Goal: Transaction & Acquisition: Purchase product/service

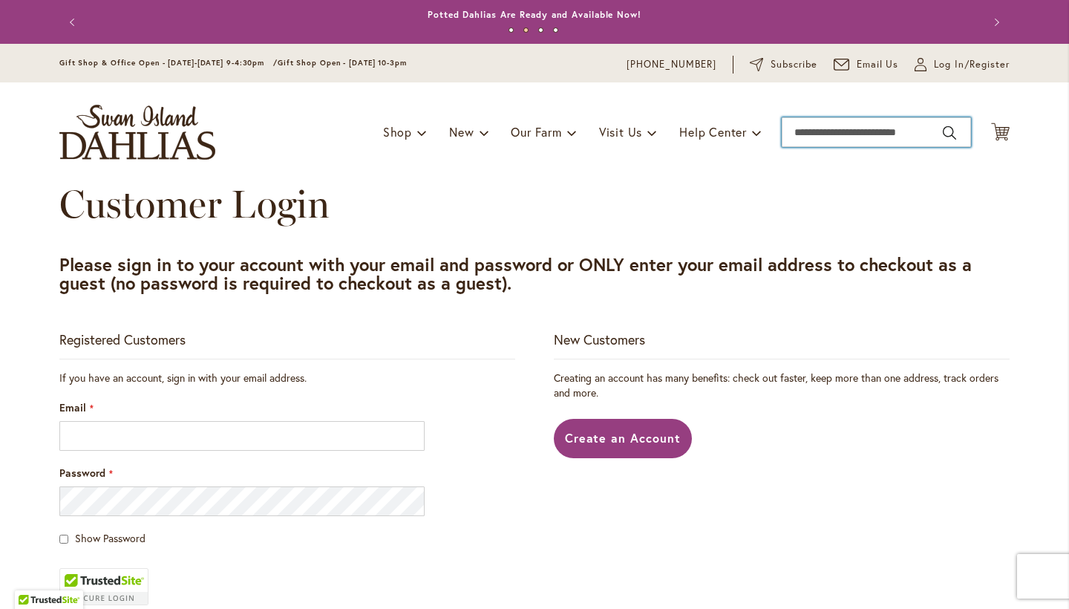
click at [954, 133] on input "Search" at bounding box center [876, 132] width 189 height 30
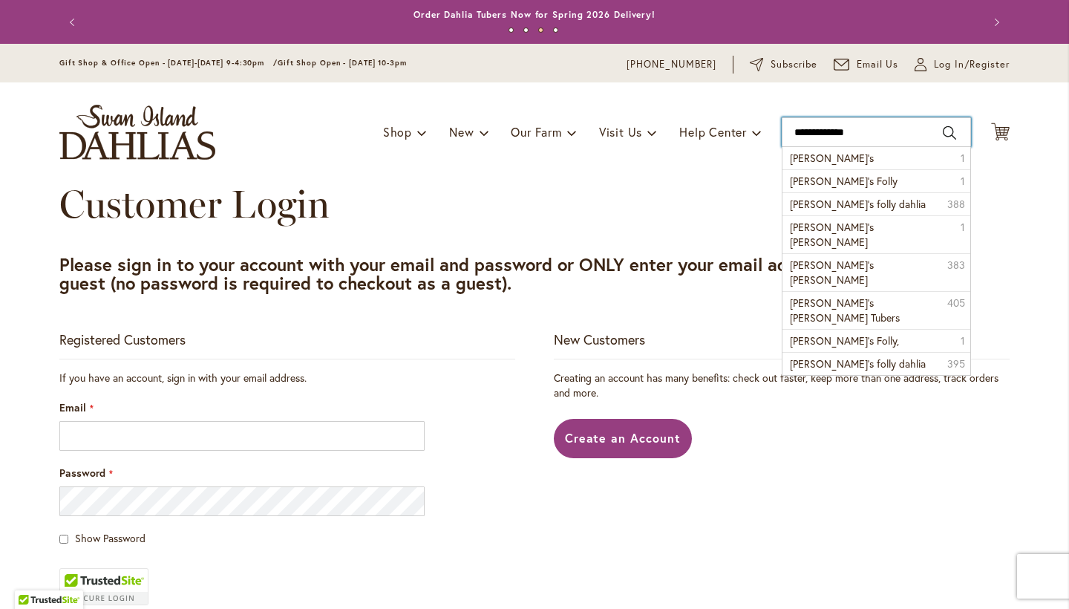
type input "**********"
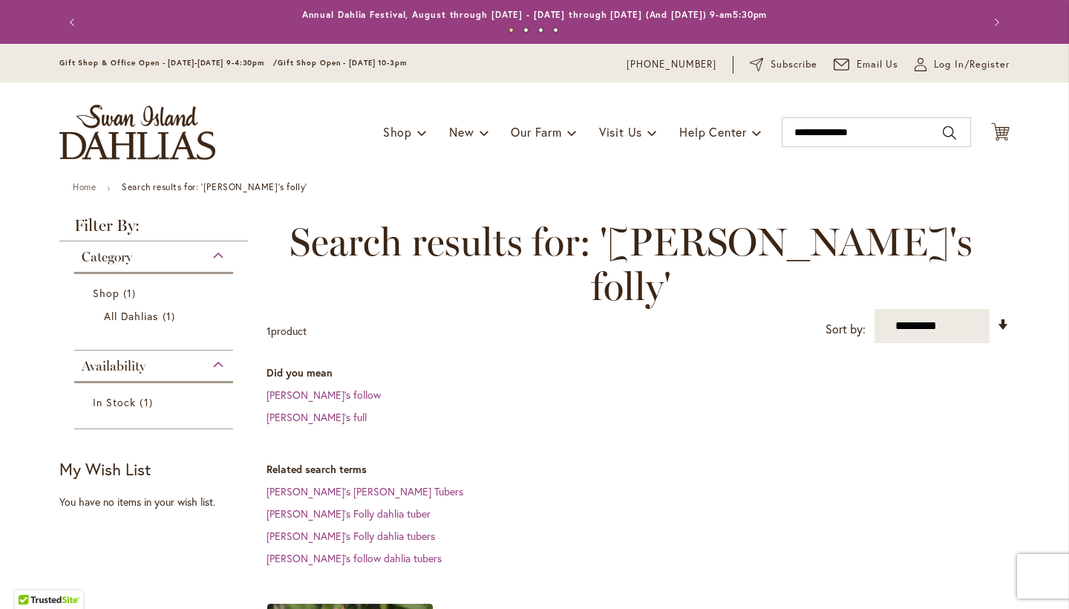
scroll to position [370, 0]
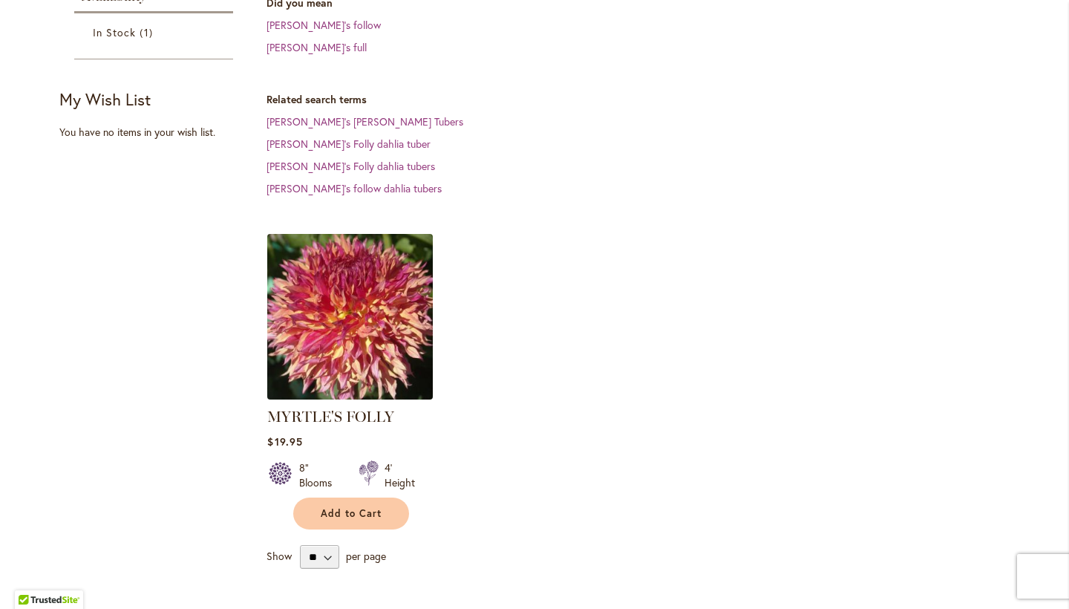
click at [388, 257] on img at bounding box center [351, 316] width 174 height 174
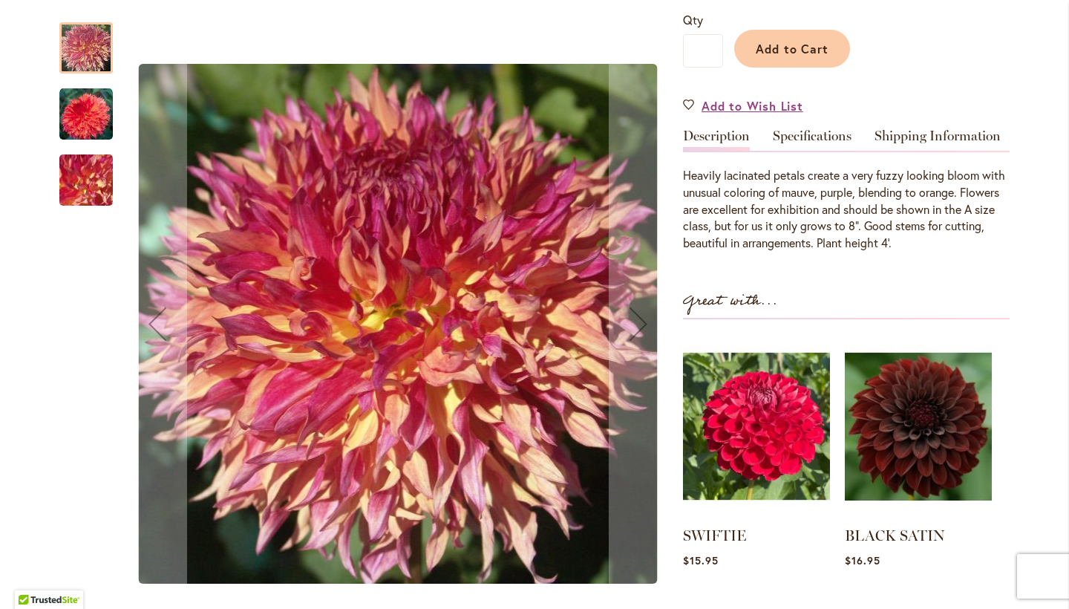
scroll to position [406, 0]
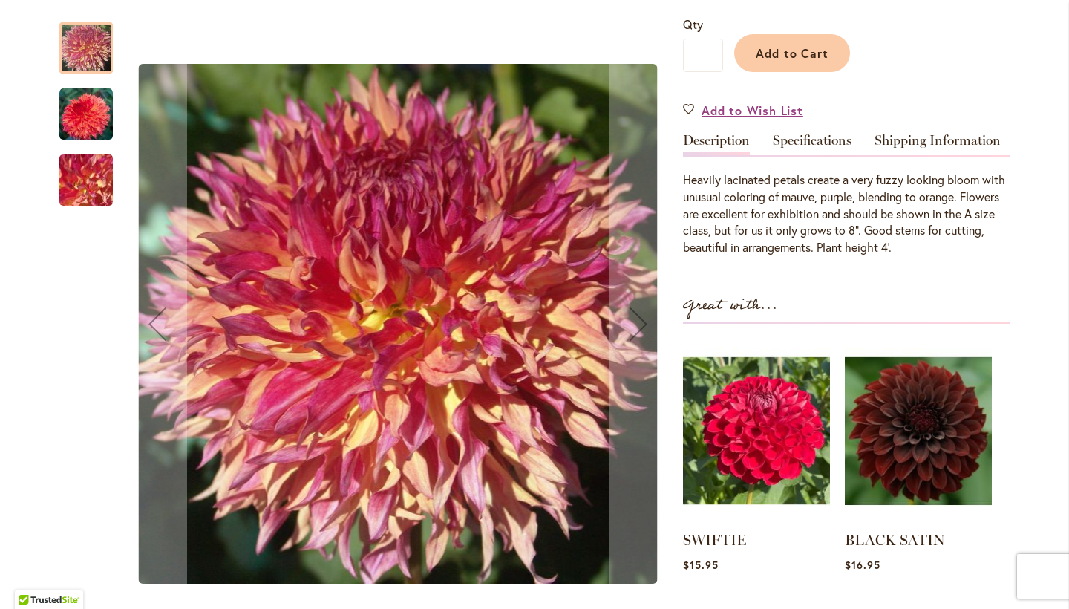
click at [103, 59] on div at bounding box center [85, 47] width 53 height 51
click at [89, 123] on img "MYRTLE'S FOLLY" at bounding box center [85, 114] width 53 height 53
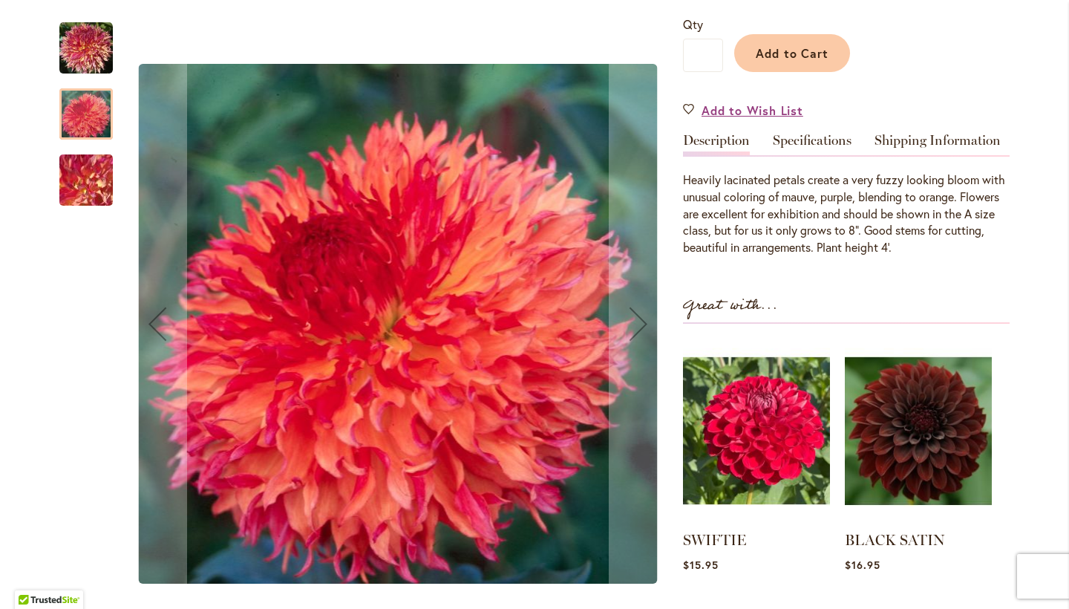
click at [93, 180] on img "MYRTLE'S FOLLY" at bounding box center [86, 180] width 107 height 80
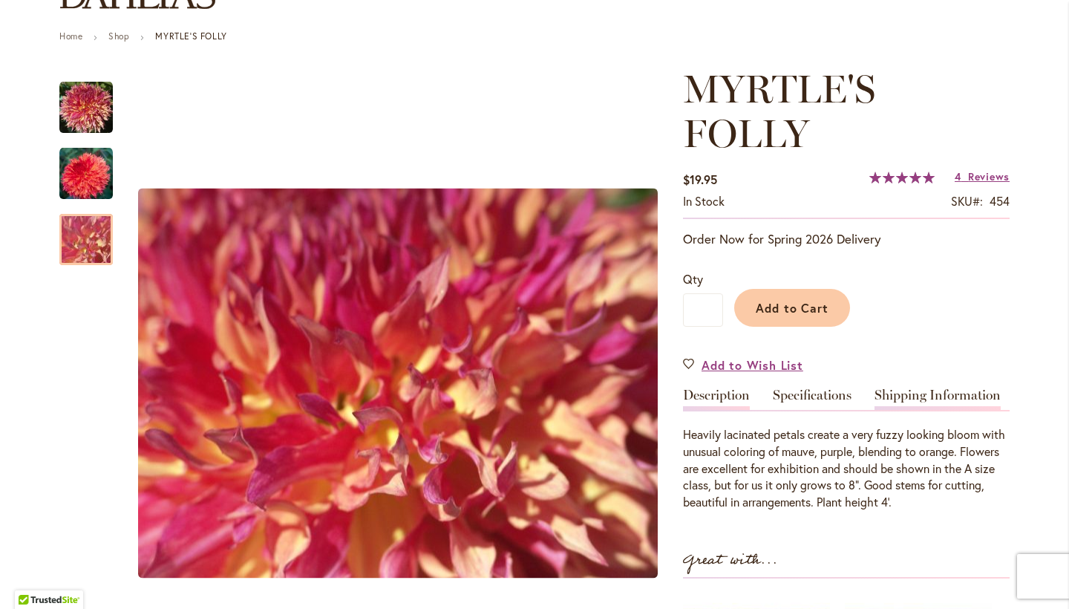
scroll to position [149, 0]
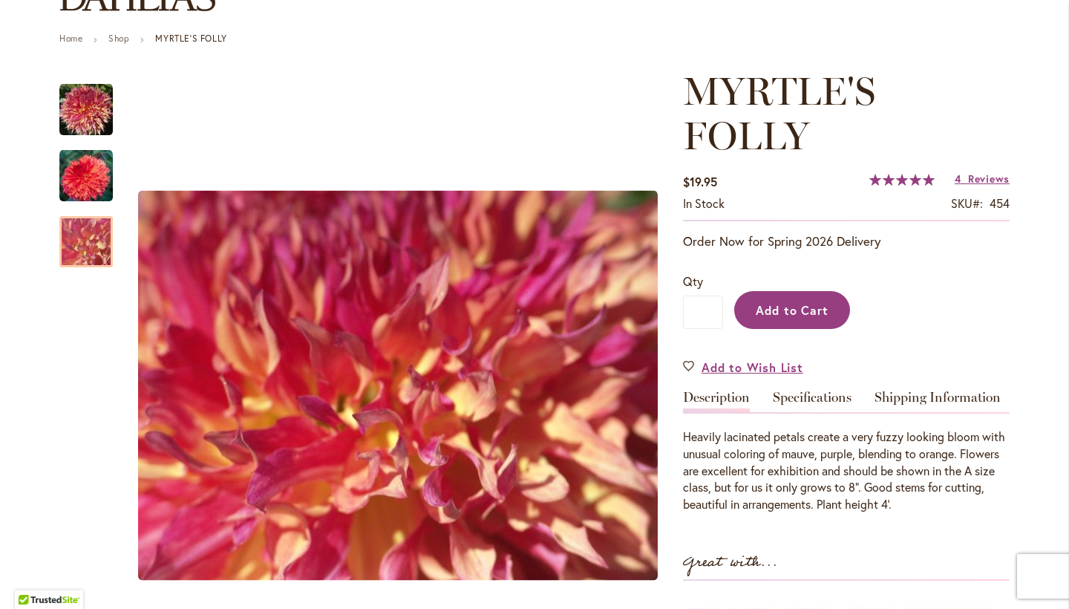
click at [793, 308] on span "Add to Cart" at bounding box center [793, 310] width 74 height 16
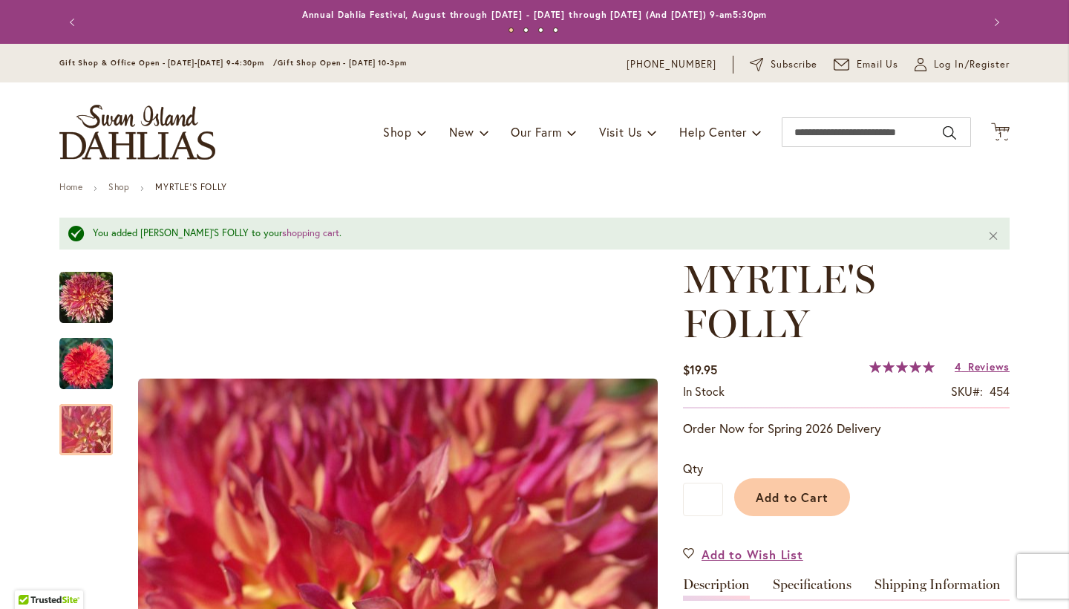
scroll to position [0, 0]
click at [865, 135] on input "Search" at bounding box center [876, 132] width 189 height 30
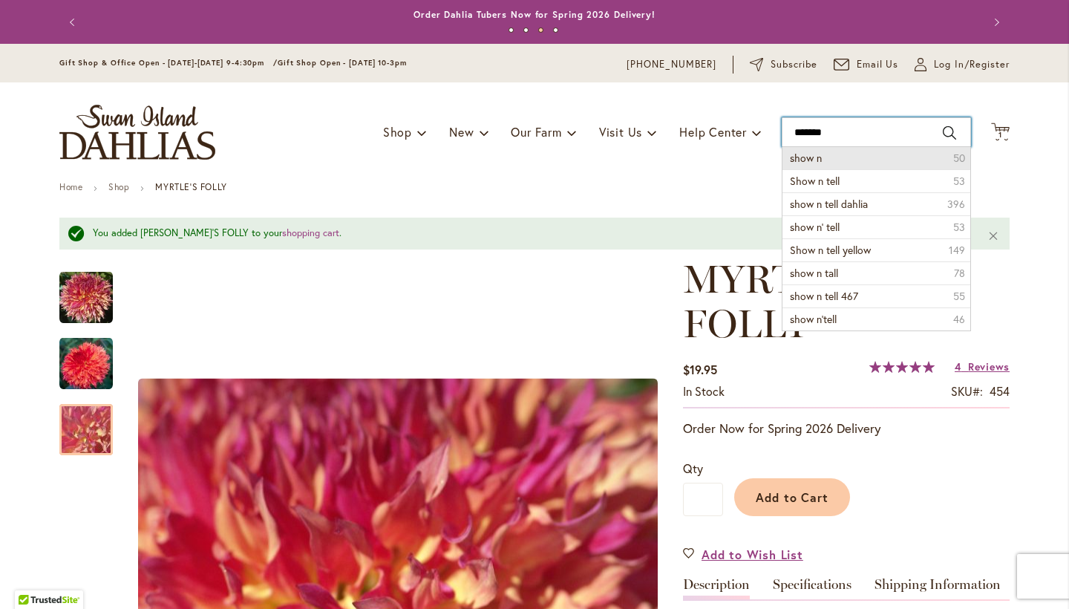
type input "**********"
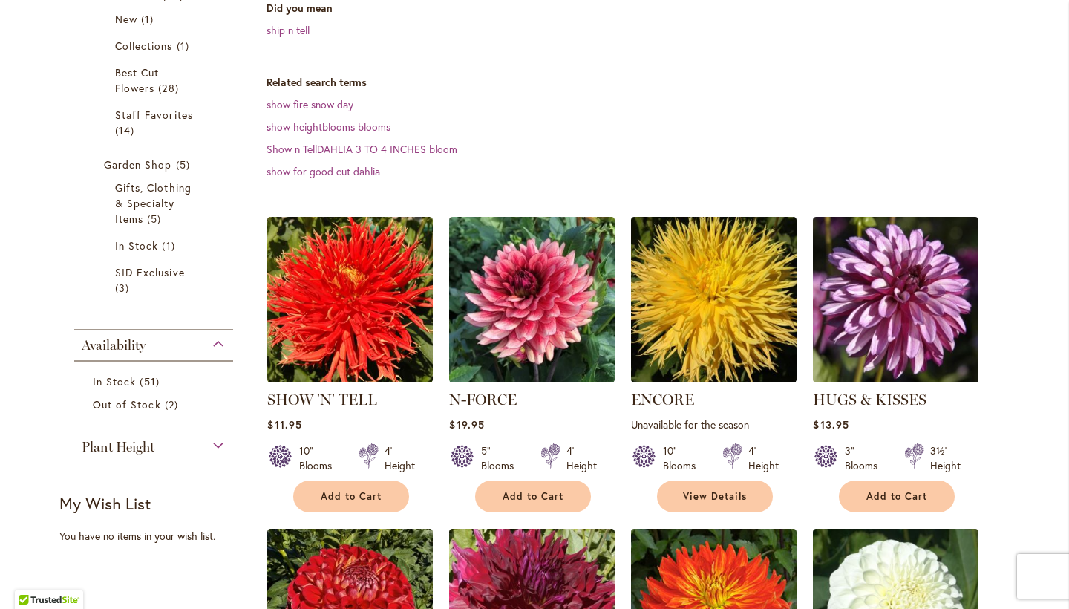
scroll to position [326, 0]
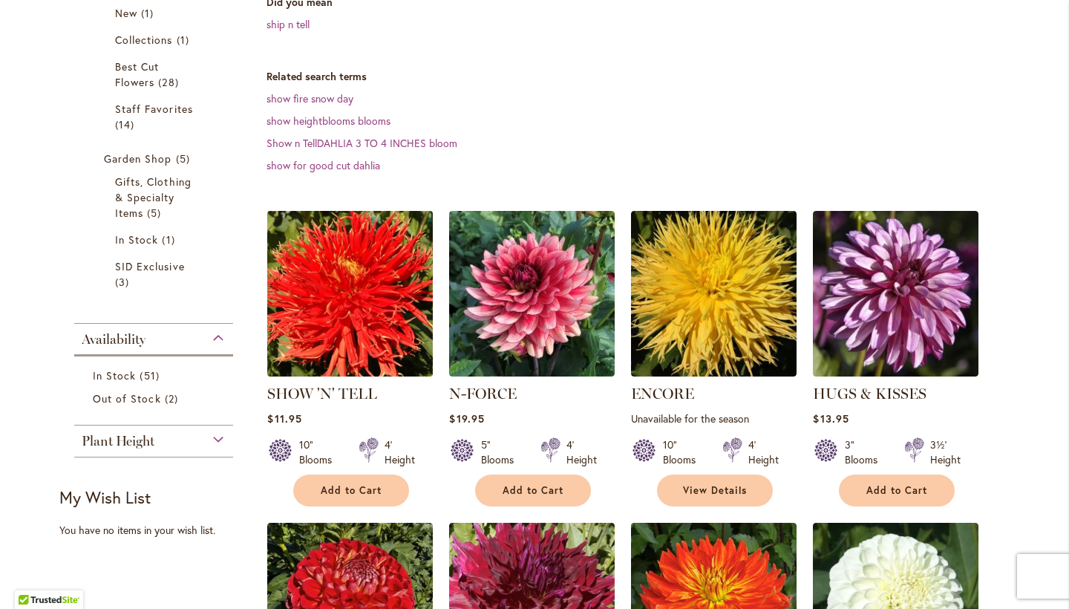
click at [367, 316] on img at bounding box center [351, 293] width 174 height 174
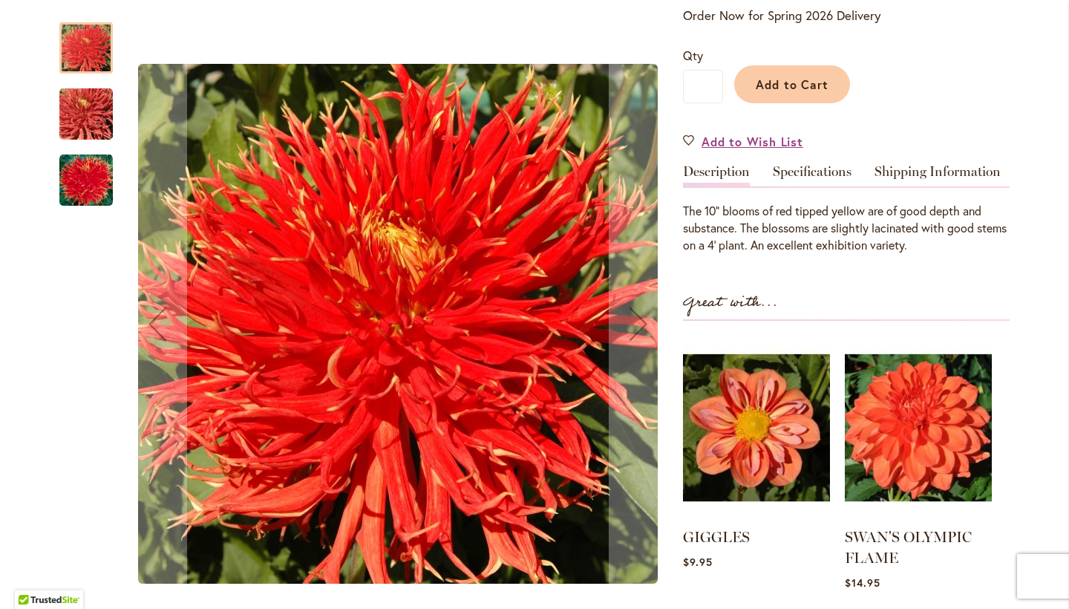
scroll to position [311, 0]
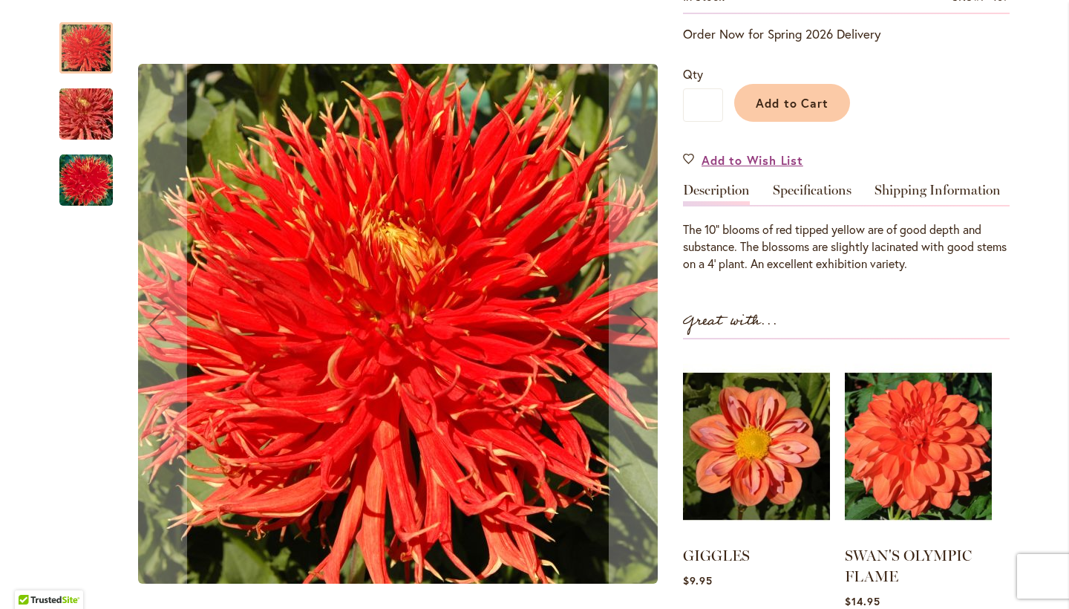
click at [91, 188] on img "SHOW 'N' TELL" at bounding box center [85, 180] width 53 height 53
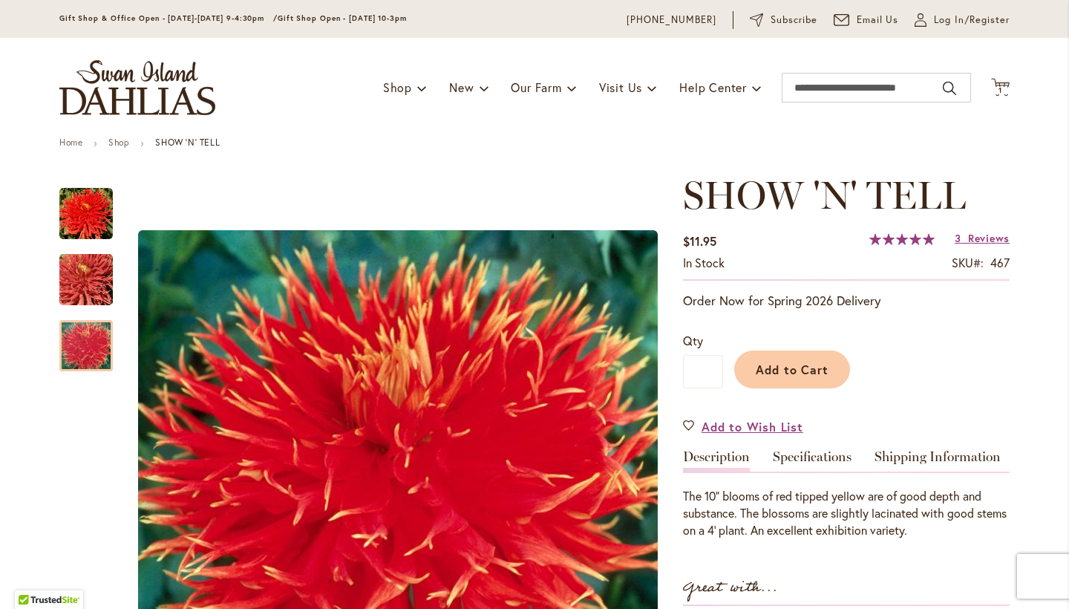
scroll to position [53, 0]
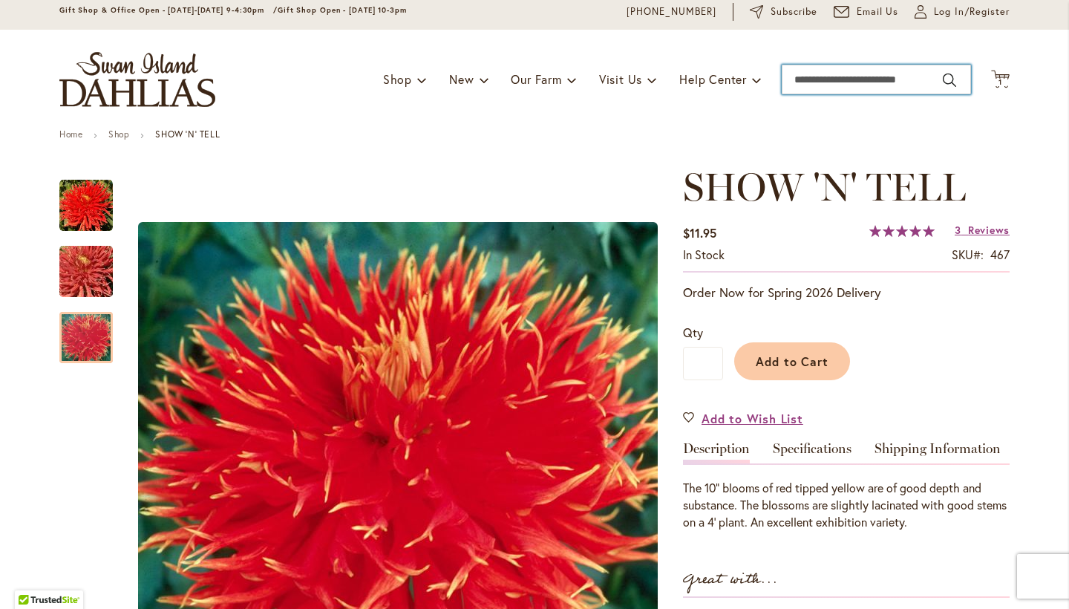
click at [873, 72] on input "Search" at bounding box center [876, 80] width 189 height 30
type input "*****"
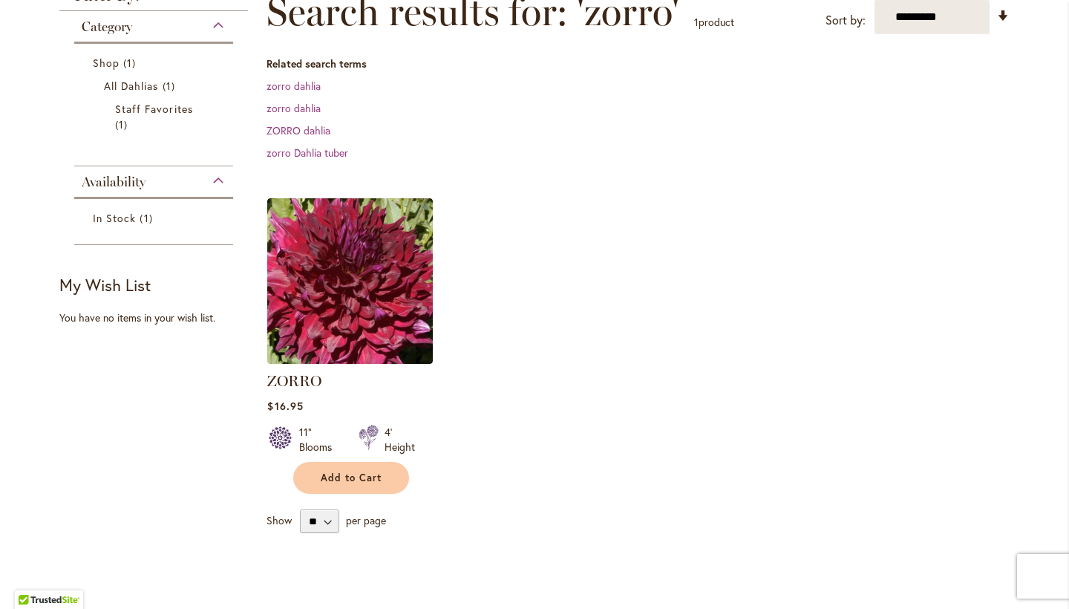
scroll to position [232, 0]
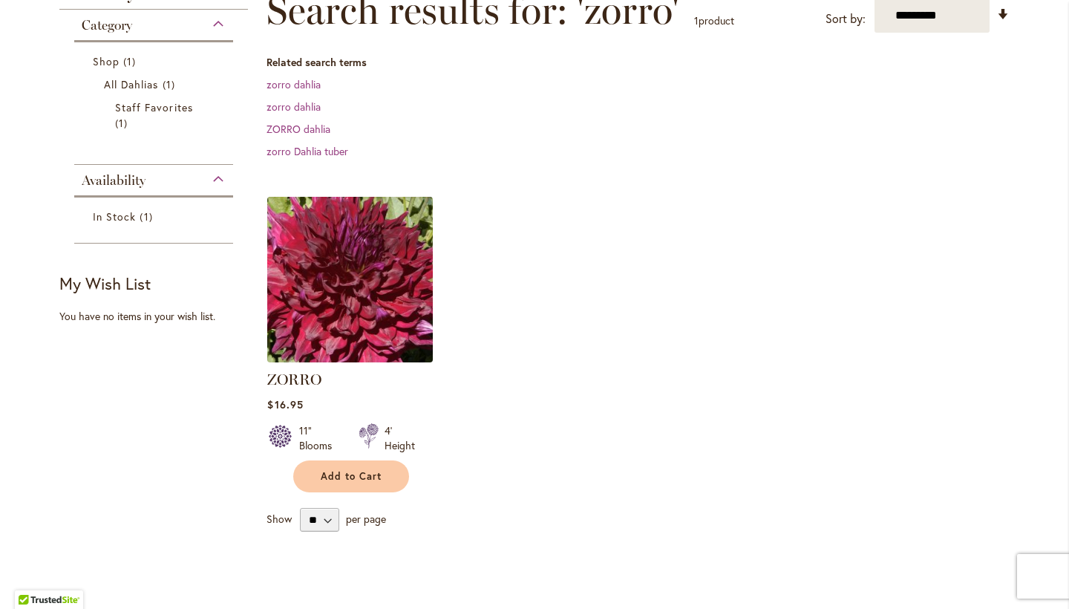
click at [345, 270] on img at bounding box center [351, 279] width 174 height 174
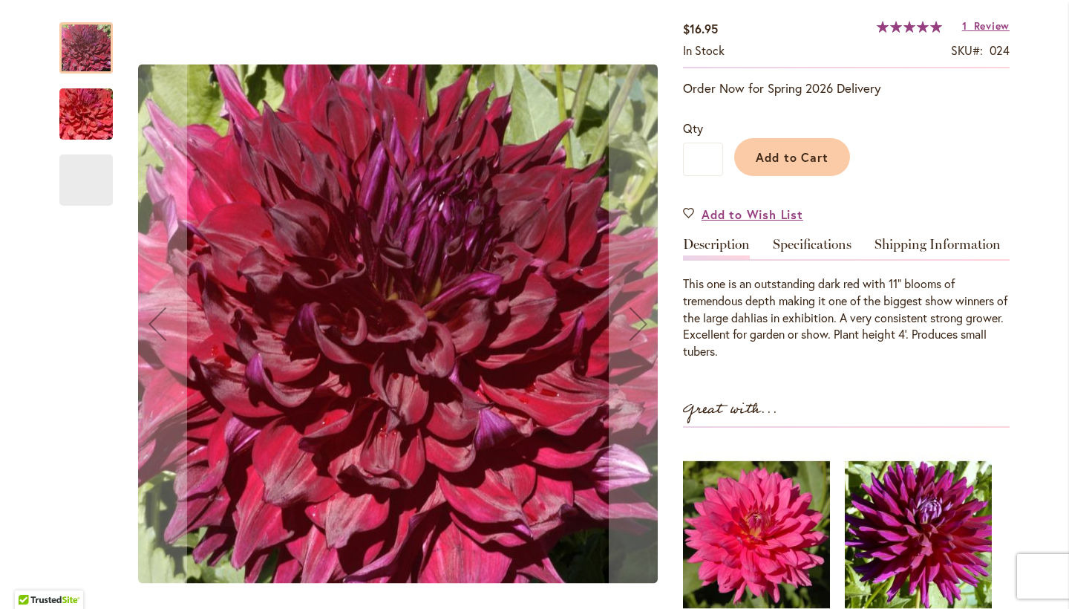
scroll to position [280, 0]
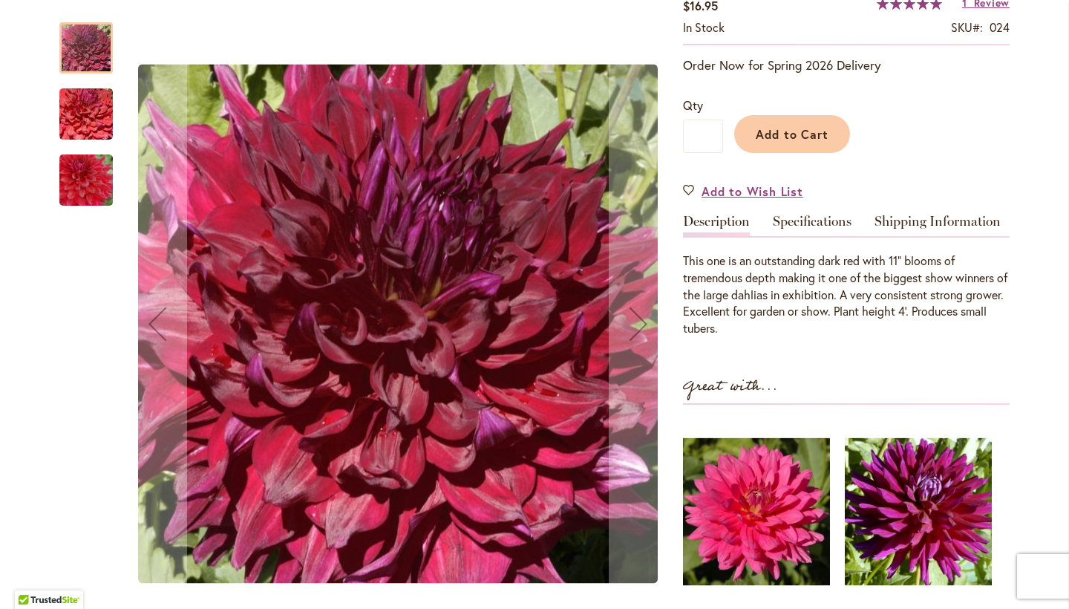
click at [85, 116] on img "Zorro" at bounding box center [86, 114] width 107 height 71
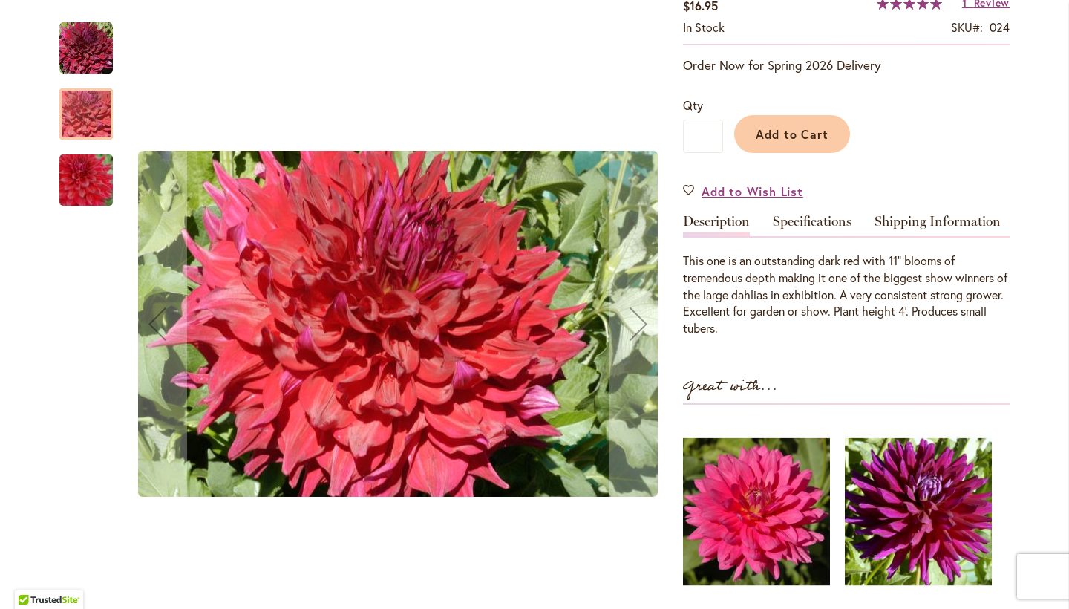
click at [91, 217] on div at bounding box center [85, 230] width 53 height 446
click at [93, 186] on img "Zorro" at bounding box center [86, 180] width 107 height 71
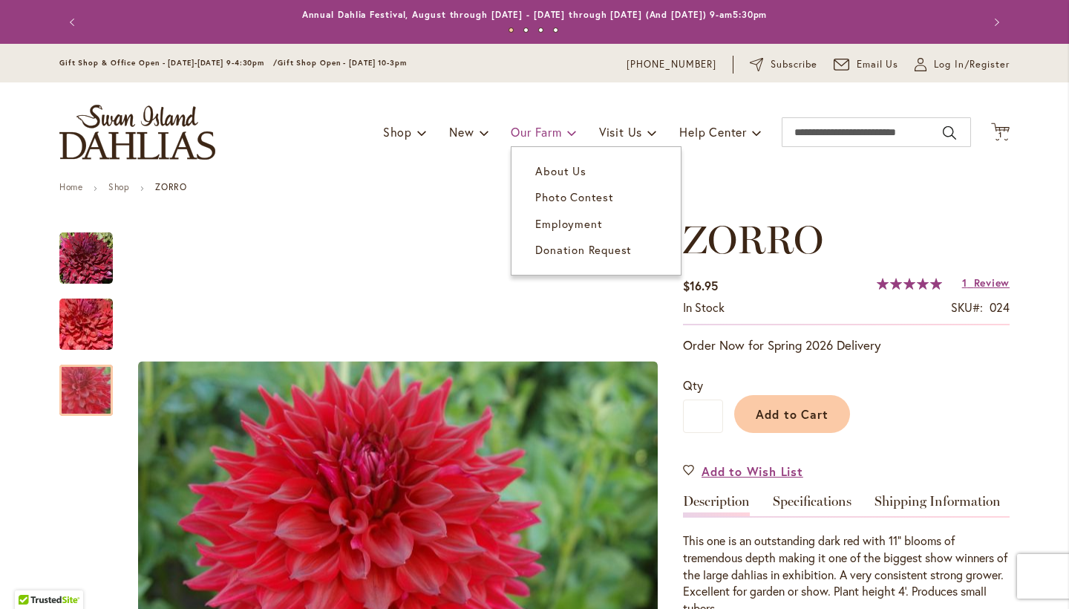
scroll to position [0, 0]
click at [974, 64] on span "Log In/Register" at bounding box center [972, 64] width 76 height 15
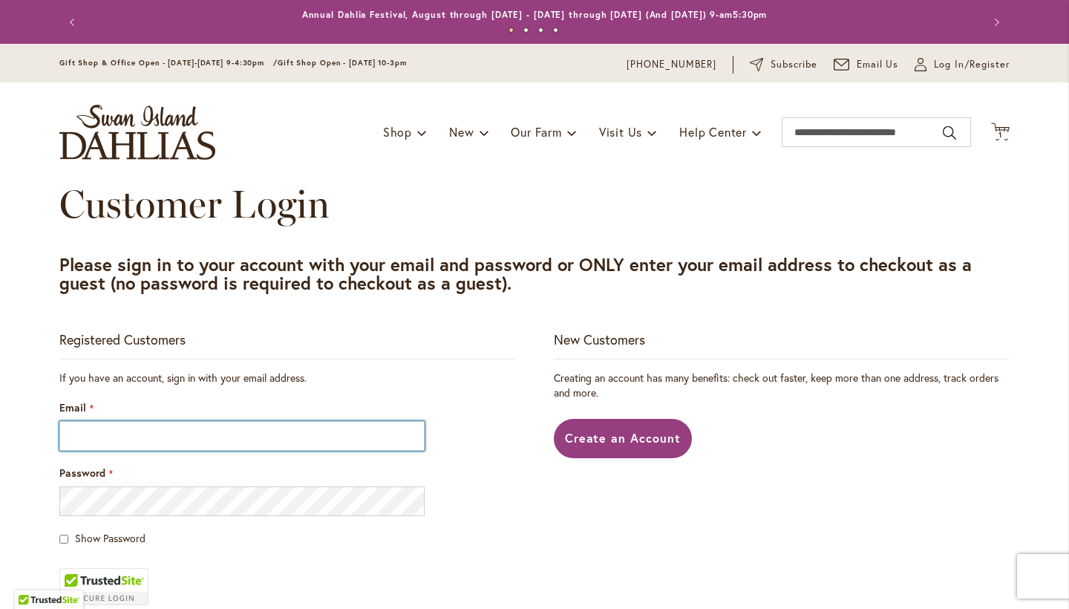
type input "**********"
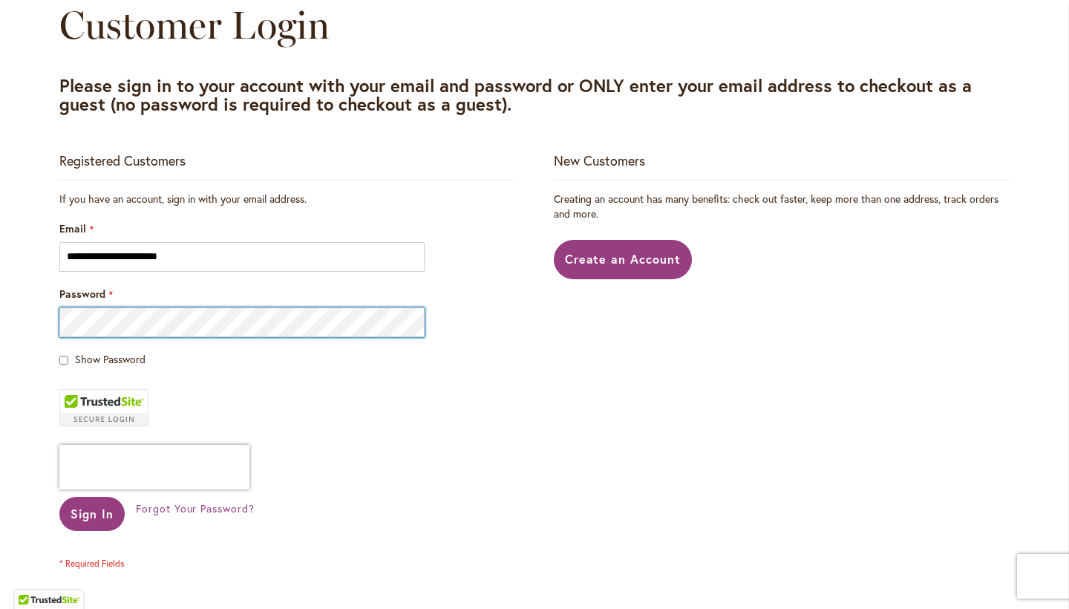
scroll to position [178, 0]
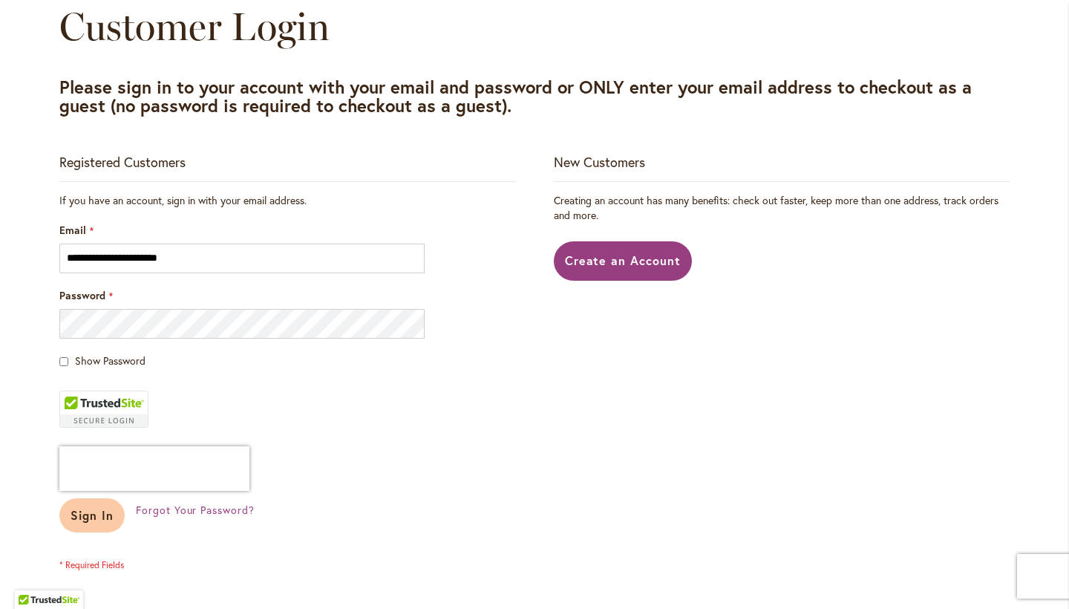
click at [99, 521] on span "Sign In" at bounding box center [92, 515] width 43 height 16
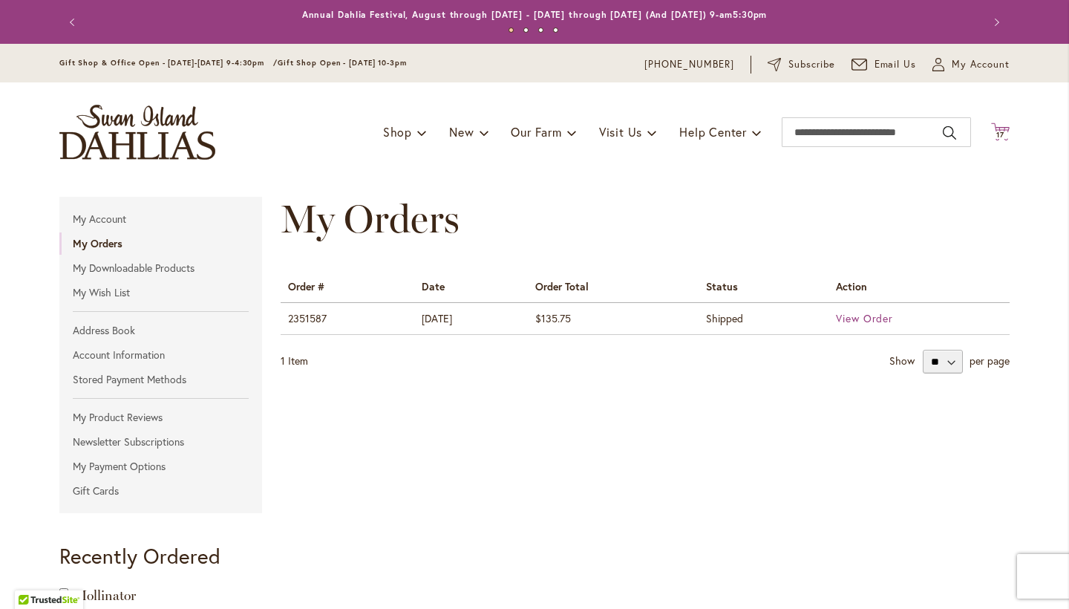
click at [1003, 137] on span "17" at bounding box center [1001, 135] width 8 height 10
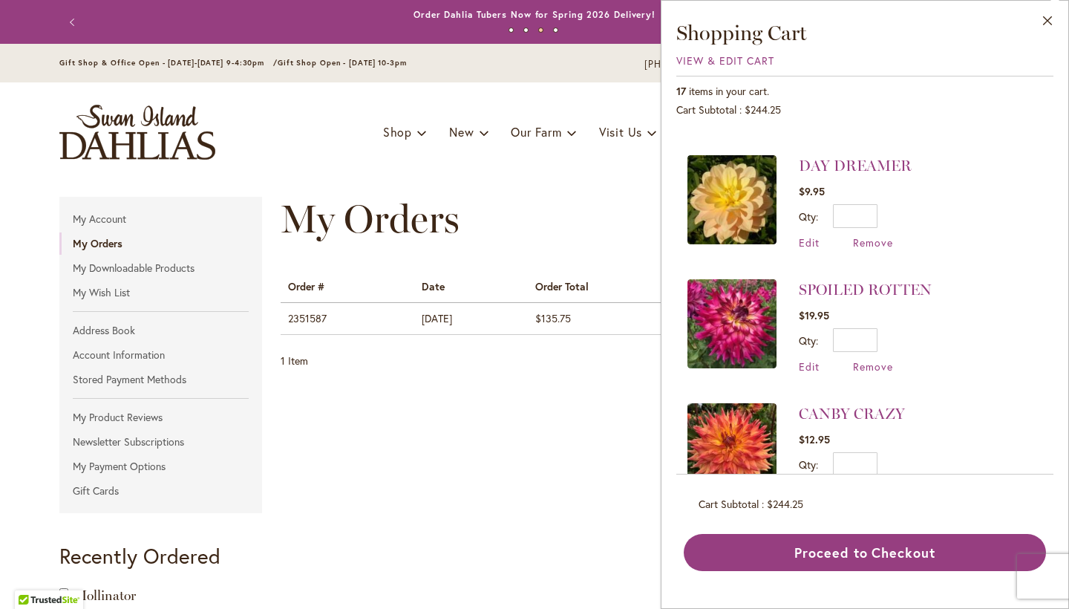
scroll to position [621, 0]
click at [879, 236] on span "Remove" at bounding box center [873, 243] width 40 height 14
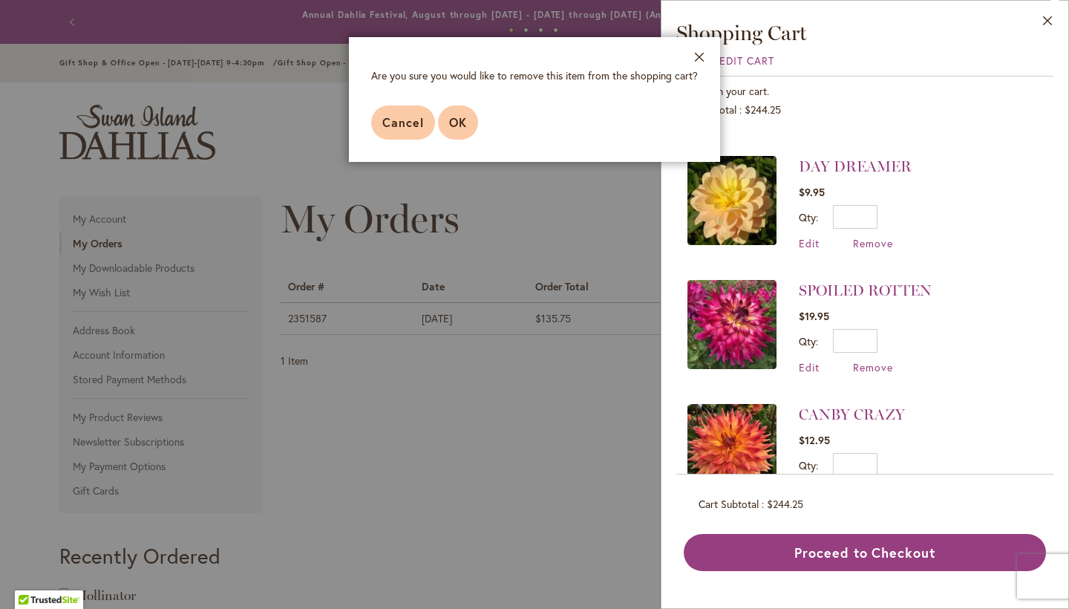
click at [473, 128] on button "OK" at bounding box center [458, 122] width 40 height 34
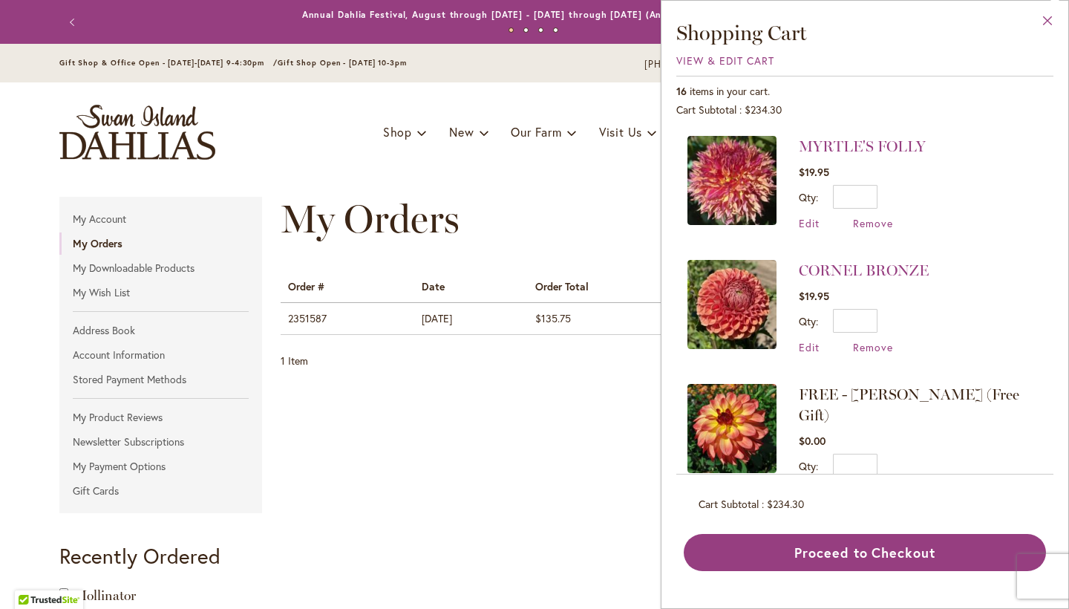
click at [1048, 19] on button "Close" at bounding box center [1048, 24] width 41 height 47
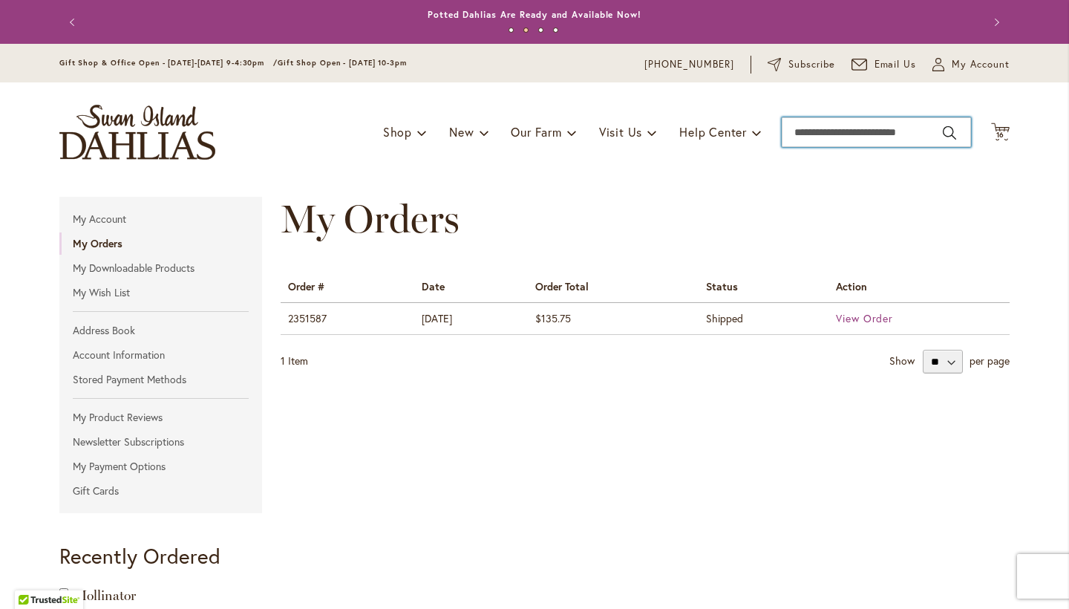
click at [853, 140] on input "Search" at bounding box center [876, 132] width 189 height 30
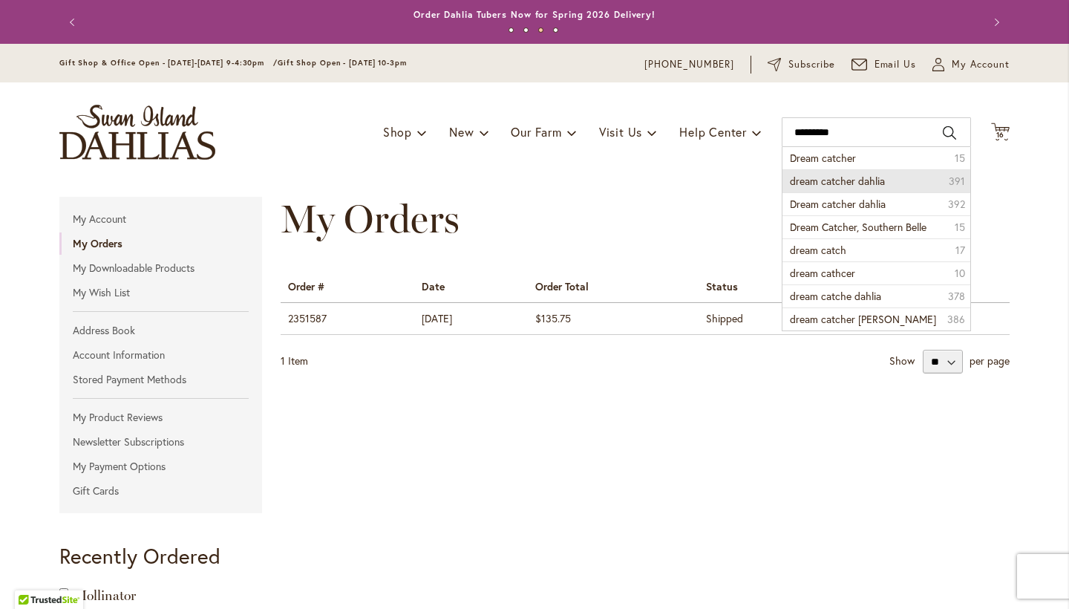
click at [850, 180] on span "dream catcher dahlia" at bounding box center [837, 181] width 95 height 14
type input "**********"
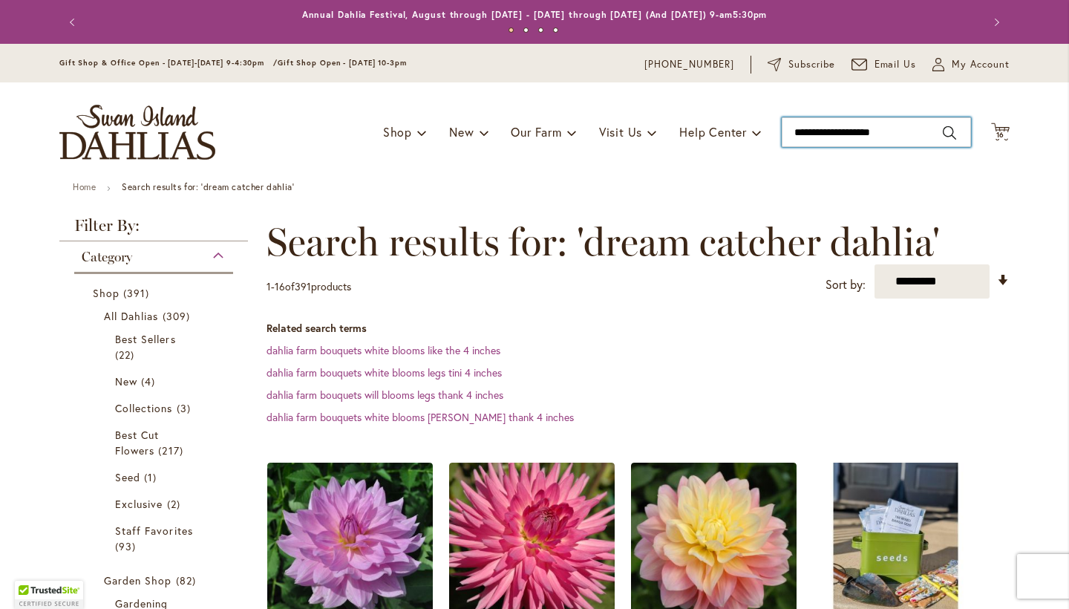
click at [948, 134] on input "**********" at bounding box center [876, 132] width 189 height 30
type input "**********"
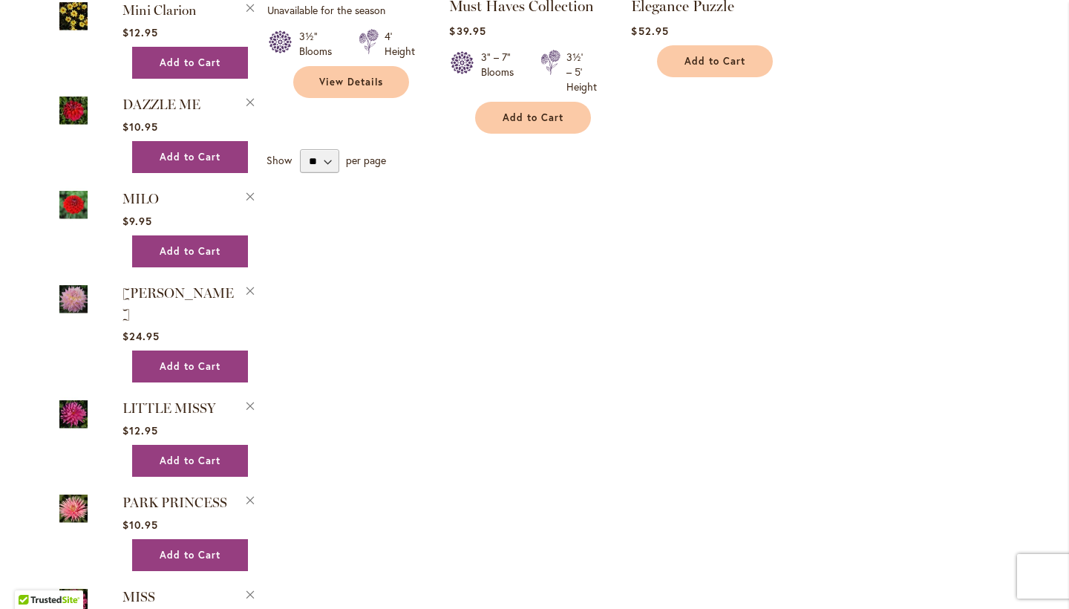
scroll to position [1632, 0]
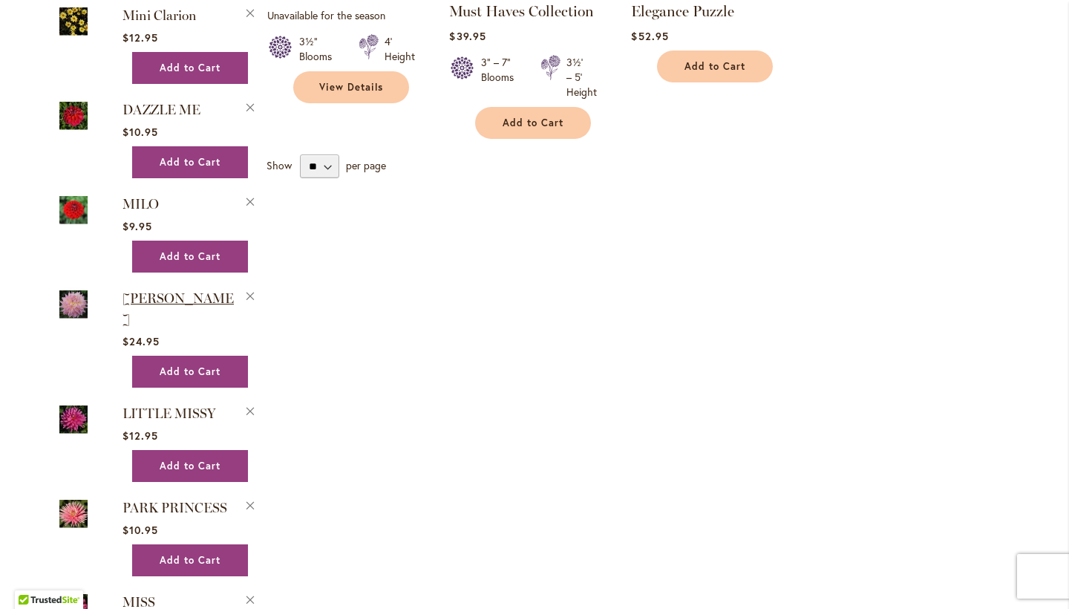
click at [152, 315] on span "MINGUS PHILIP SR" at bounding box center [178, 308] width 111 height 37
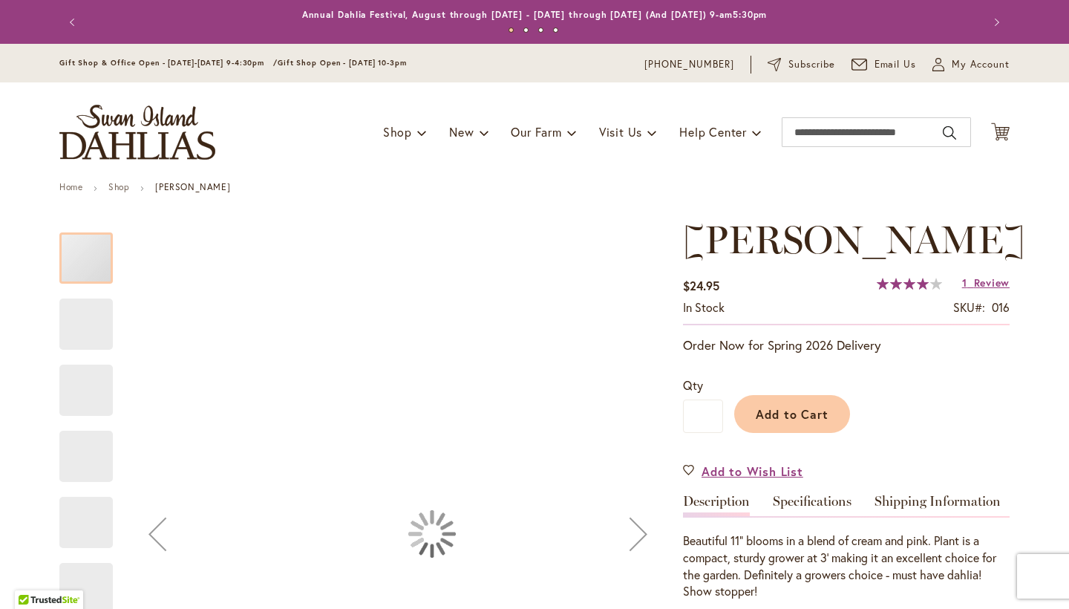
type input "******"
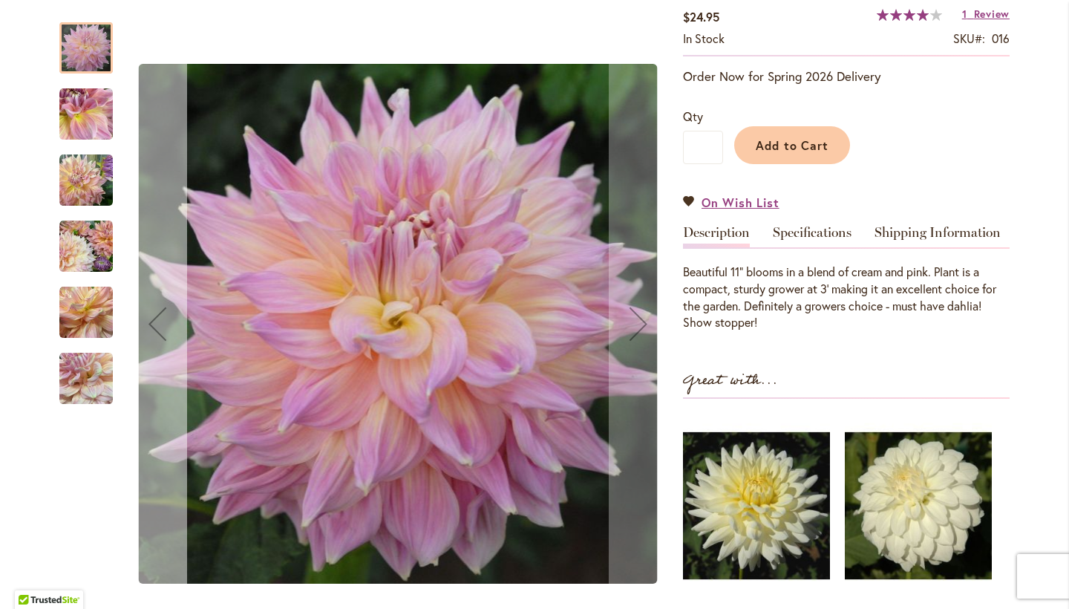
scroll to position [270, 0]
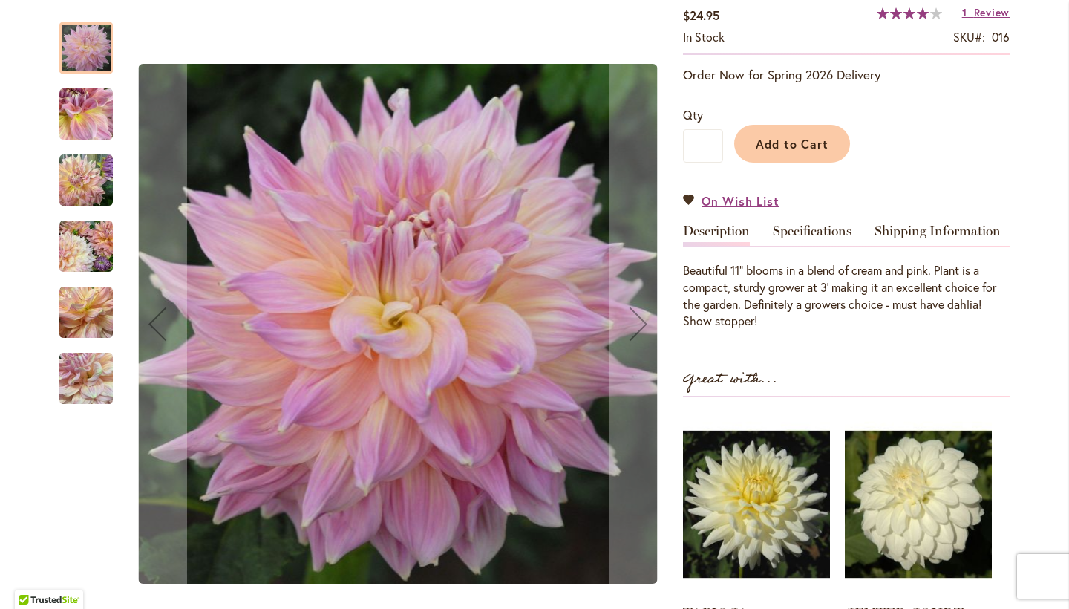
click at [95, 50] on div at bounding box center [85, 47] width 53 height 51
click at [92, 120] on img "Mingus Philip Sr" at bounding box center [85, 114] width 53 height 53
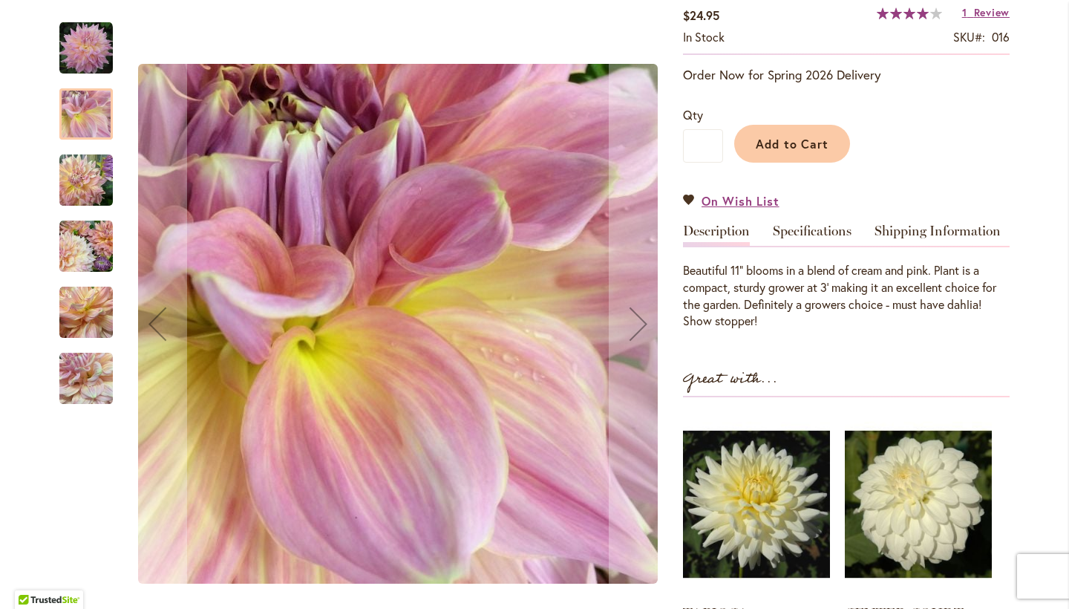
click at [92, 168] on img "Mingus Philip Sr" at bounding box center [85, 180] width 53 height 53
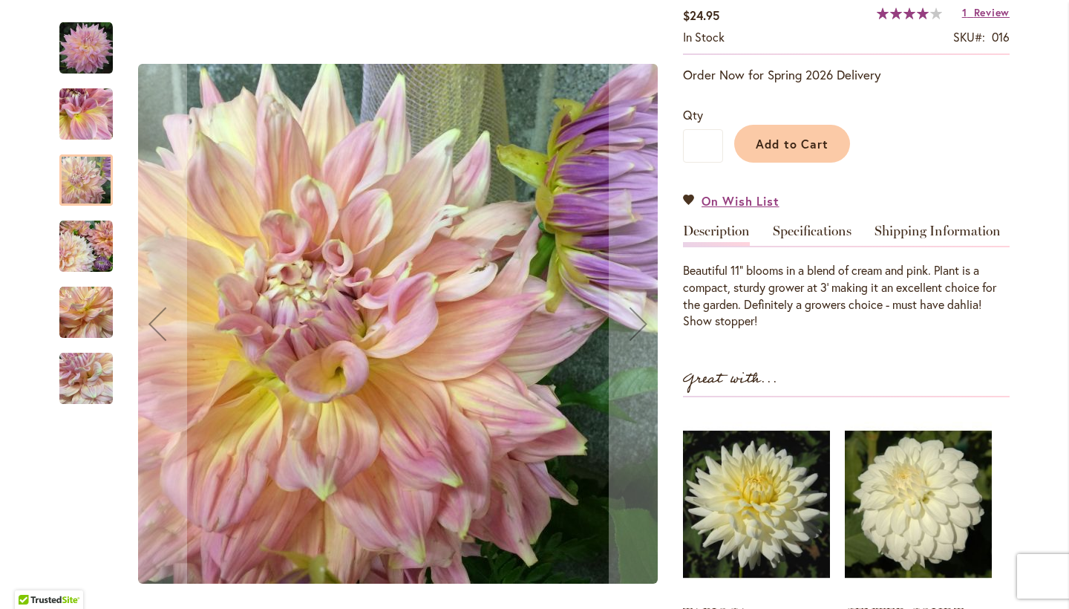
click at [83, 238] on img "Mingus Philip Sr" at bounding box center [85, 246] width 53 height 53
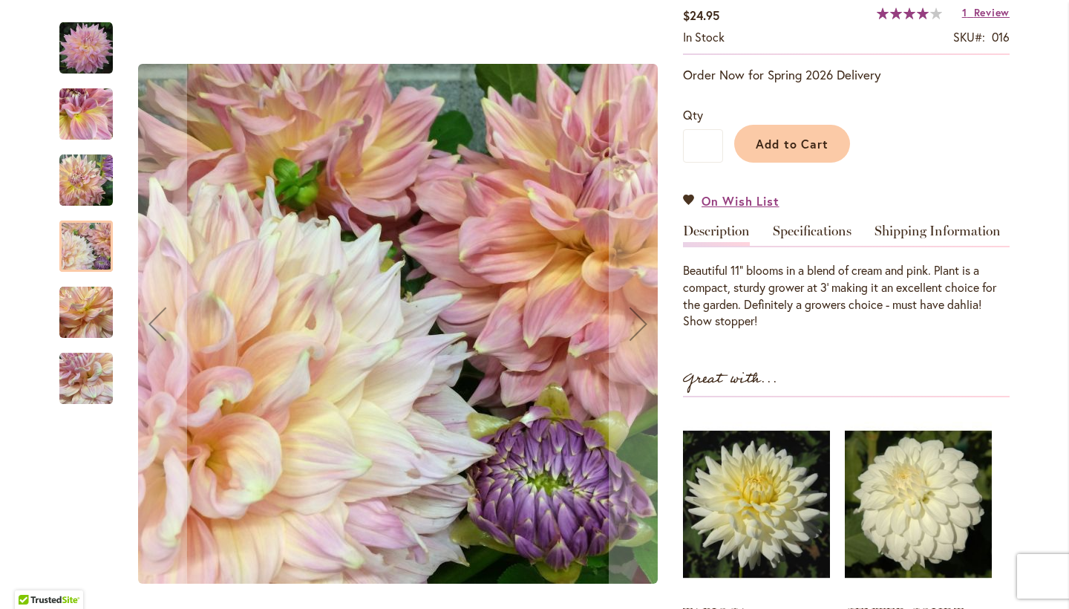
click at [102, 248] on div at bounding box center [85, 246] width 53 height 51
click at [90, 310] on img "Mingus Philip Sr" at bounding box center [85, 312] width 53 height 53
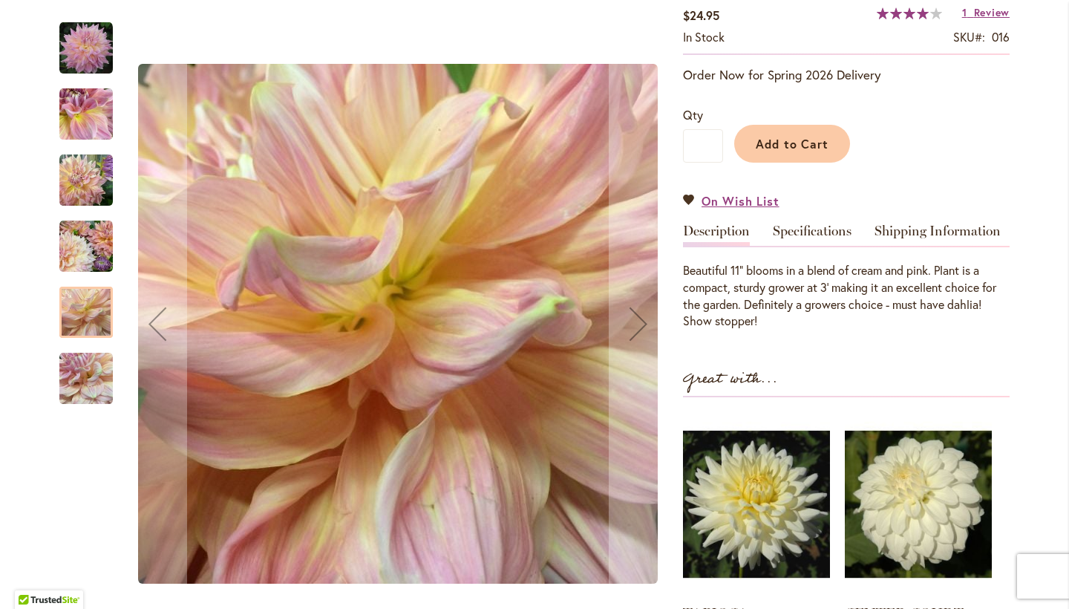
click at [92, 374] on img "Mingus Philip Sr" at bounding box center [85, 378] width 53 height 53
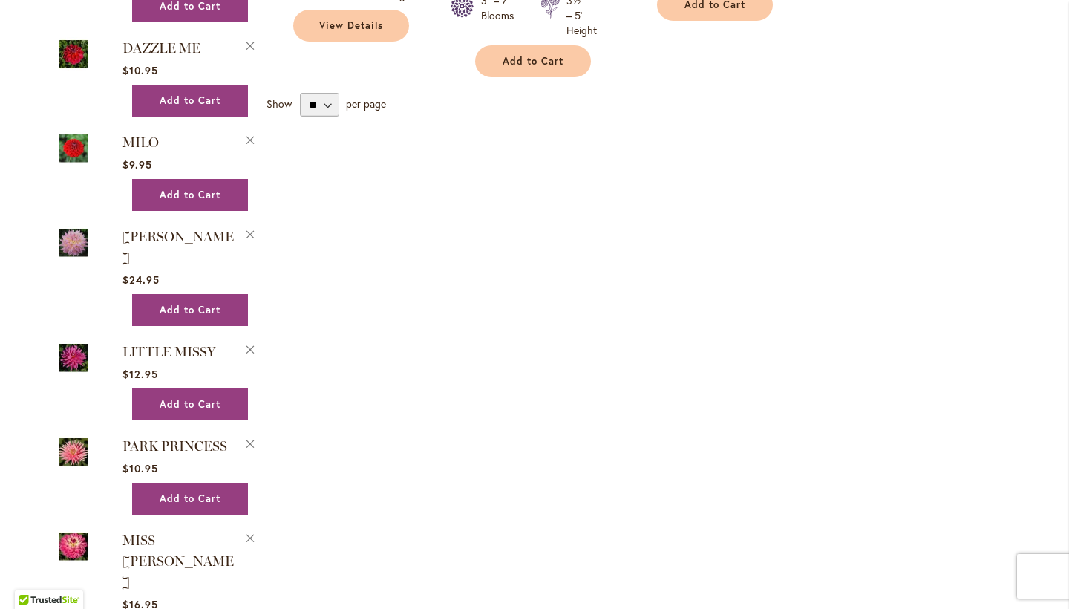
scroll to position [1701, 0]
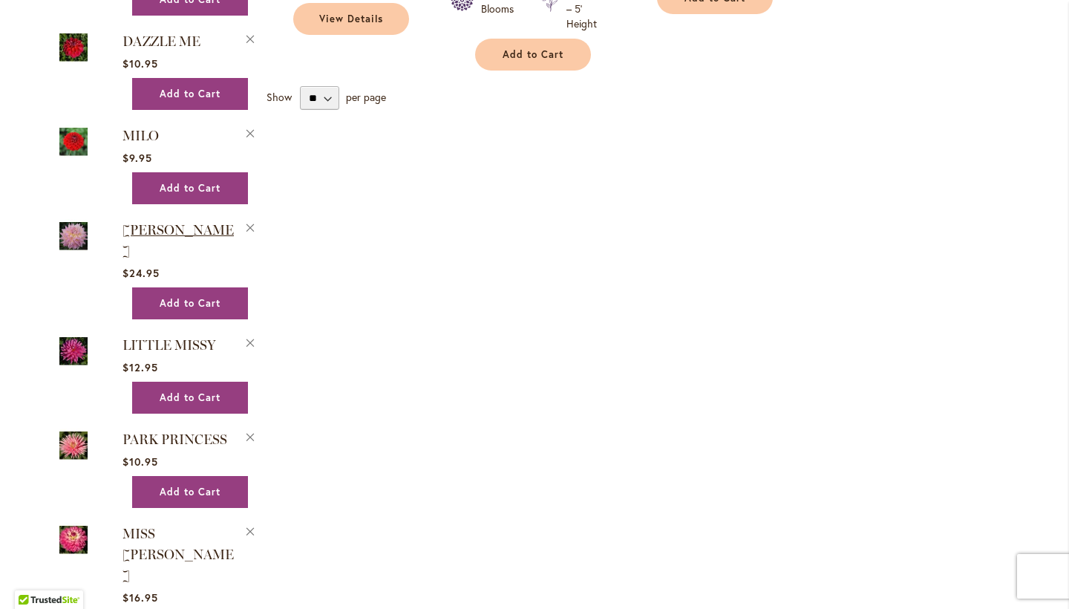
click at [174, 250] on span "[PERSON_NAME]" at bounding box center [178, 240] width 111 height 37
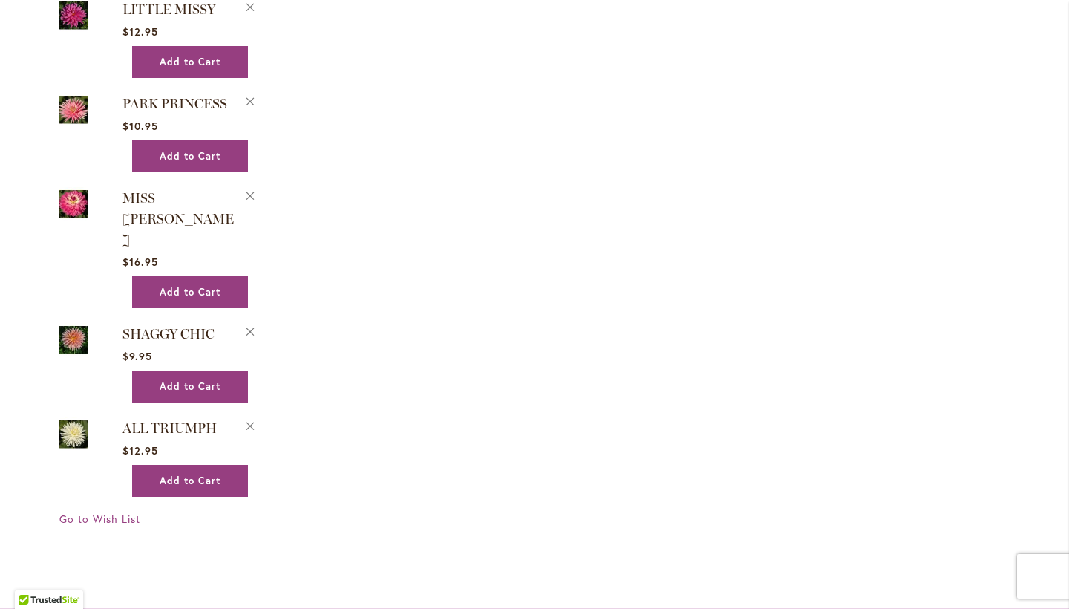
scroll to position [2076, 0]
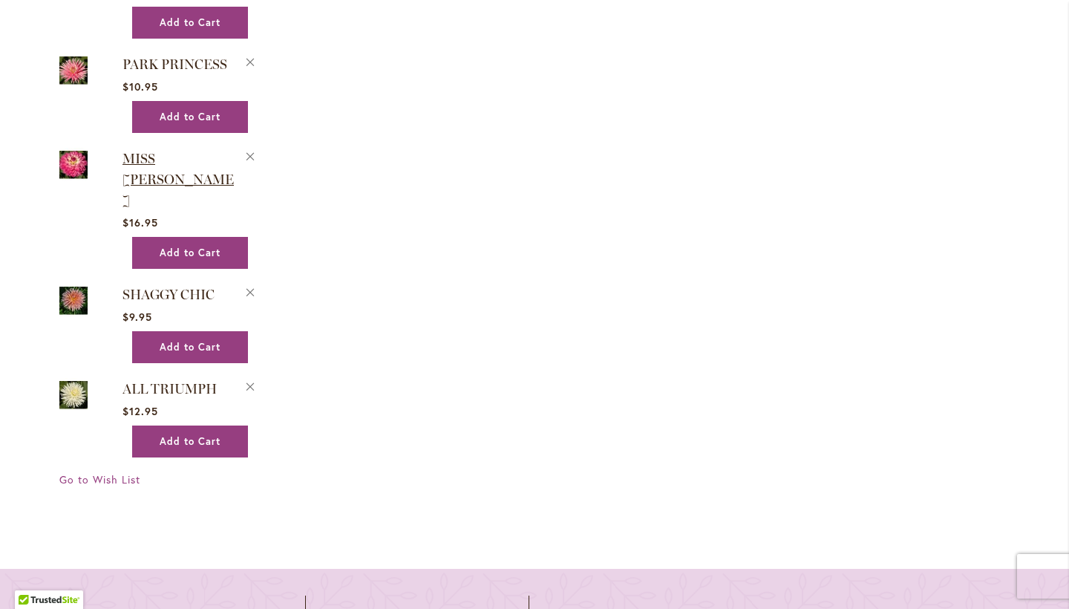
click at [207, 171] on span "MISS [PERSON_NAME]" at bounding box center [178, 180] width 111 height 58
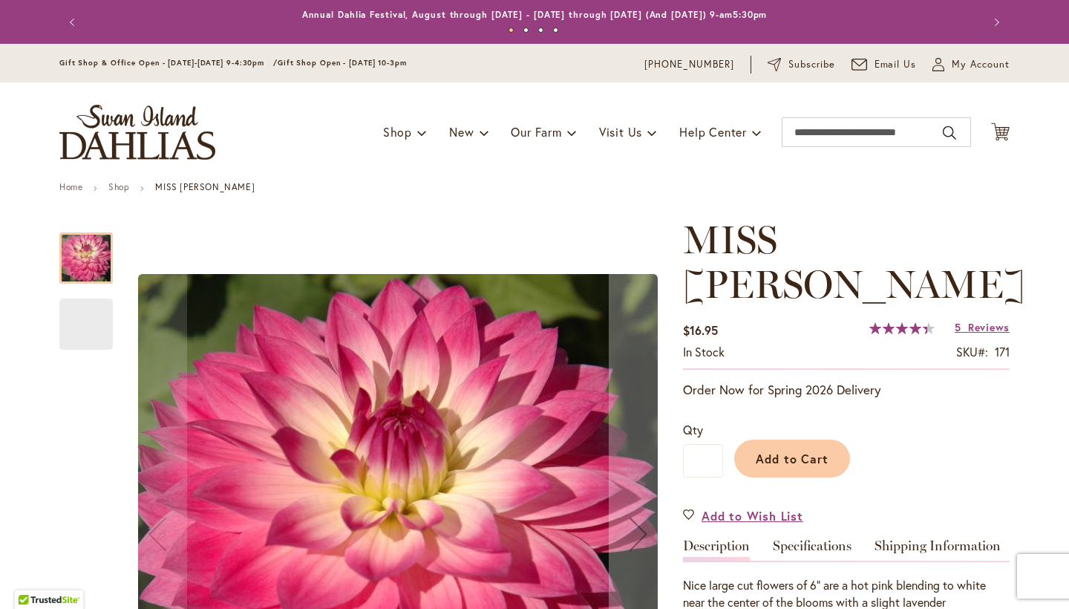
type input "******"
click at [96, 322] on img "MISS DELILAH" at bounding box center [85, 324] width 53 height 53
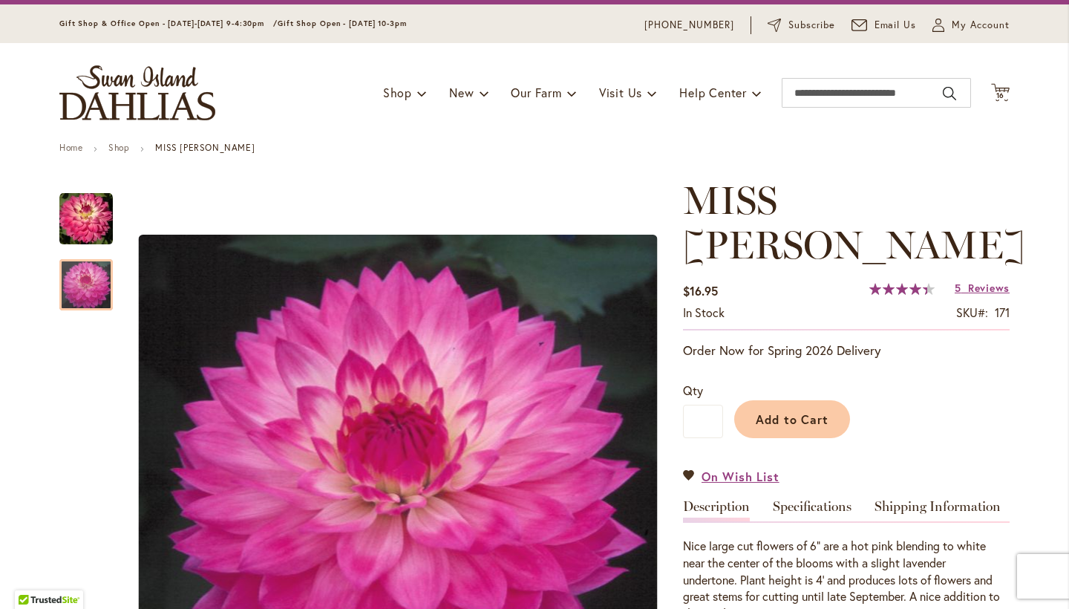
scroll to position [35, 0]
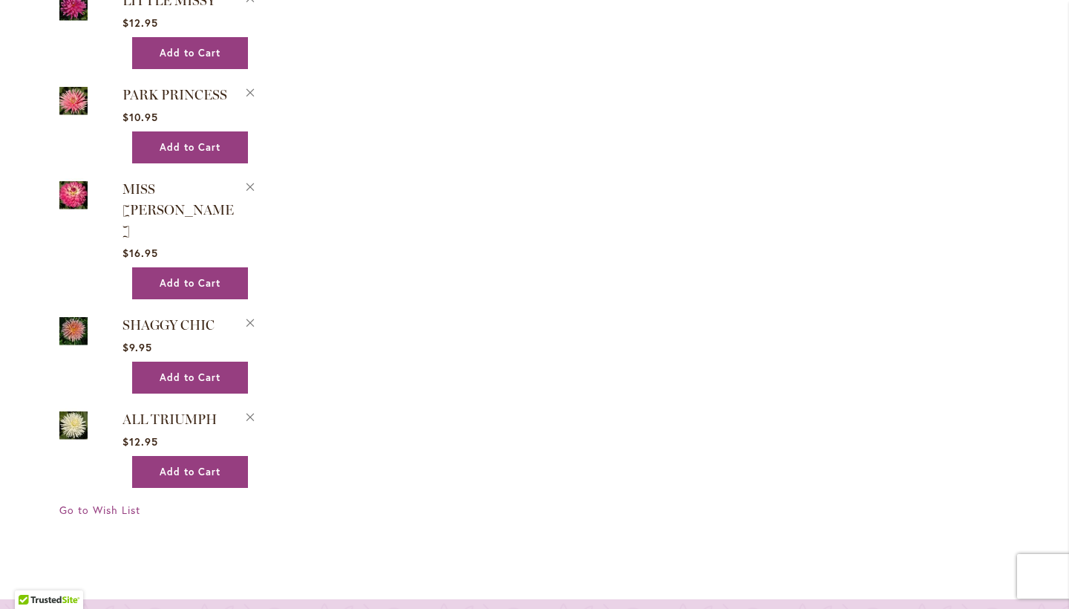
scroll to position [2048, 0]
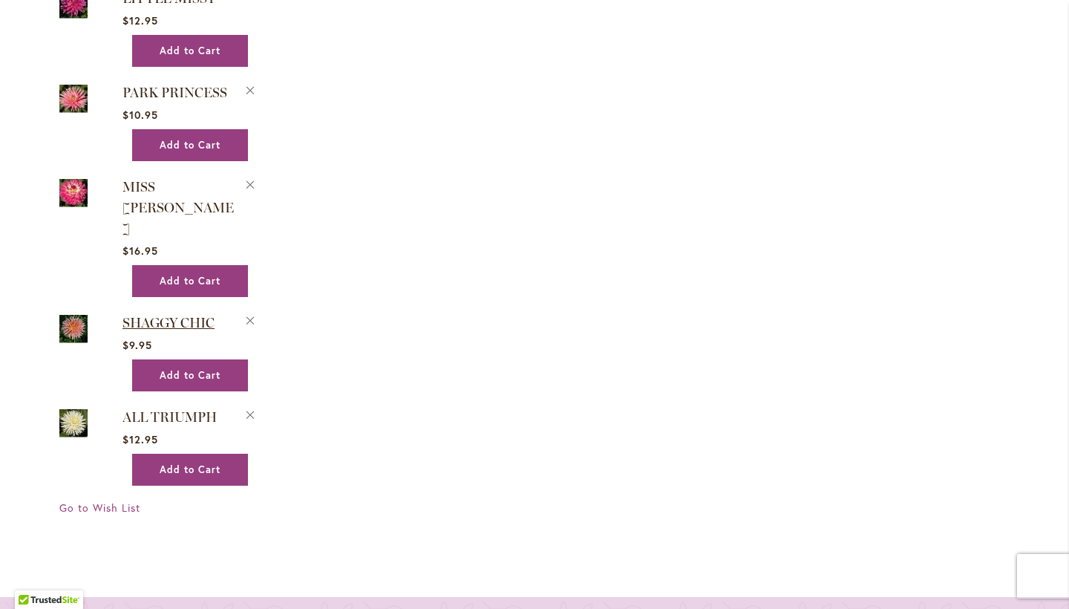
click at [182, 315] on span "SHAGGY CHIC" at bounding box center [169, 323] width 92 height 16
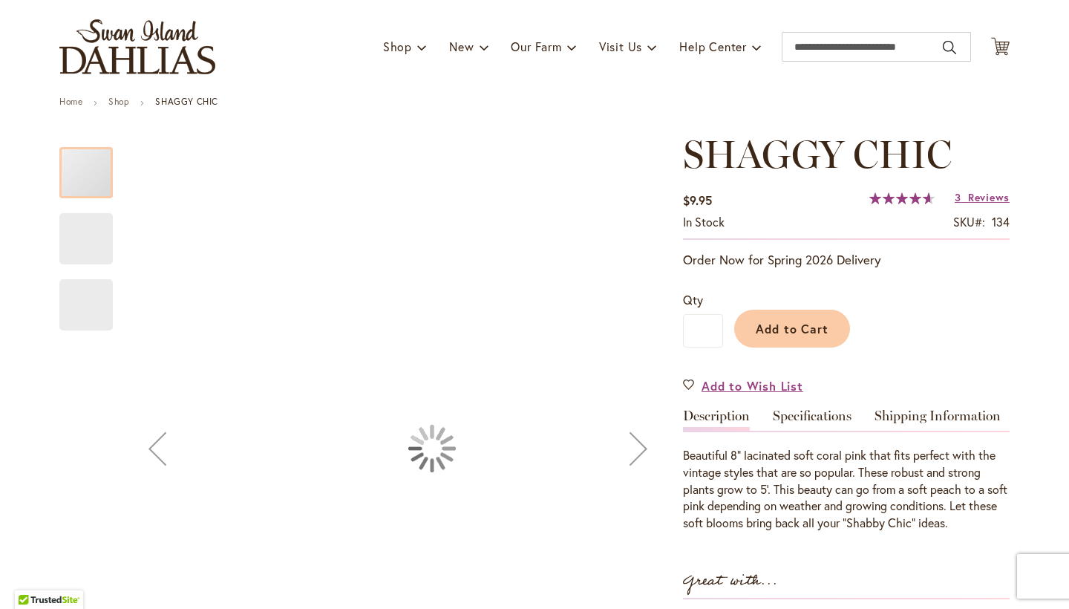
type input "******"
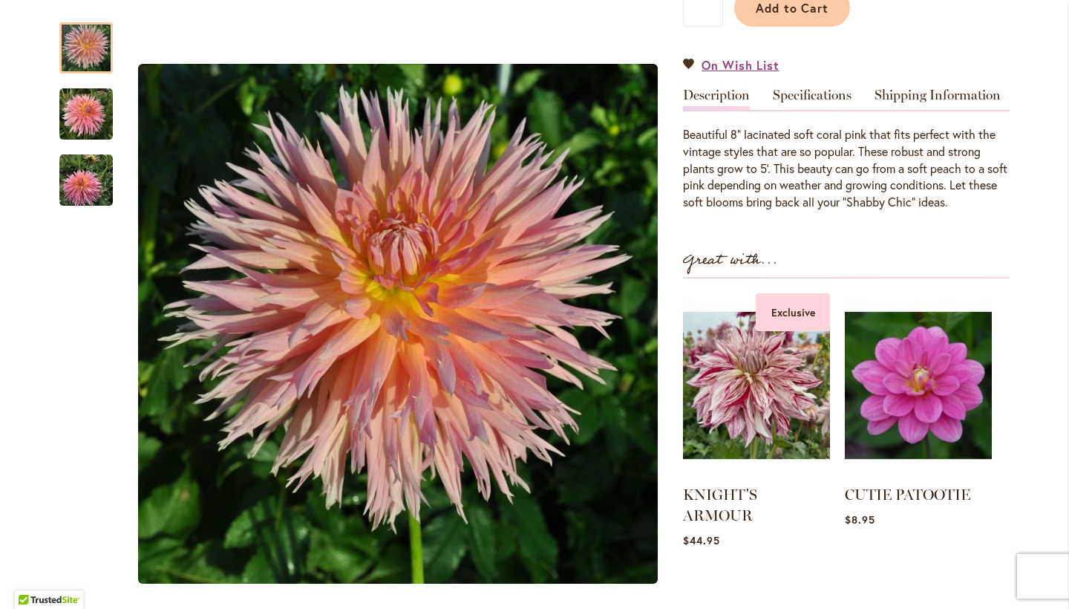
scroll to position [410, 0]
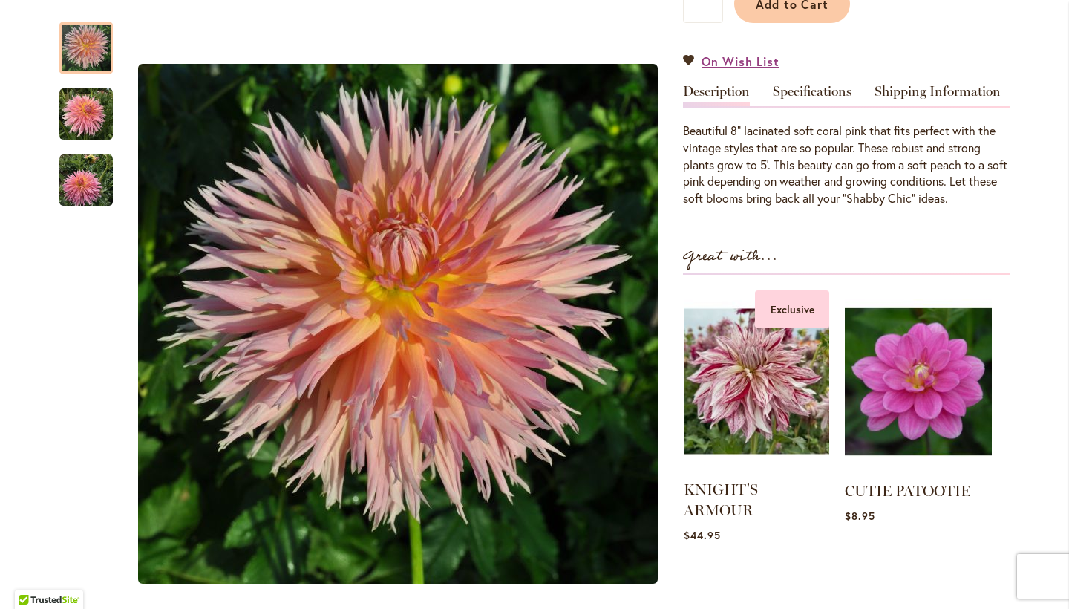
click at [825, 410] on img at bounding box center [757, 381] width 146 height 182
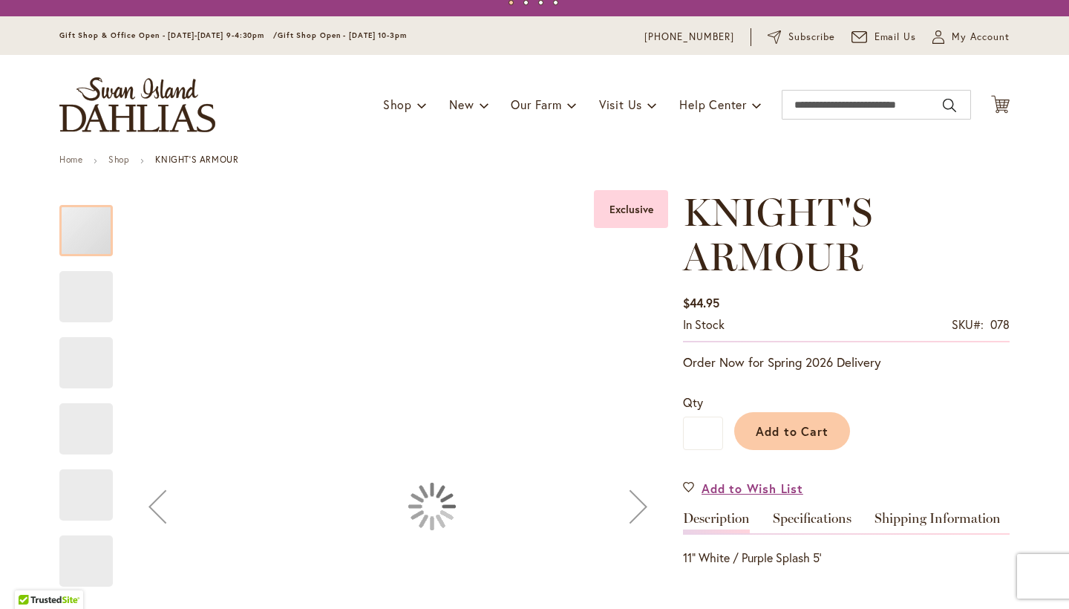
type input "******"
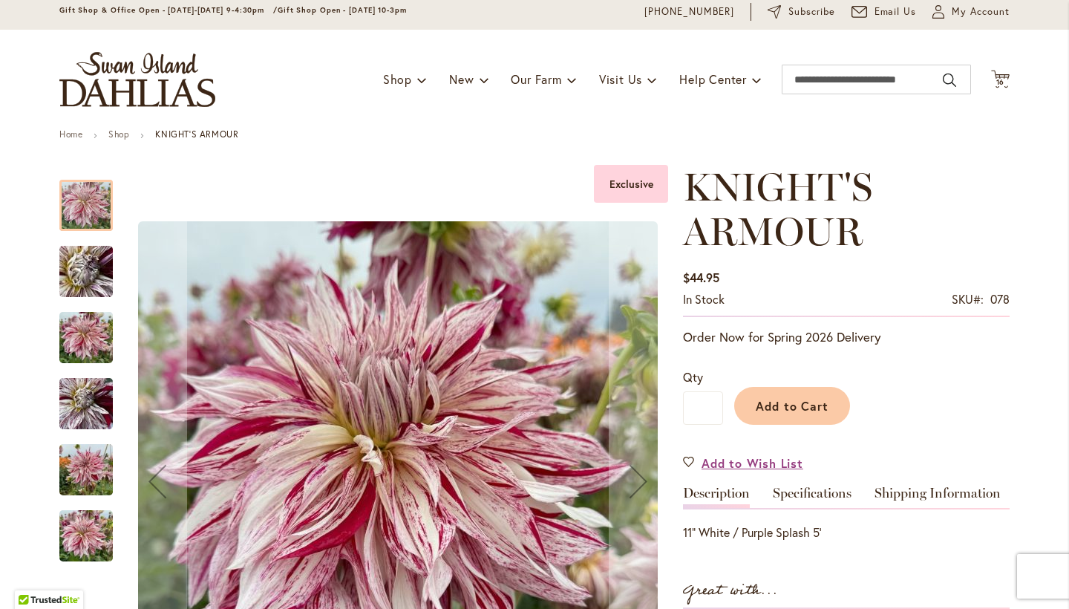
scroll to position [53, 0]
click at [82, 256] on img "KNIGHT'S ARMOUR" at bounding box center [86, 271] width 107 height 80
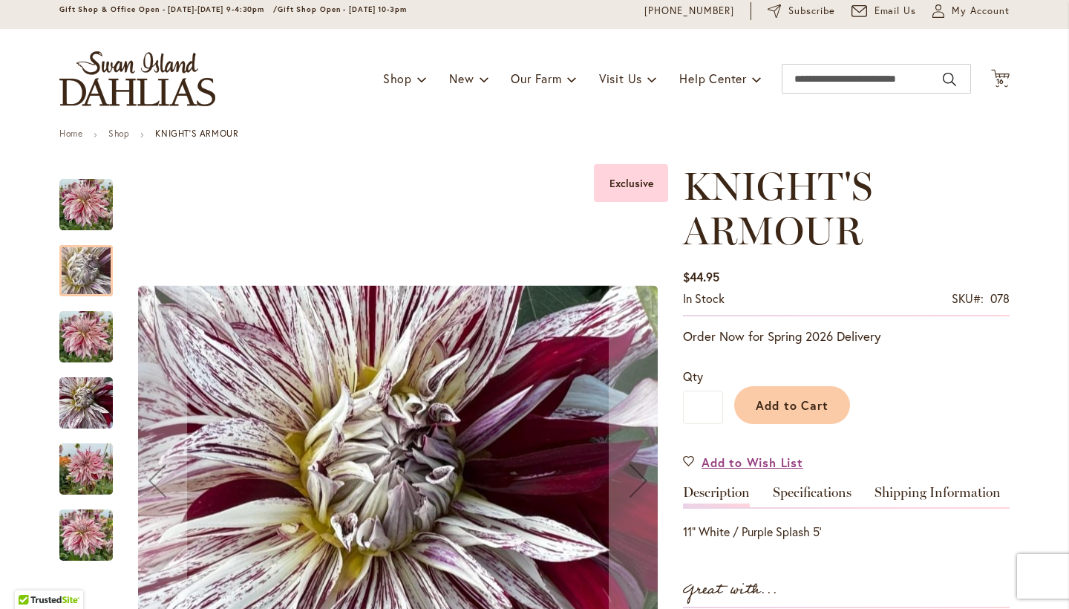
click at [85, 345] on img "KNIGHT'S ARMOUR" at bounding box center [85, 337] width 53 height 71
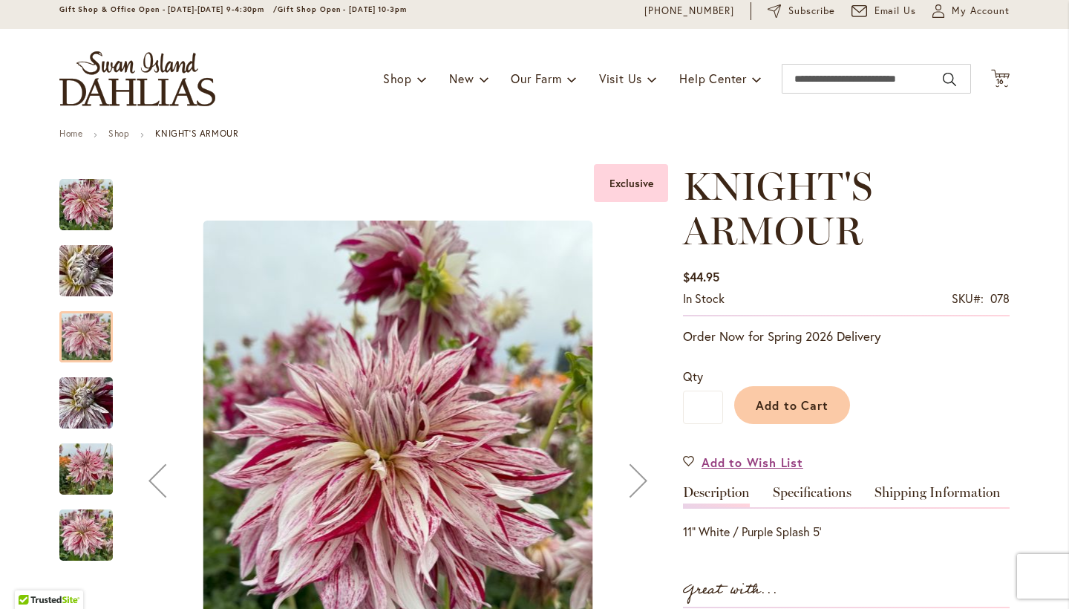
click at [79, 388] on img "KNIGHT'S ARMOUR" at bounding box center [85, 403] width 53 height 71
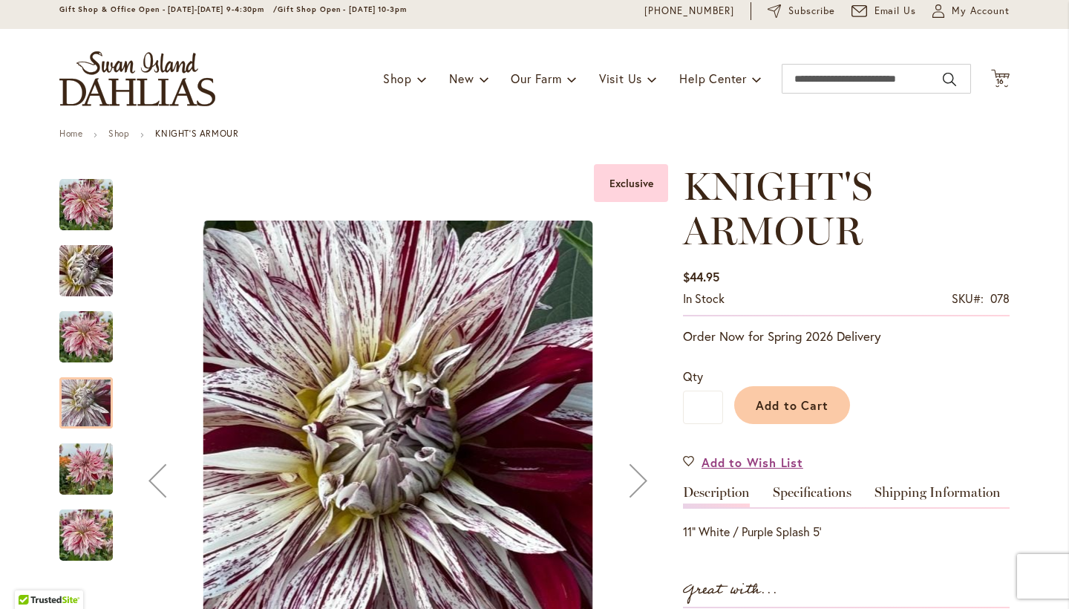
click at [71, 462] on img "KNIGHT'S ARMOUR" at bounding box center [85, 469] width 53 height 71
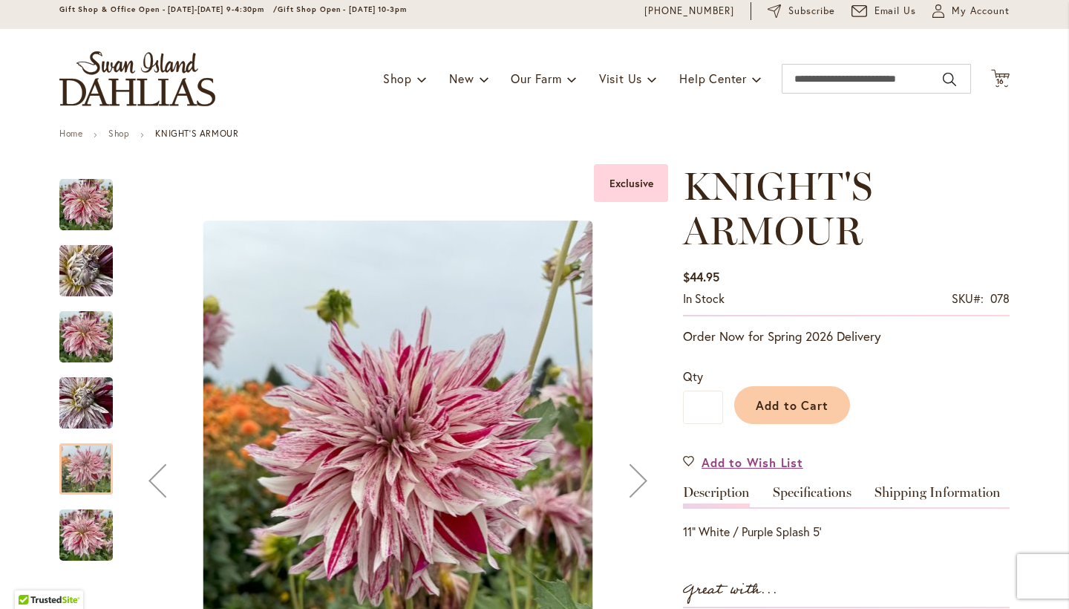
click at [106, 533] on img "KNIGHT'S ARMOUR" at bounding box center [85, 535] width 53 height 71
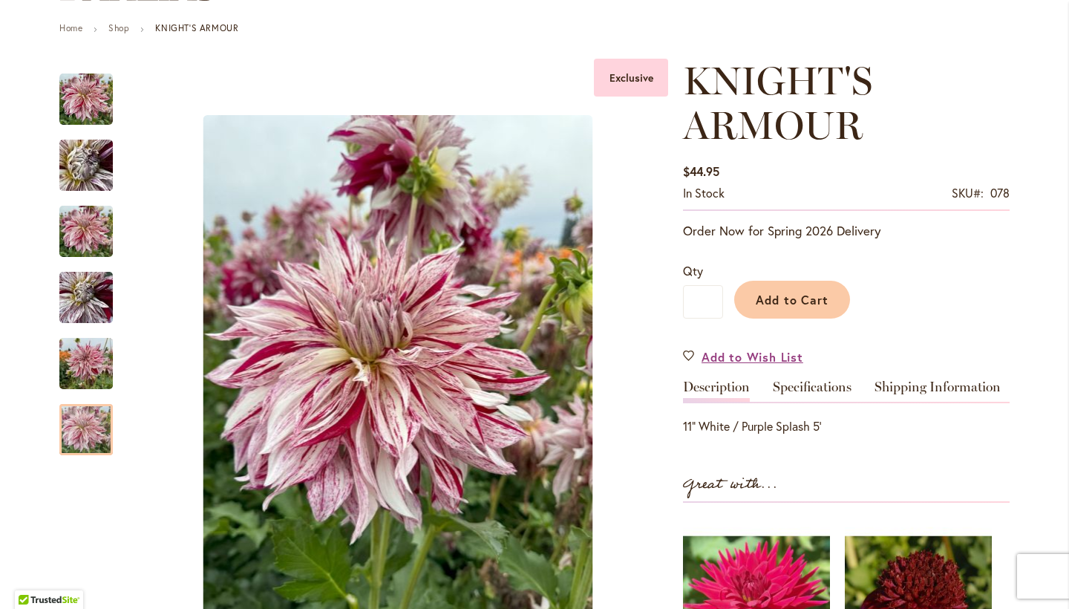
scroll to position [180, 0]
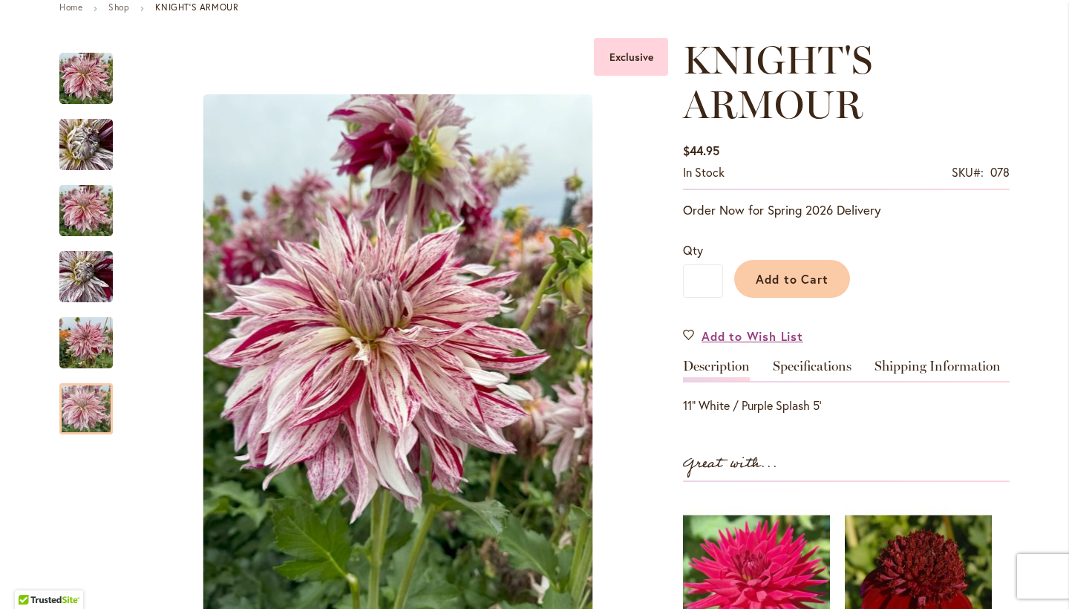
click at [727, 365] on link "Description" at bounding box center [716, 370] width 67 height 22
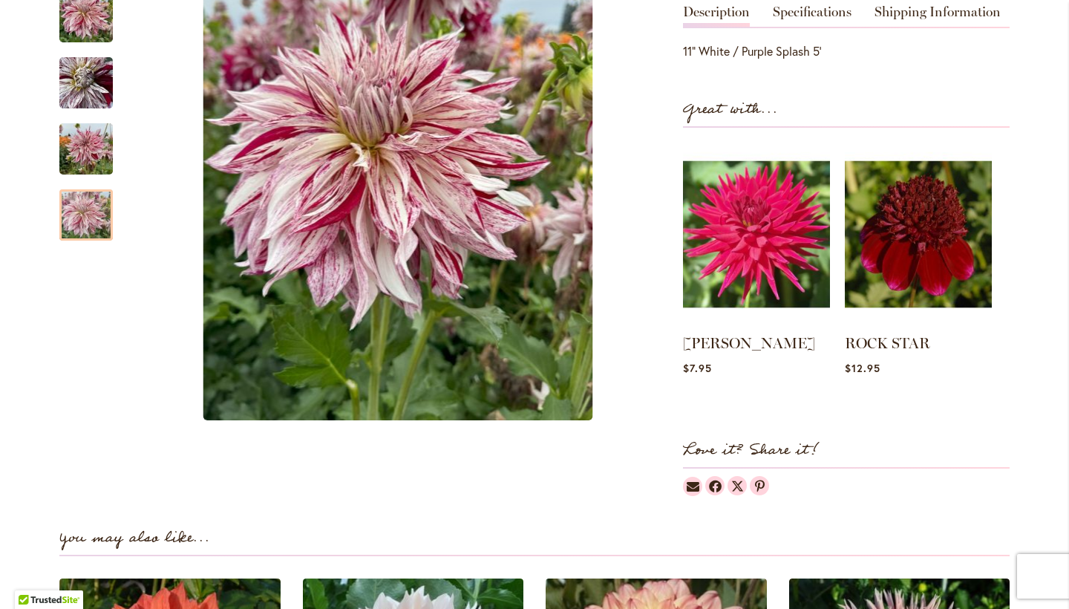
scroll to position [274, 0]
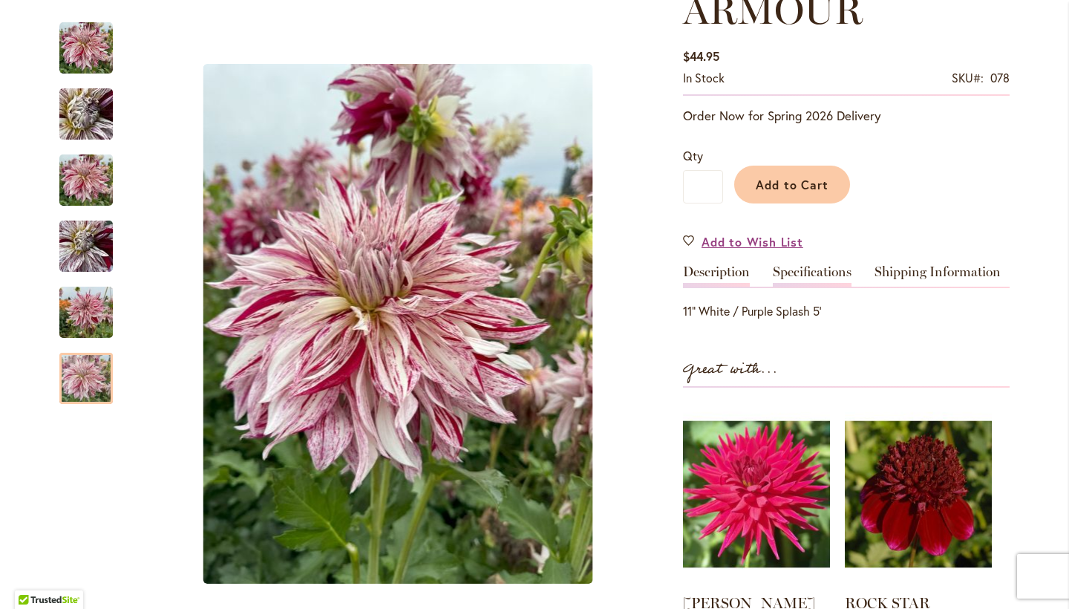
click at [827, 272] on link "Specifications" at bounding box center [812, 276] width 79 height 22
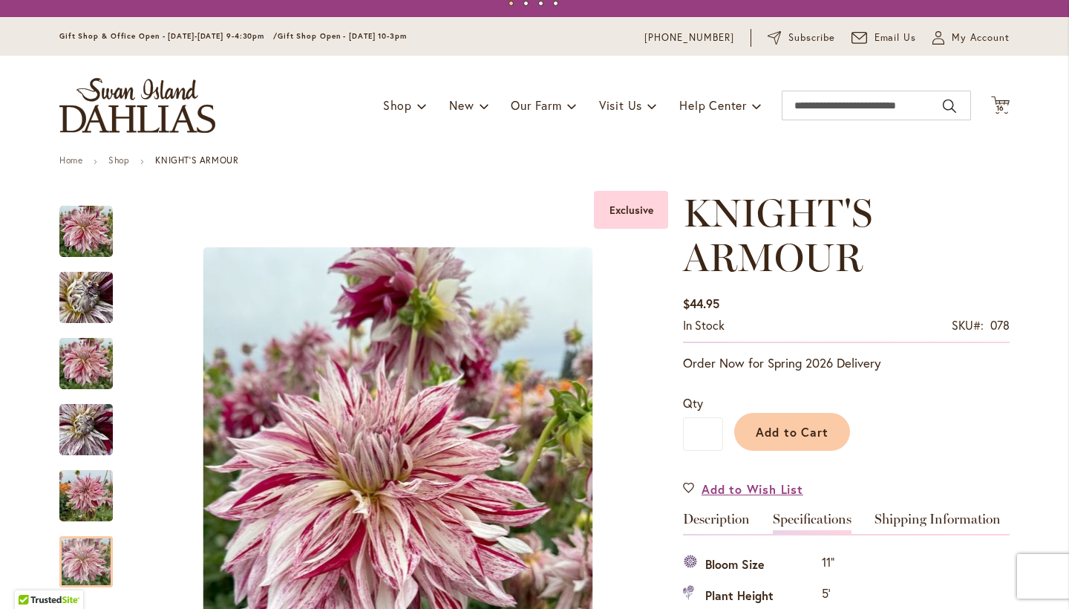
scroll to position [25, 0]
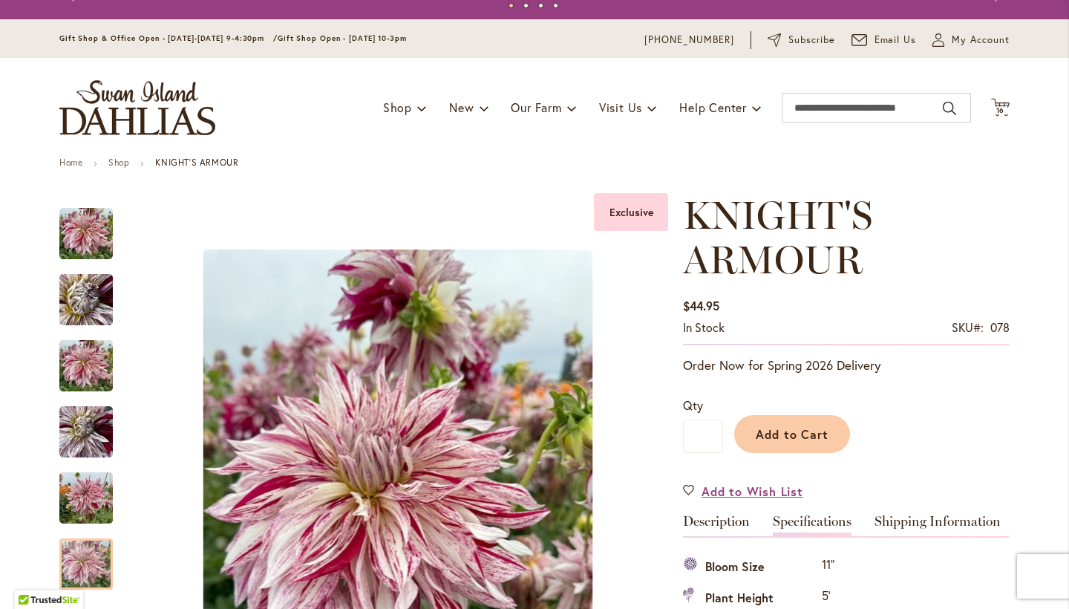
click at [633, 218] on div "Exclusive" at bounding box center [631, 212] width 74 height 38
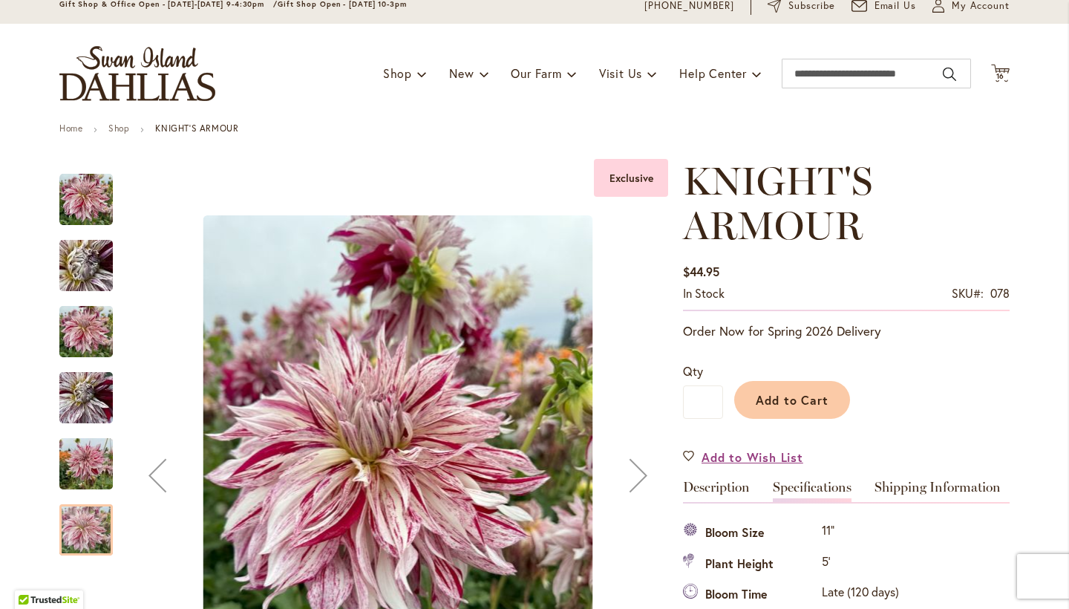
scroll to position [0, 0]
click at [77, 457] on img "KNIGHT'S ARMOUR" at bounding box center [85, 464] width 53 height 71
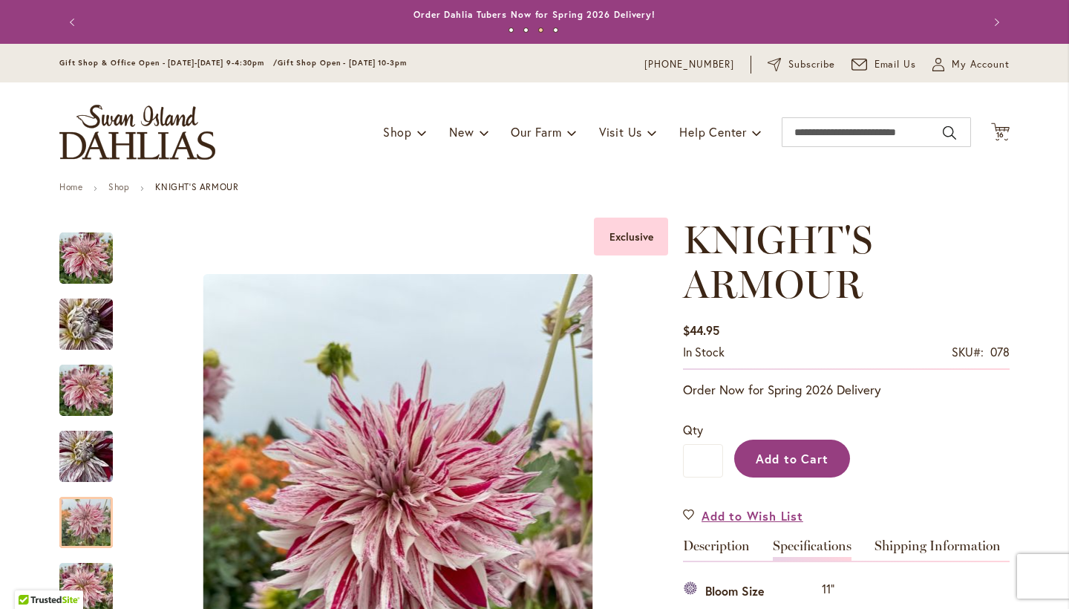
click at [784, 463] on span "Add to Cart" at bounding box center [793, 459] width 74 height 16
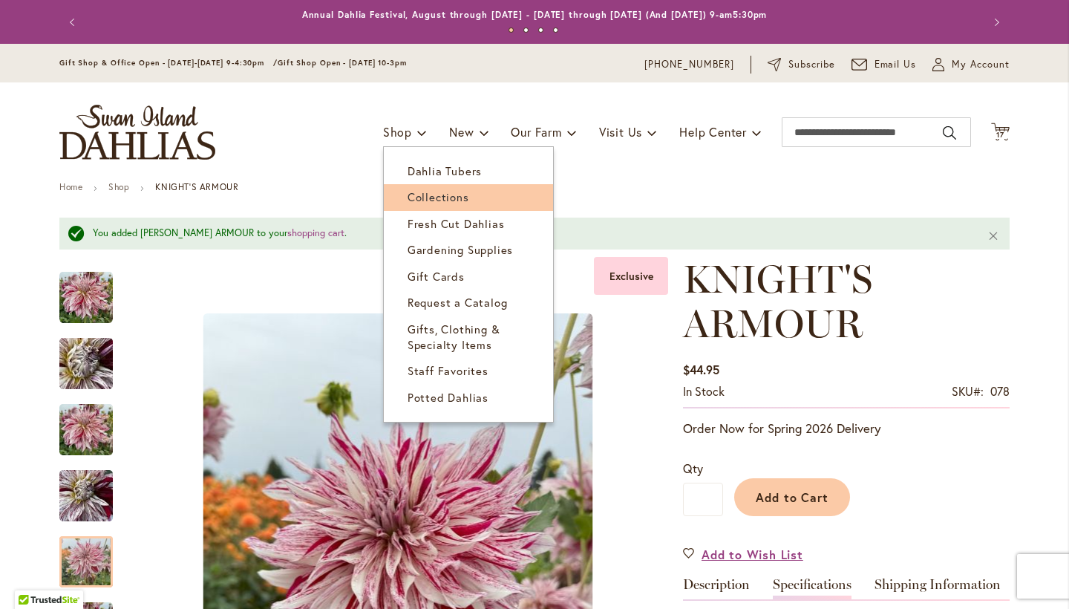
click at [434, 190] on span "Collections" at bounding box center [439, 196] width 62 height 15
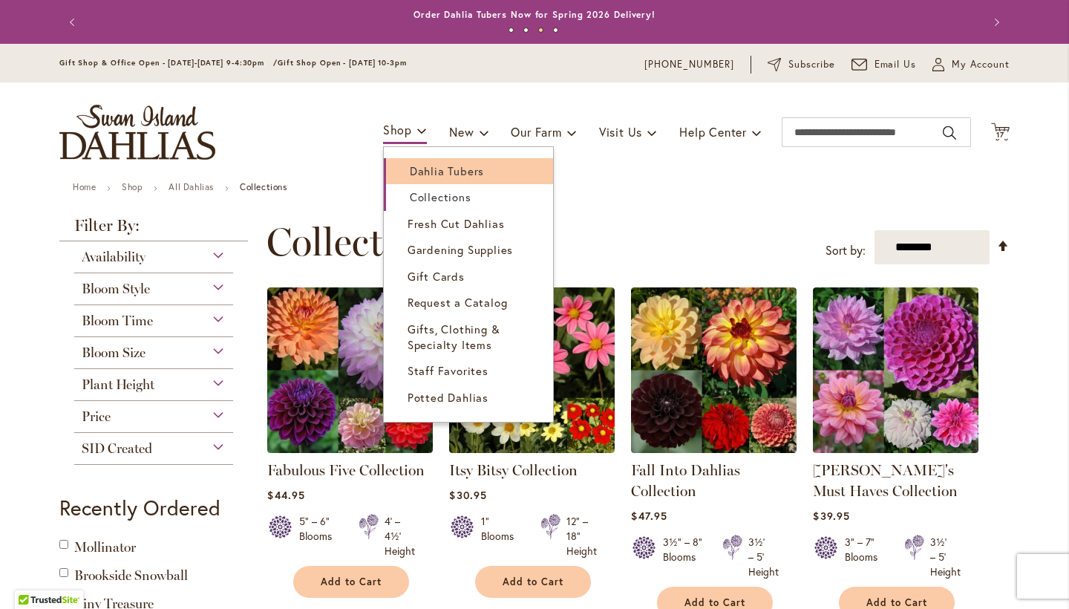
click at [450, 171] on span "Dahlia Tubers" at bounding box center [447, 170] width 74 height 15
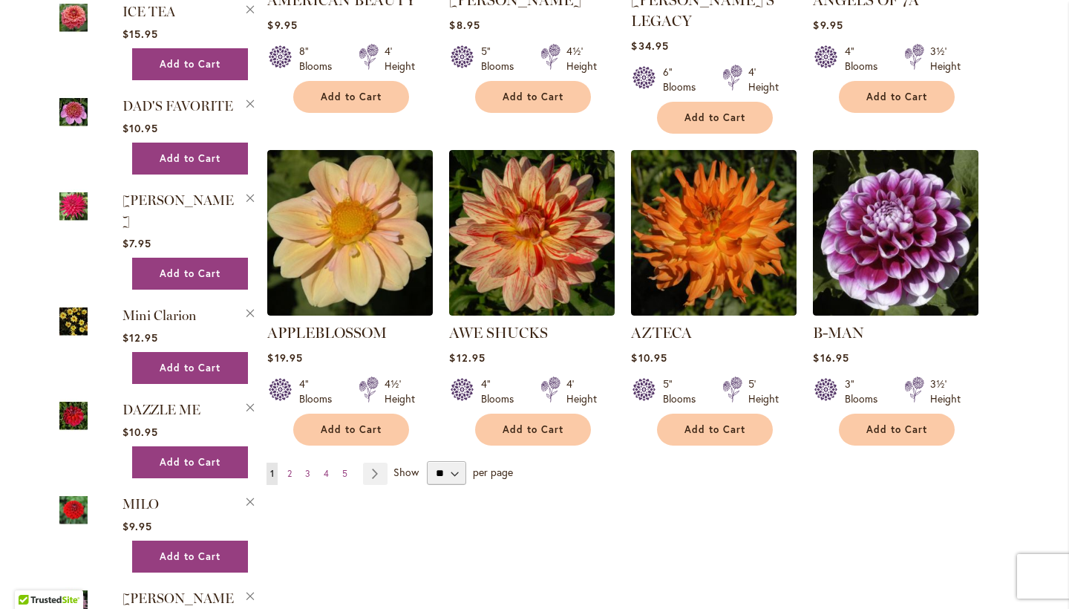
scroll to position [1181, 0]
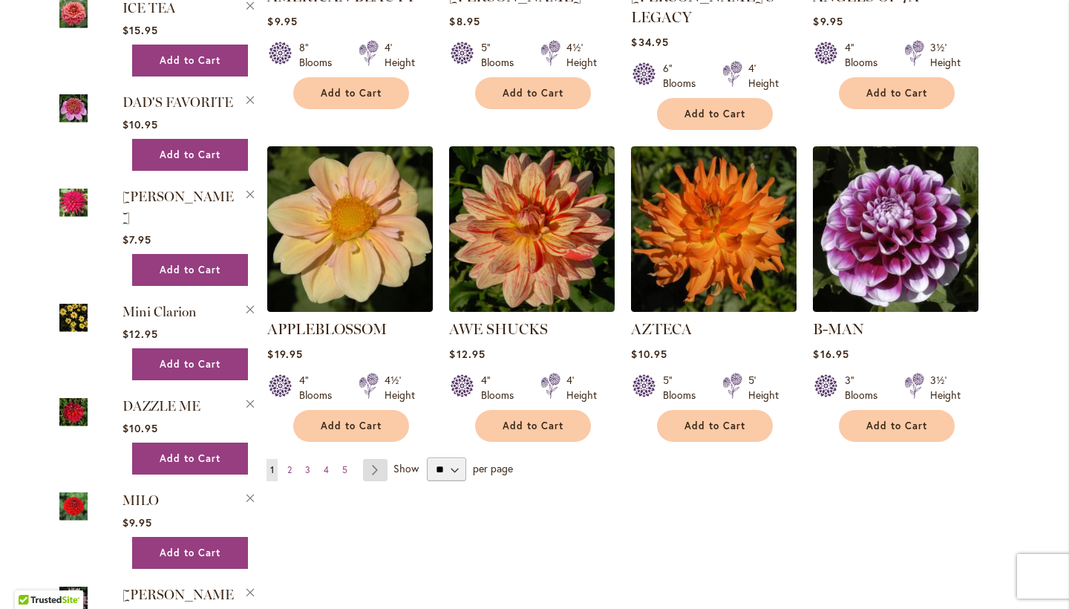
click at [385, 459] on link "Page Next" at bounding box center [375, 470] width 25 height 22
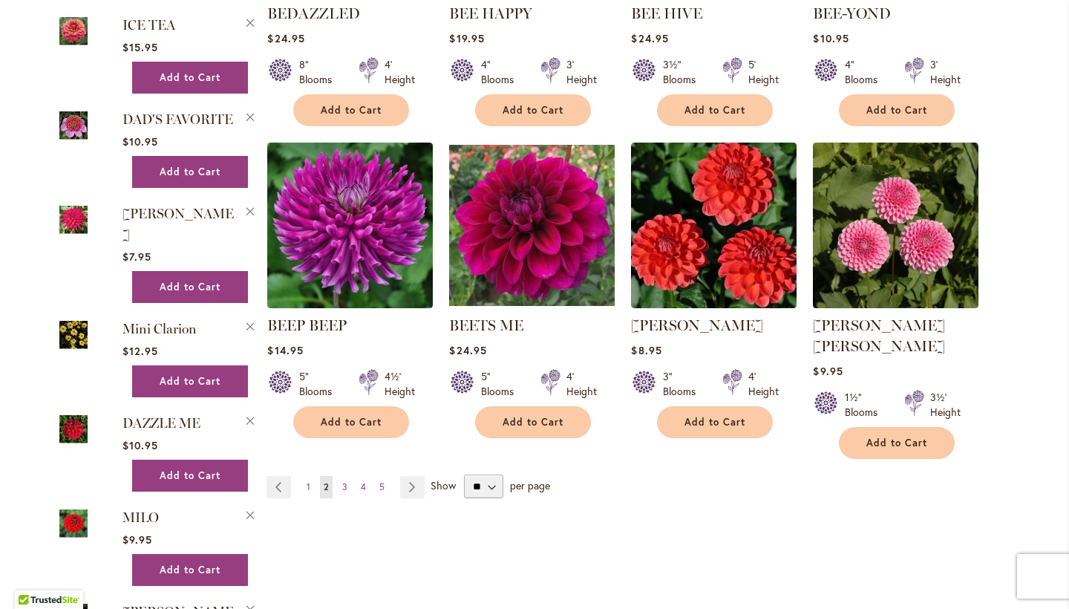
scroll to position [1166, 0]
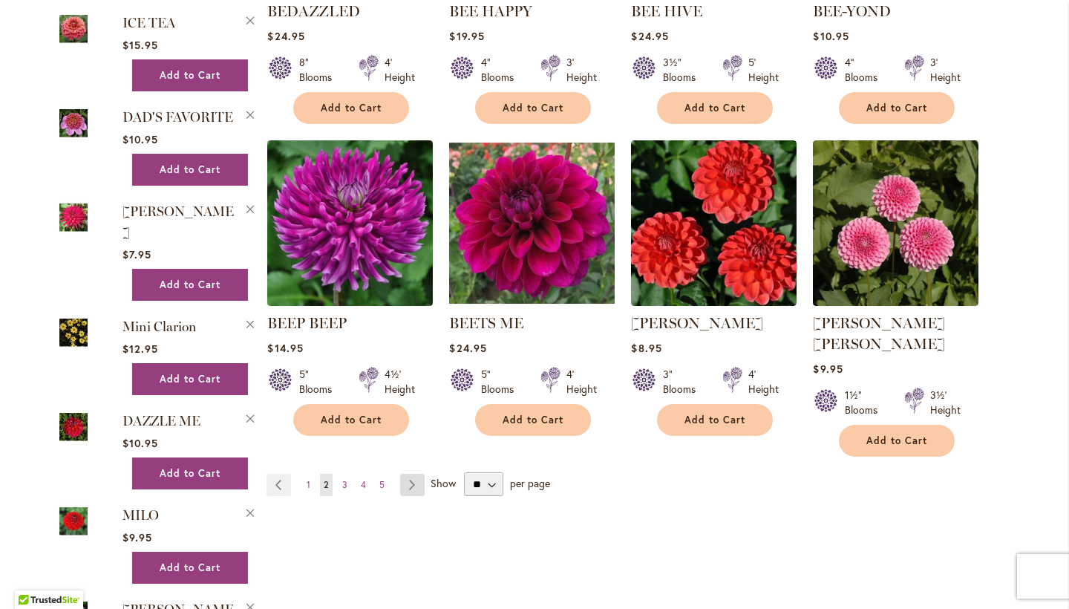
click at [414, 474] on link "Page Next" at bounding box center [412, 485] width 25 height 22
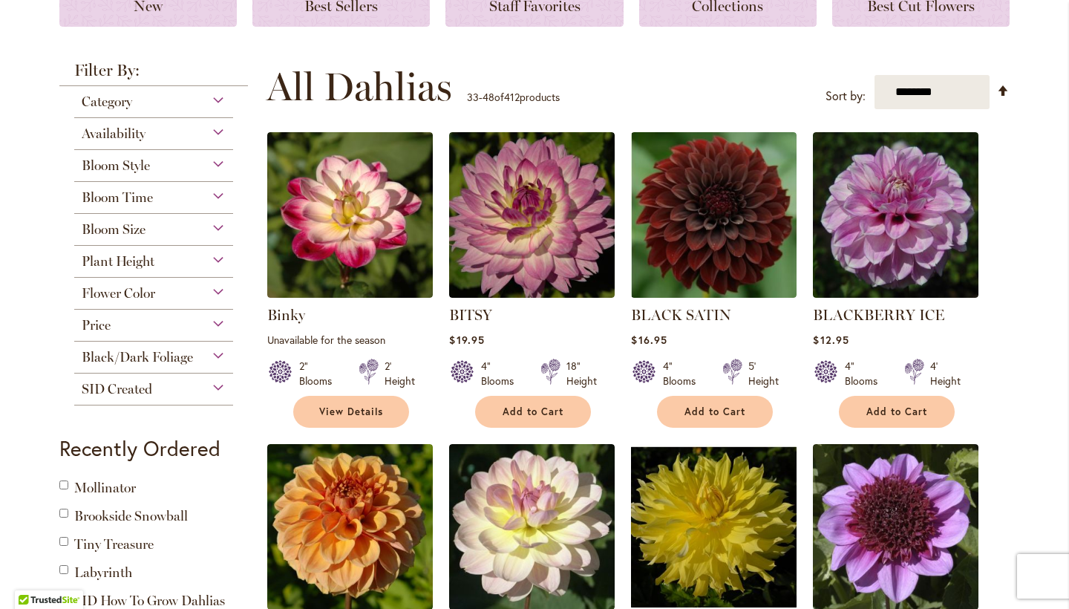
scroll to position [239, 0]
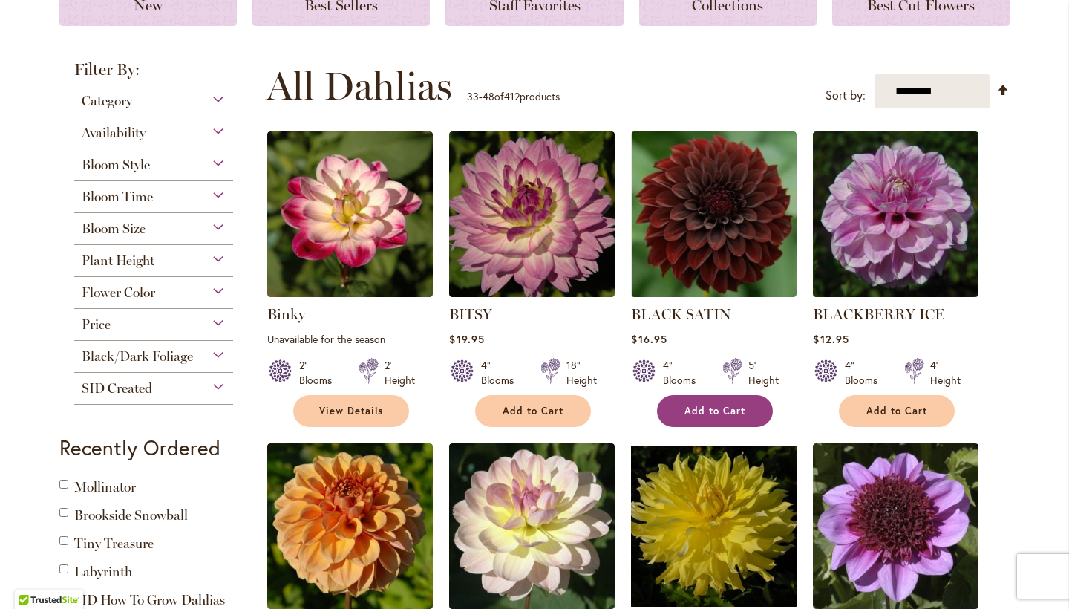
click at [711, 408] on span "Add to Cart" at bounding box center [715, 411] width 61 height 13
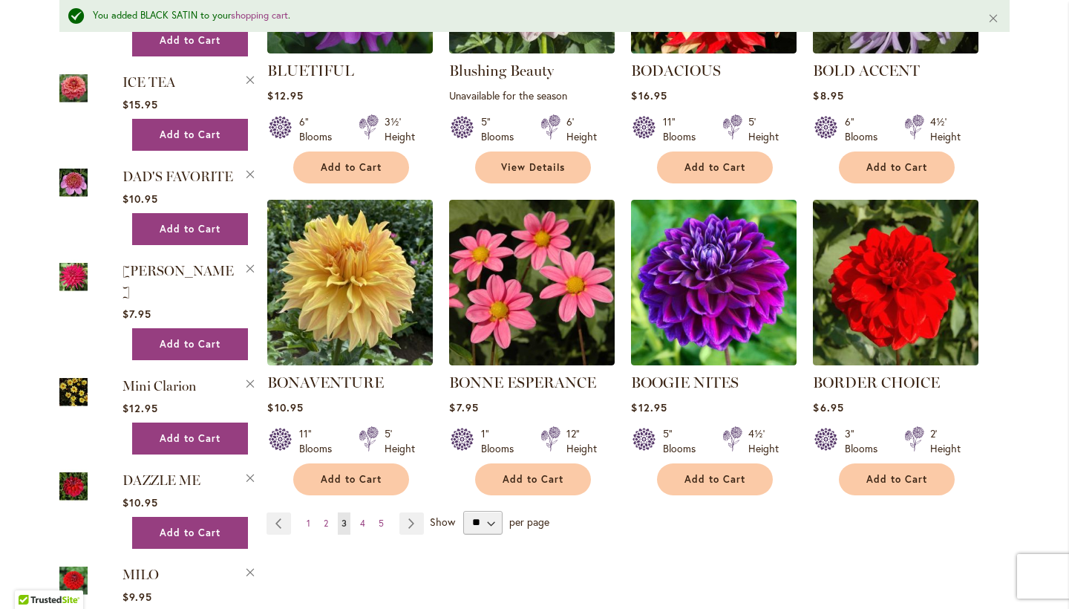
scroll to position [1149, 0]
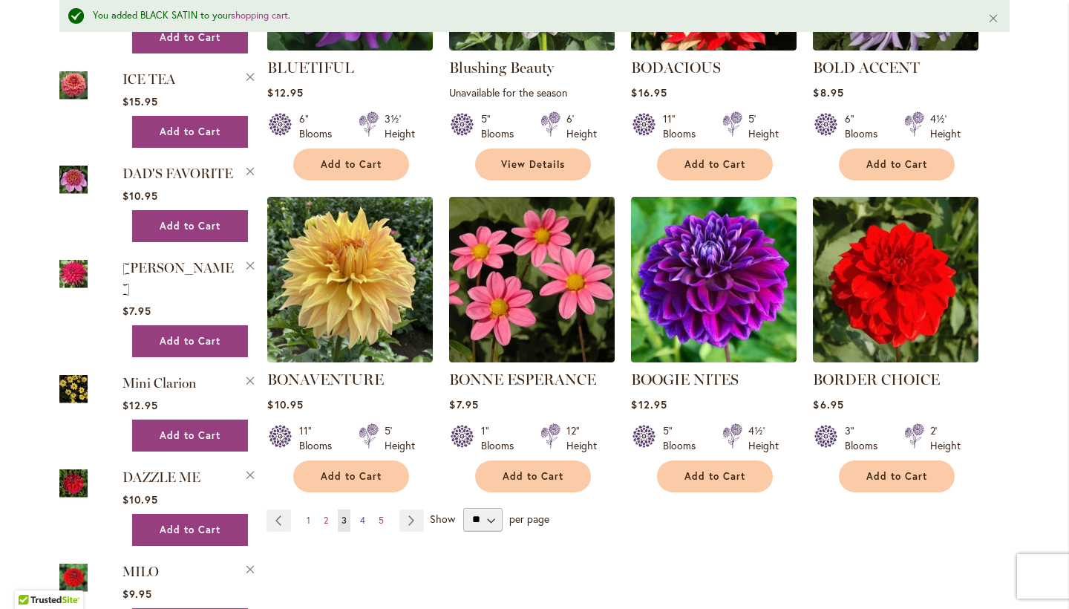
click at [363, 519] on span "4" at bounding box center [362, 520] width 5 height 11
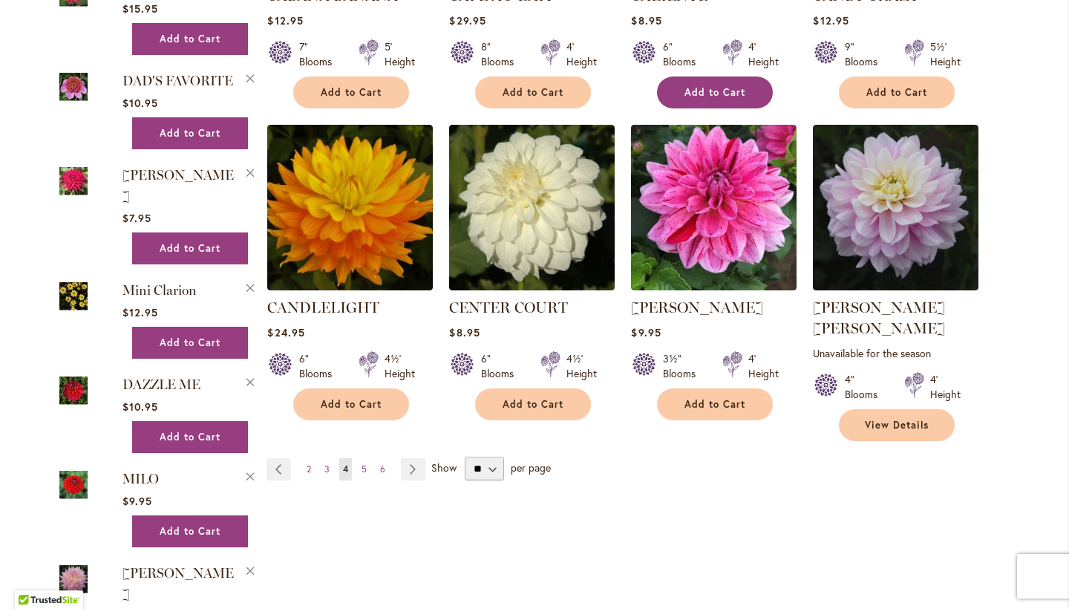
scroll to position [1204, 0]
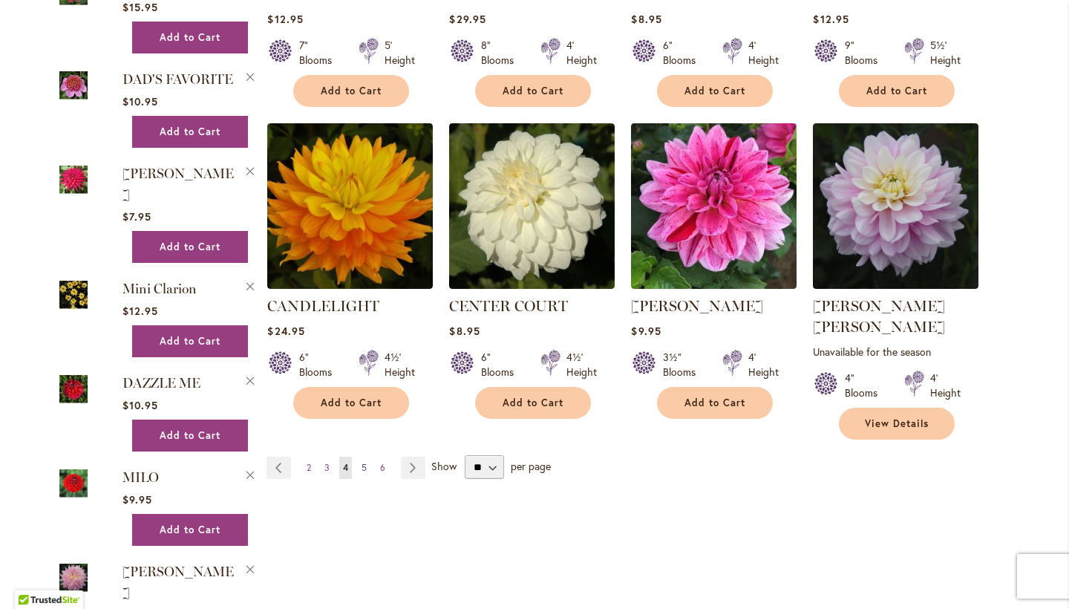
click at [367, 462] on span "5" at bounding box center [364, 467] width 5 height 11
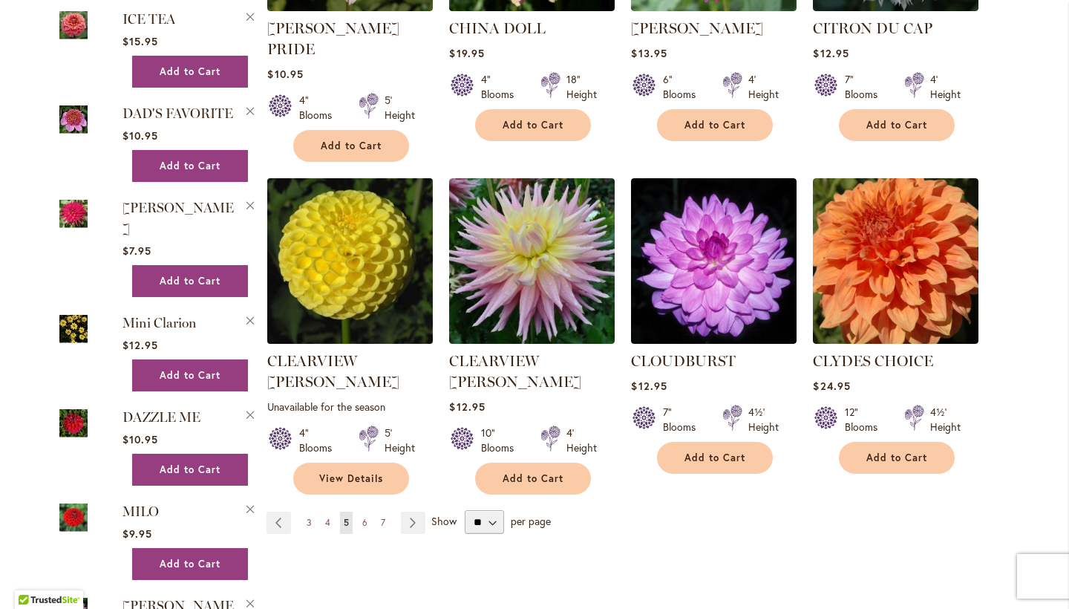
scroll to position [1180, 0]
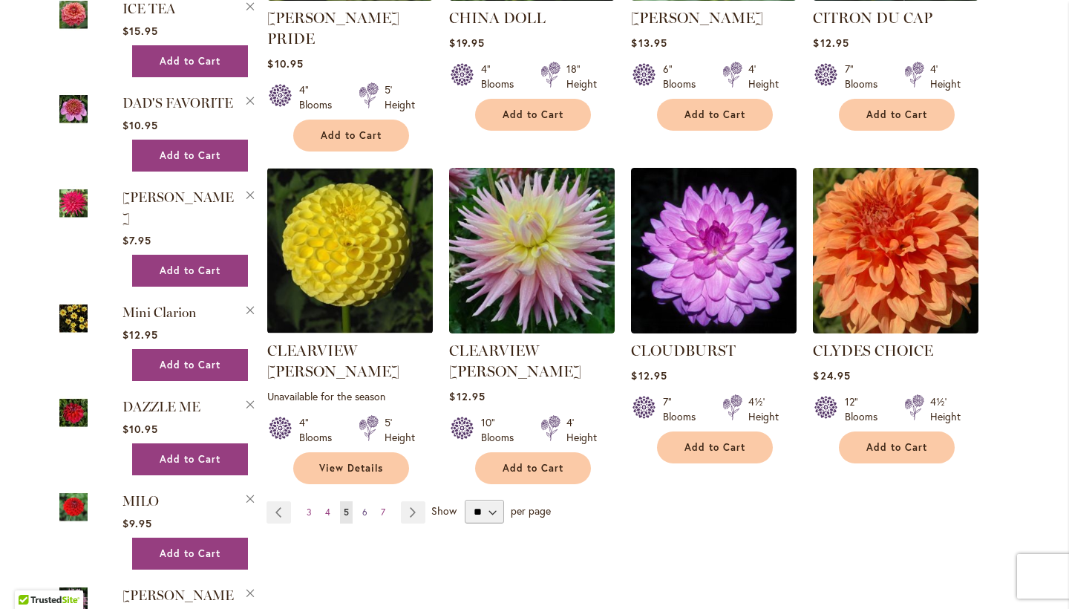
click at [369, 501] on link "Page 6" at bounding box center [365, 512] width 13 height 22
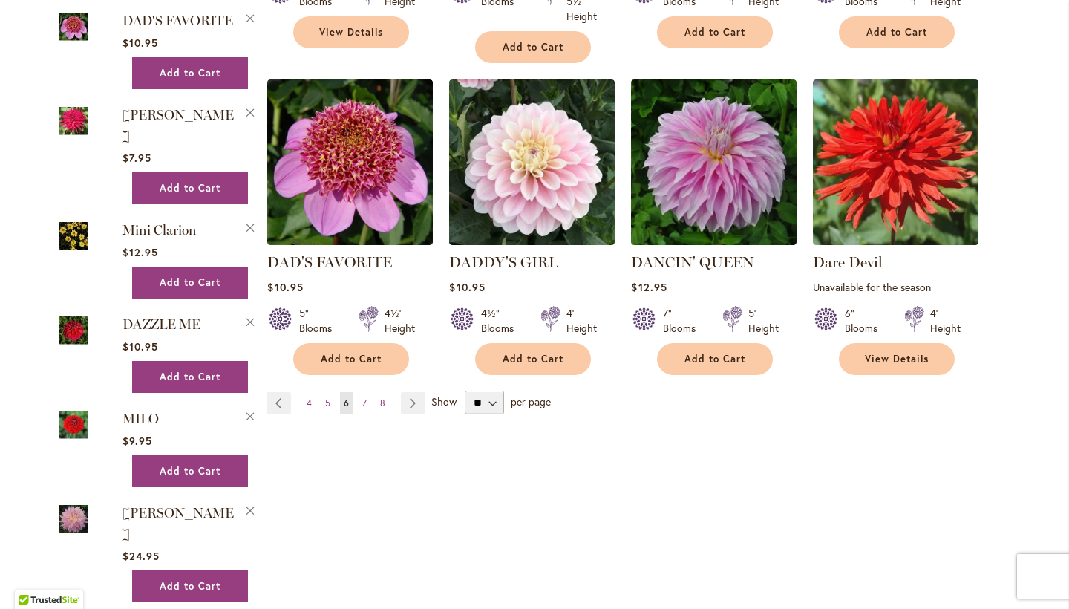
scroll to position [1263, 0]
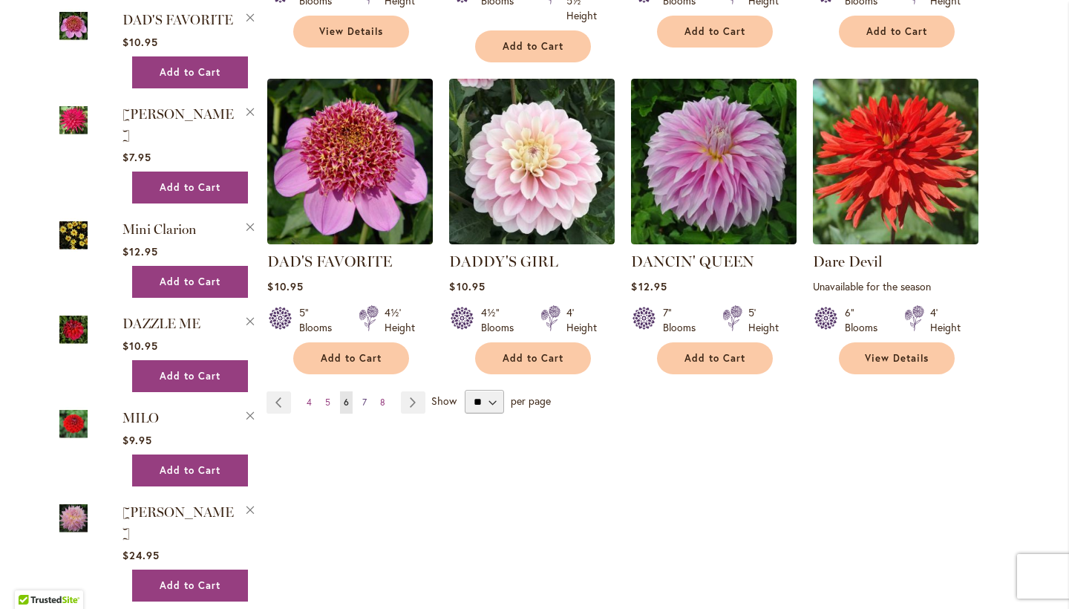
click at [361, 398] on link "Page 7" at bounding box center [365, 402] width 12 height 22
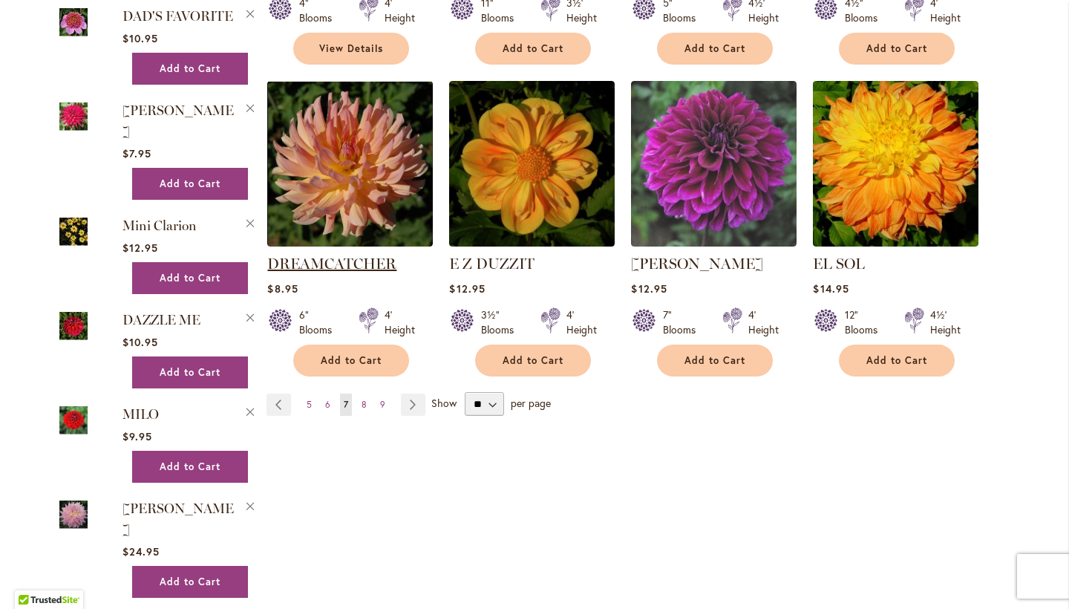
scroll to position [1268, 0]
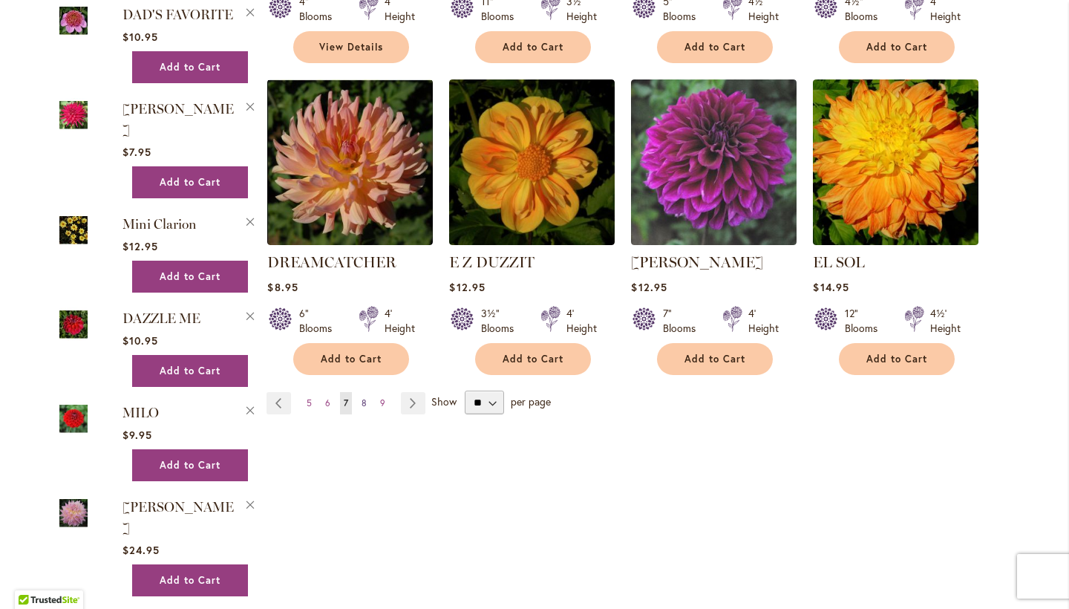
click at [362, 397] on span "8" at bounding box center [364, 402] width 5 height 11
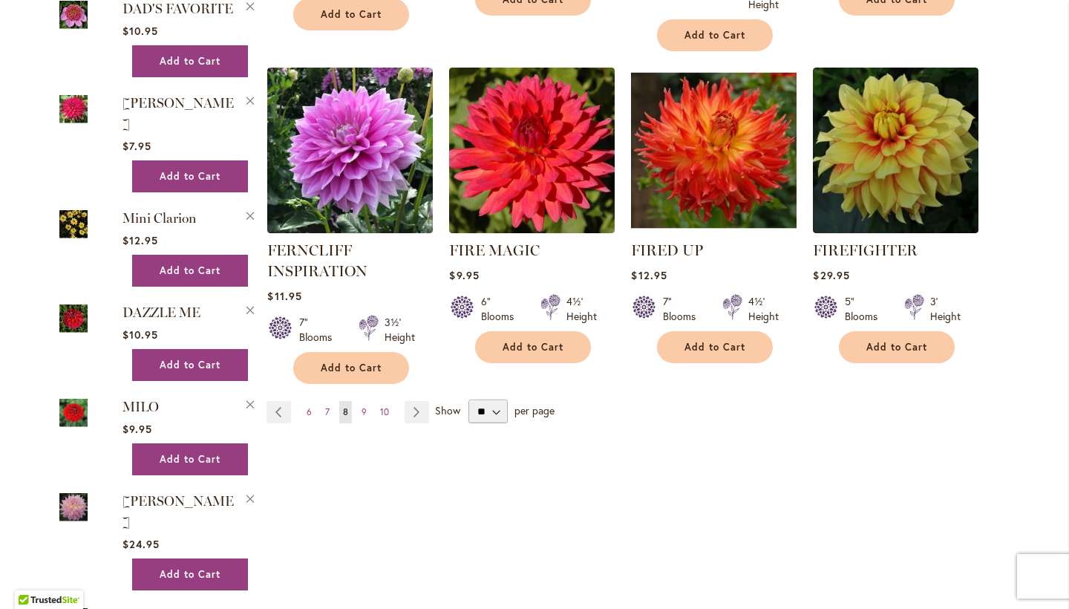
scroll to position [1277, 0]
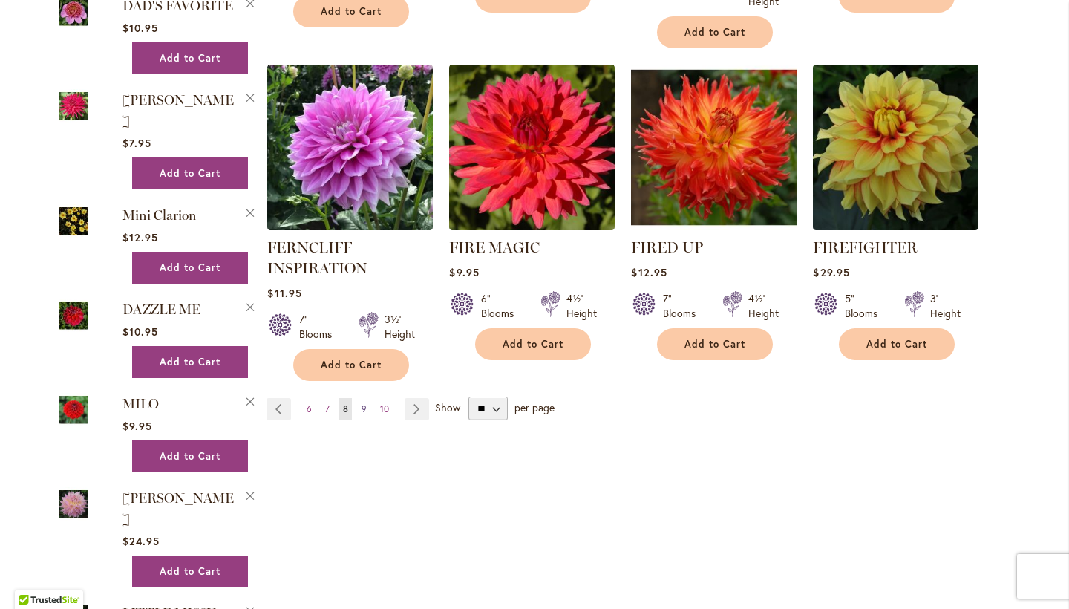
click at [365, 403] on span "9" at bounding box center [364, 408] width 5 height 11
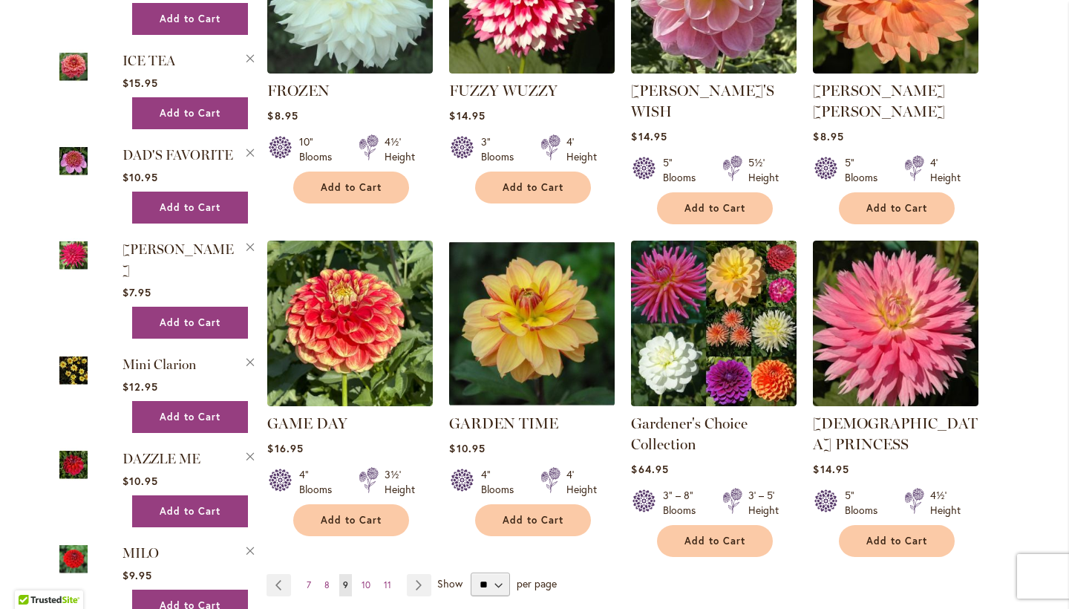
scroll to position [1153, 0]
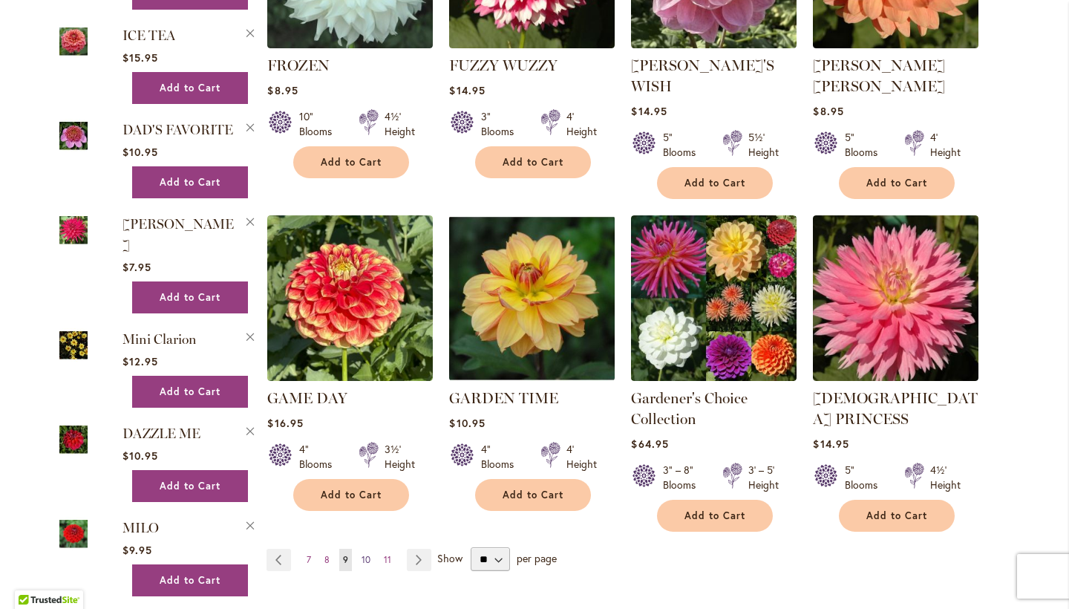
click at [365, 554] on span "10" at bounding box center [366, 559] width 9 height 11
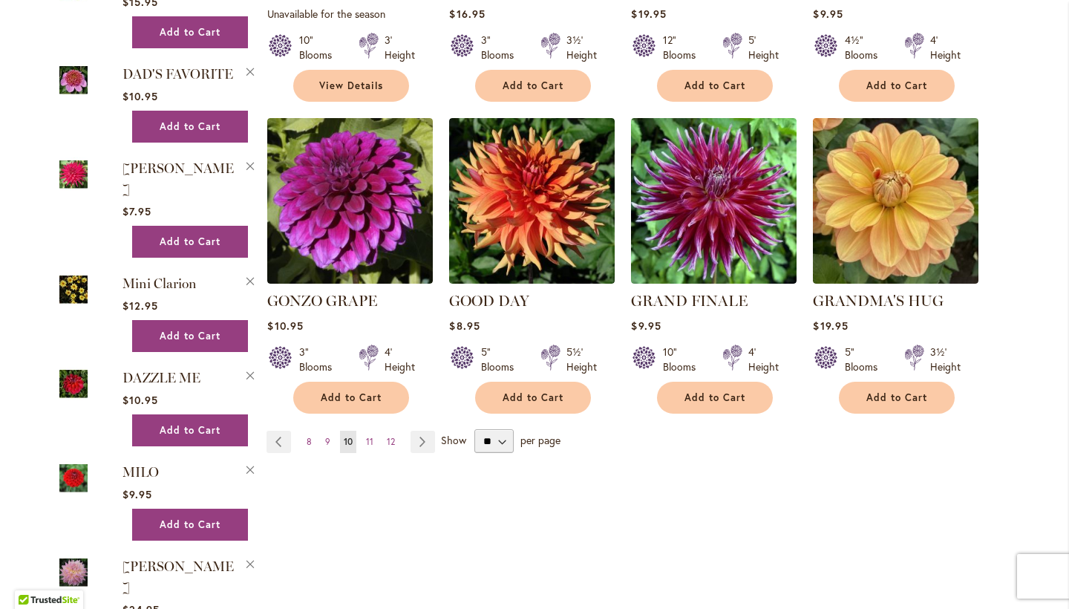
scroll to position [1214, 0]
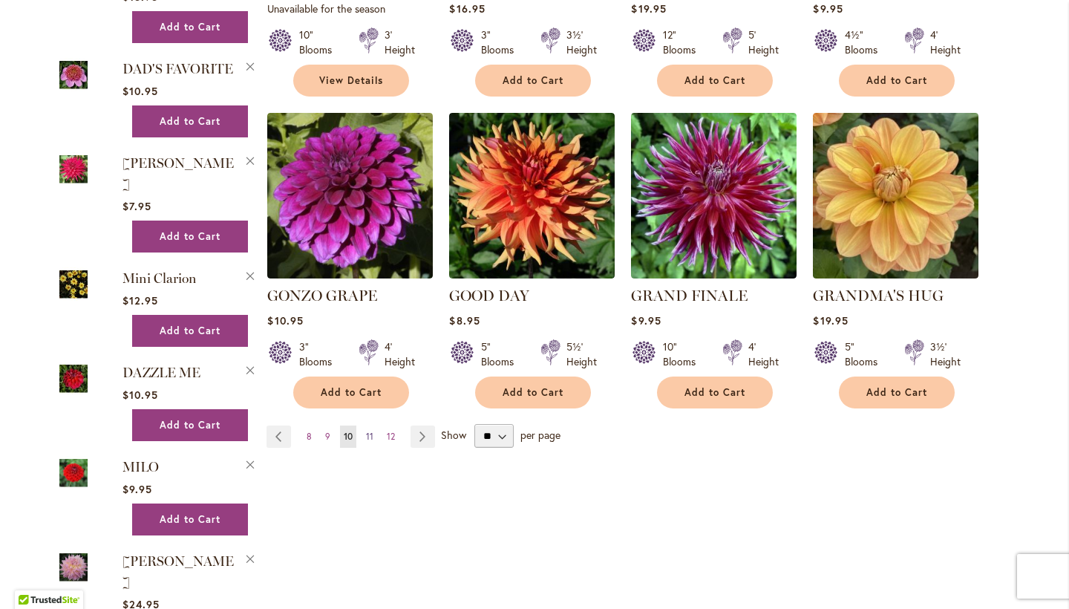
click at [370, 431] on span "11" at bounding box center [369, 436] width 7 height 11
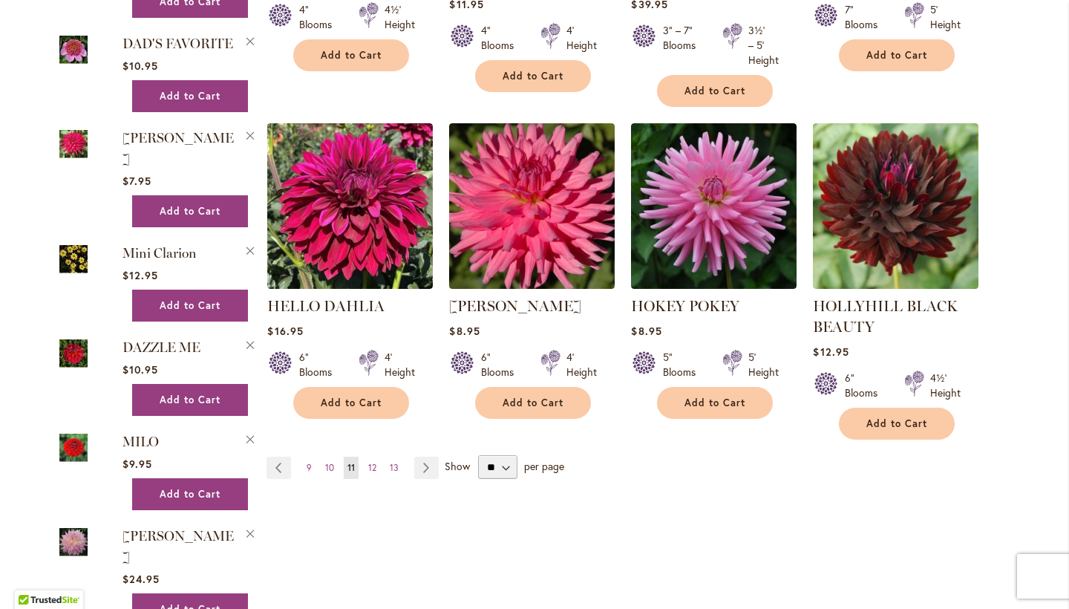
scroll to position [1246, 0]
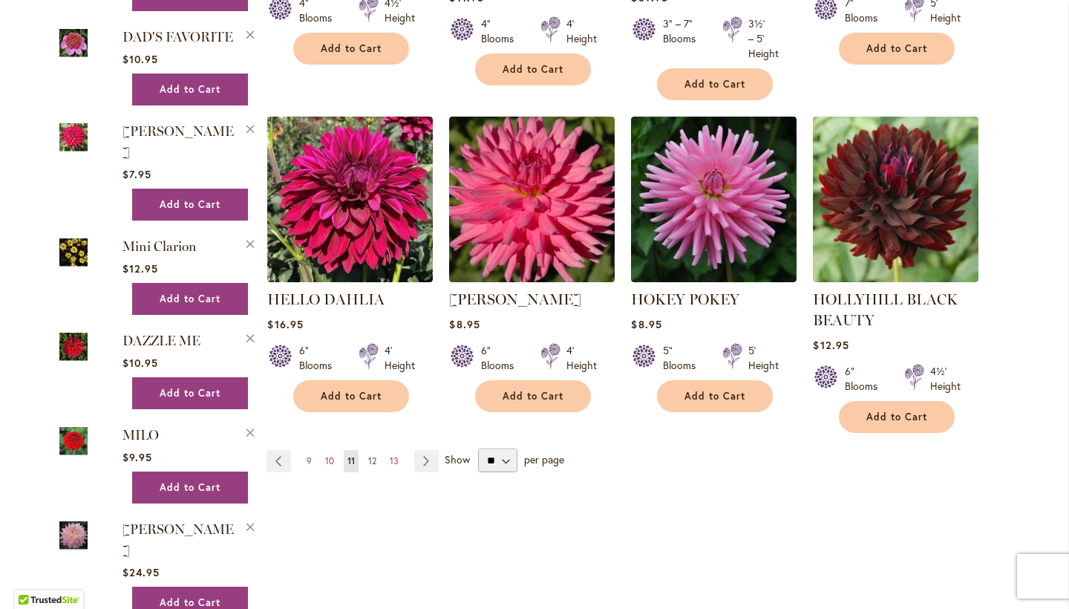
click at [374, 461] on span "12" at bounding box center [372, 460] width 8 height 11
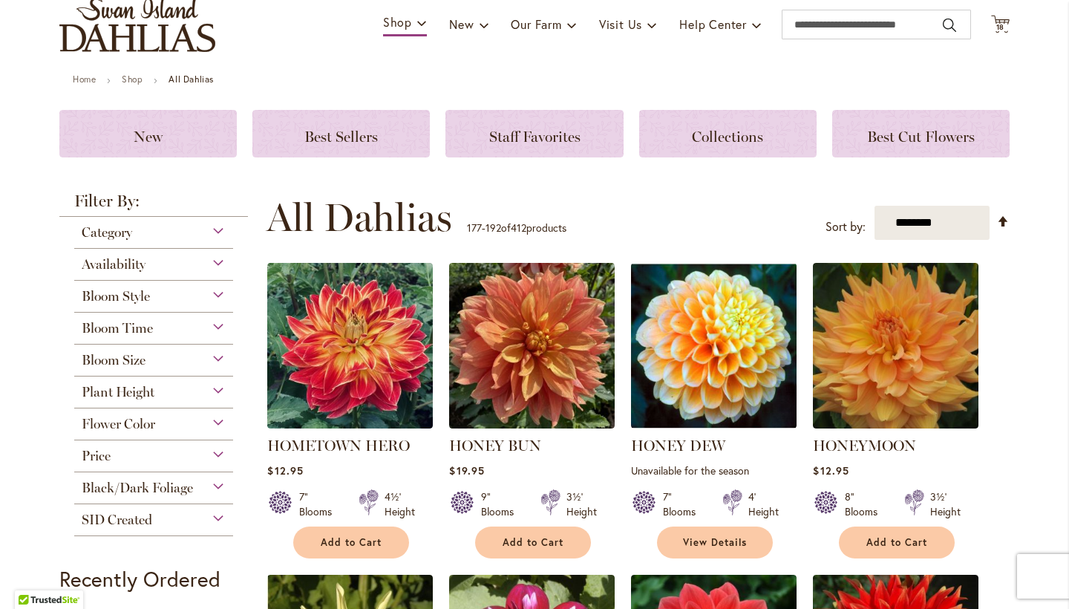
scroll to position [114, 0]
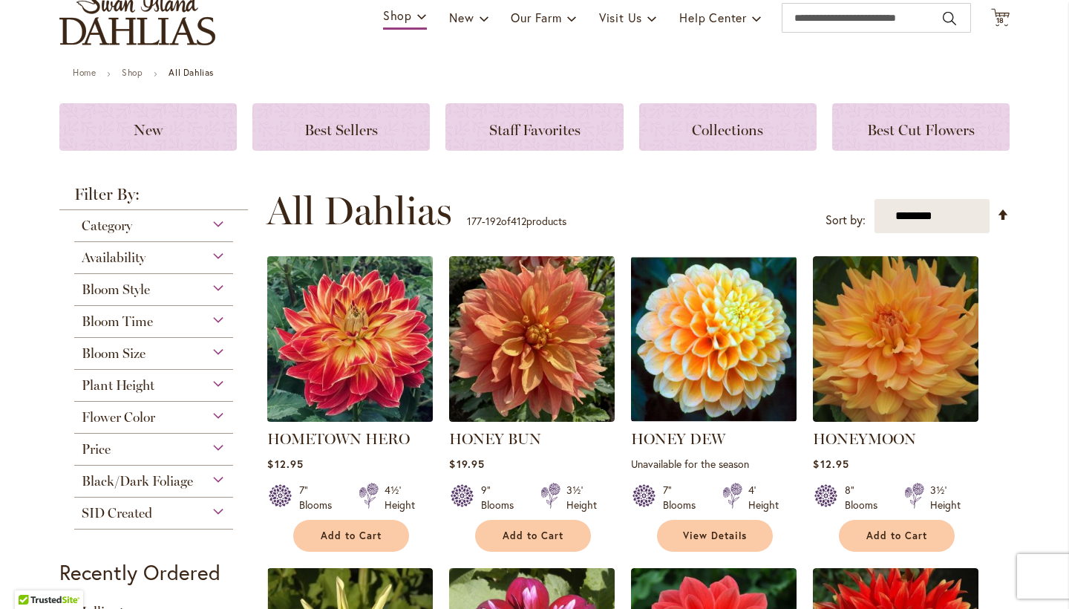
click at [359, 356] on img at bounding box center [351, 340] width 174 height 174
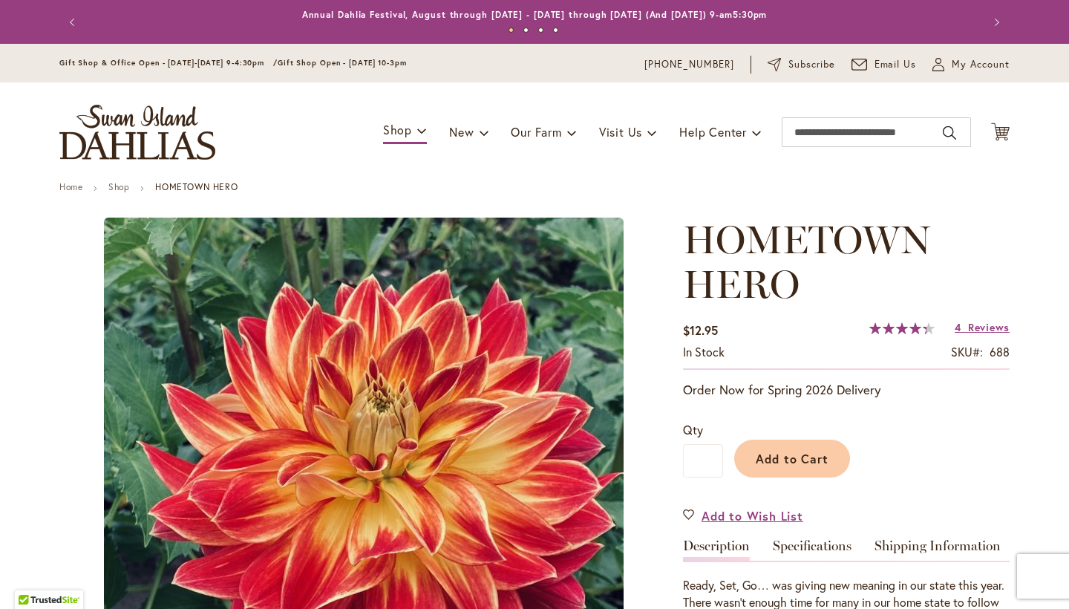
type input "******"
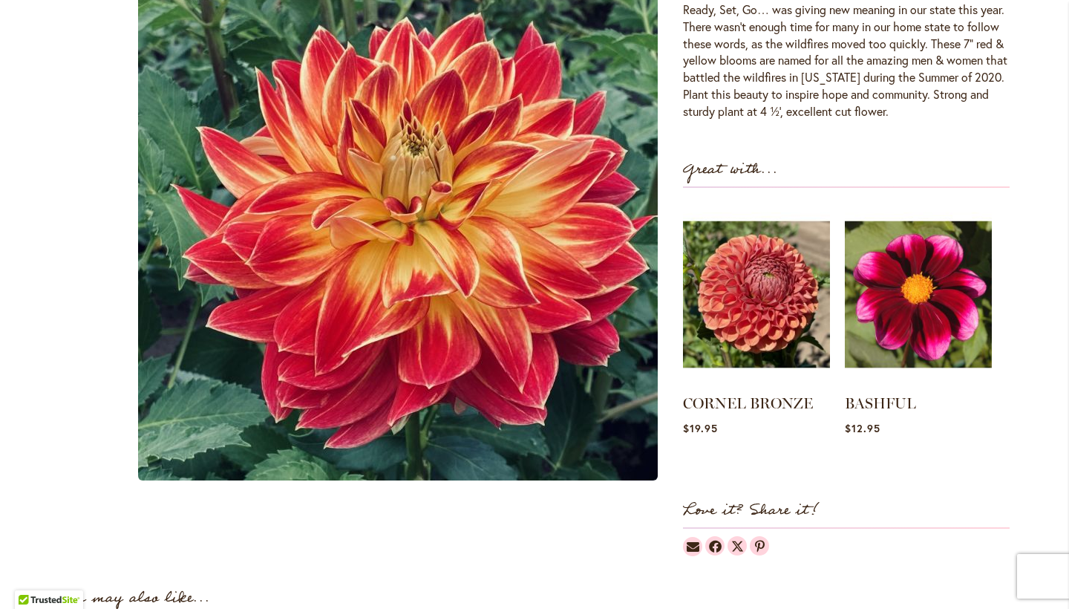
scroll to position [578, 0]
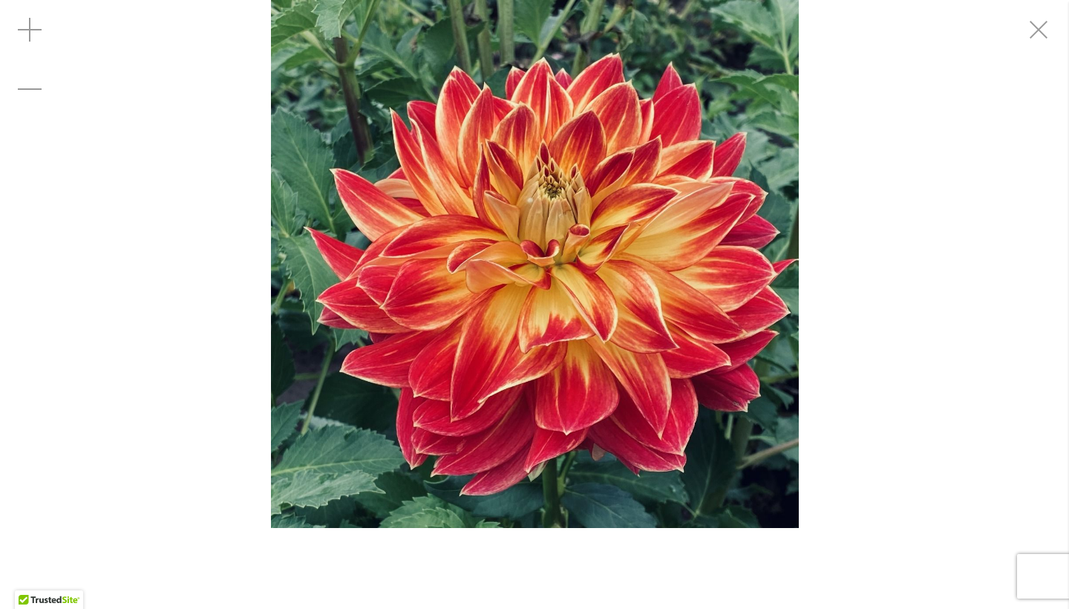
click at [1035, 60] on div "HOMETOWN HERO" at bounding box center [534, 264] width 1069 height 528
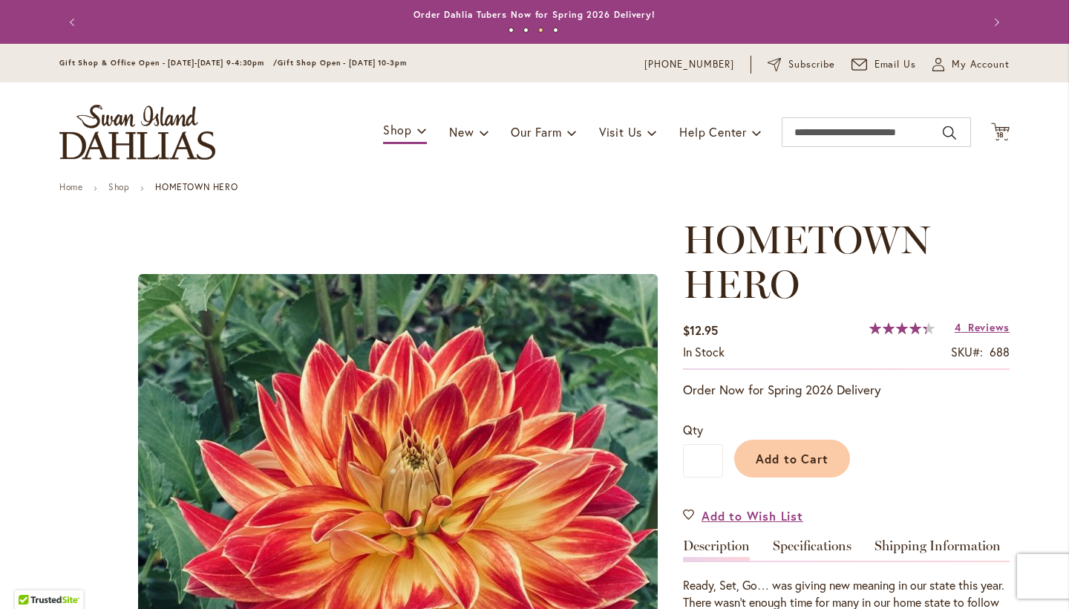
scroll to position [0, 0]
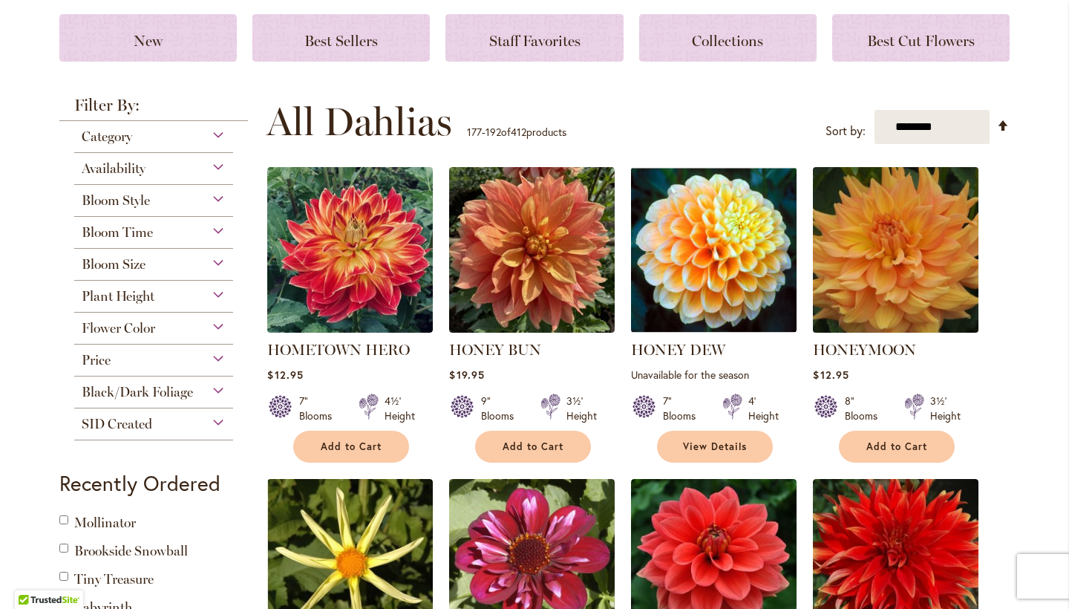
scroll to position [205, 0]
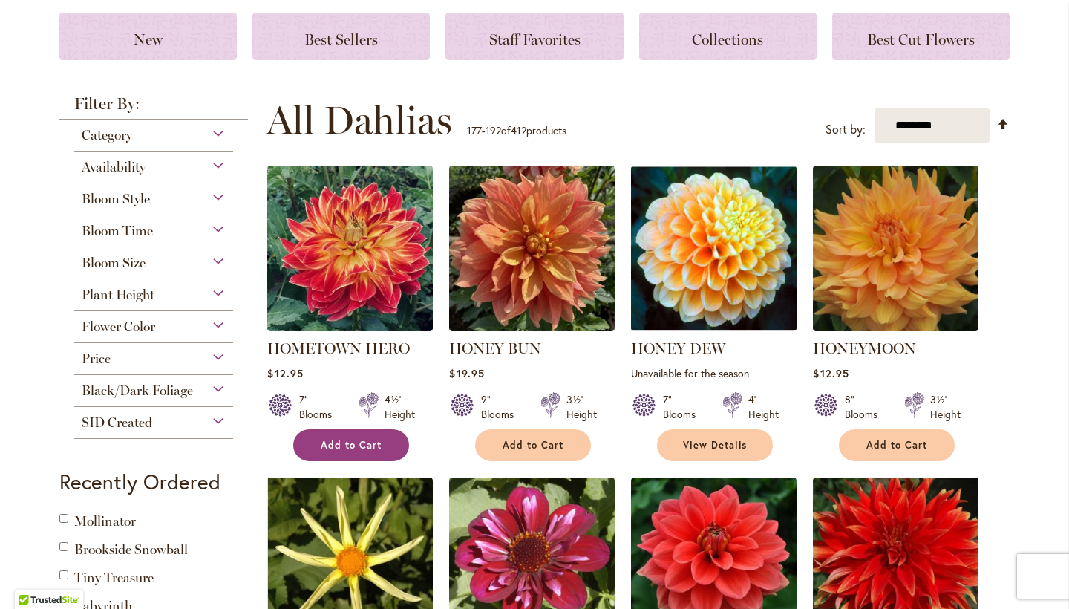
click at [378, 431] on button "Add to Cart" at bounding box center [351, 445] width 116 height 32
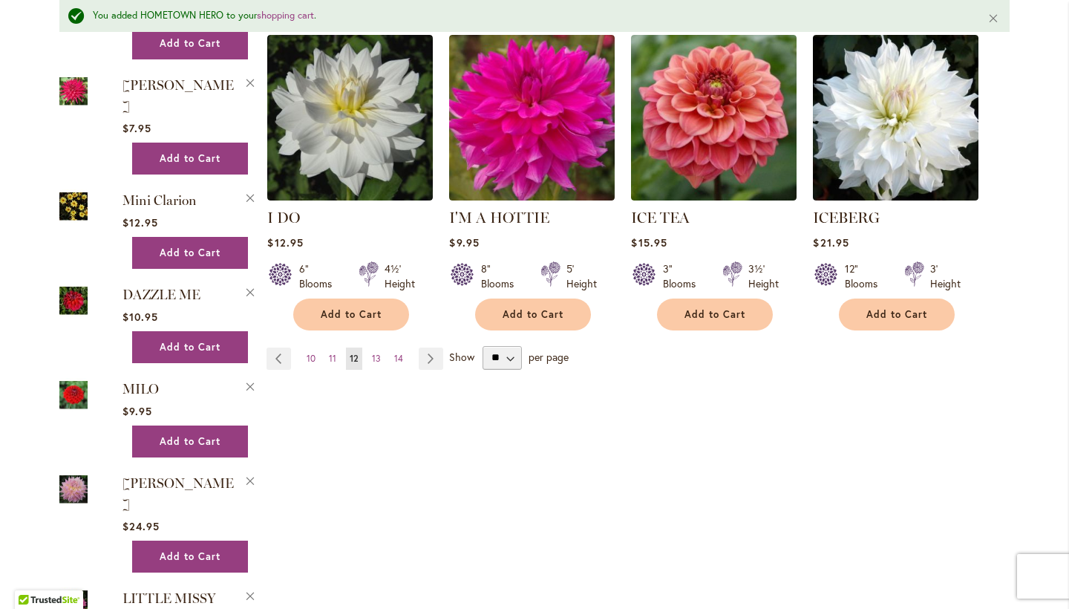
scroll to position [1333, 0]
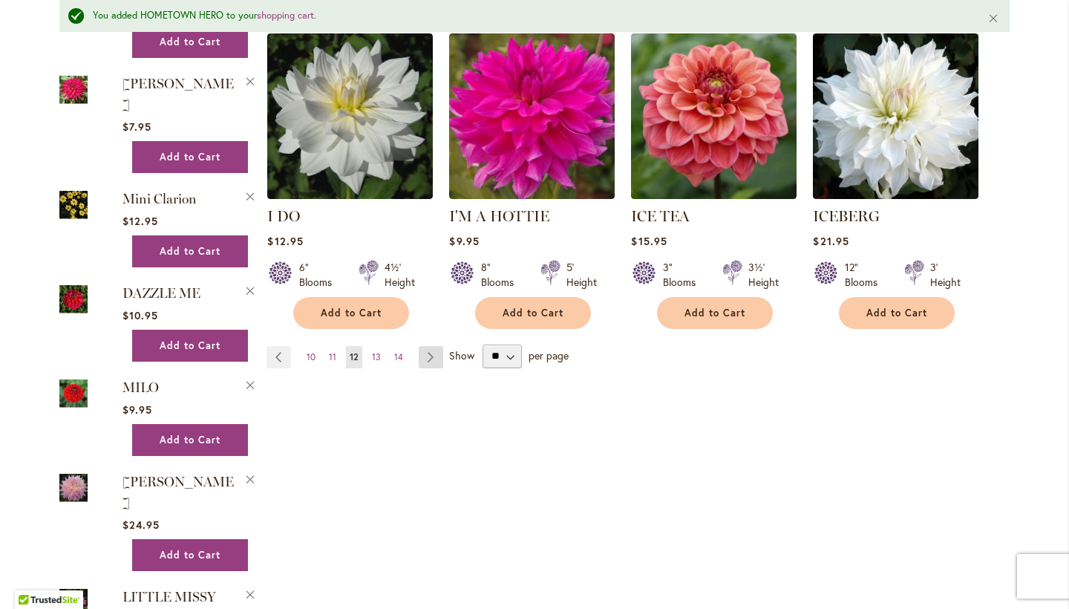
click at [436, 346] on link "Page Next" at bounding box center [431, 357] width 25 height 22
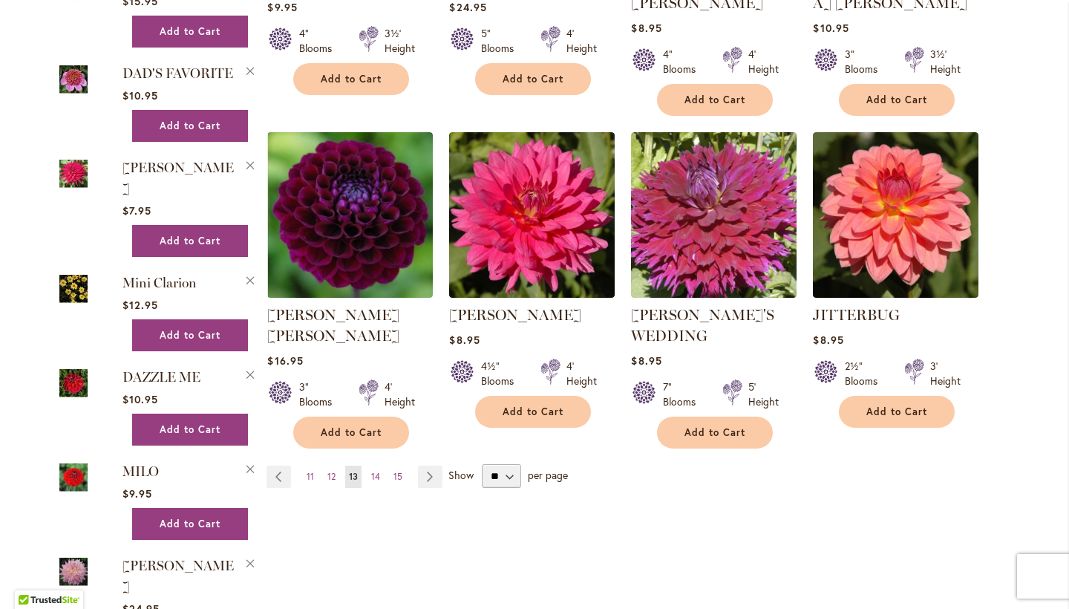
scroll to position [1211, 0]
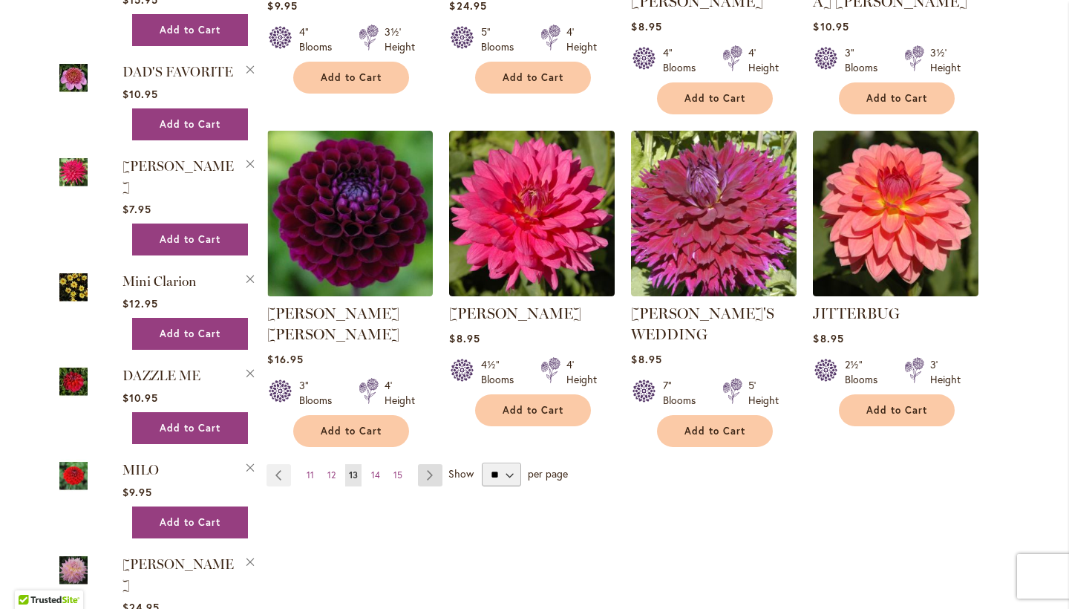
click at [431, 464] on link "Page Next" at bounding box center [430, 475] width 25 height 22
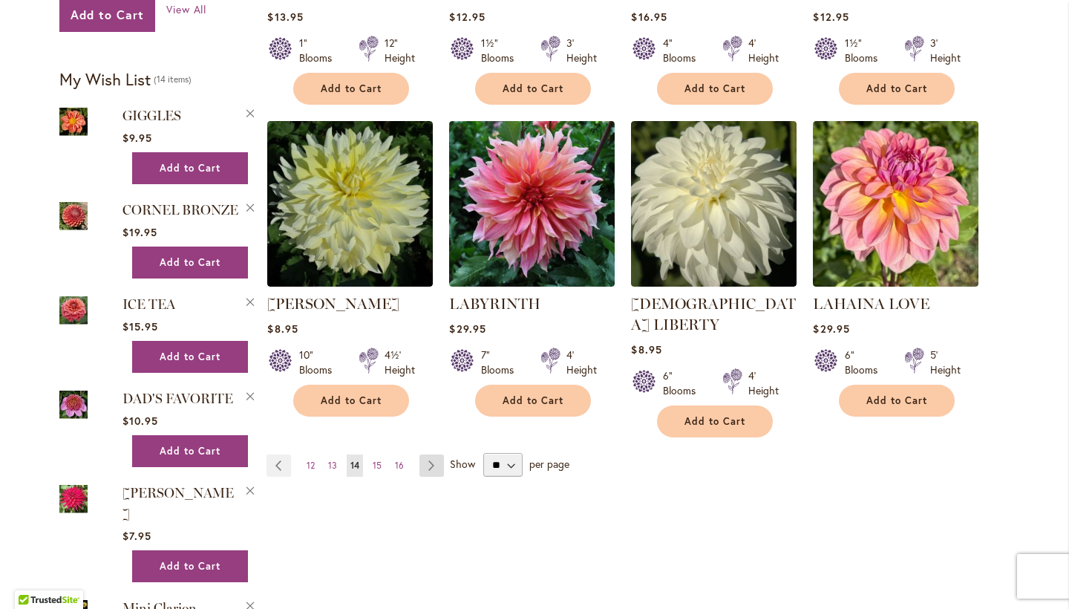
scroll to position [1194, 0]
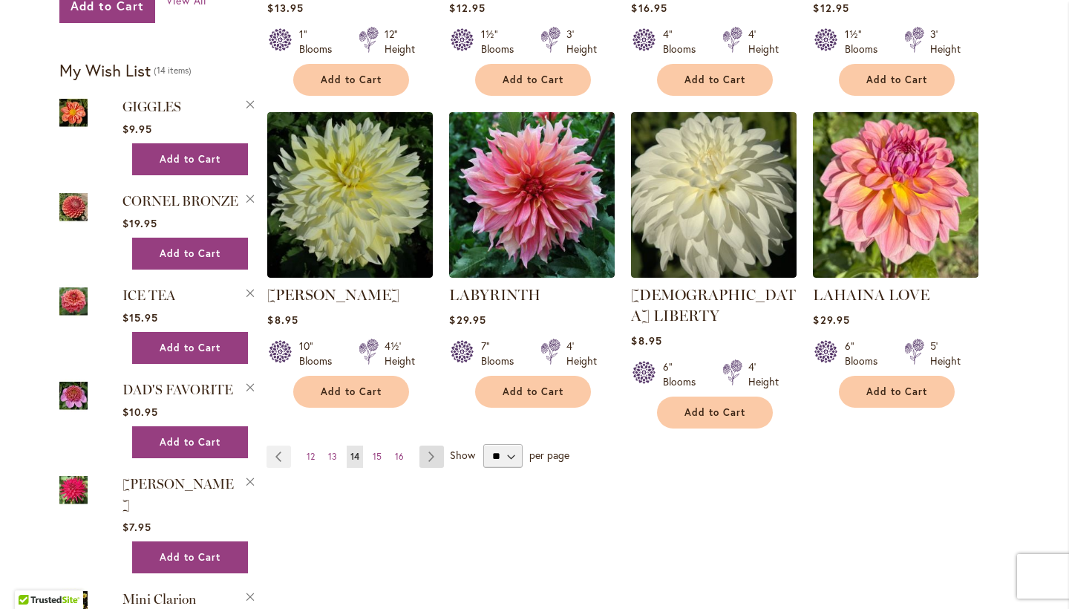
click at [437, 446] on link "Page Next" at bounding box center [432, 457] width 25 height 22
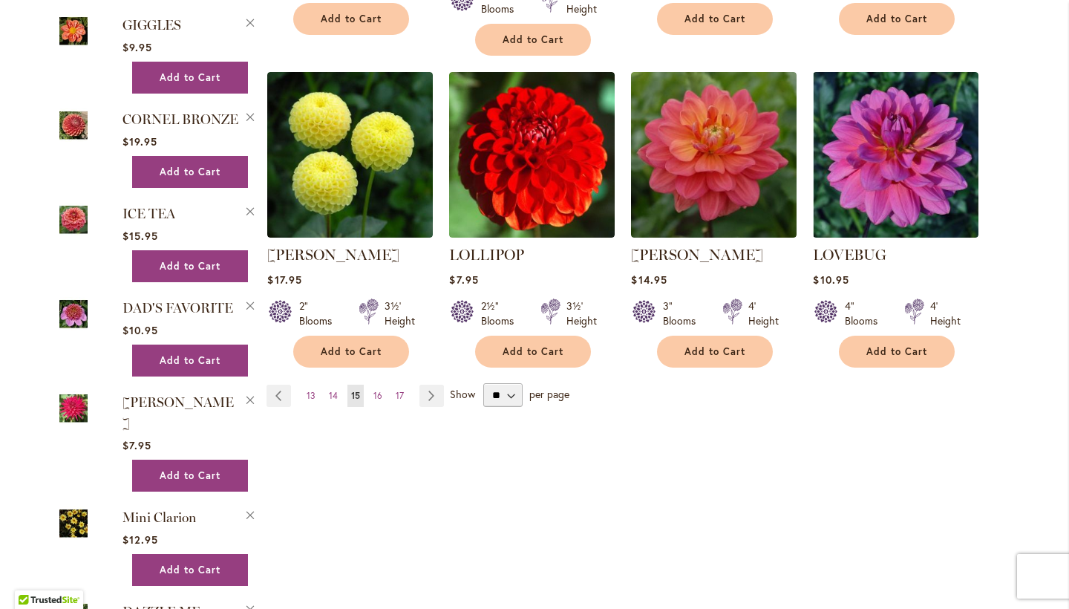
scroll to position [1292, 0]
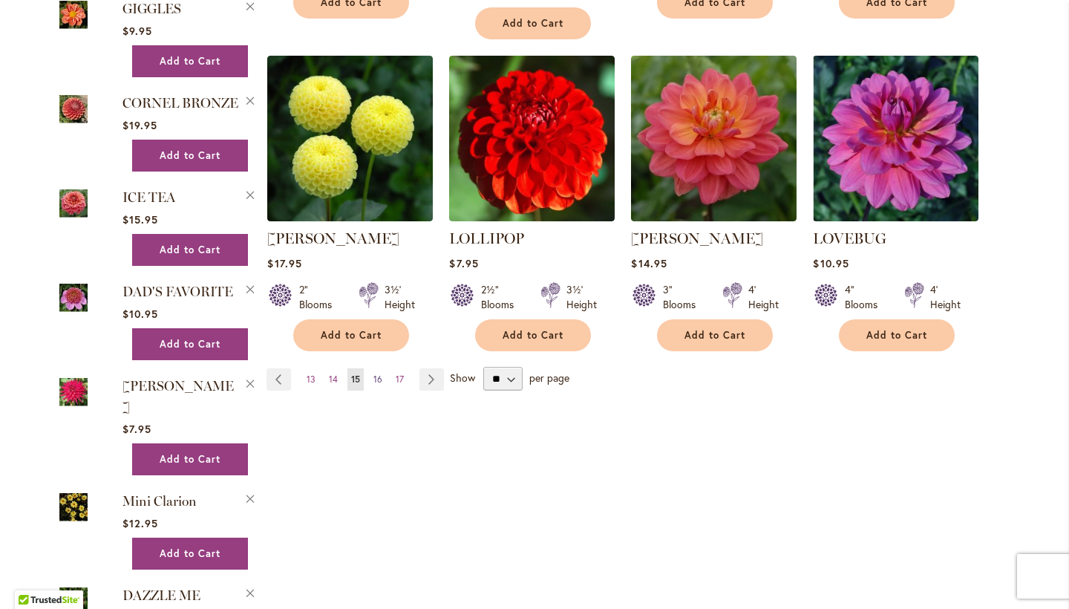
click at [372, 368] on link "Page 16" at bounding box center [378, 379] width 16 height 22
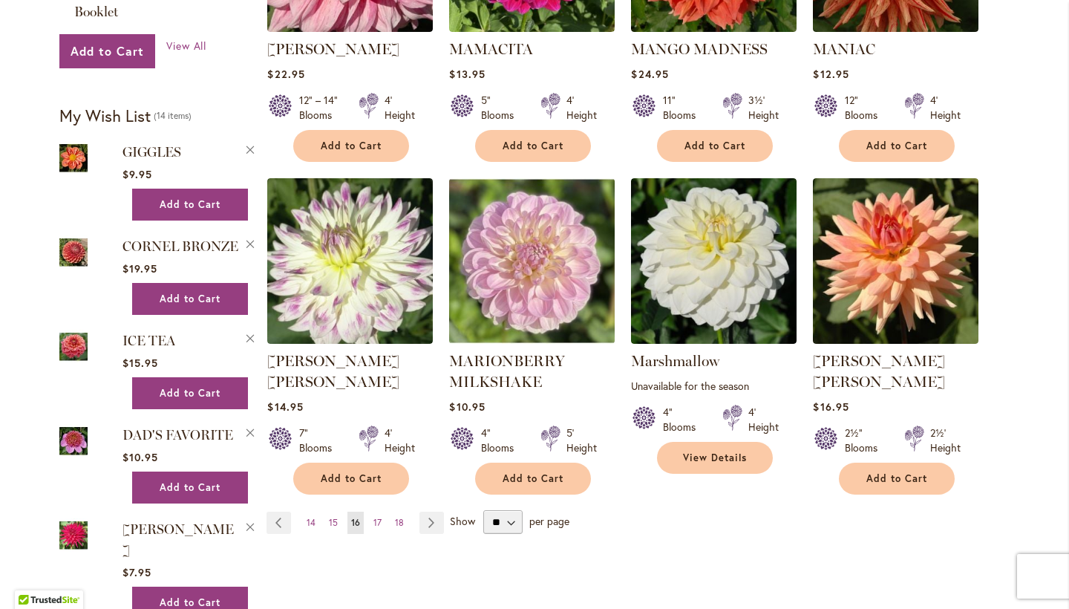
scroll to position [1151, 0]
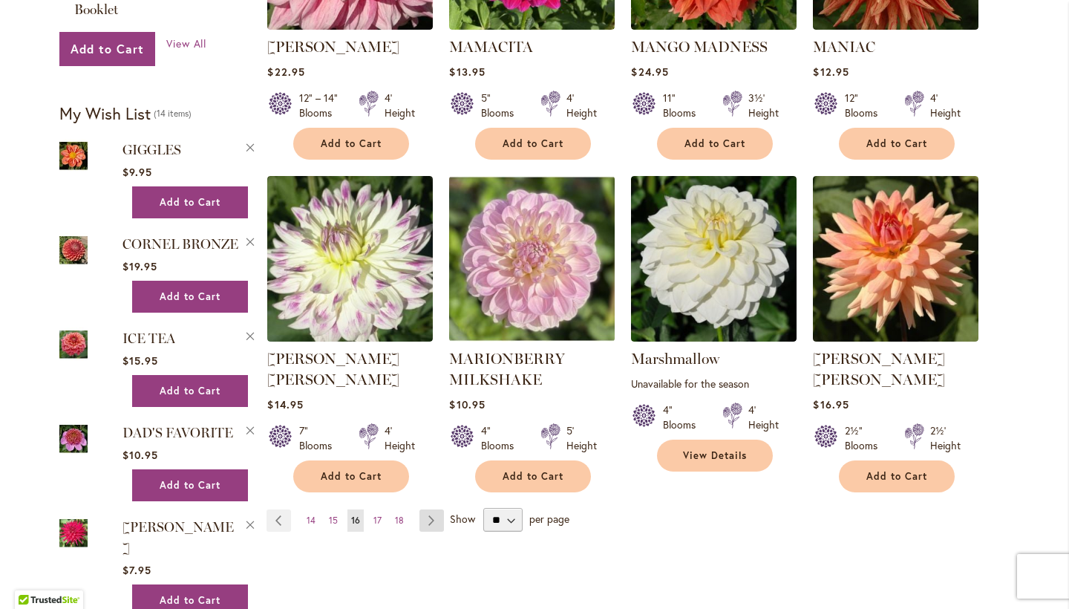
click at [440, 509] on link "Page Next" at bounding box center [432, 520] width 25 height 22
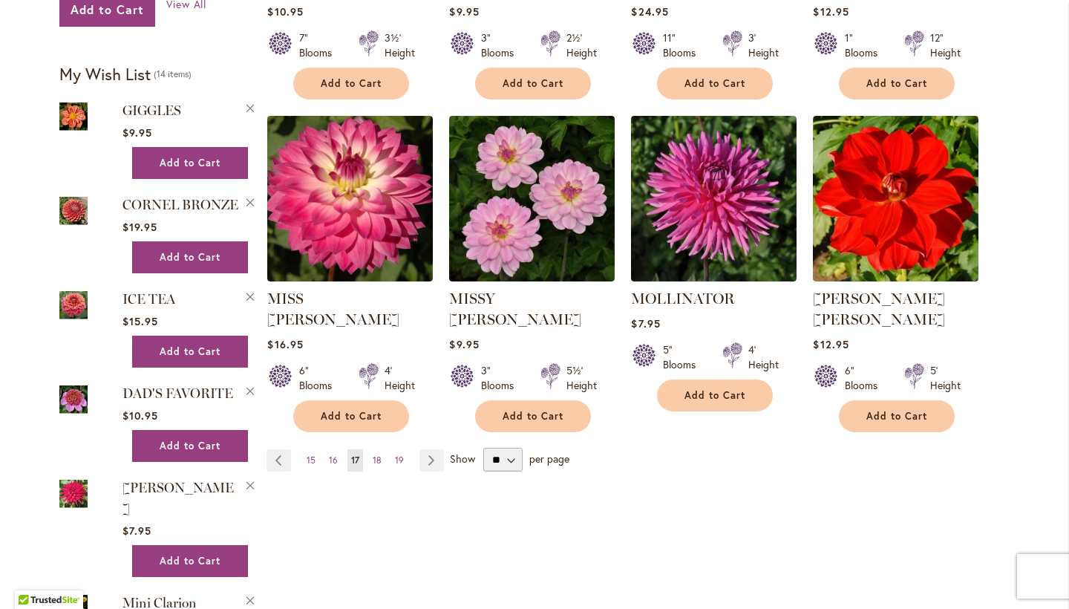
scroll to position [1207, 0]
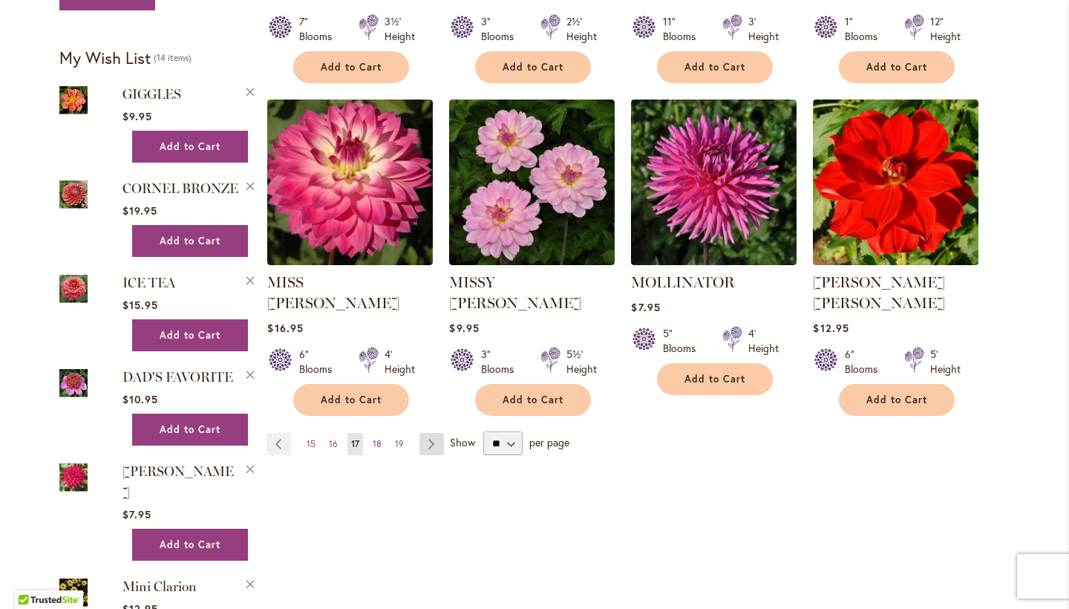
click at [438, 433] on link "Page Next" at bounding box center [432, 444] width 25 height 22
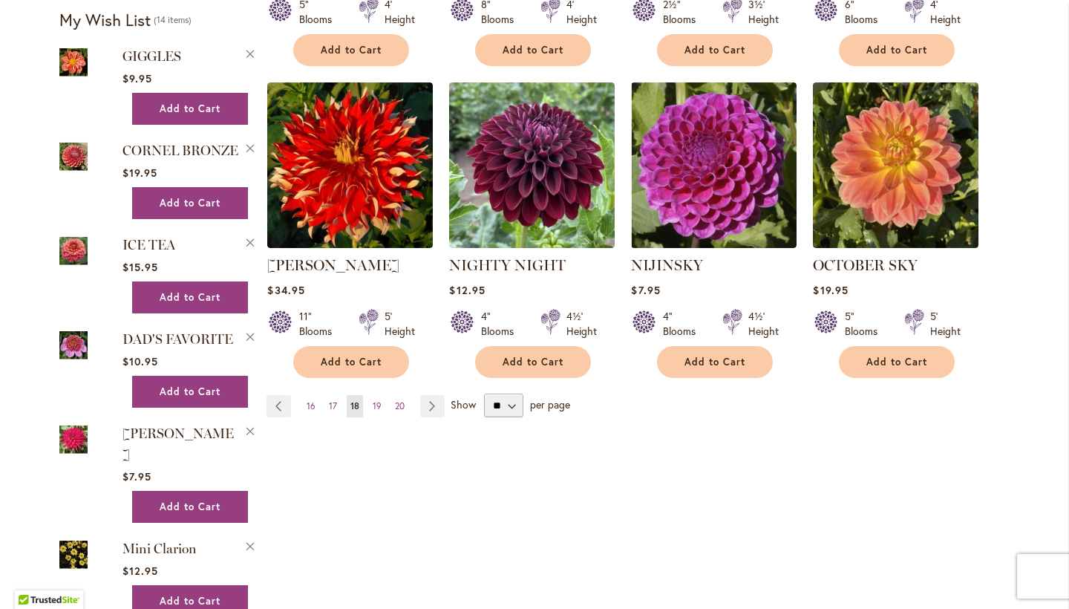
scroll to position [1252, 0]
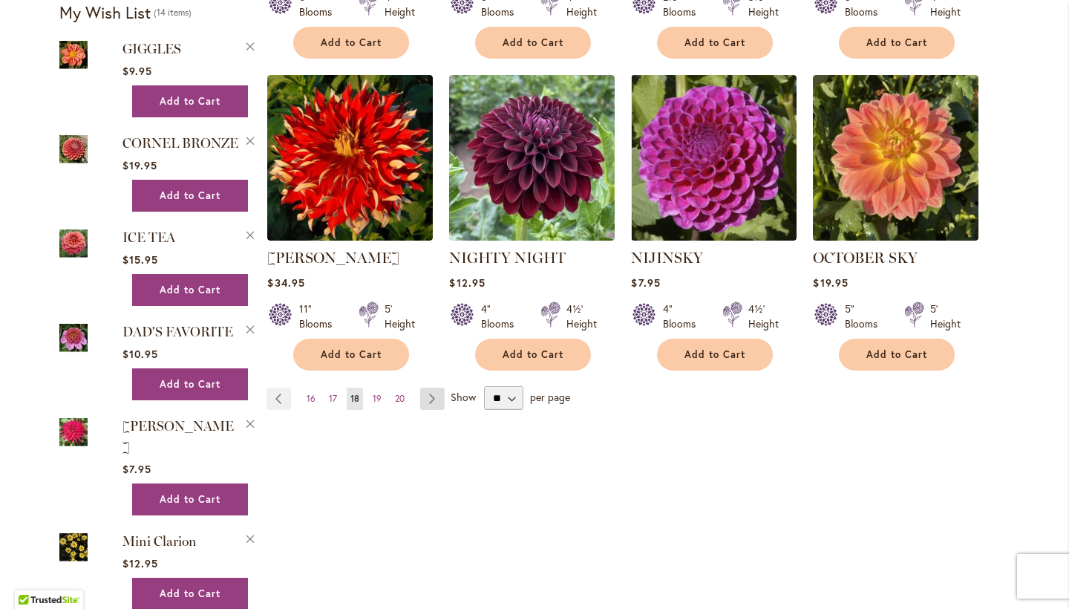
click at [435, 388] on link "Page Next" at bounding box center [432, 399] width 25 height 22
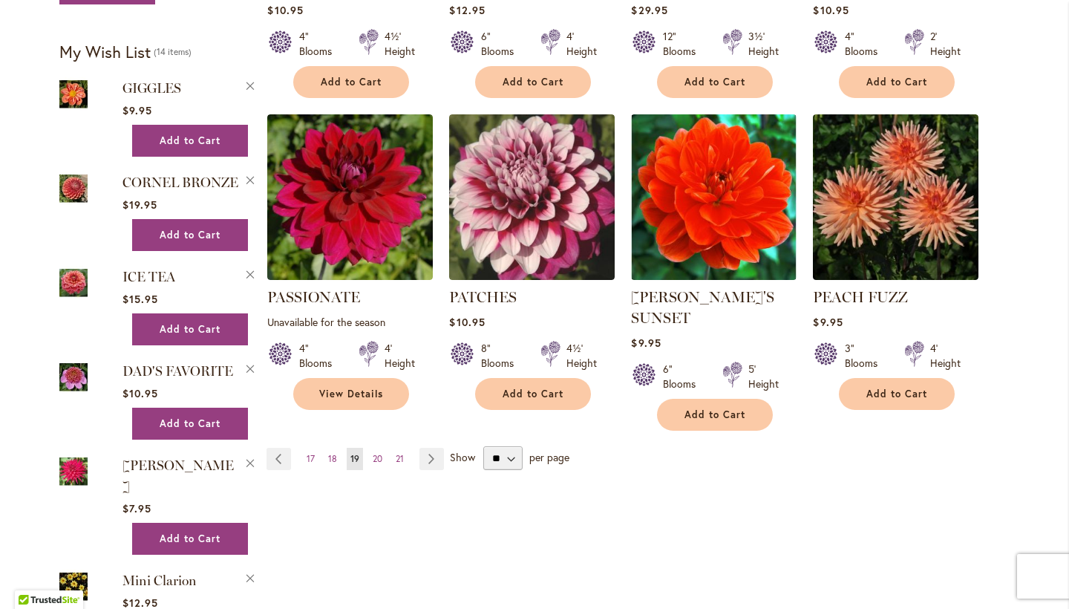
scroll to position [1194, 0]
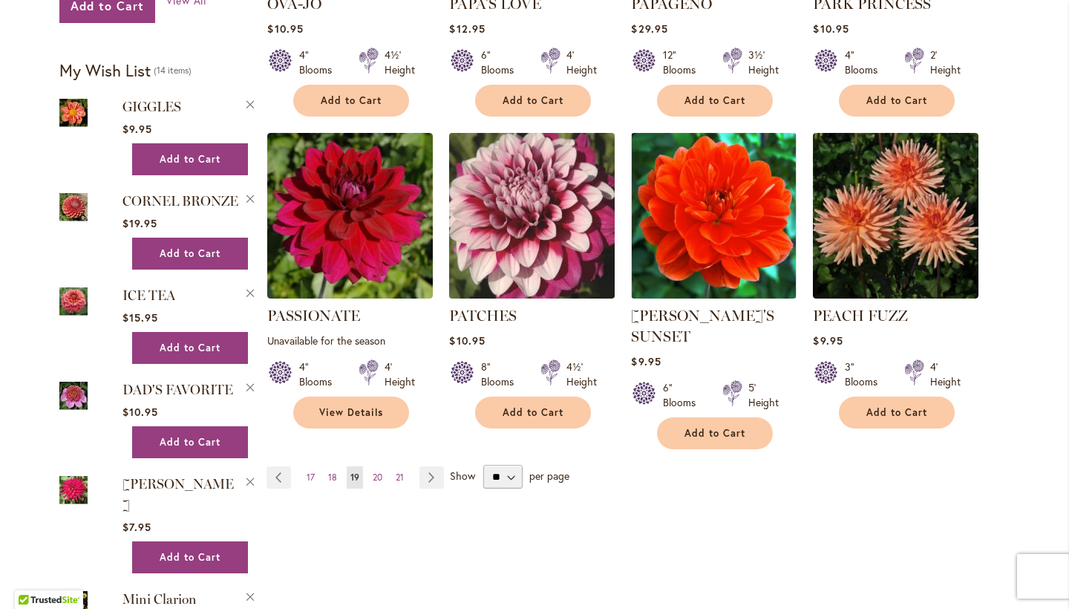
click at [553, 192] on img at bounding box center [533, 216] width 174 height 174
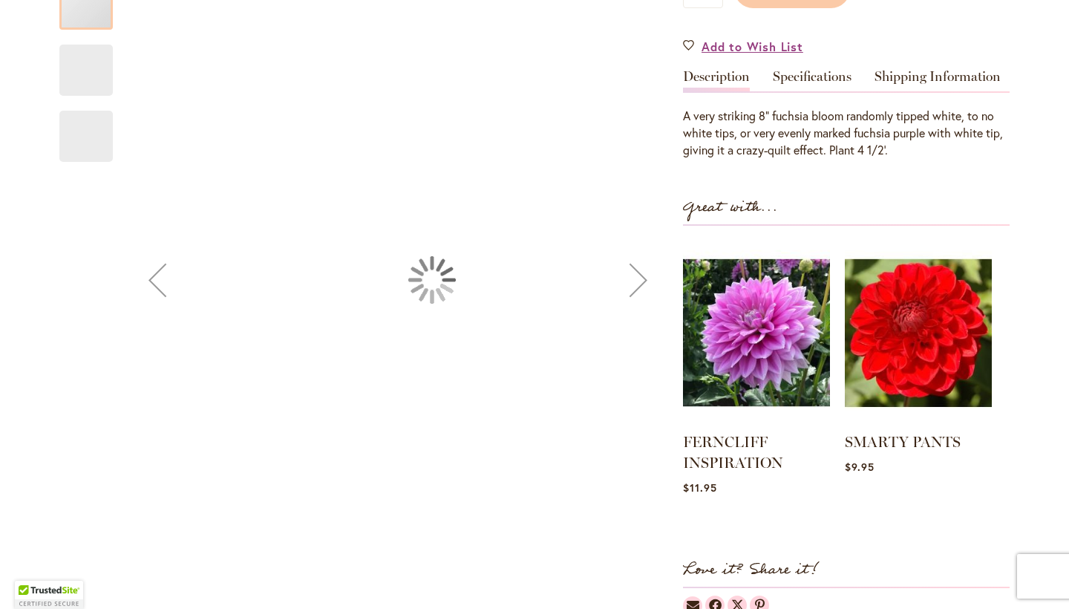
type input "******"
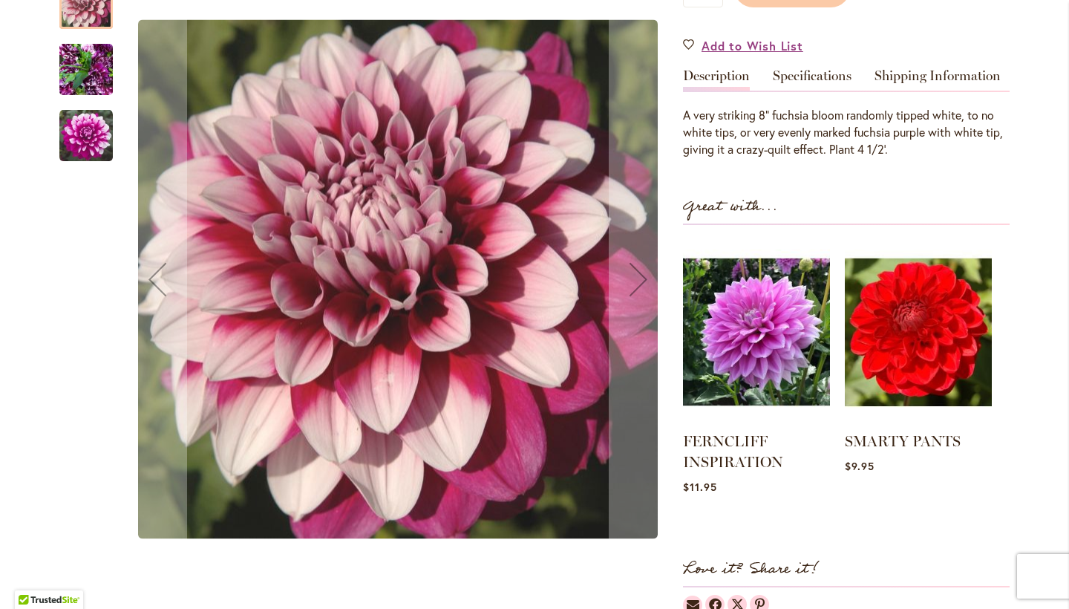
click at [99, 65] on img "Patches" at bounding box center [85, 69] width 53 height 71
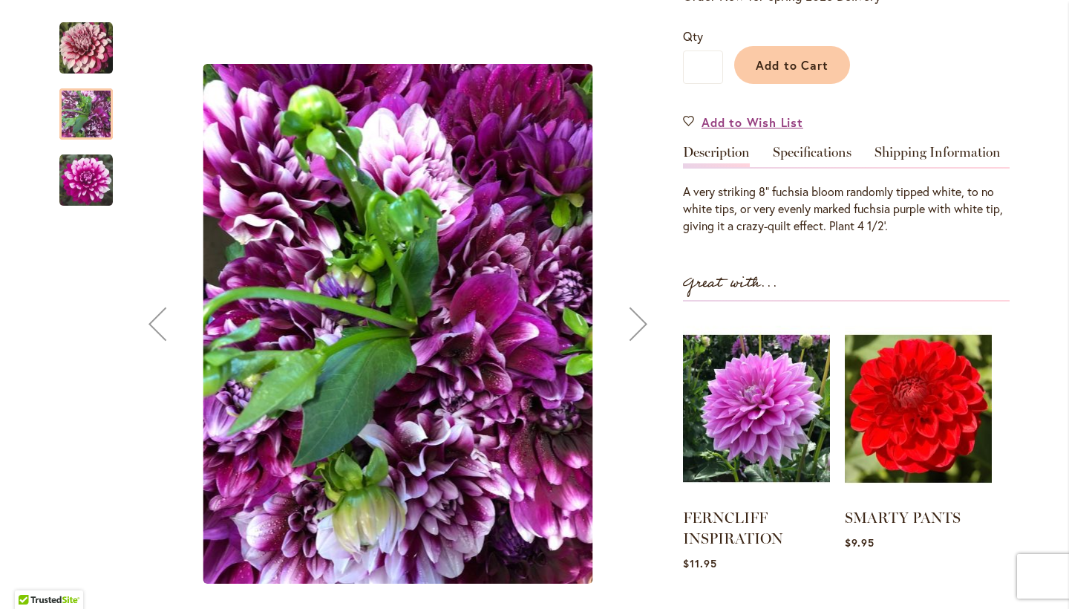
scroll to position [347, 0]
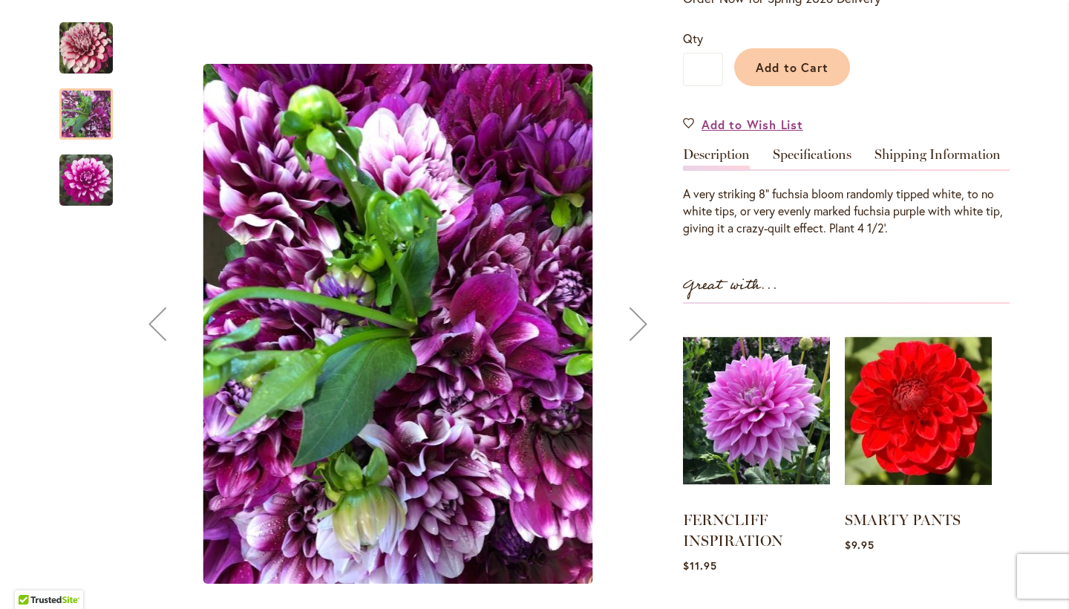
click at [93, 175] on img "Patches" at bounding box center [85, 180] width 53 height 53
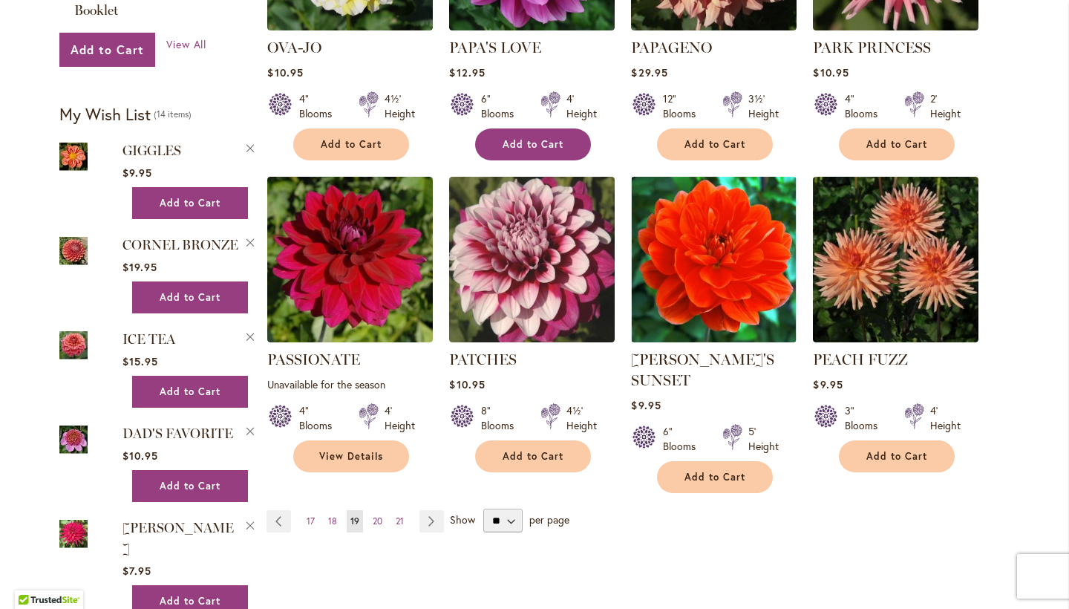
scroll to position [1151, 0]
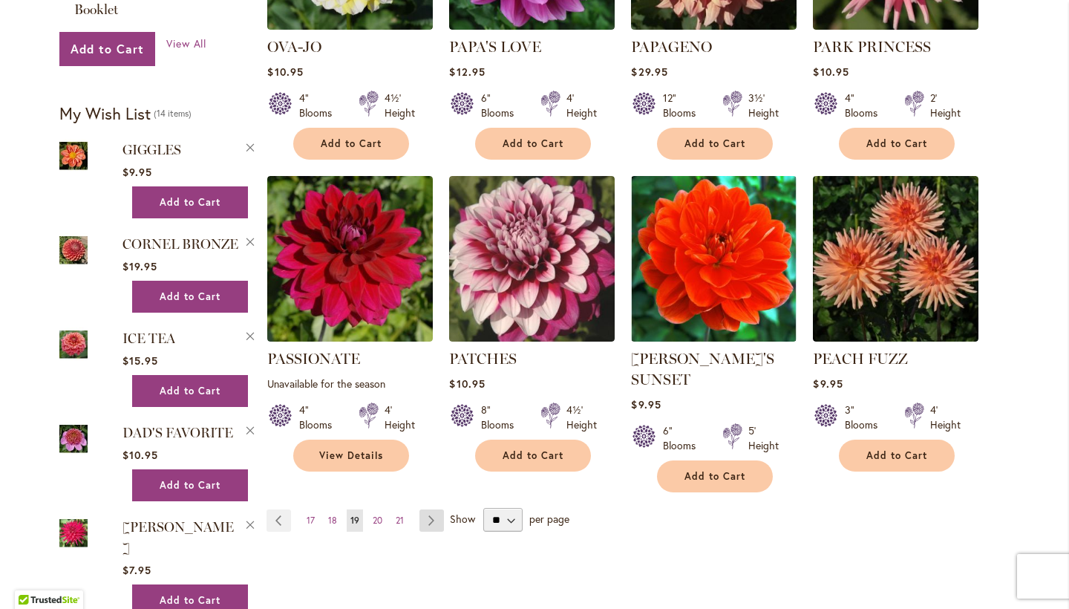
click at [437, 509] on link "Page Next" at bounding box center [432, 520] width 25 height 22
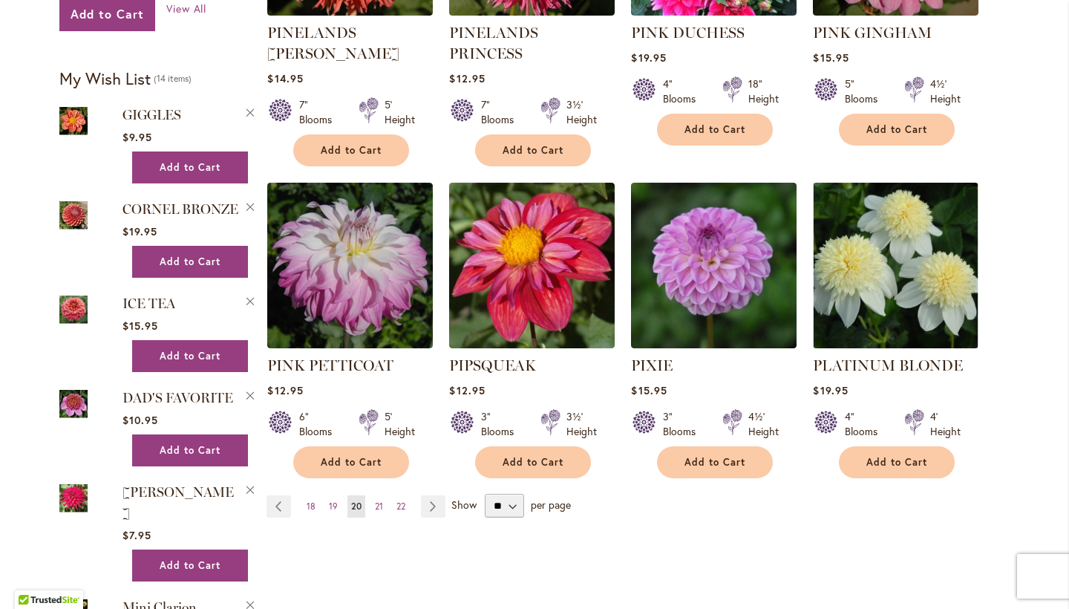
scroll to position [1192, 0]
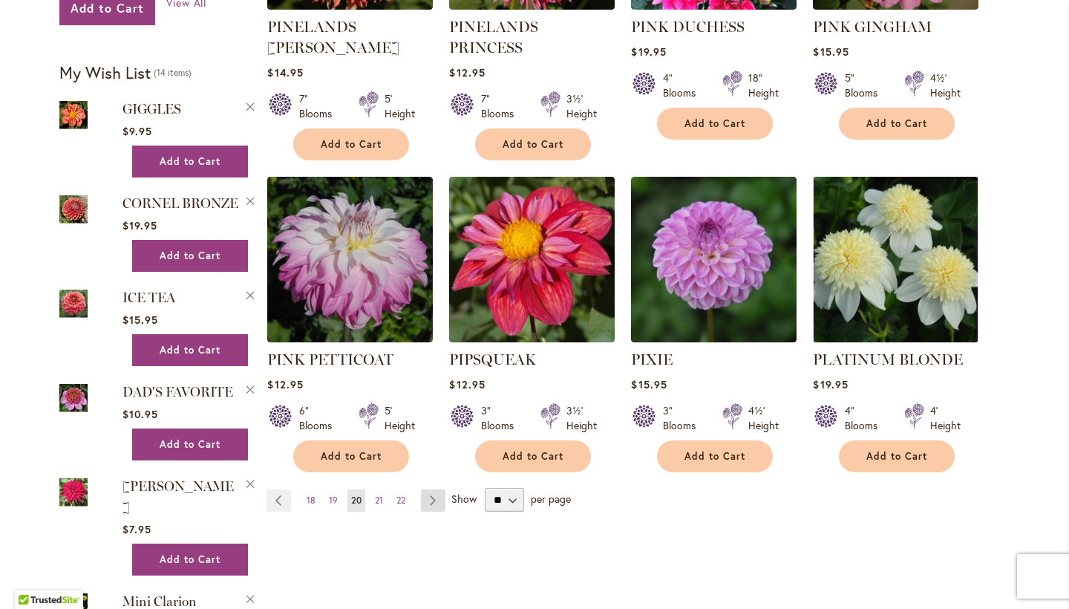
click at [429, 489] on link "Page Next" at bounding box center [433, 500] width 25 height 22
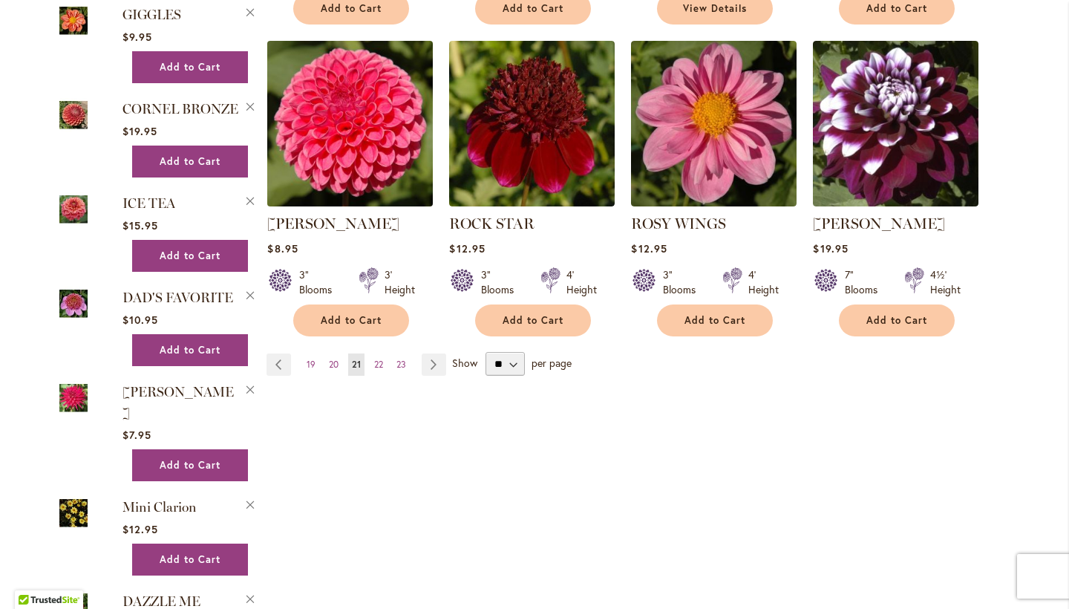
scroll to position [1292, 0]
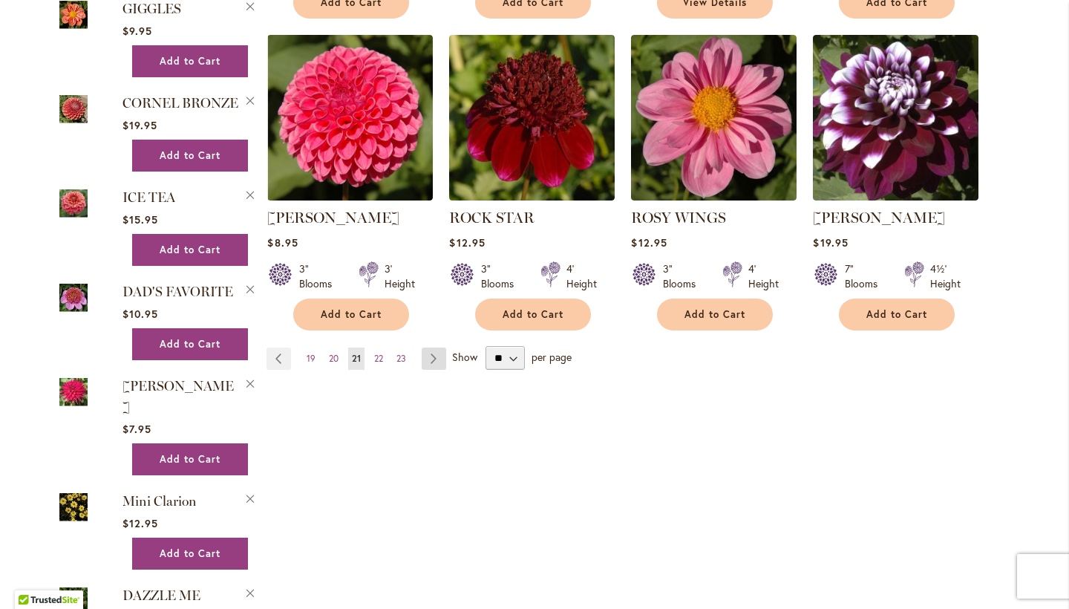
click at [429, 354] on link "Page Next" at bounding box center [434, 359] width 25 height 22
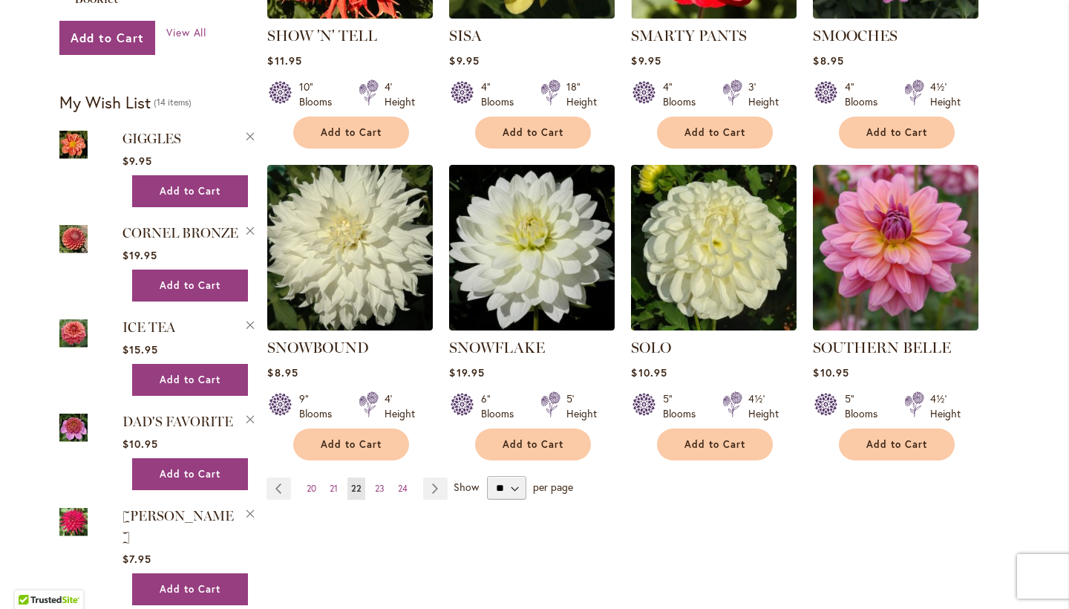
scroll to position [1165, 0]
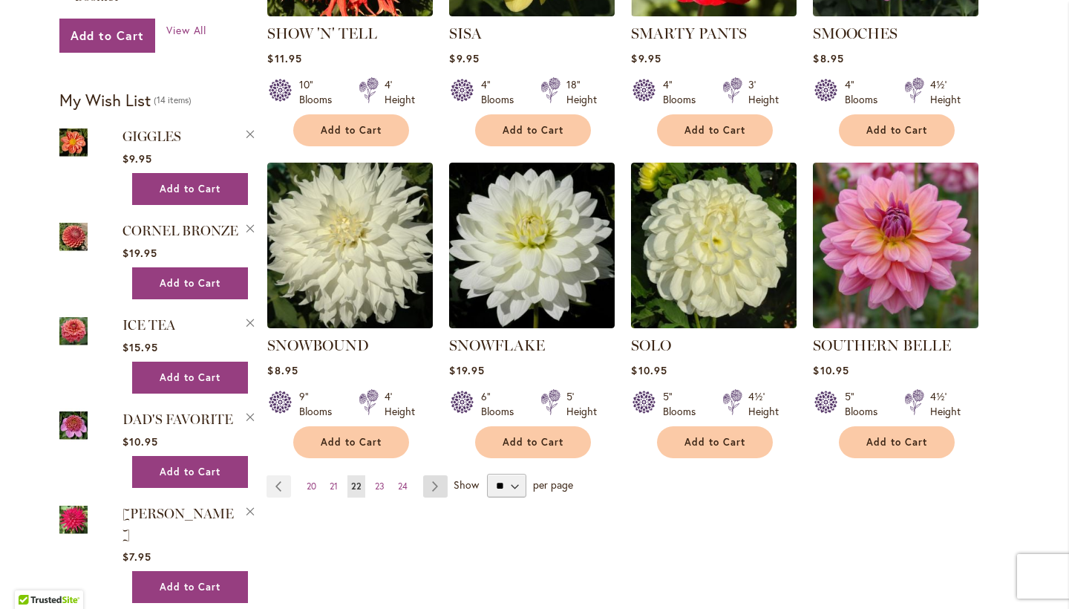
click at [443, 475] on link "Page Next" at bounding box center [435, 486] width 25 height 22
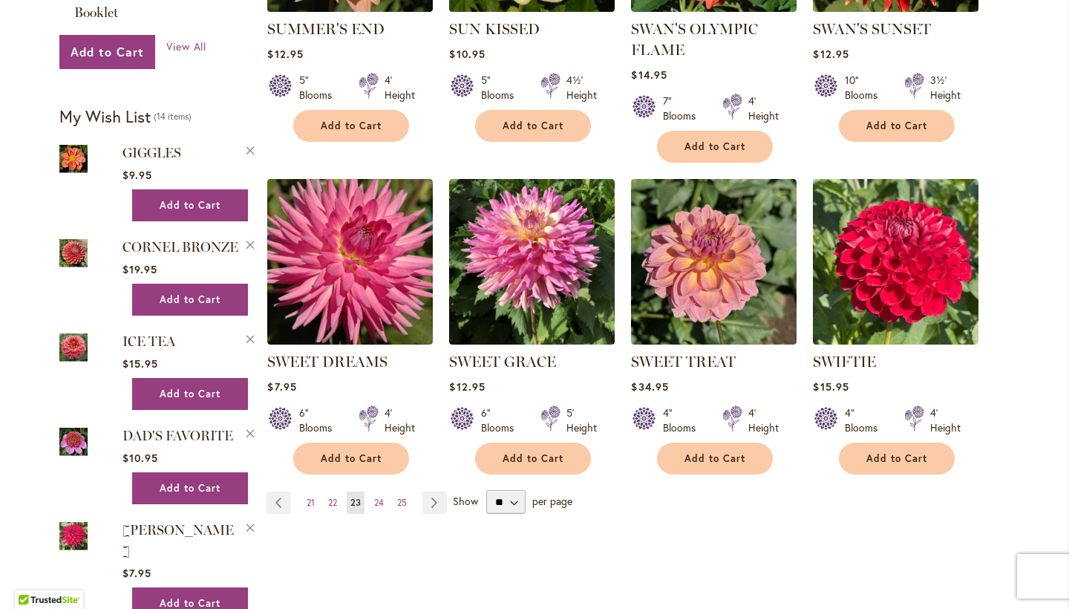
scroll to position [1182, 0]
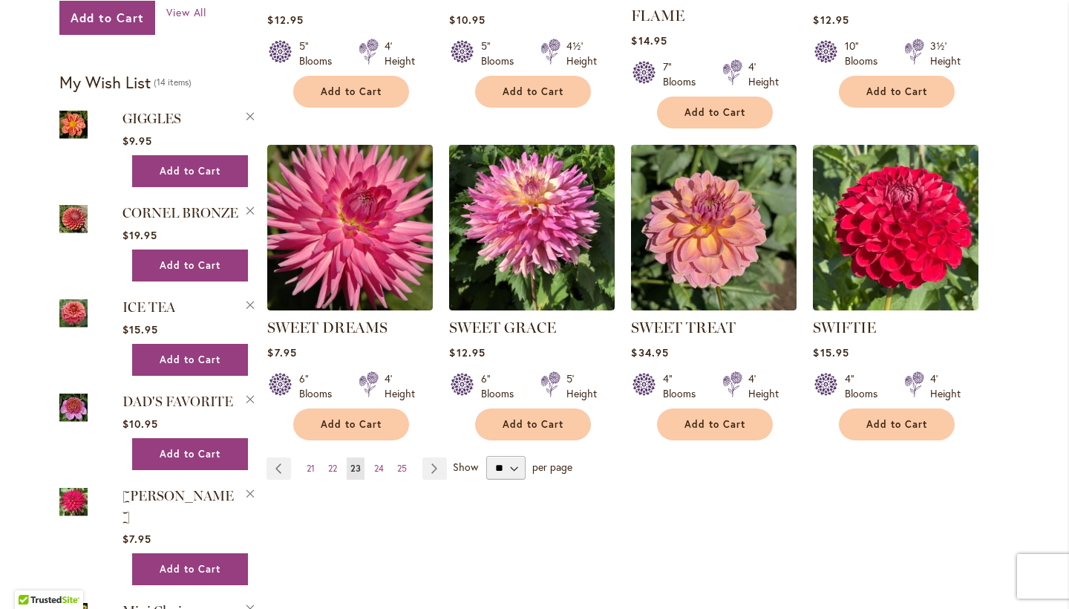
click at [443, 463] on link "Page Next" at bounding box center [435, 468] width 25 height 22
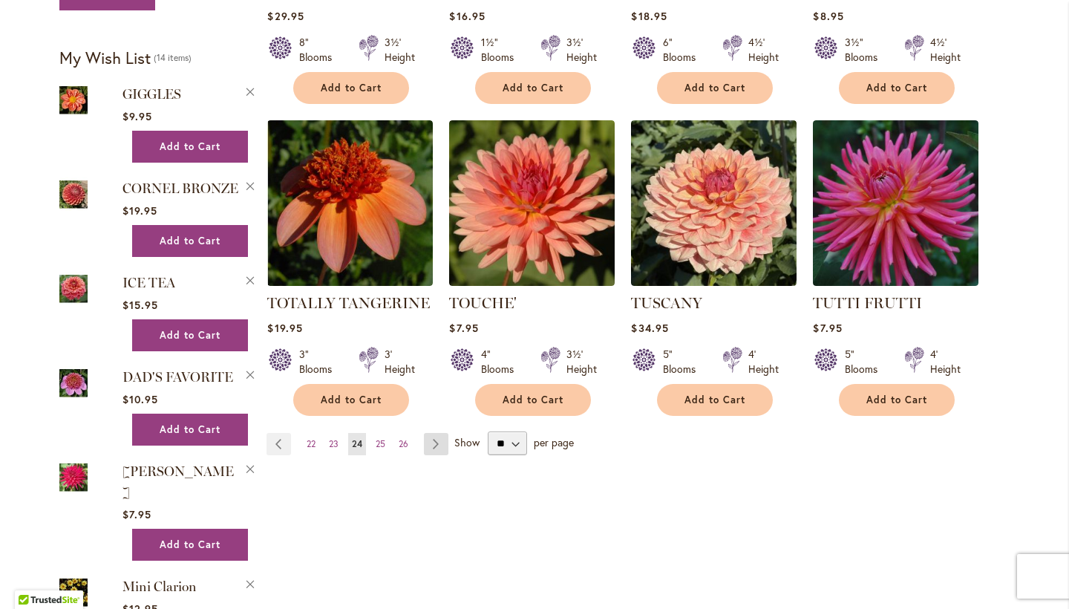
scroll to position [1208, 0]
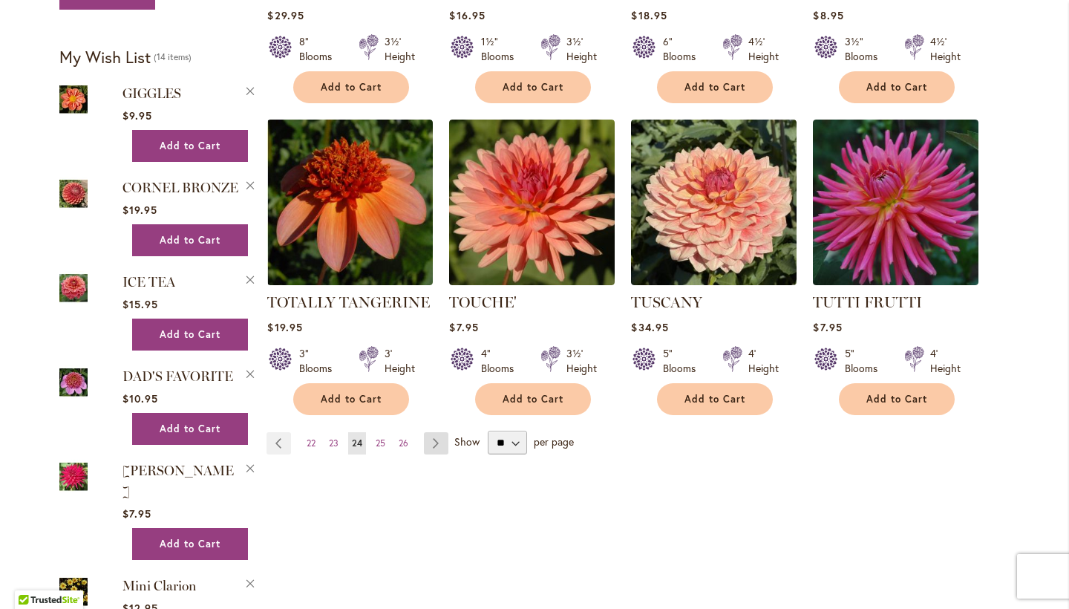
click at [440, 432] on link "Page Next" at bounding box center [436, 443] width 25 height 22
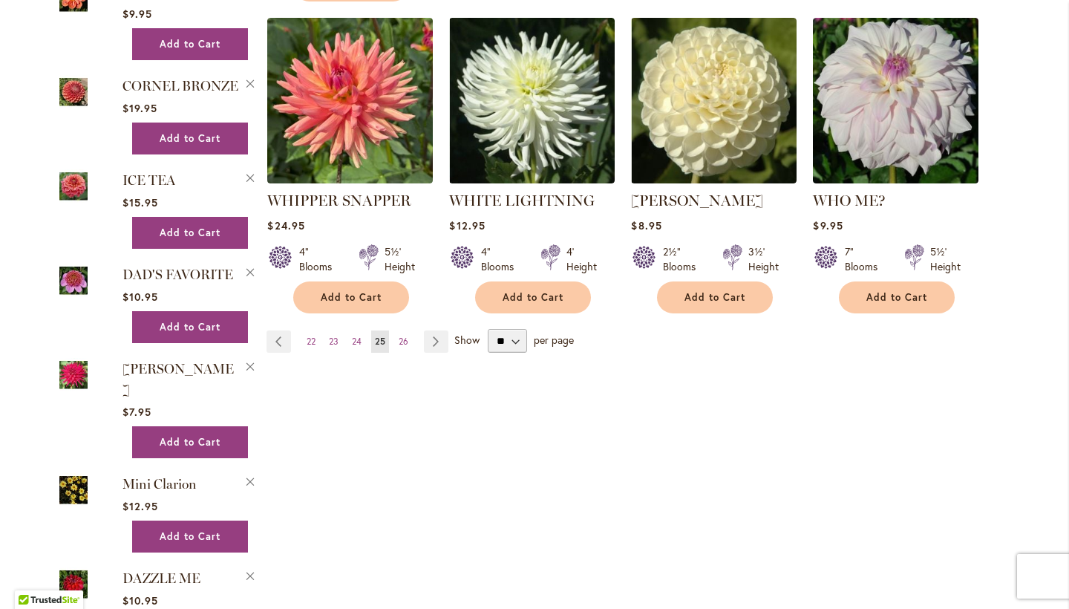
scroll to position [1328, 0]
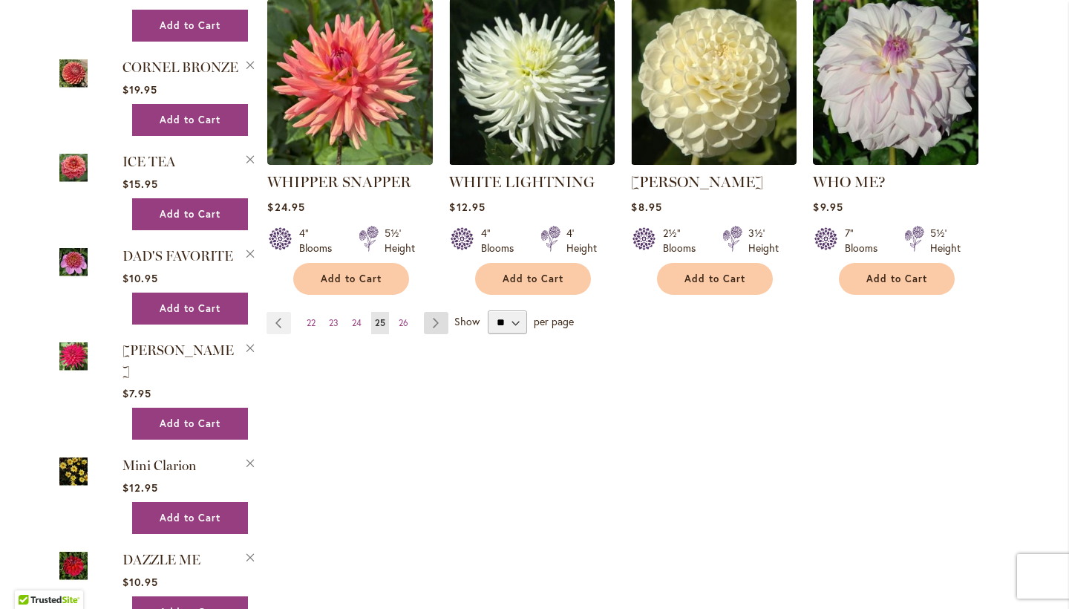
click at [433, 312] on link "Page Next" at bounding box center [436, 323] width 25 height 22
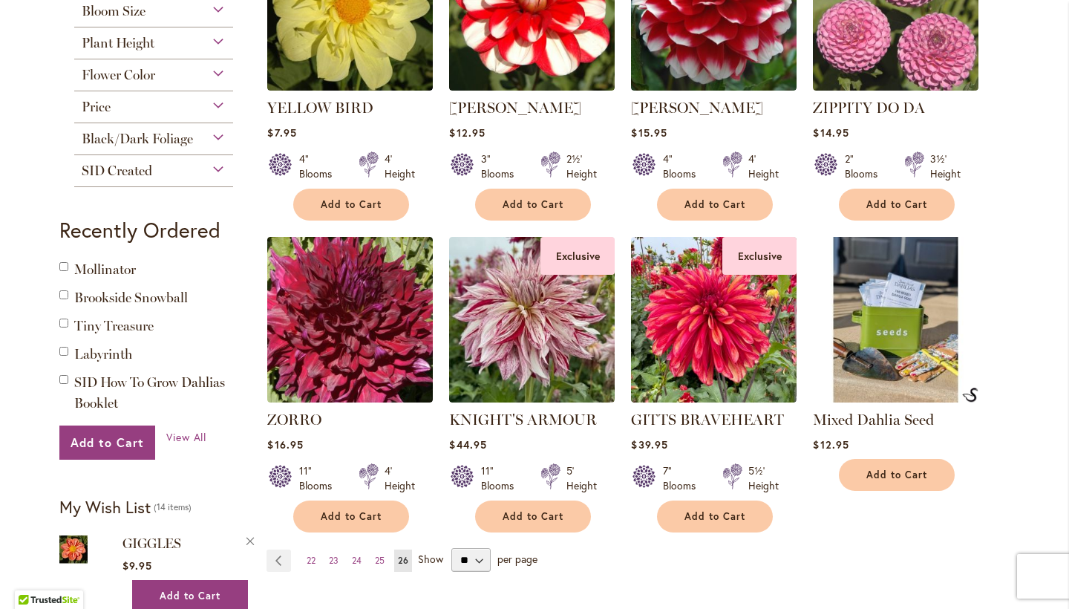
scroll to position [758, 0]
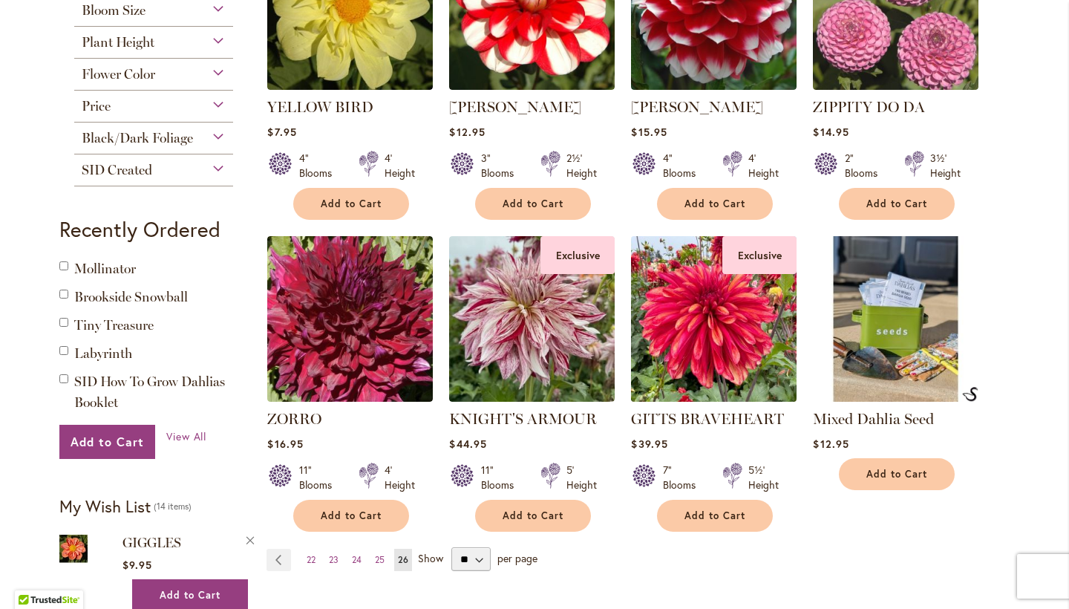
click at [719, 328] on img at bounding box center [715, 319] width 174 height 174
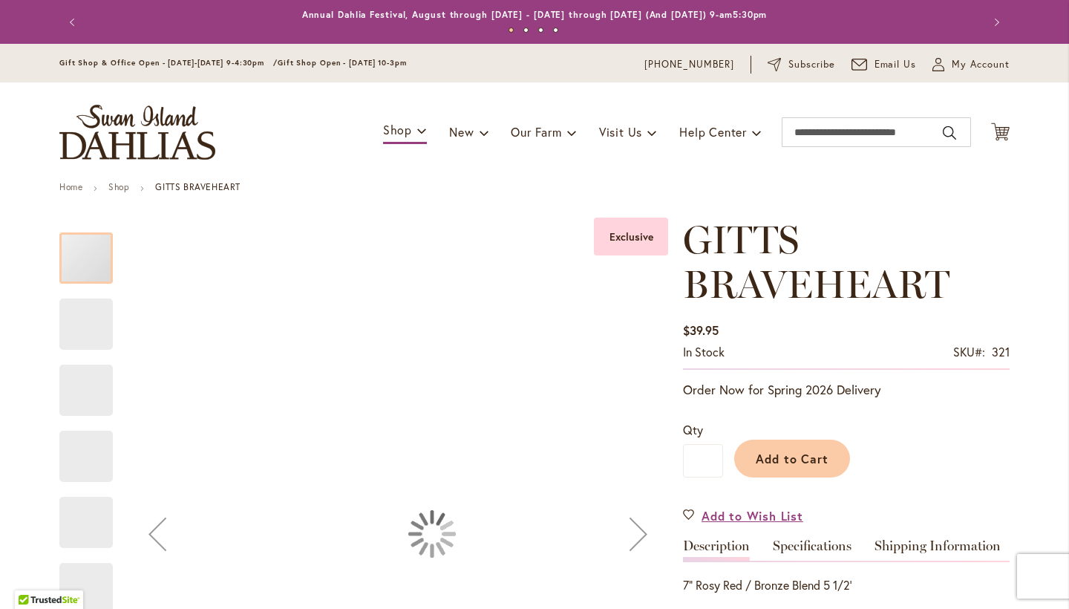
type input "******"
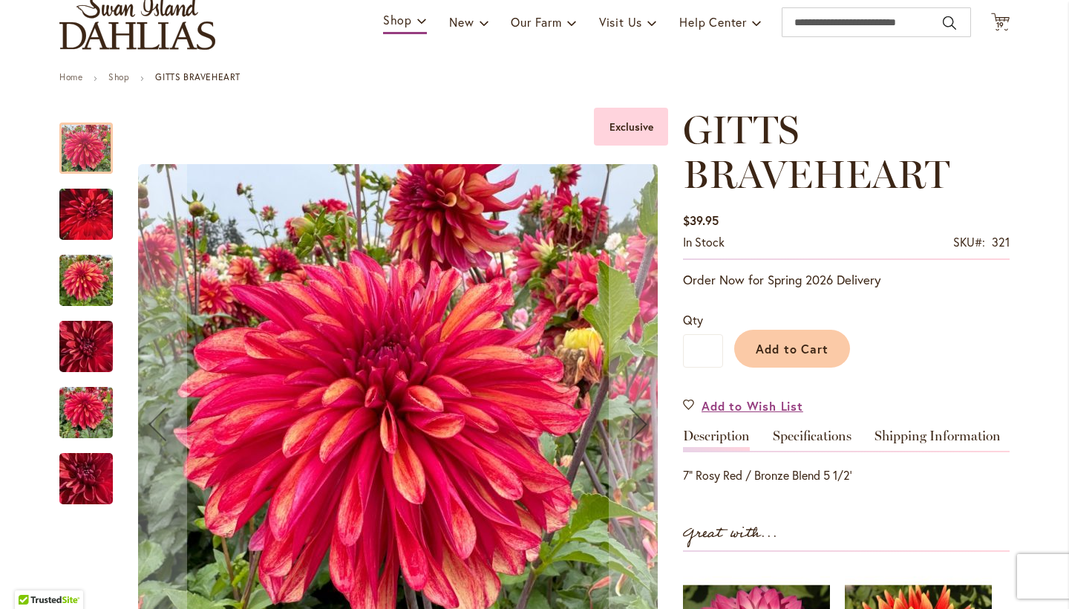
click at [98, 222] on img "GITTS BRAVEHEART" at bounding box center [85, 213] width 53 height 67
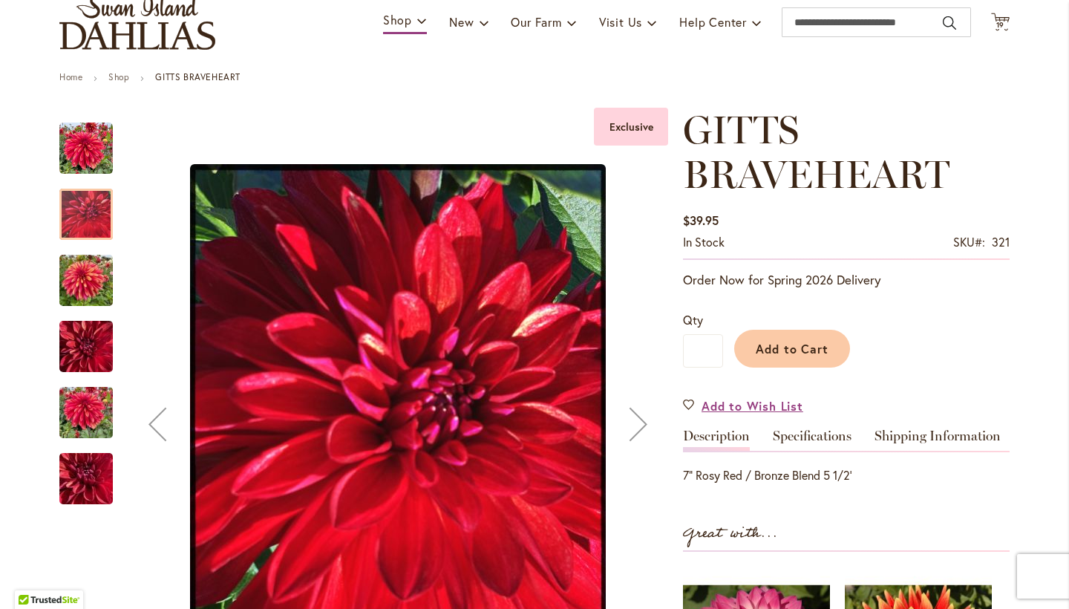
click at [90, 270] on img "GITTS BRAVEHEART" at bounding box center [85, 280] width 53 height 71
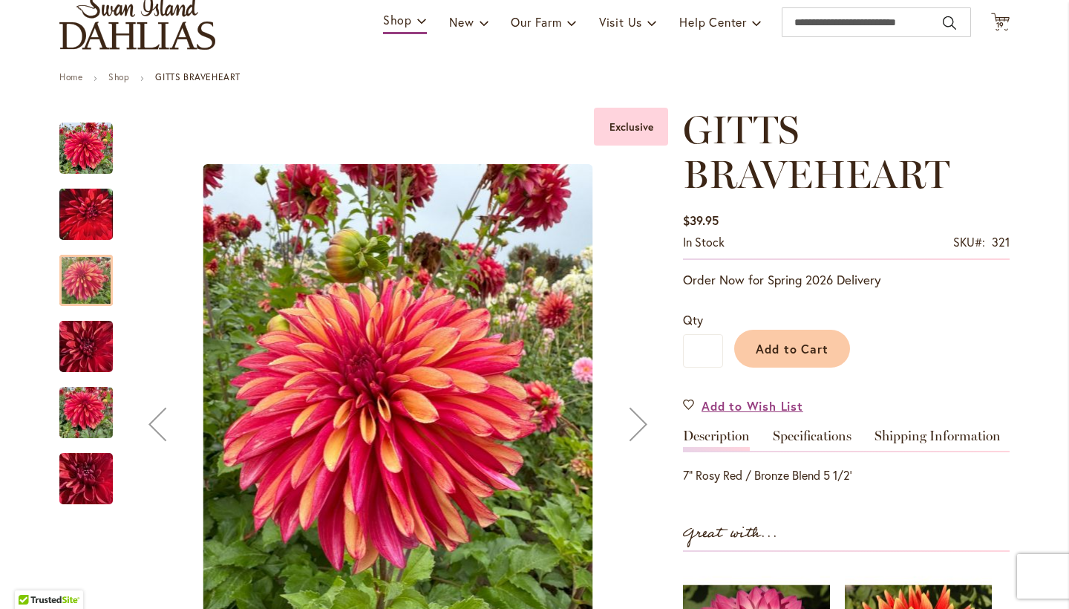
click at [89, 283] on div at bounding box center [85, 280] width 53 height 51
click at [93, 316] on div "GITTS BRAVEHEART" at bounding box center [93, 339] width 68 height 66
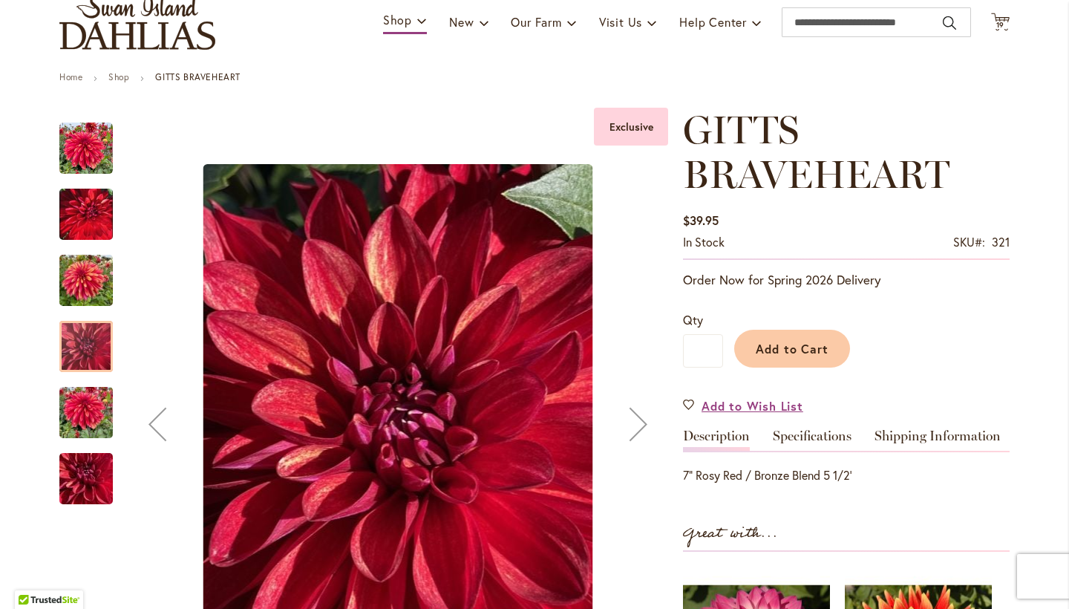
click at [89, 382] on div "GITTS BRAVEHEART" at bounding box center [93, 405] width 68 height 66
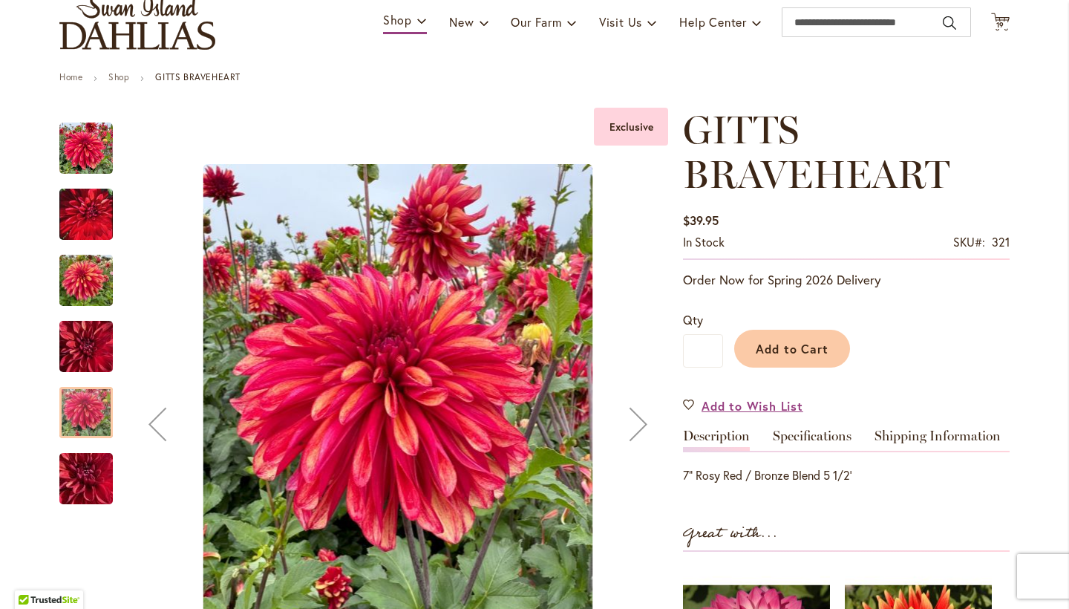
click at [90, 402] on div at bounding box center [85, 412] width 53 height 51
click at [88, 464] on img "GITTS BRAVEHEART" at bounding box center [86, 479] width 107 height 80
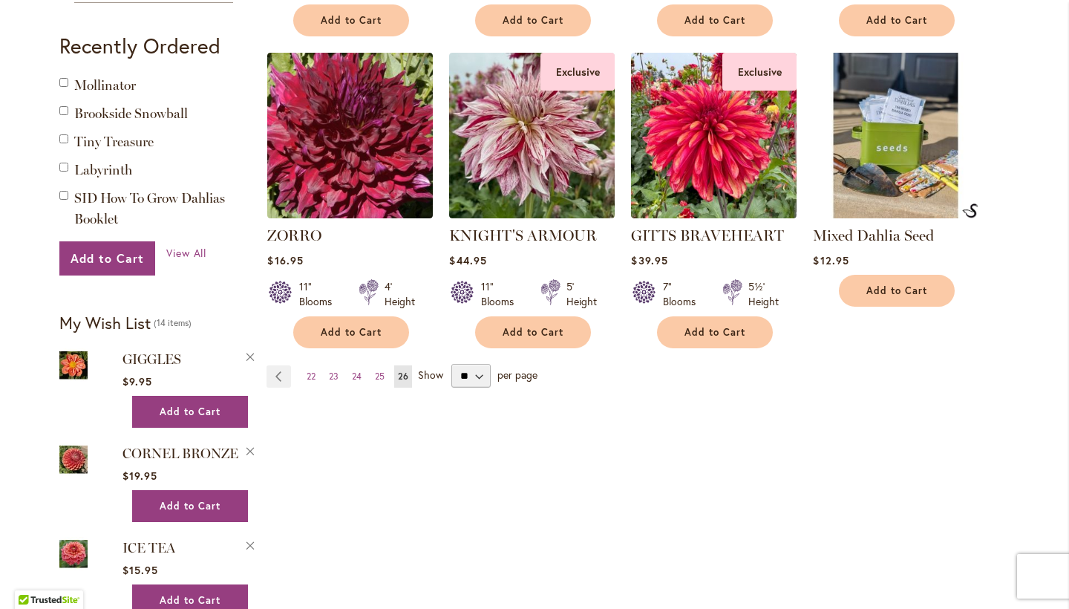
scroll to position [948, 0]
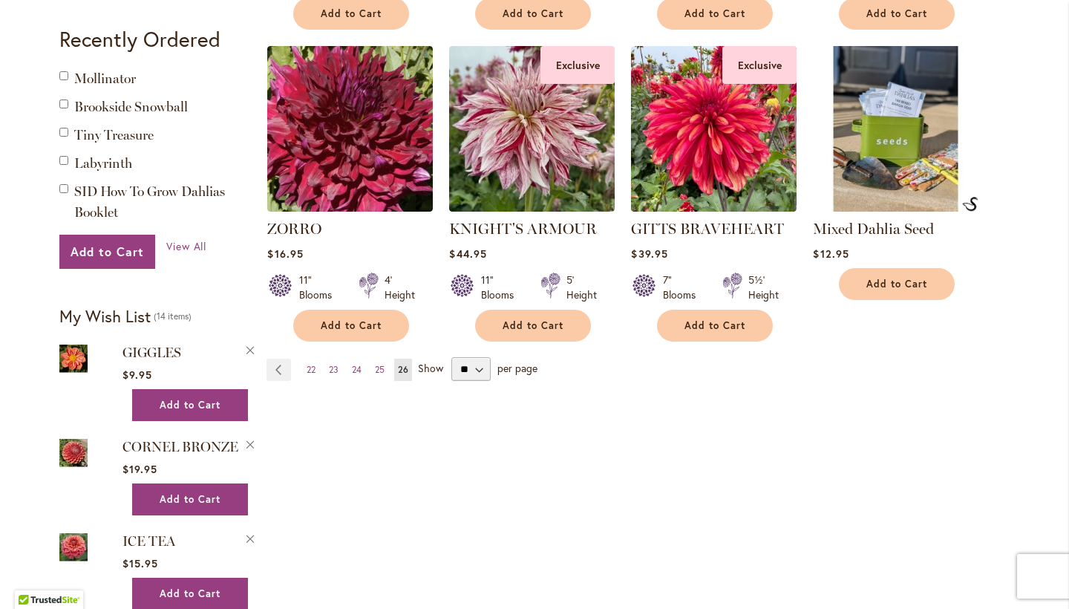
click at [431, 368] on span "Show" at bounding box center [430, 368] width 25 height 14
click at [452, 368] on select "** ** ** **" at bounding box center [471, 369] width 39 height 24
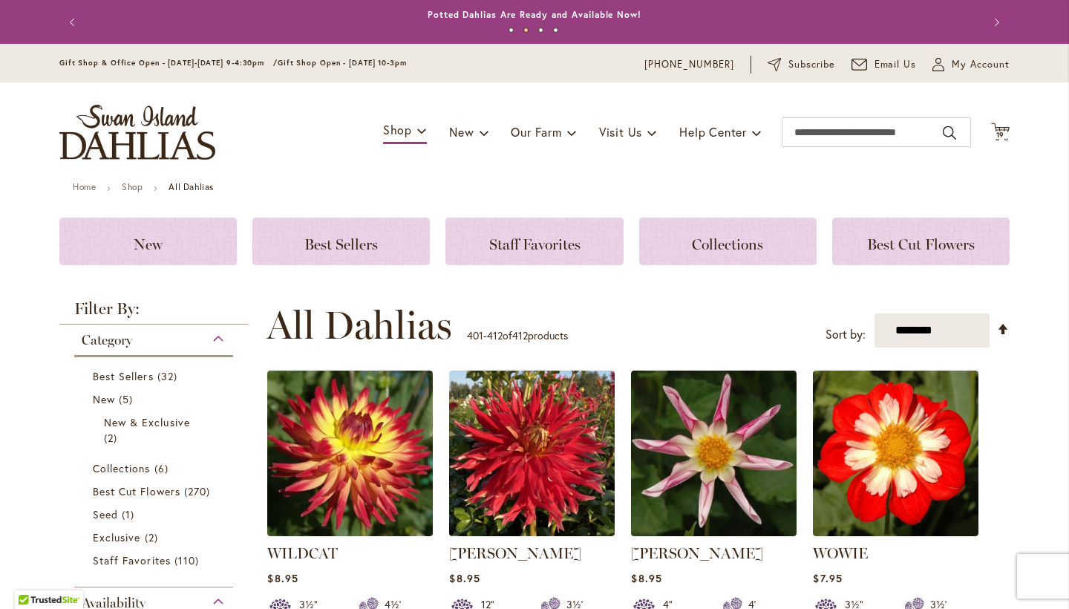
scroll to position [0, 0]
click at [1002, 134] on span "19" at bounding box center [1001, 135] width 9 height 10
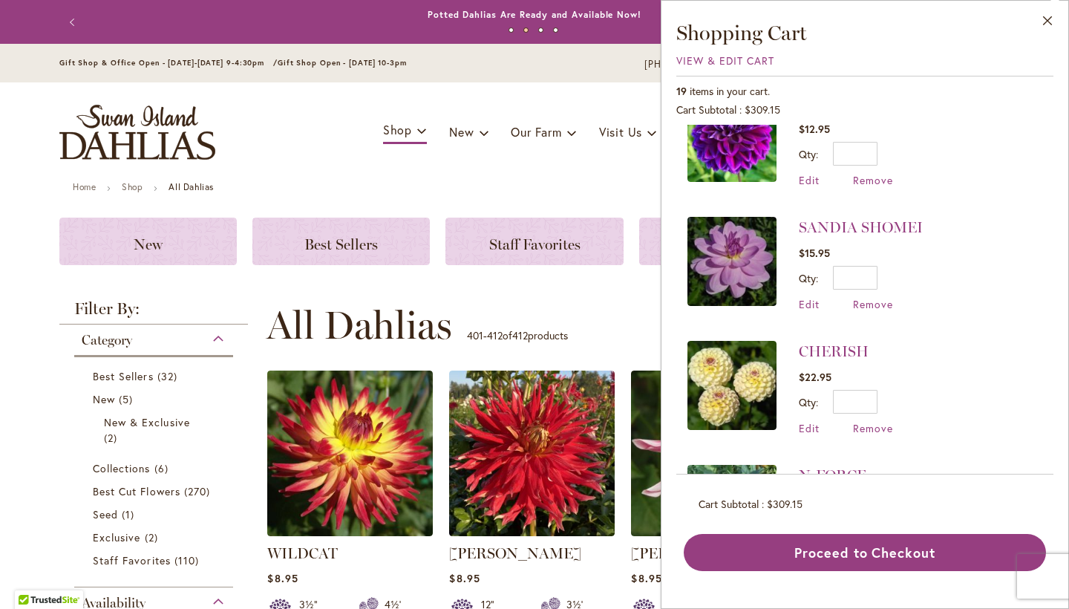
scroll to position [1803, 0]
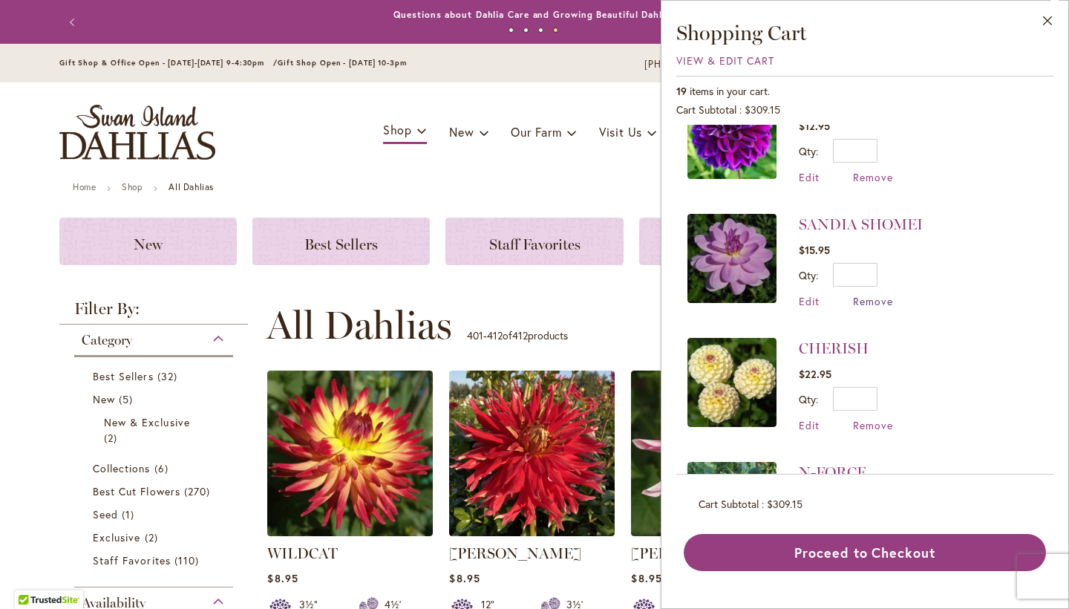
click at [876, 294] on span "Remove" at bounding box center [873, 301] width 40 height 14
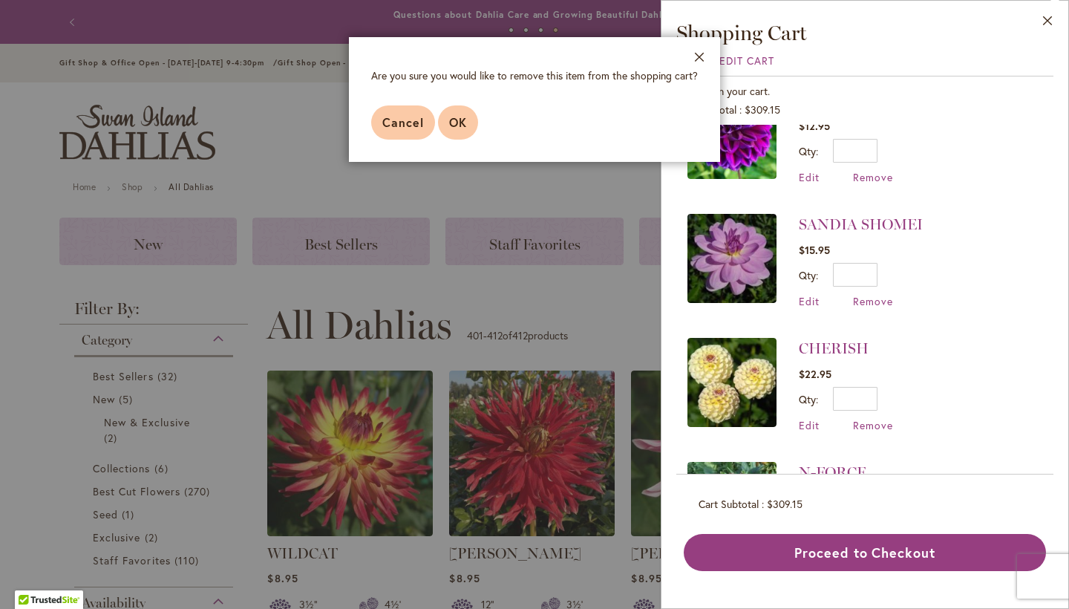
click at [462, 135] on button "OK" at bounding box center [458, 122] width 40 height 34
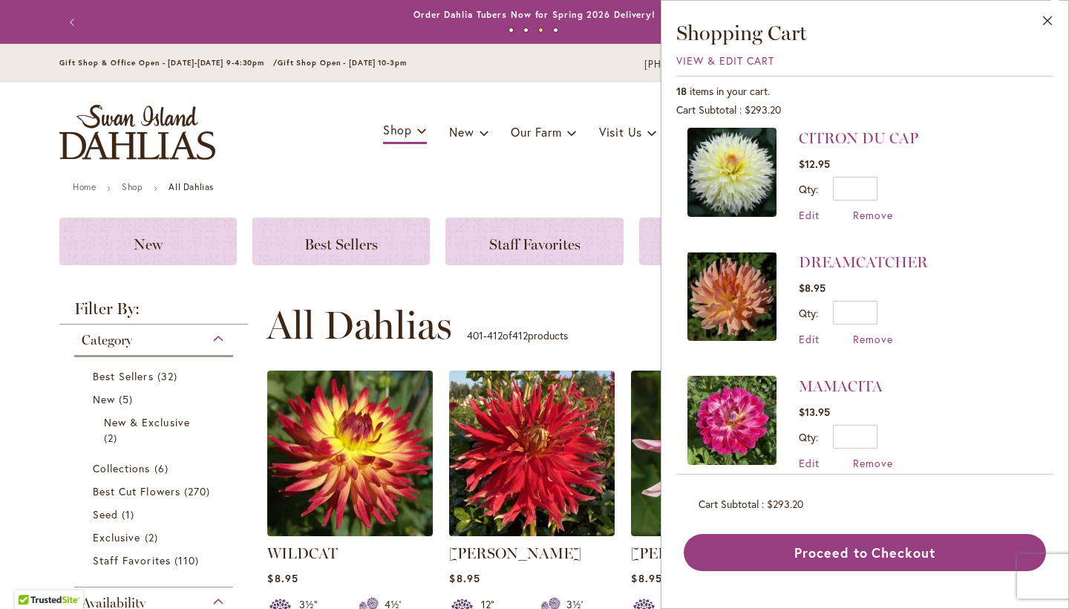
scroll to position [1264, 0]
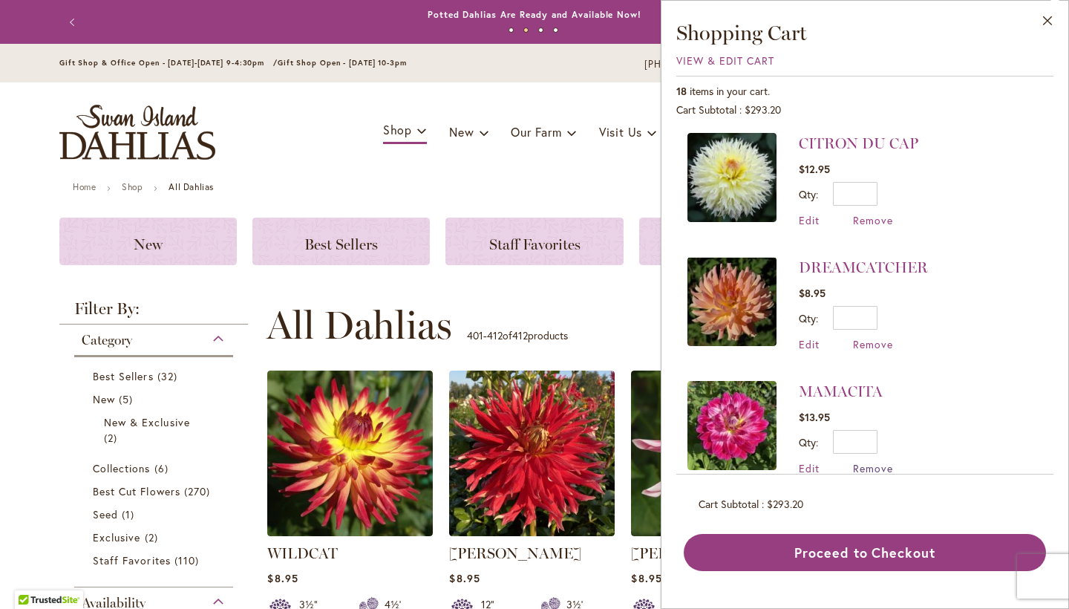
click at [882, 461] on span "Remove" at bounding box center [873, 468] width 40 height 14
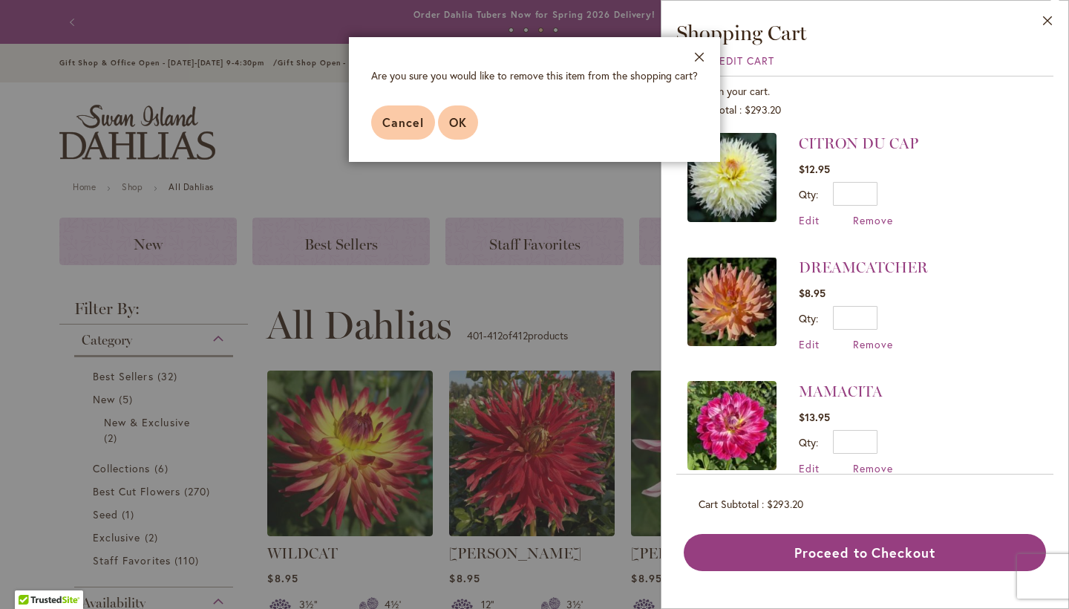
click at [446, 126] on button "OK" at bounding box center [458, 122] width 40 height 34
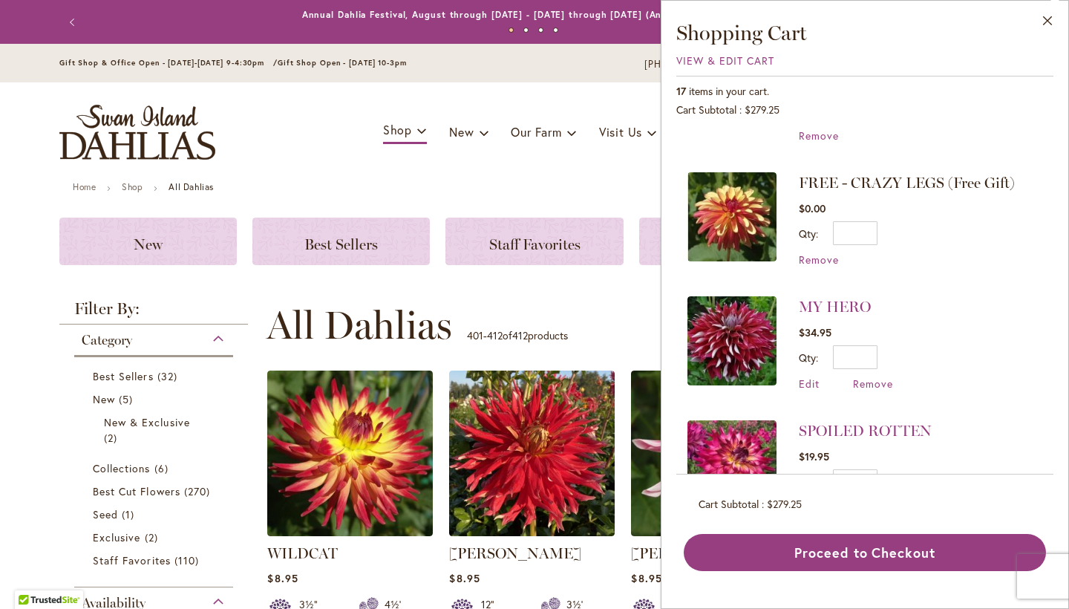
scroll to position [726, 0]
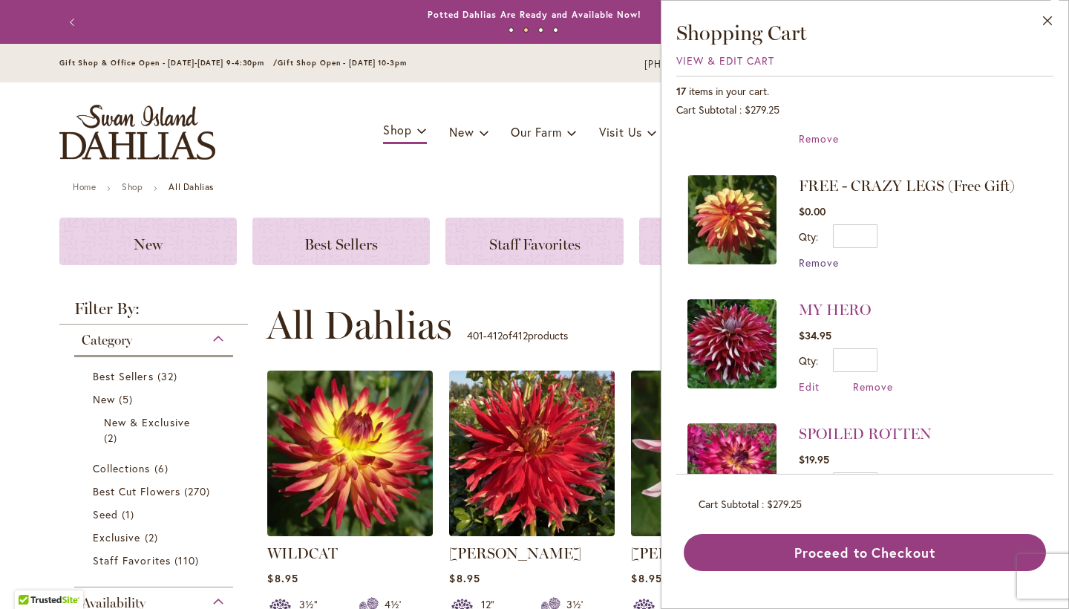
click at [823, 255] on span "Remove" at bounding box center [819, 262] width 40 height 14
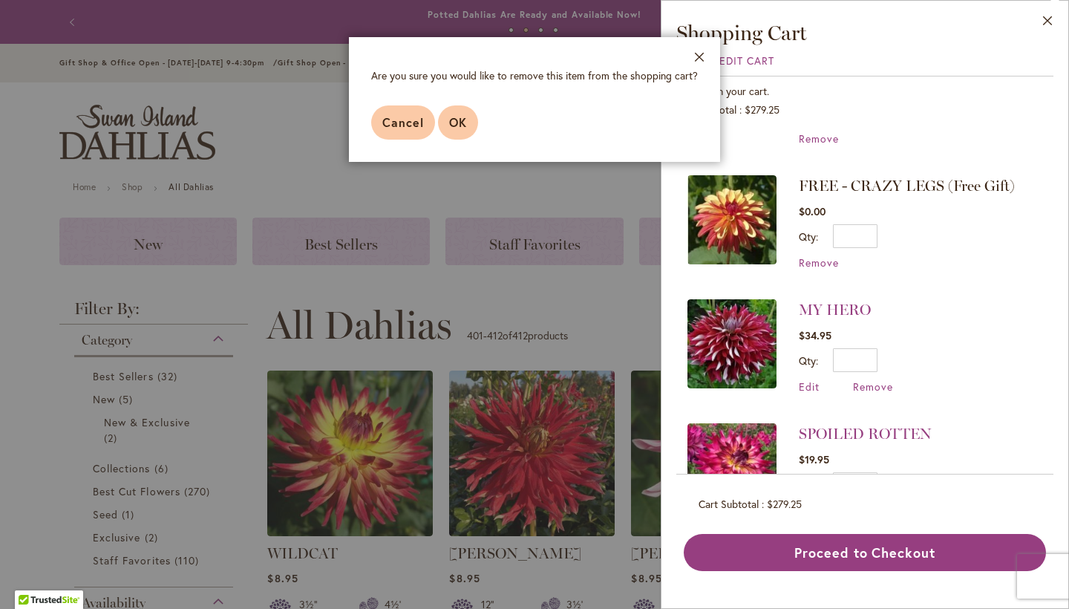
click at [463, 127] on span "OK" at bounding box center [458, 122] width 18 height 16
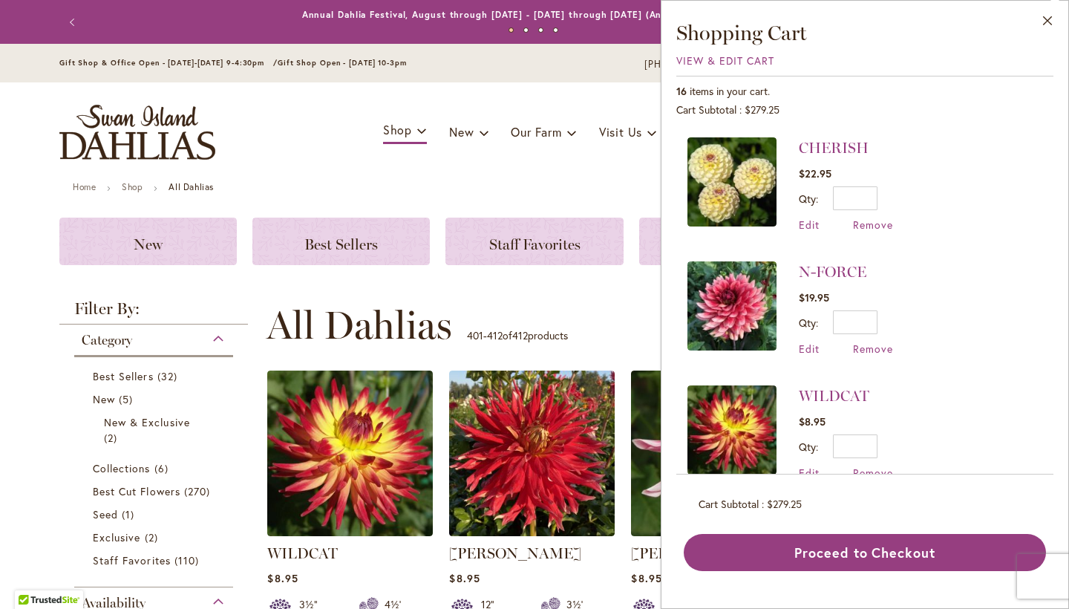
scroll to position [1631, 0]
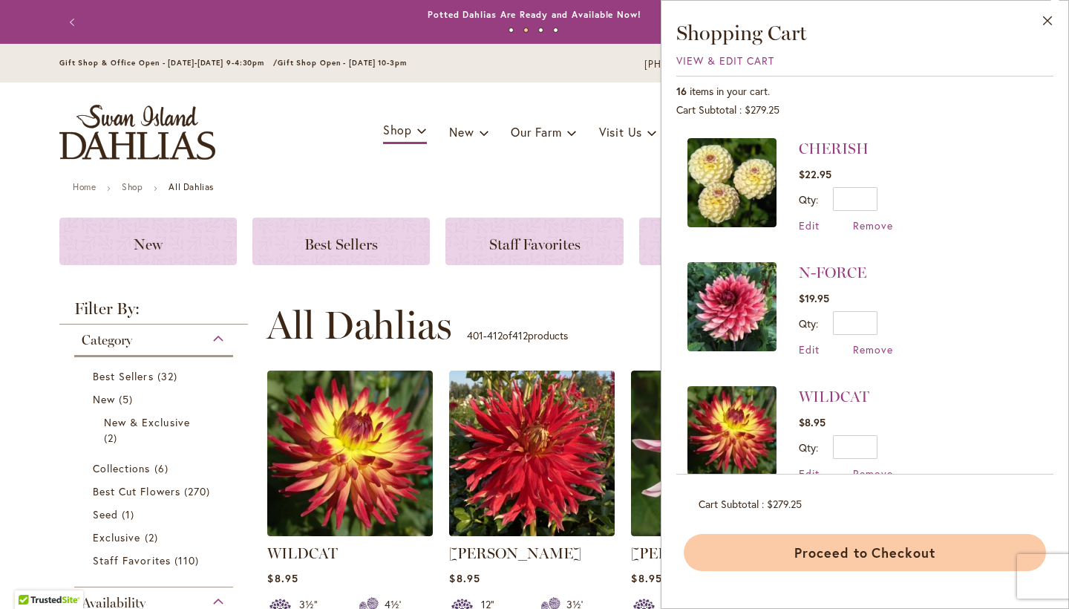
click at [841, 556] on button "Proceed to Checkout" at bounding box center [865, 552] width 362 height 37
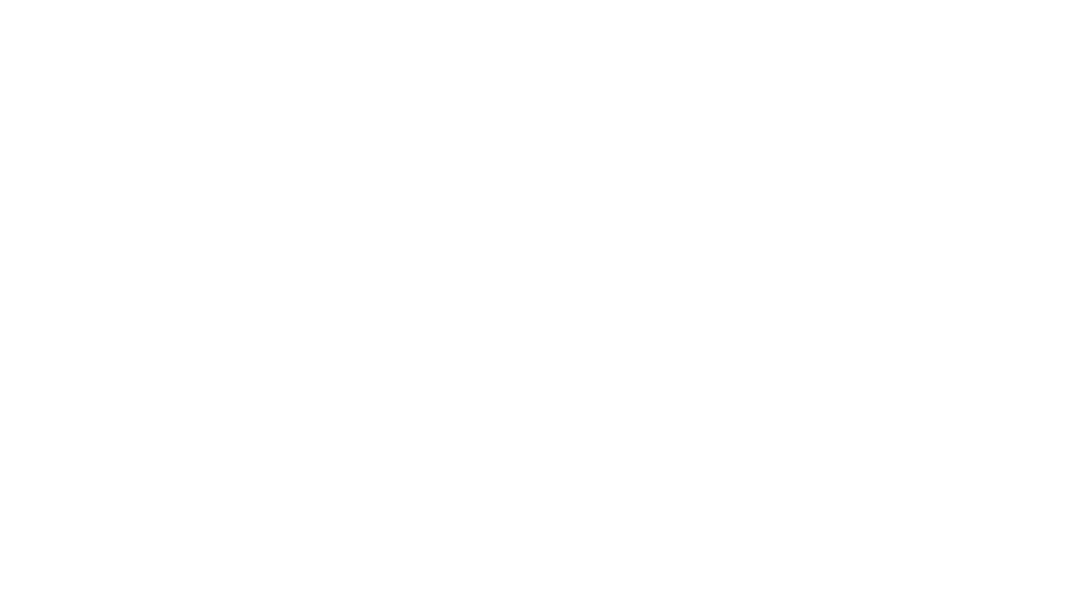
select select "**********"
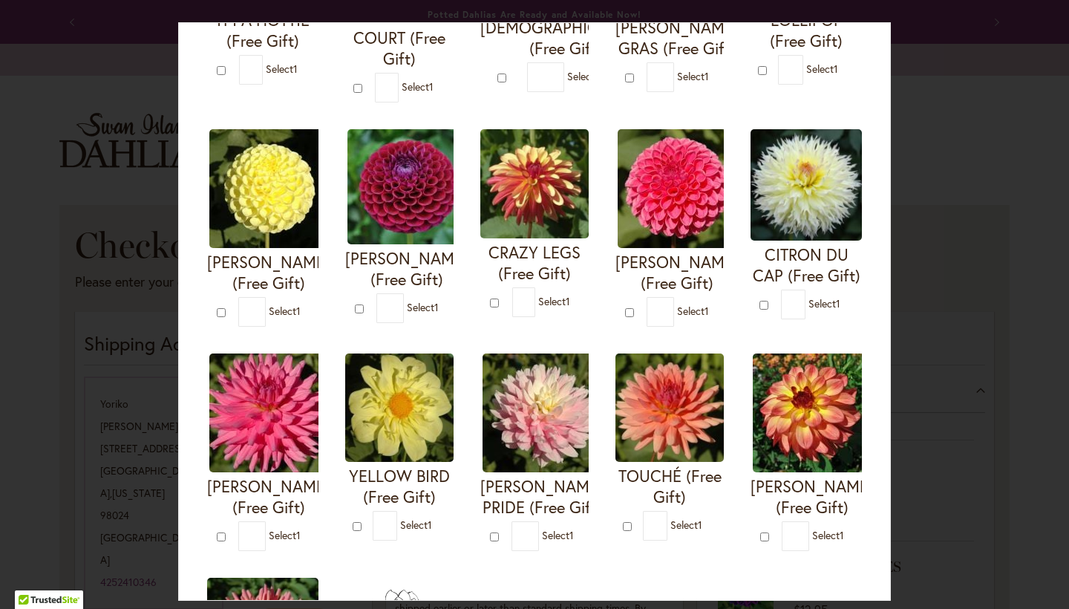
scroll to position [260, 0]
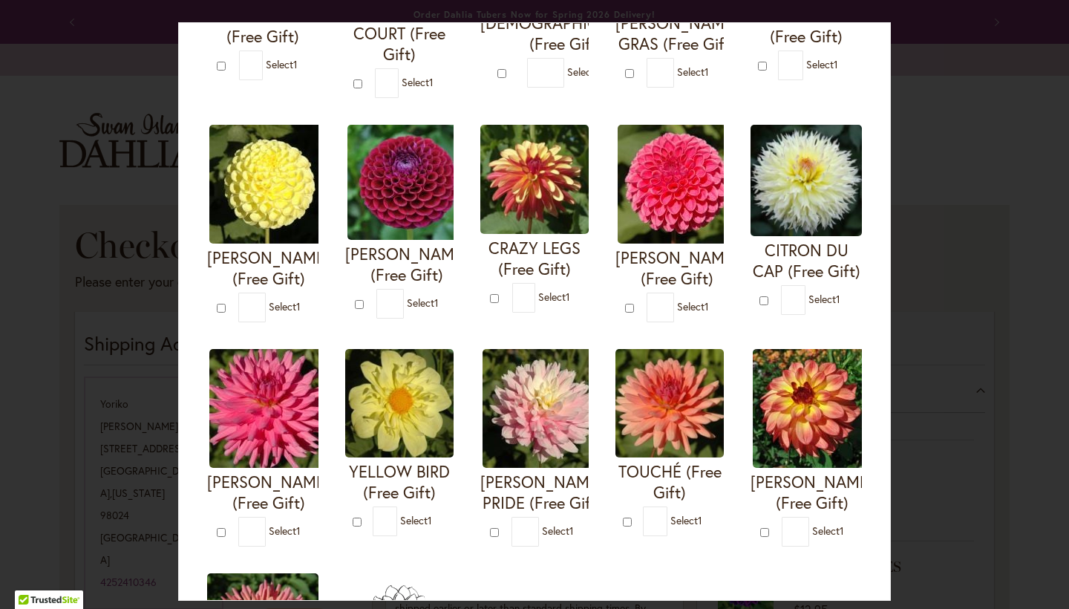
type input "*"
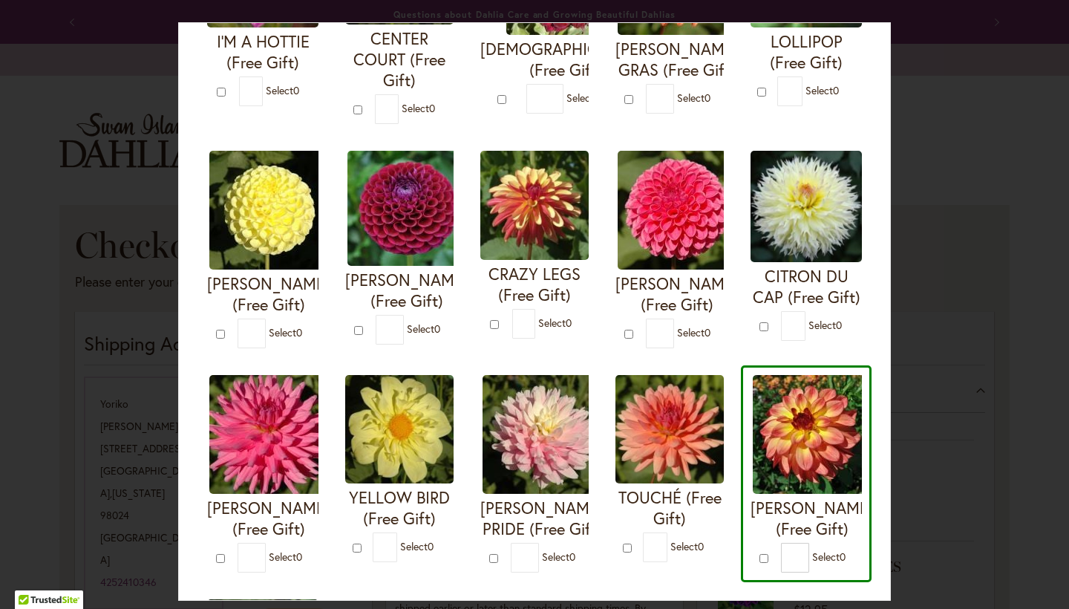
scroll to position [233, 0]
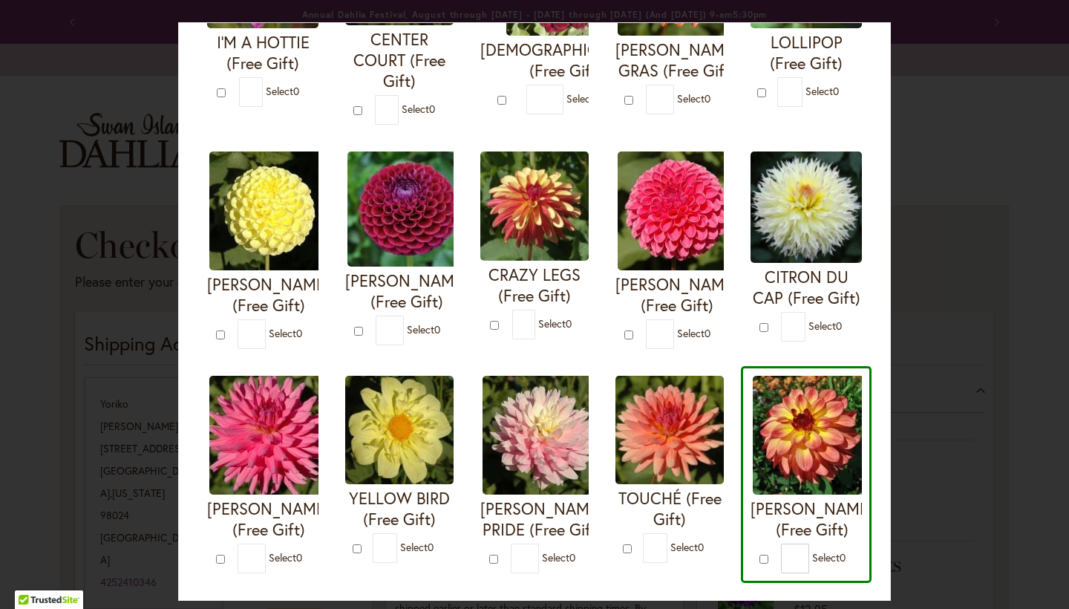
click at [227, 327] on div at bounding box center [222, 334] width 13 height 15
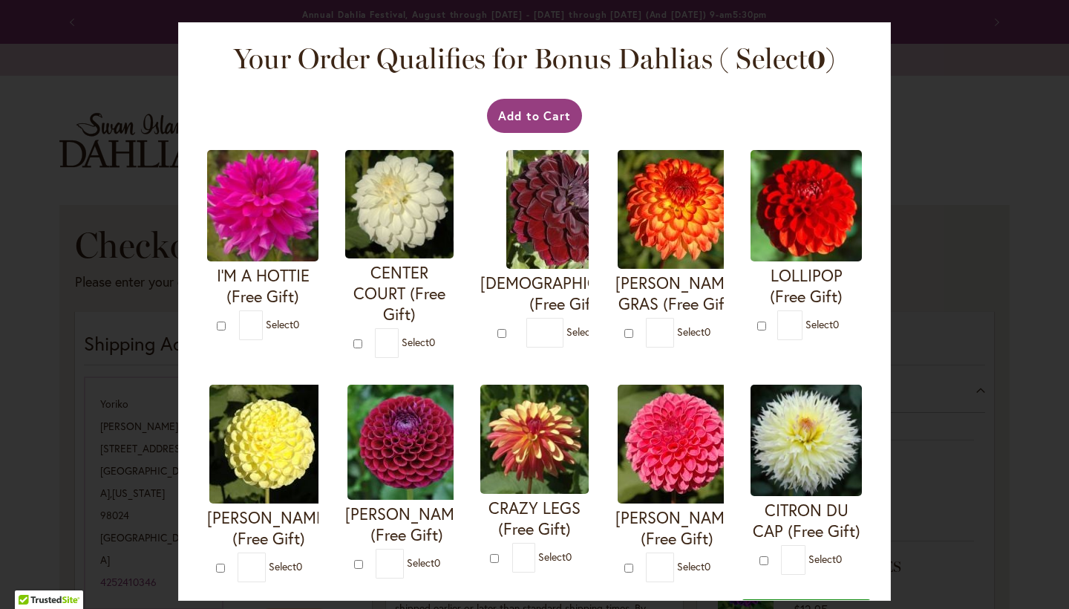
scroll to position [0, 0]
click at [551, 113] on button "Add to Cart" at bounding box center [535, 116] width 96 height 34
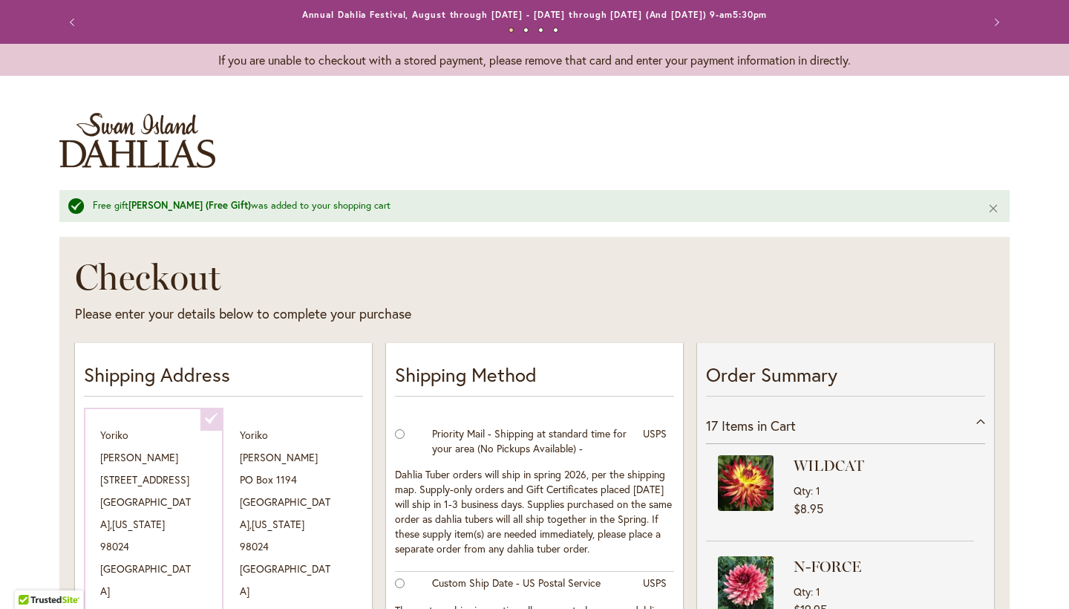
select select "**********"
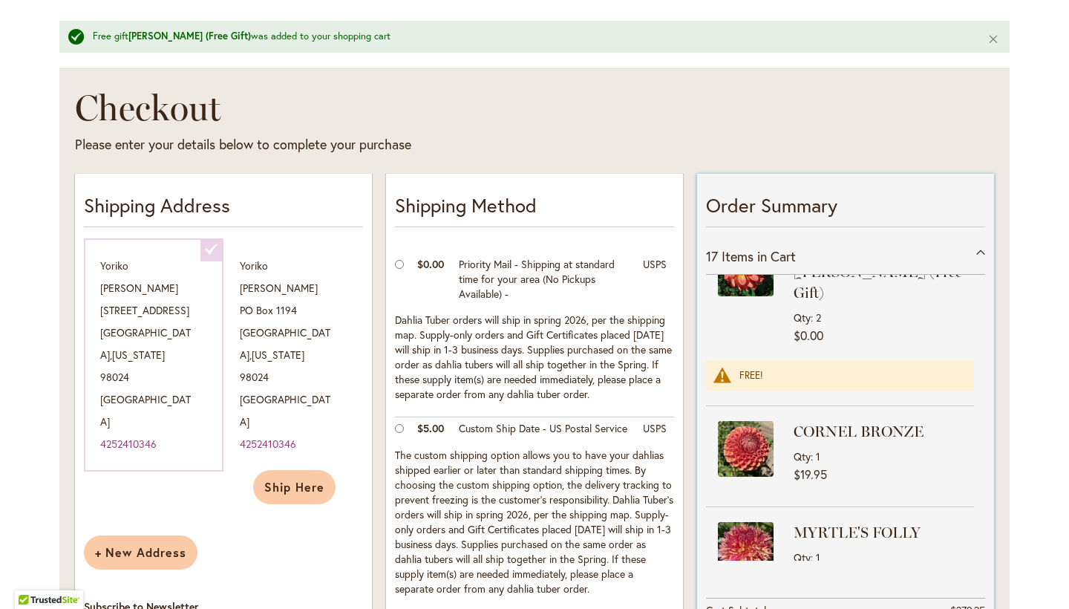
scroll to position [1058, 0]
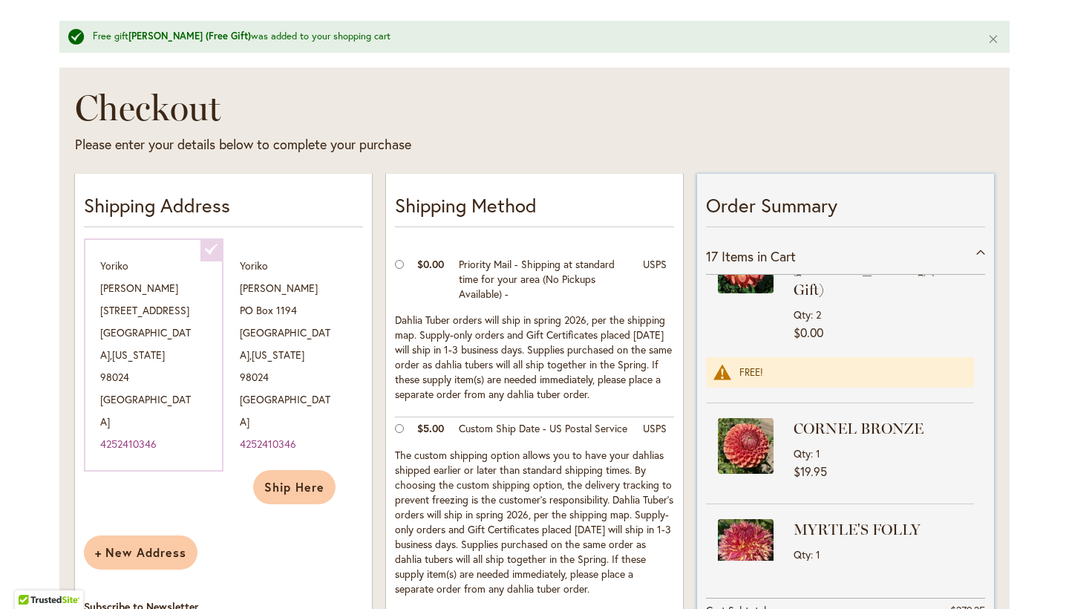
click at [812, 366] on div "FREE!" at bounding box center [850, 372] width 220 height 13
click at [743, 357] on div "FREE!" at bounding box center [840, 372] width 268 height 30
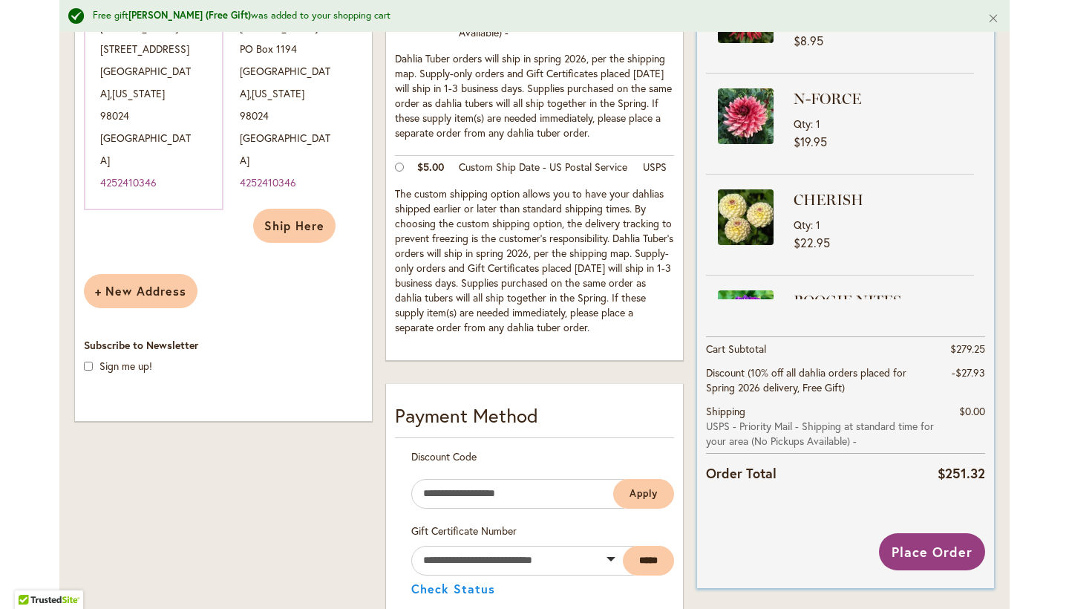
scroll to position [36, 0]
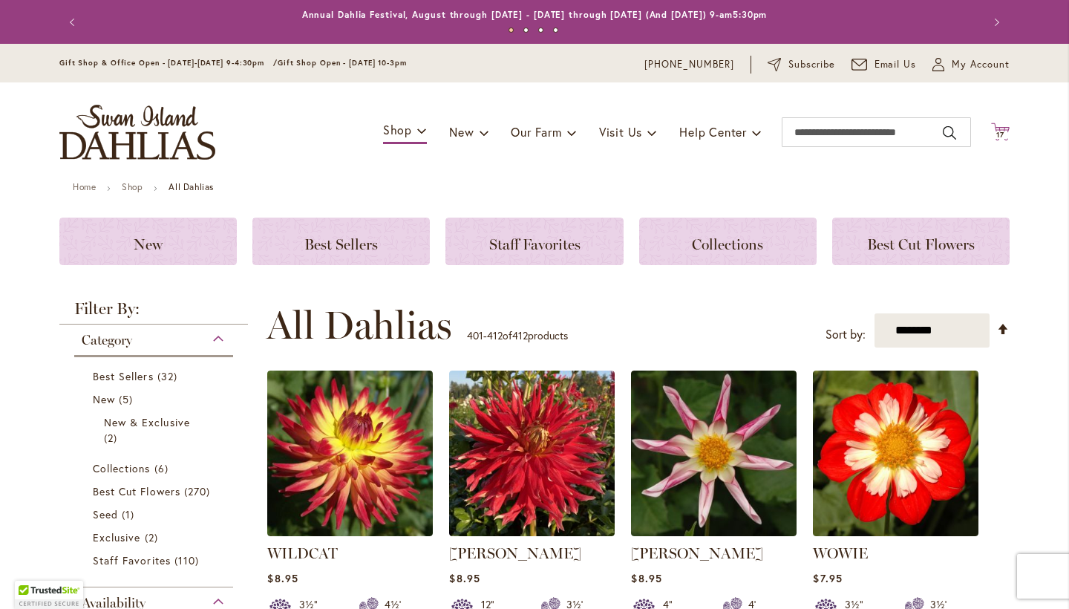
click at [1006, 133] on span "17 17 items" at bounding box center [1001, 134] width 15 height 7
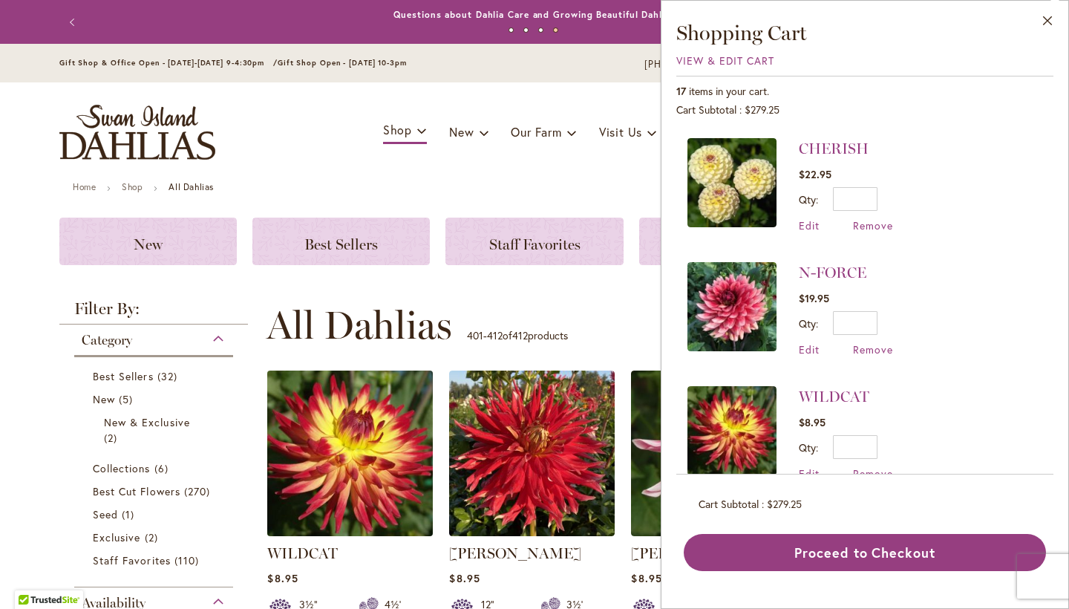
click at [407, 447] on img at bounding box center [351, 454] width 174 height 174
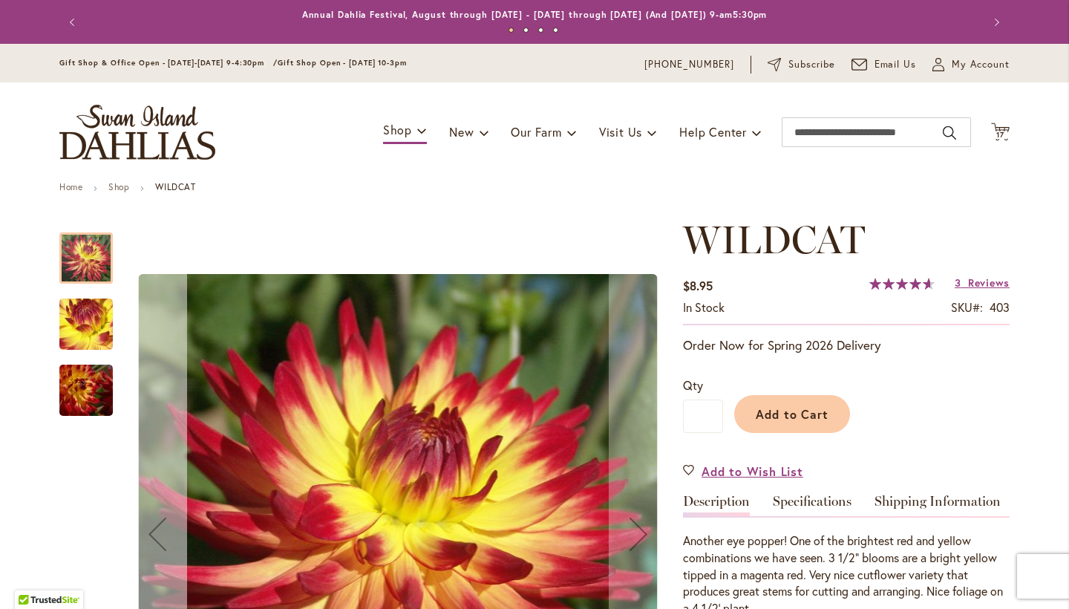
scroll to position [370, 0]
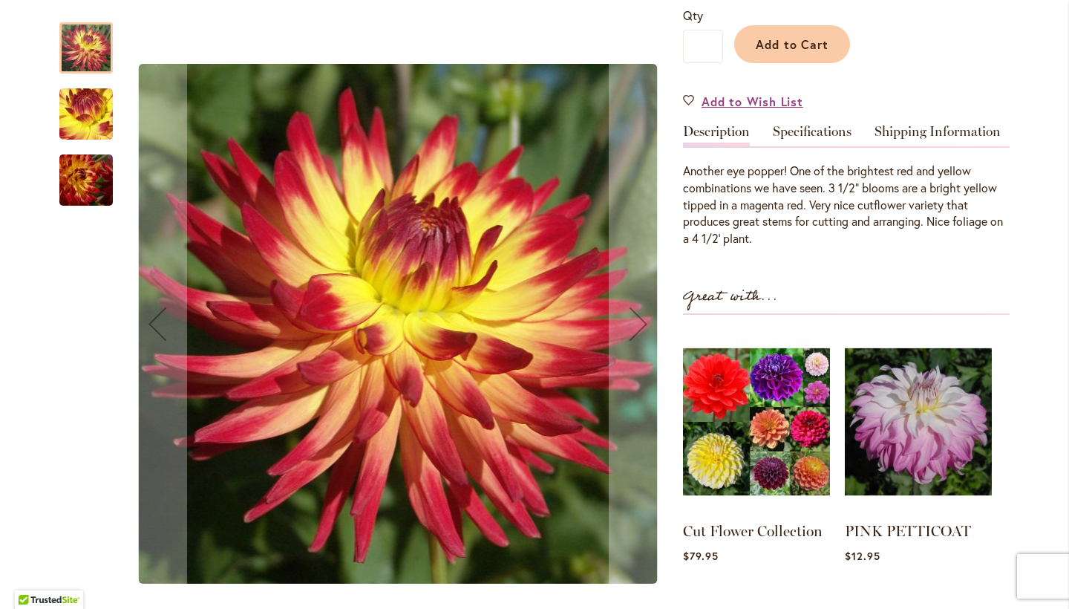
click at [91, 117] on img "WILDCAT" at bounding box center [86, 114] width 107 height 80
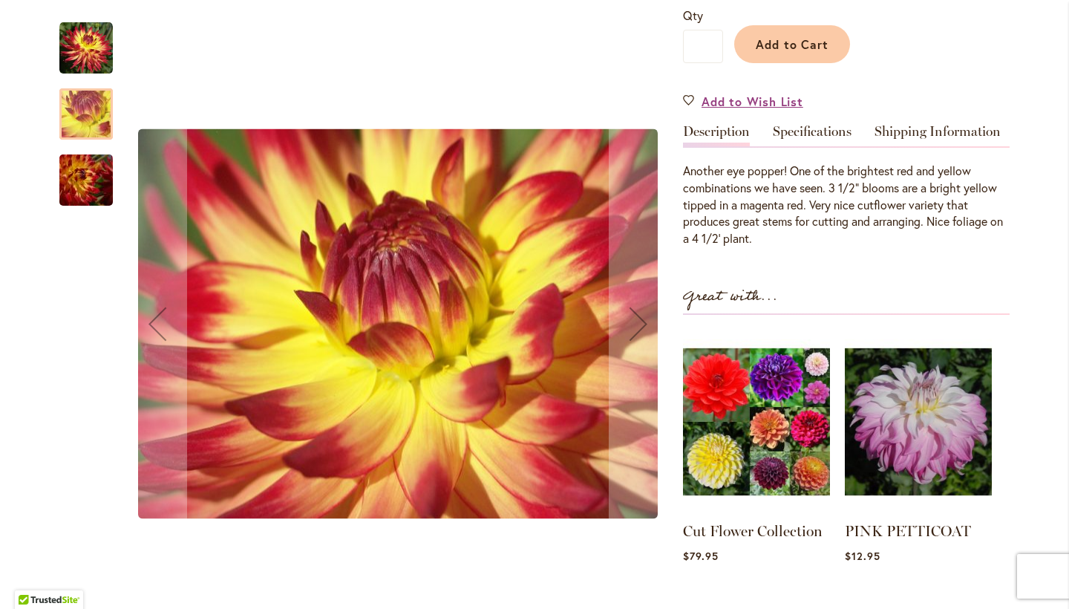
click at [89, 201] on img "WILDCAT" at bounding box center [86, 180] width 107 height 71
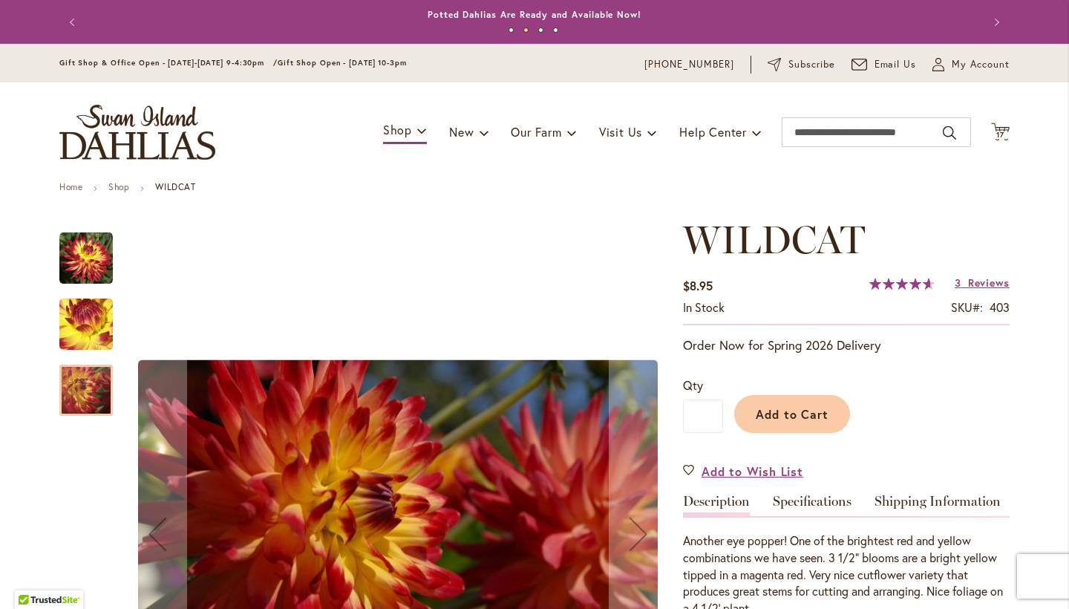
scroll to position [0, 0]
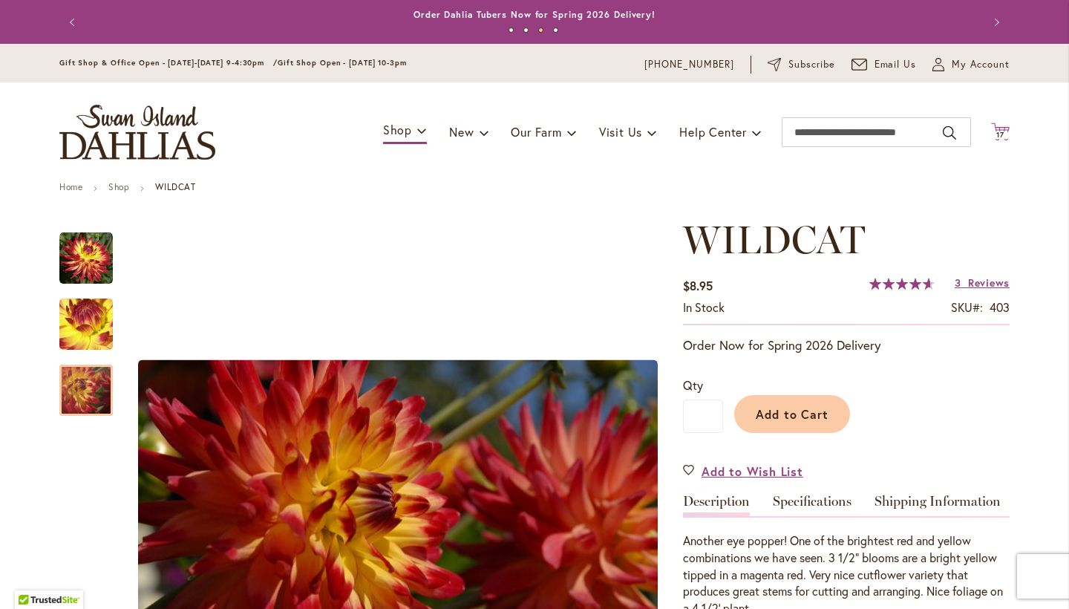
click at [1000, 131] on span "17" at bounding box center [1001, 135] width 8 height 10
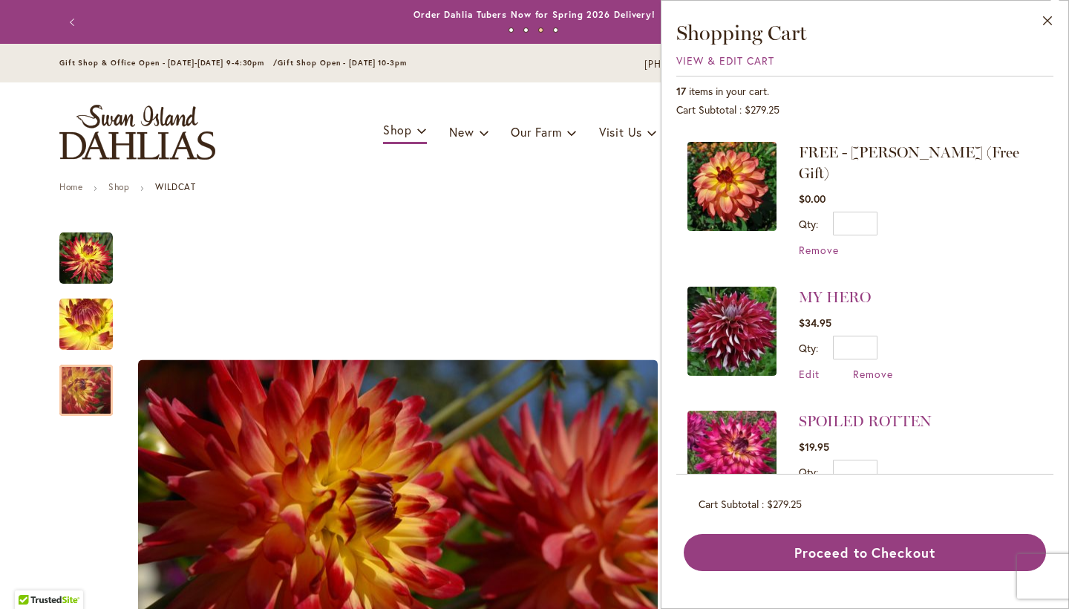
scroll to position [610, 0]
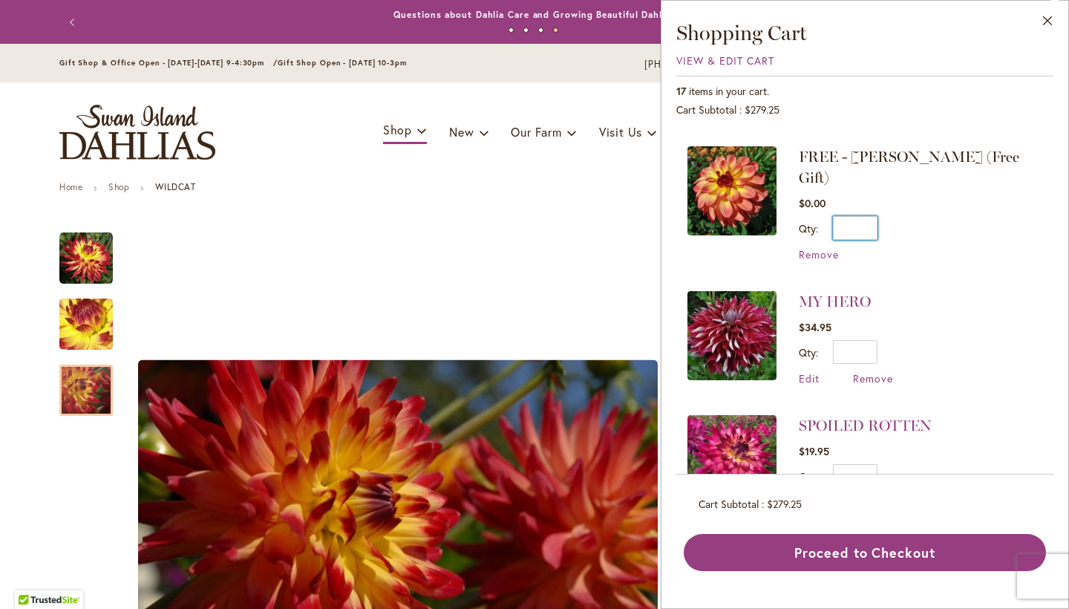
click at [872, 216] on input "*" at bounding box center [855, 228] width 45 height 24
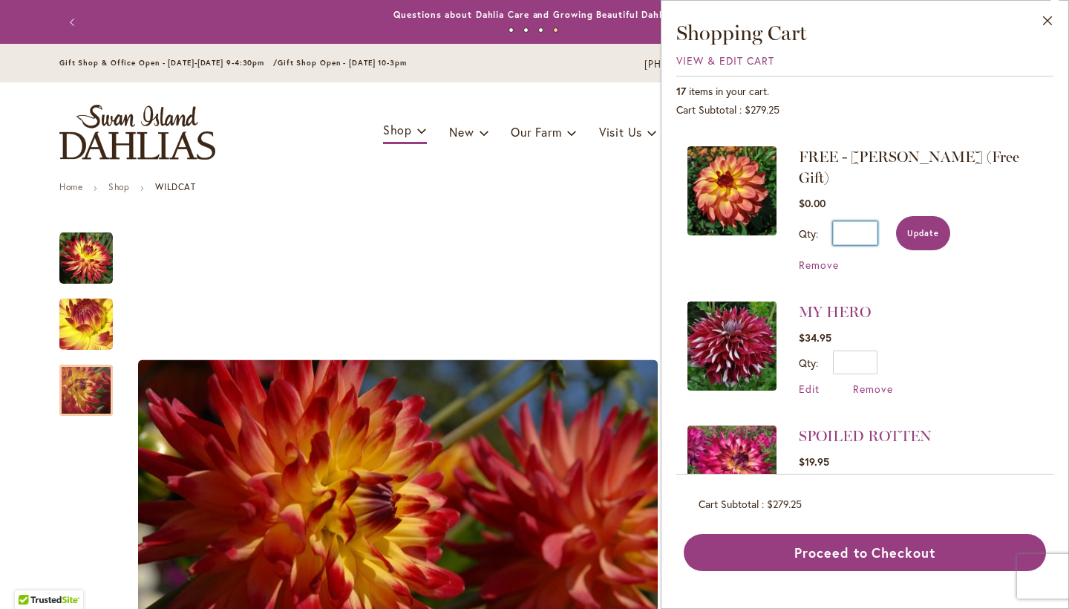
type input "*"
click at [934, 216] on button "Update" at bounding box center [923, 233] width 54 height 34
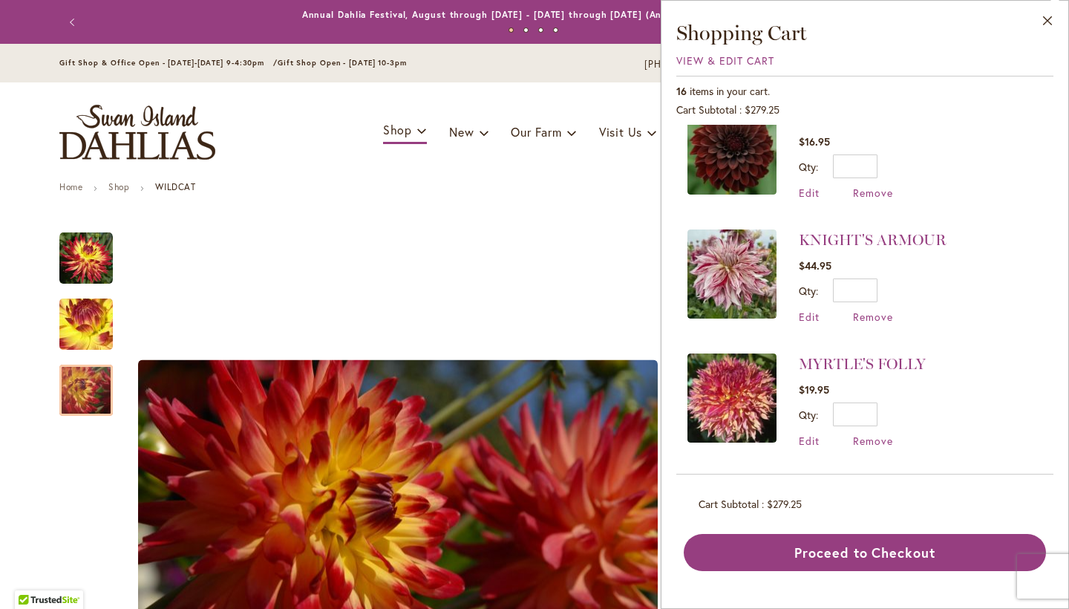
scroll to position [157, 0]
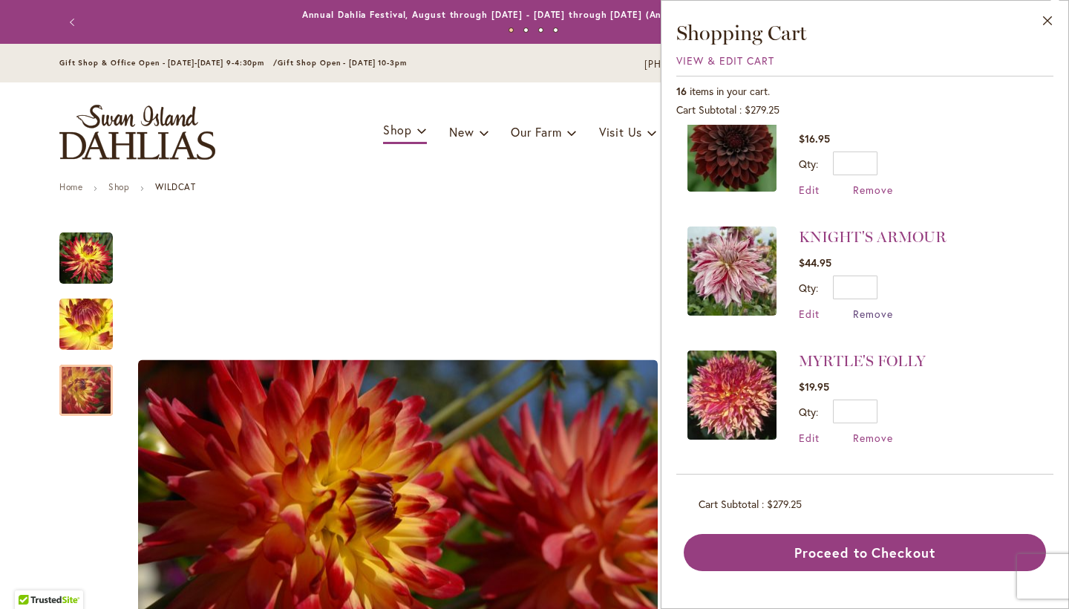
click at [873, 307] on span "Remove" at bounding box center [873, 314] width 40 height 14
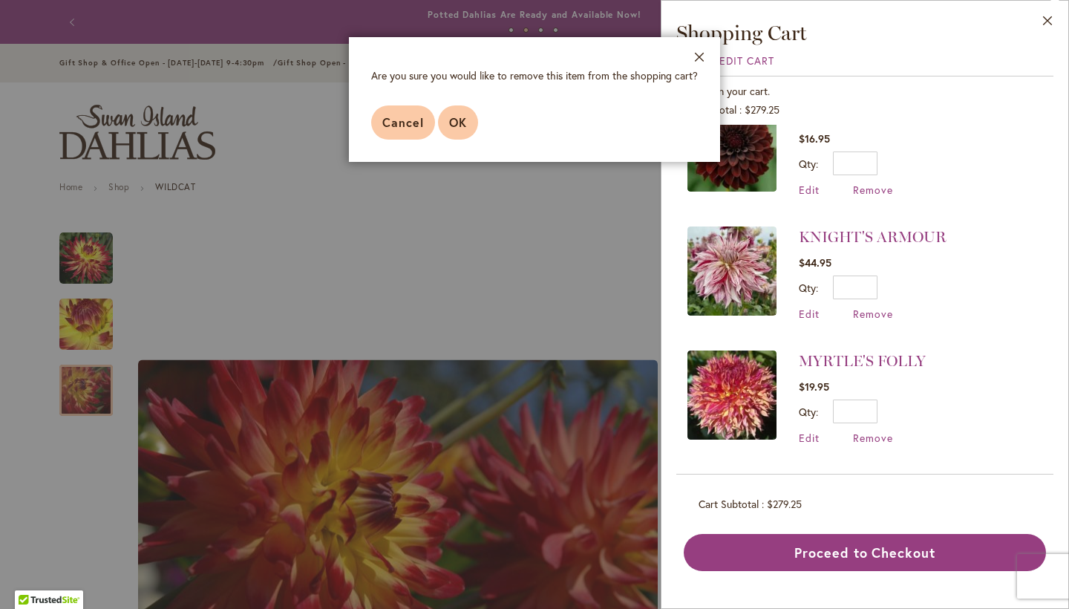
click at [460, 119] on span "OK" at bounding box center [458, 122] width 18 height 16
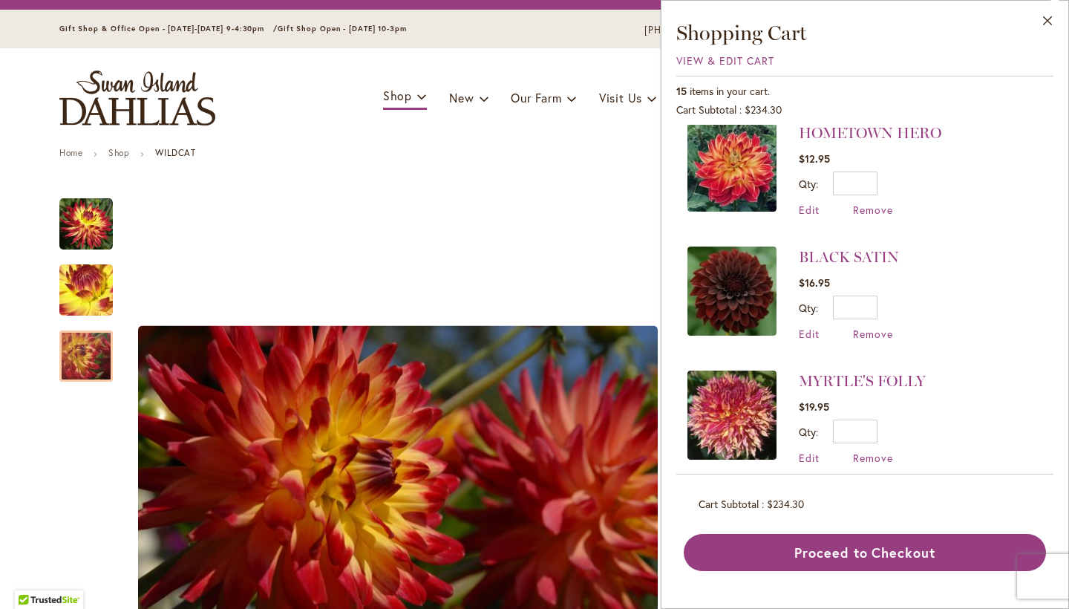
scroll to position [14, 0]
click at [879, 208] on span "Remove" at bounding box center [873, 209] width 40 height 14
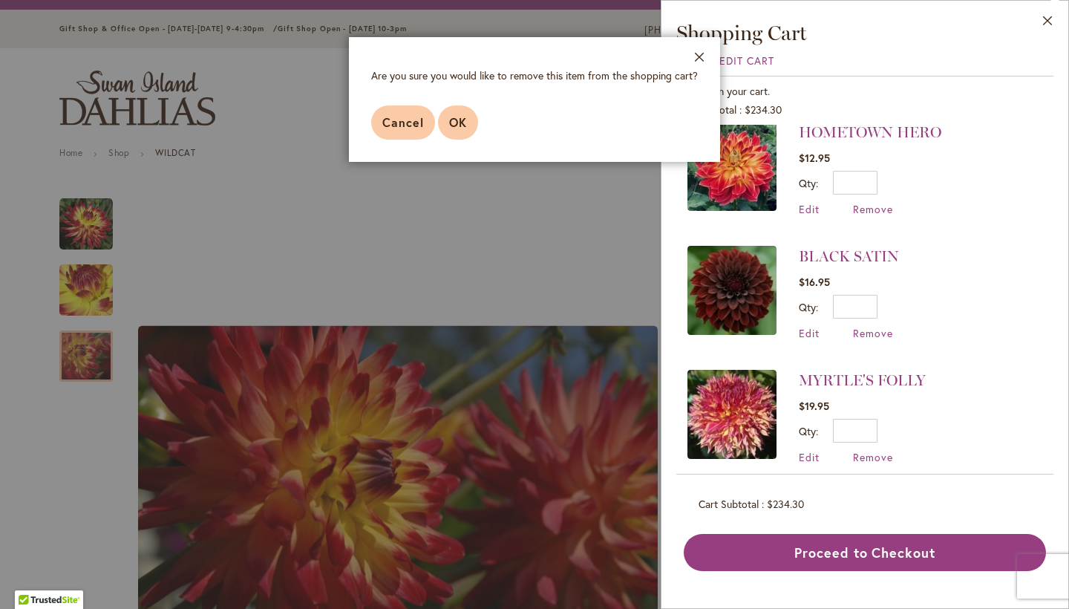
click at [452, 128] on span "OK" at bounding box center [458, 122] width 18 height 16
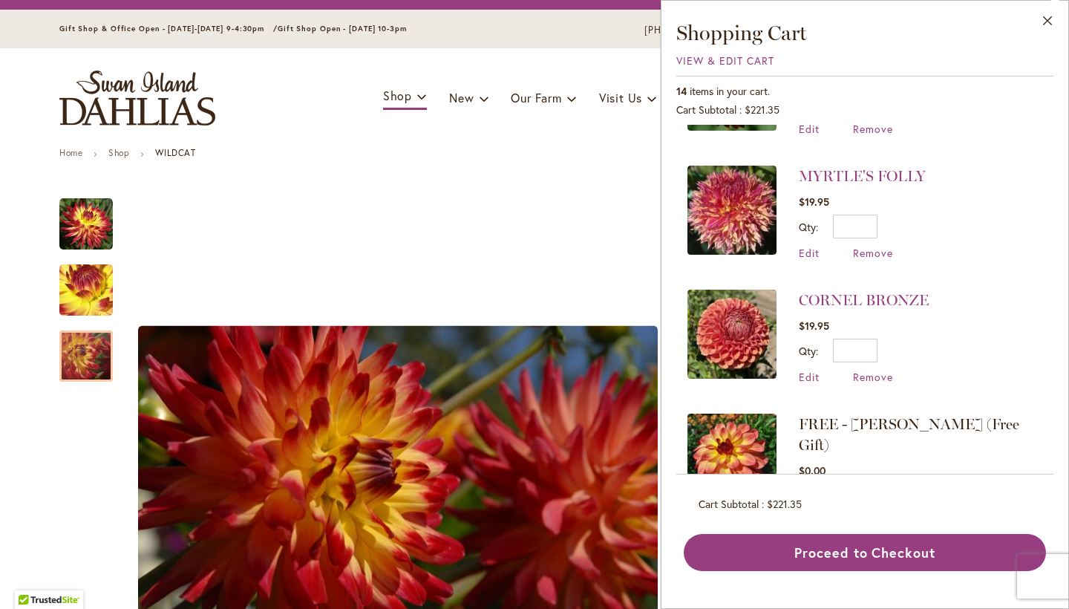
scroll to position [104, 0]
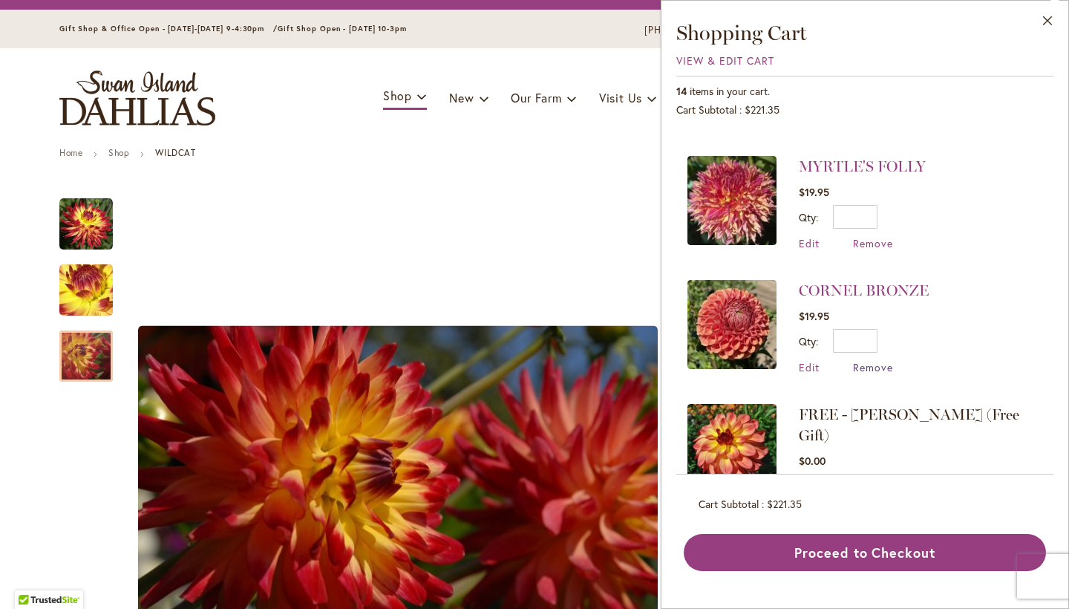
click at [882, 365] on span "Remove" at bounding box center [873, 367] width 40 height 14
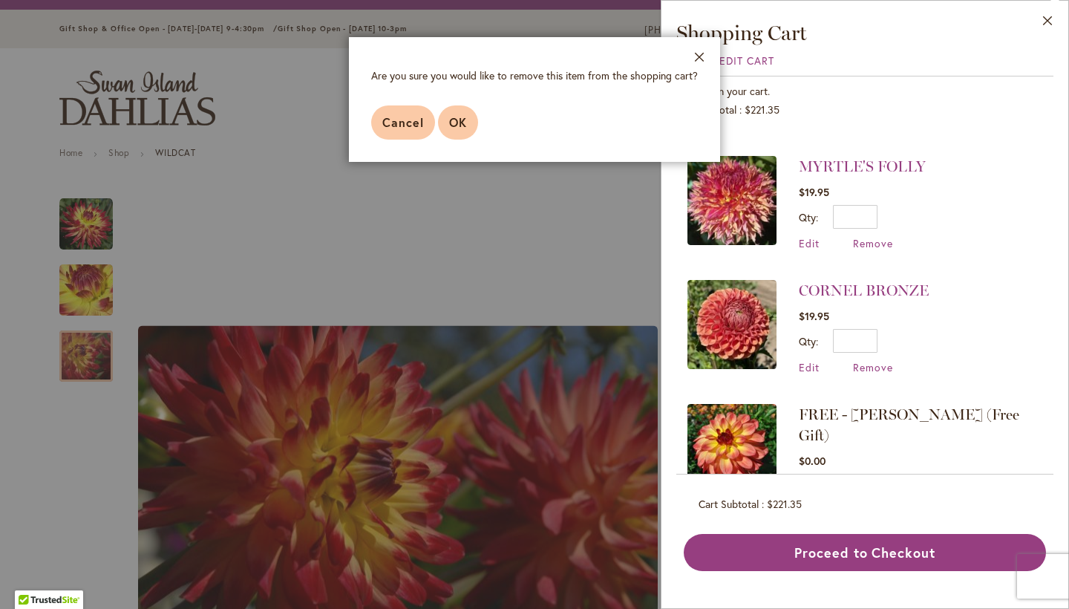
click at [471, 123] on button "OK" at bounding box center [458, 122] width 40 height 34
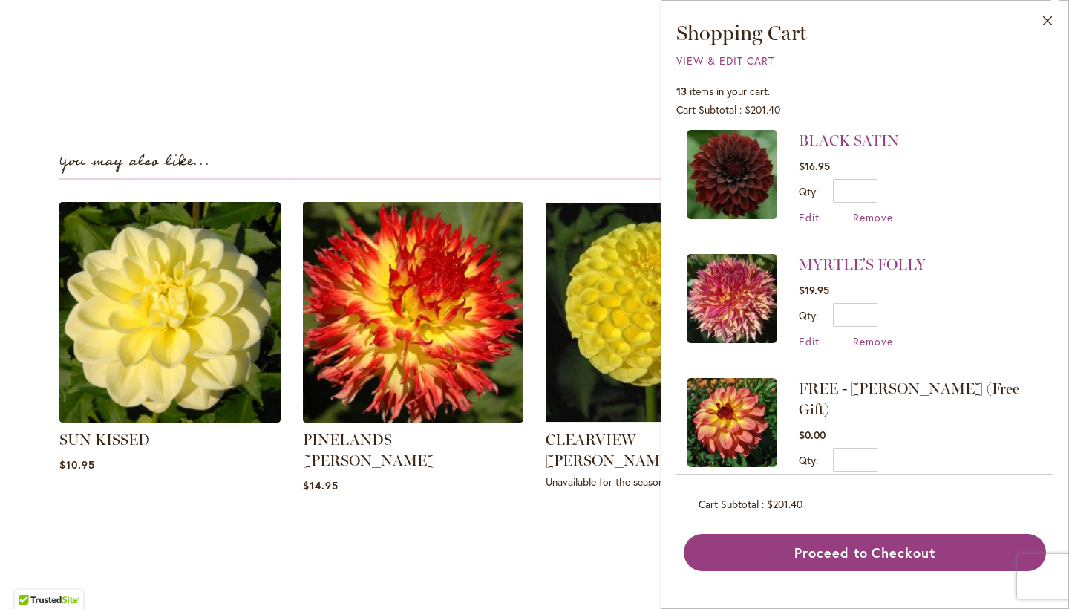
scroll to position [0, 0]
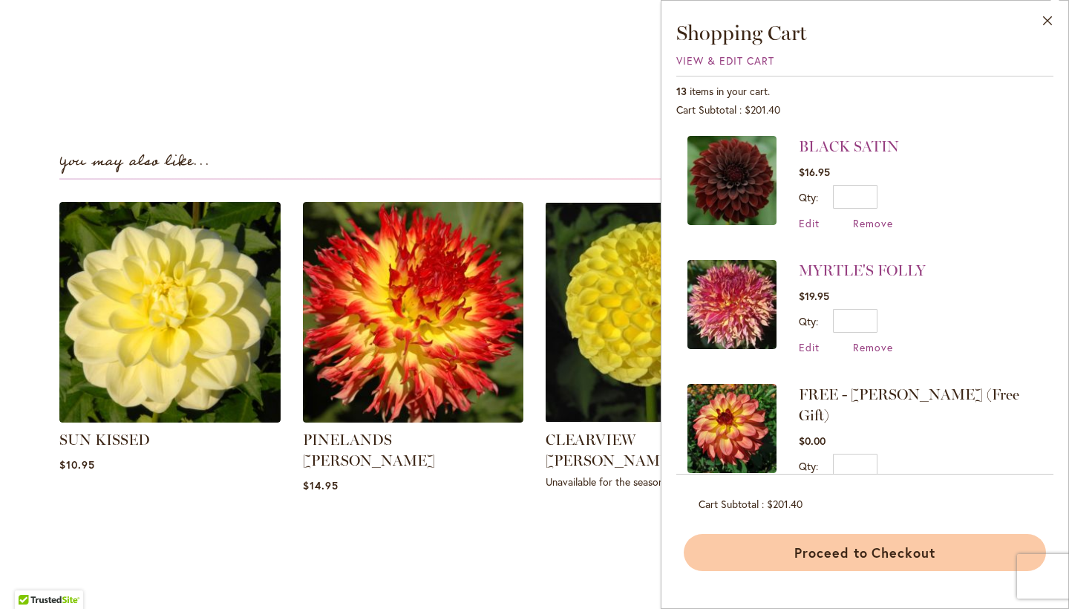
click at [858, 553] on button "Proceed to Checkout" at bounding box center [865, 552] width 362 height 37
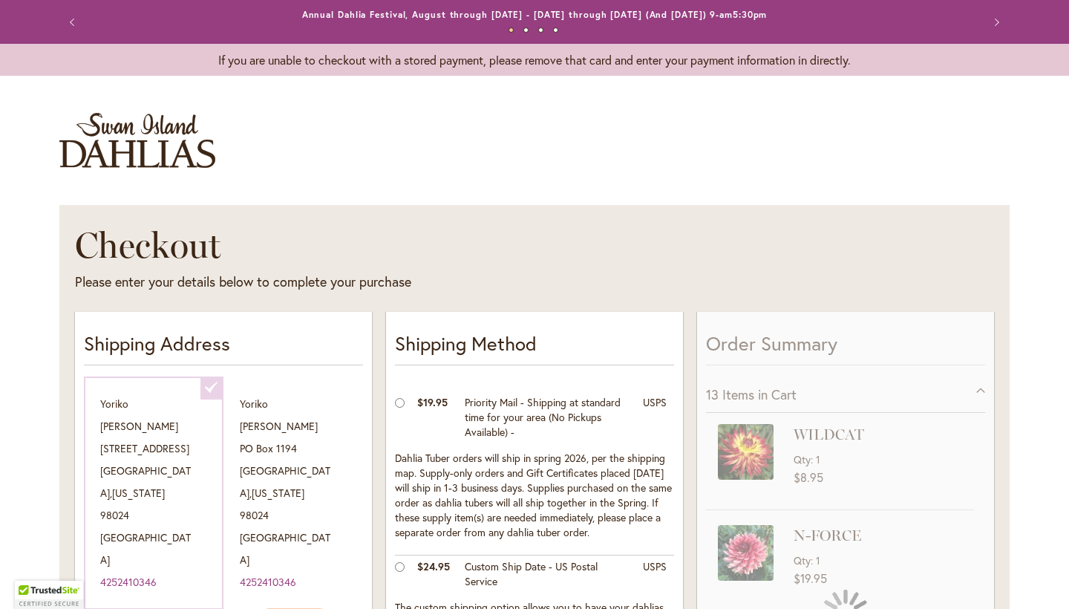
select select "**********"
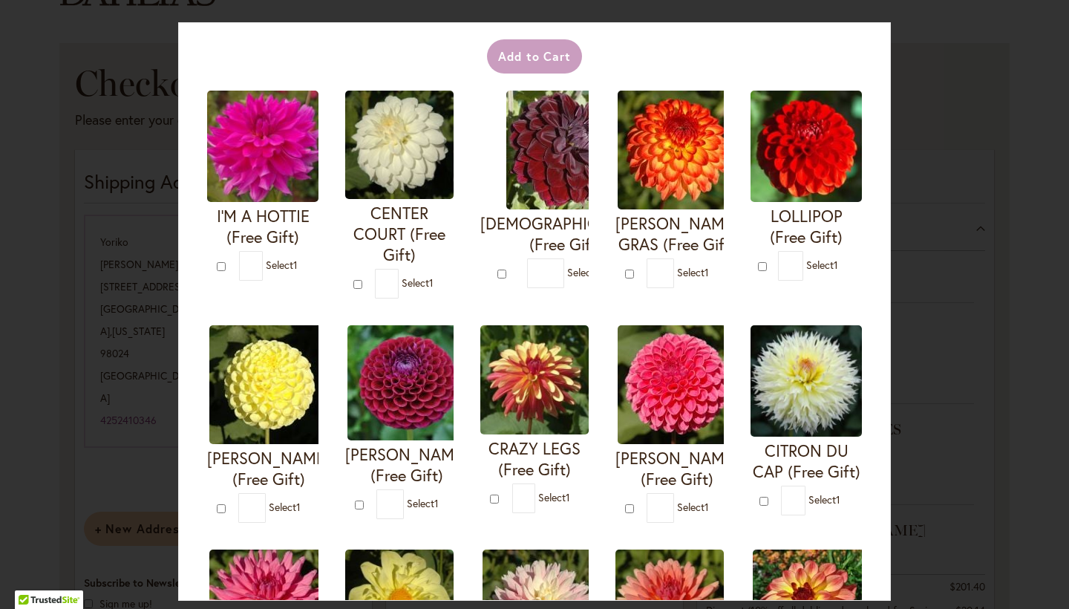
scroll to position [54, 0]
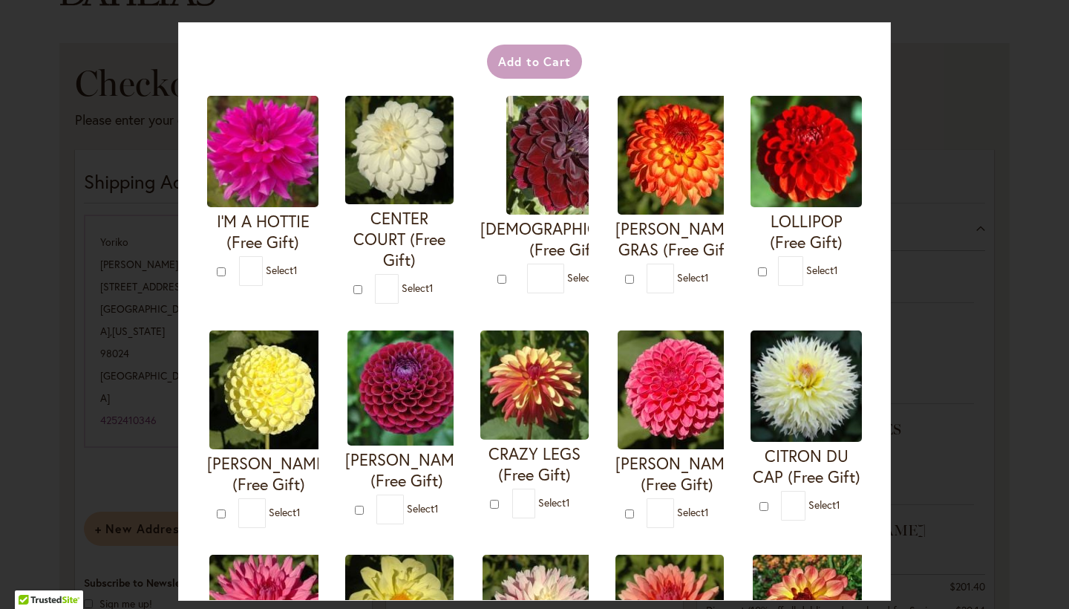
type input "*"
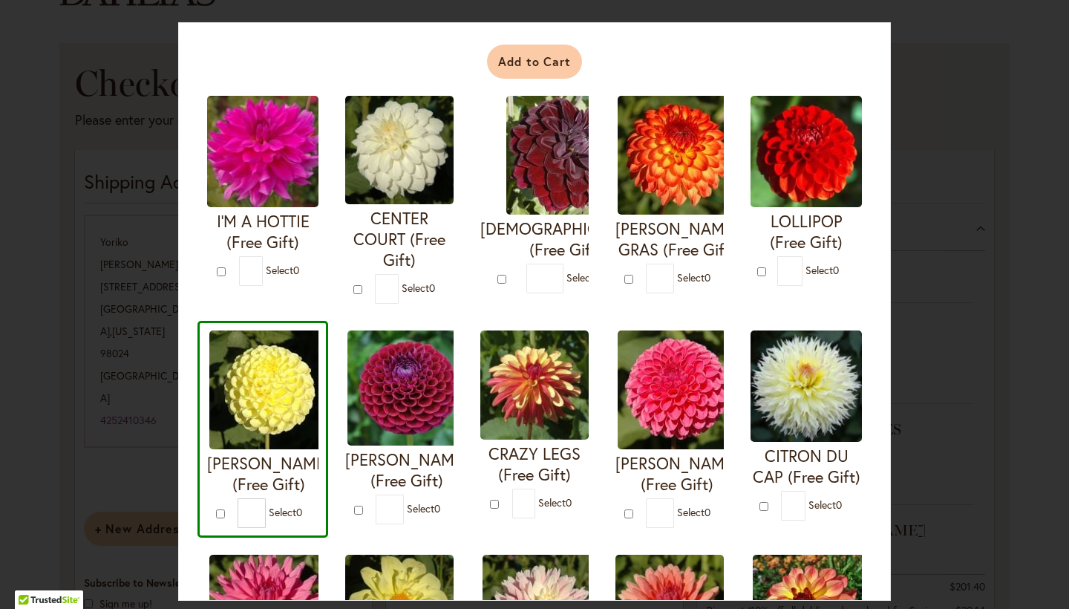
click at [553, 69] on button "Add to Cart" at bounding box center [535, 62] width 96 height 34
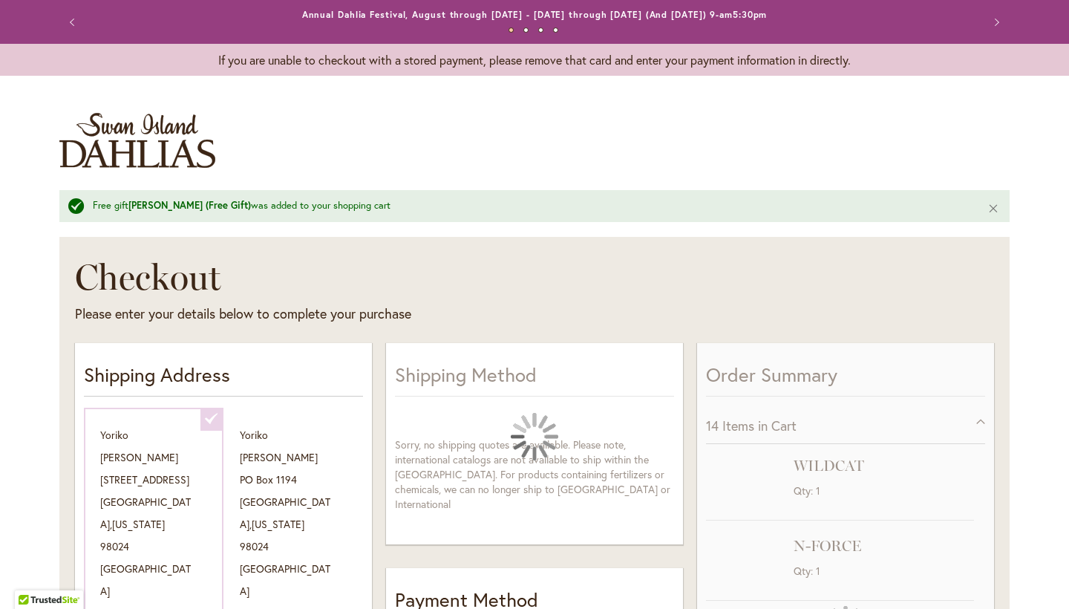
select select "**********"
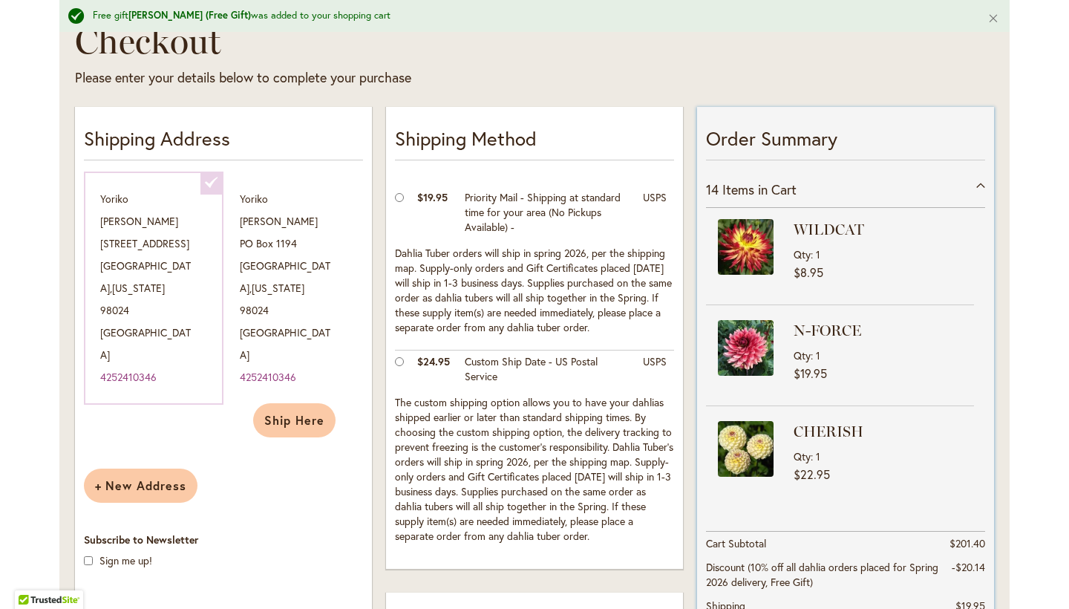
click at [981, 186] on div "14 Items in Cart" at bounding box center [845, 190] width 279 height 36
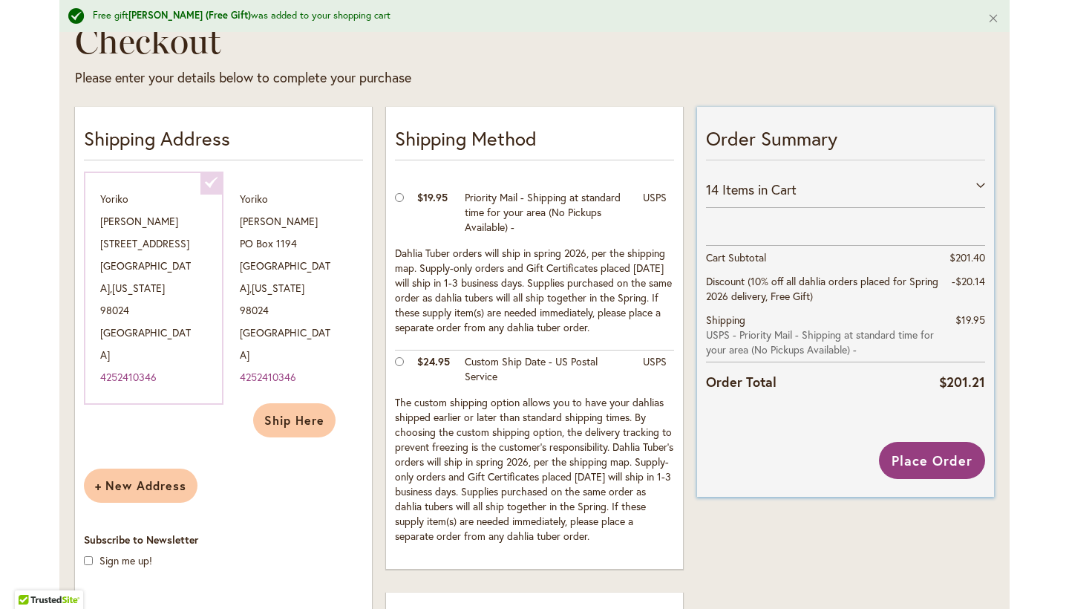
click at [981, 186] on div "14 Items in Cart" at bounding box center [845, 190] width 279 height 36
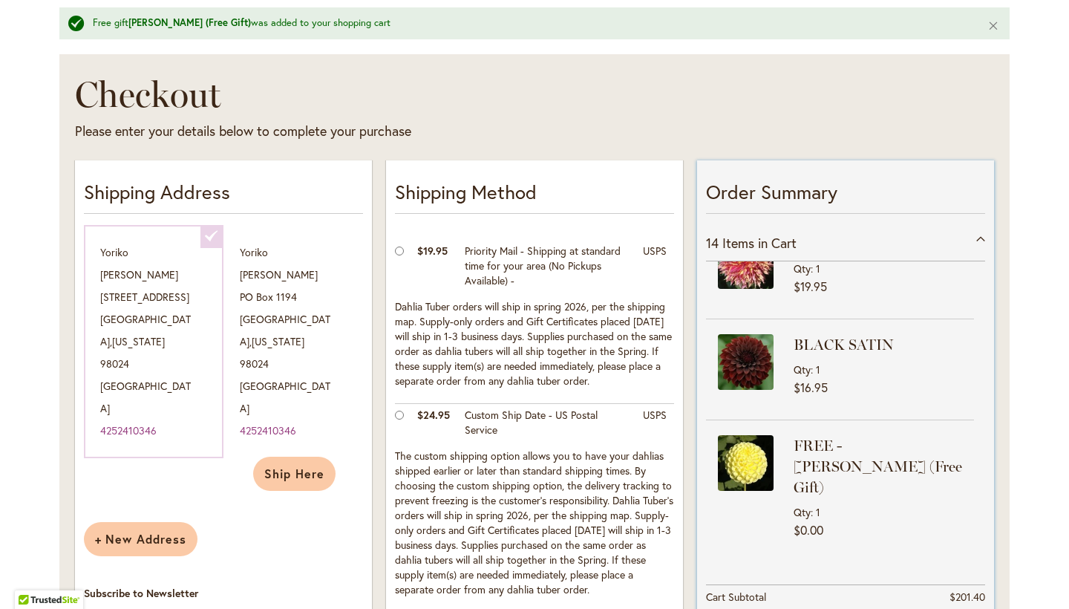
scroll to position [1229, 0]
click at [745, 436] on img at bounding box center [746, 464] width 56 height 56
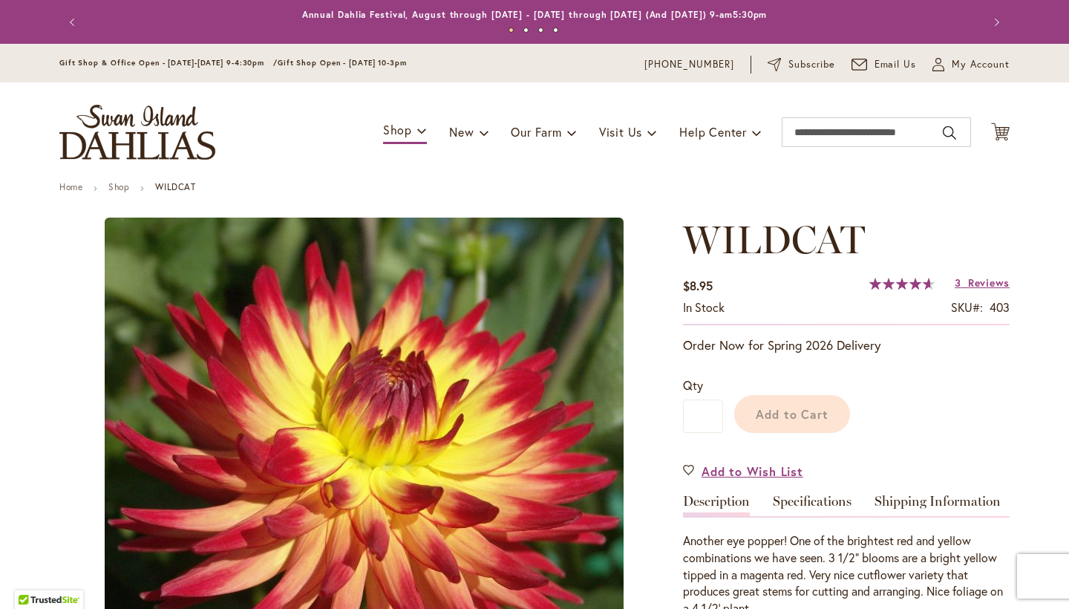
type input "******"
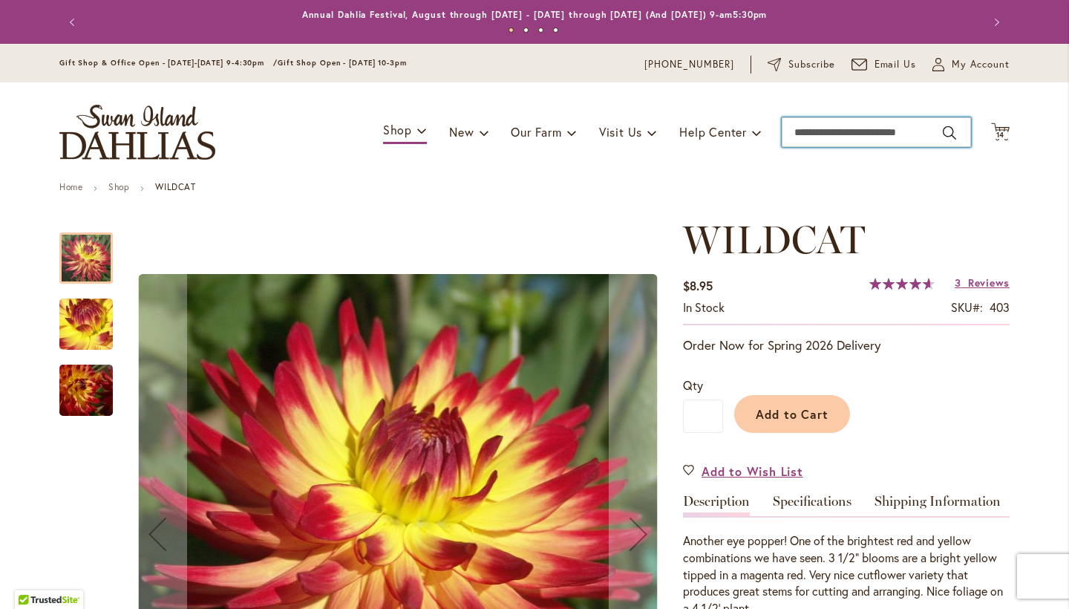
click at [911, 133] on input "Search" at bounding box center [876, 132] width 189 height 30
type input "*"
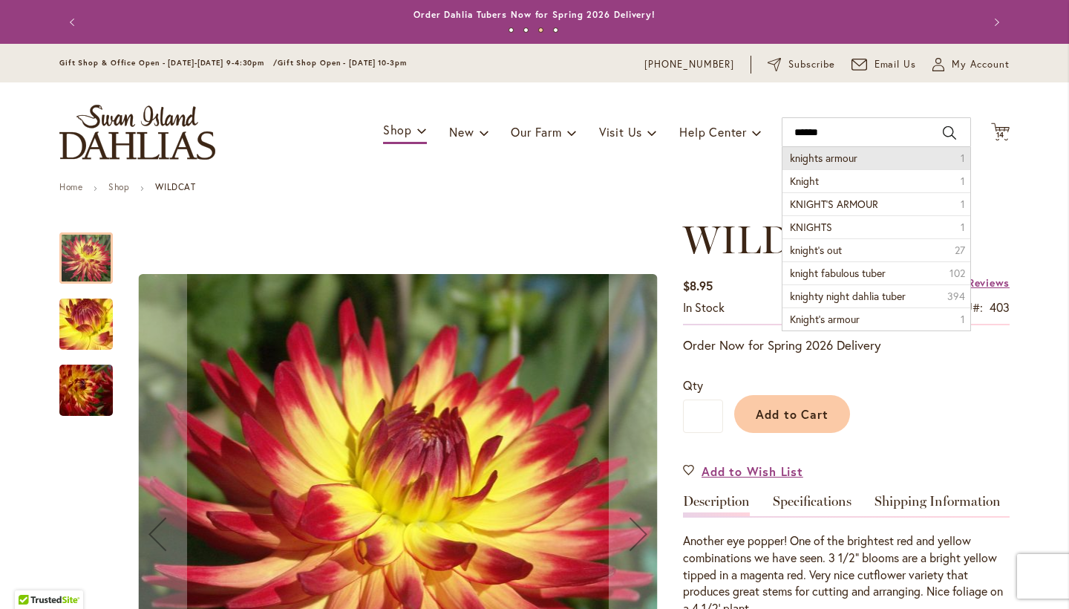
click at [850, 152] on span "knights armour" at bounding box center [824, 158] width 68 height 14
type input "**********"
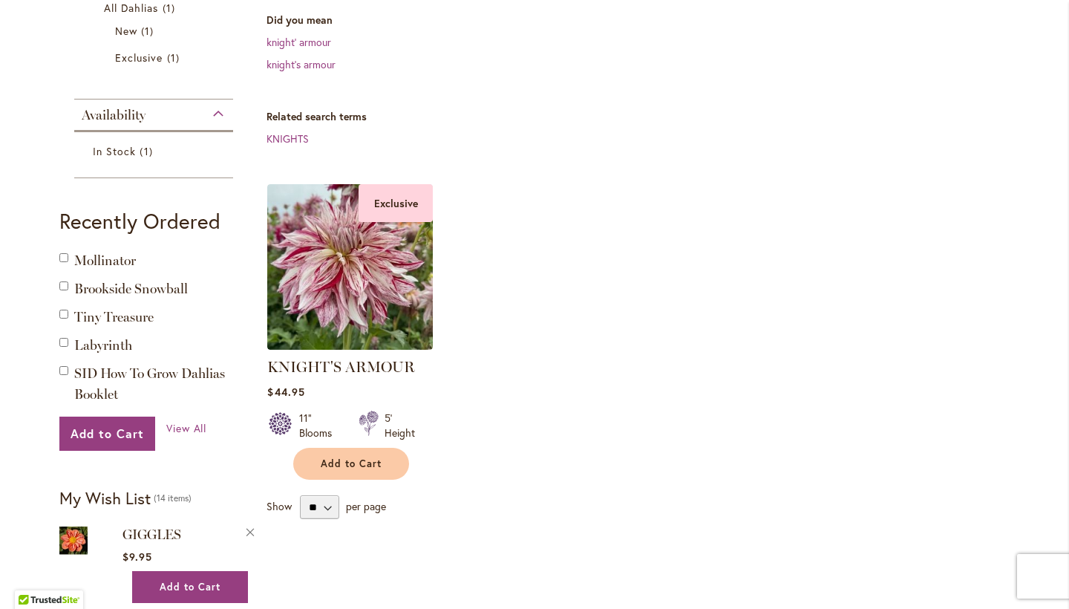
scroll to position [336, 0]
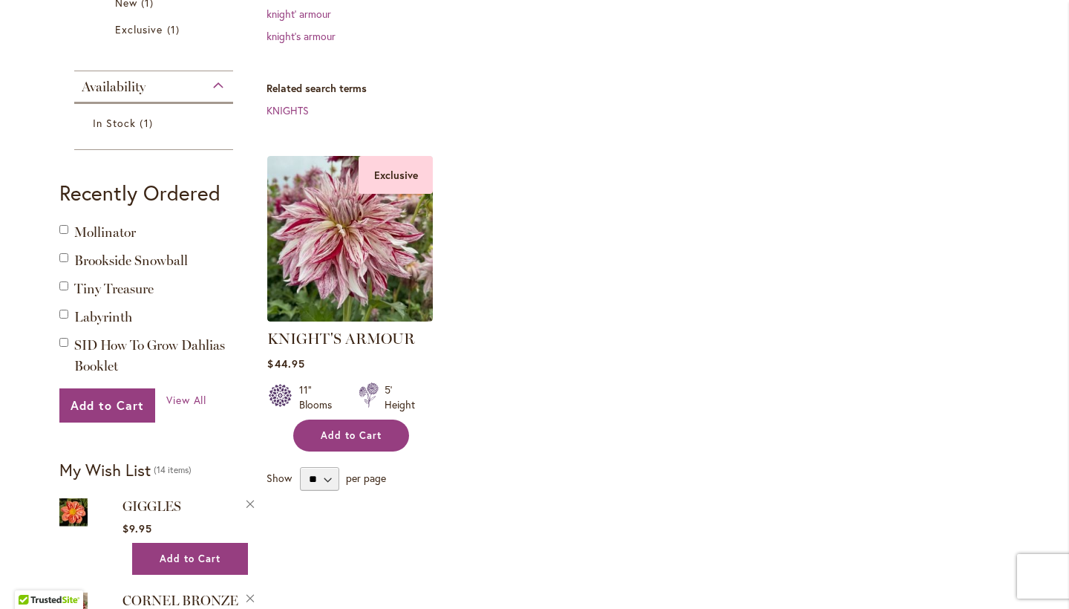
click at [378, 439] on span "Add to Cart" at bounding box center [351, 435] width 61 height 13
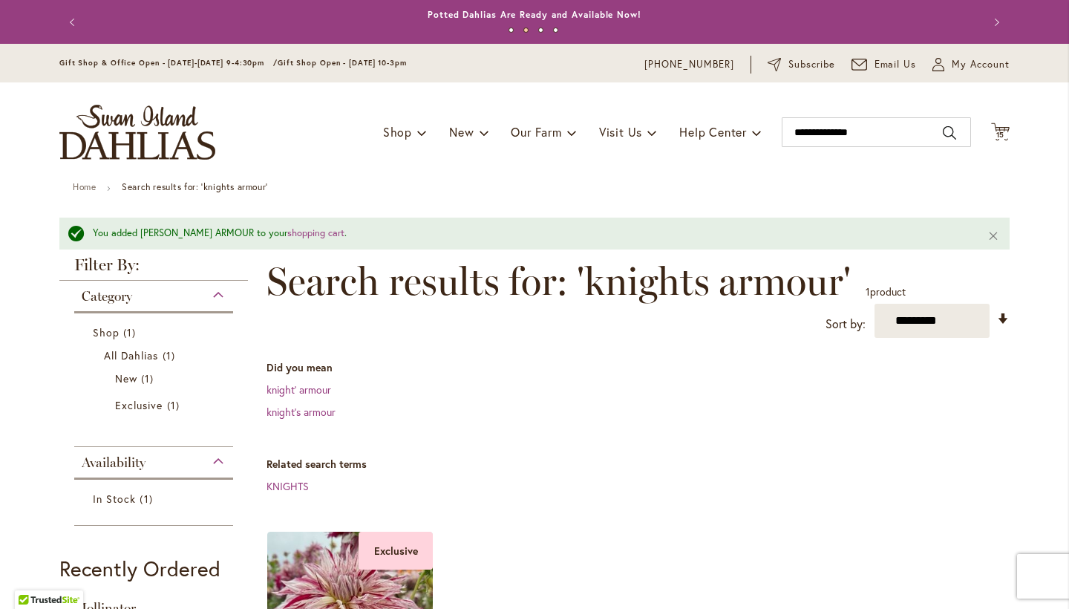
scroll to position [0, 0]
click at [1003, 132] on span "15" at bounding box center [1001, 135] width 9 height 10
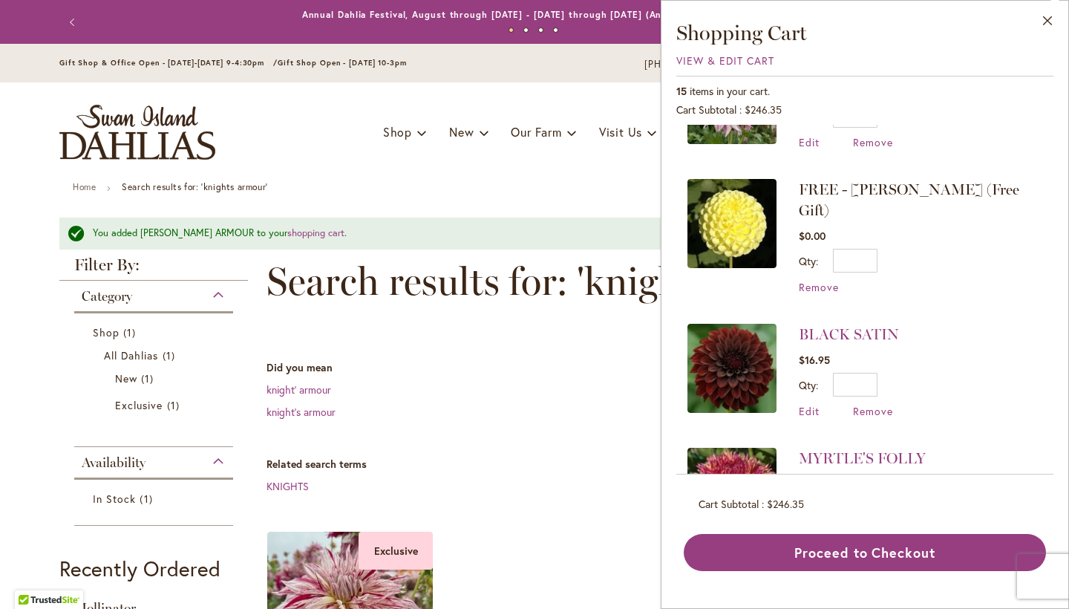
scroll to position [82, 0]
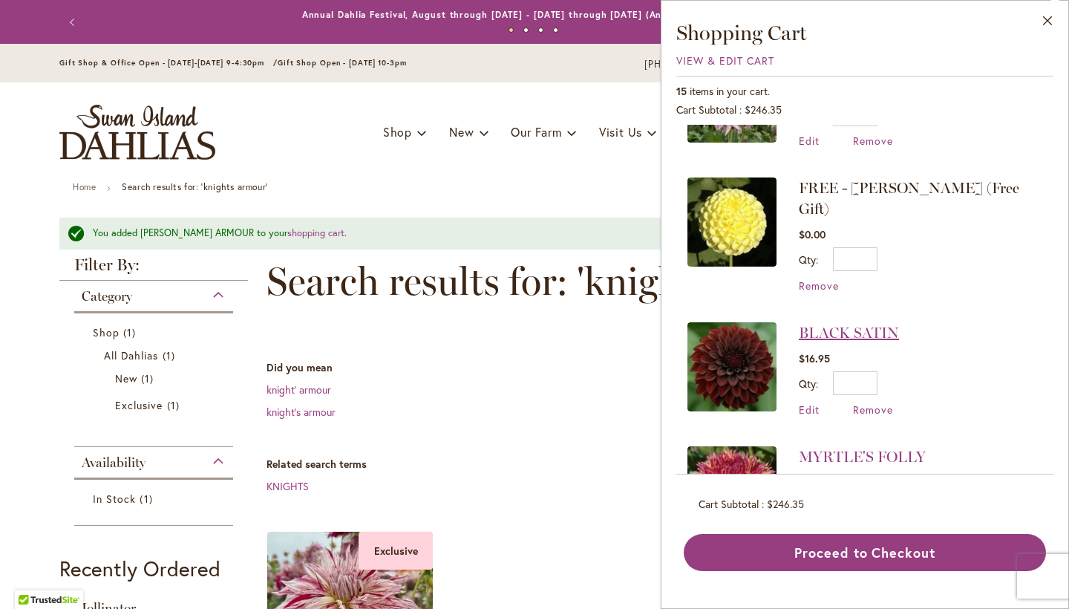
click at [846, 324] on link "BLACK SATIN" at bounding box center [849, 333] width 100 height 18
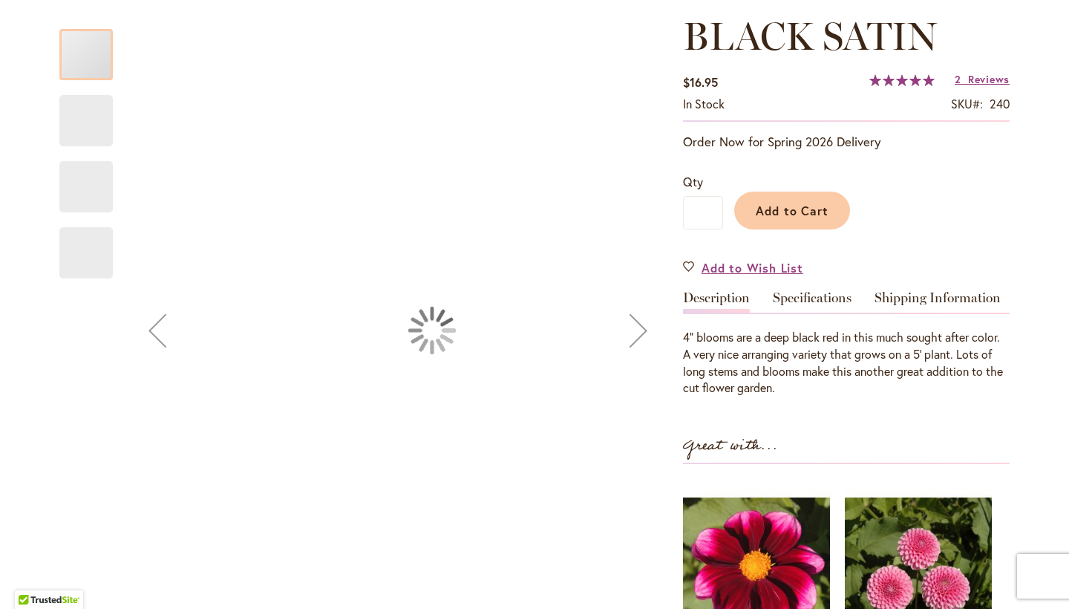
type input "******"
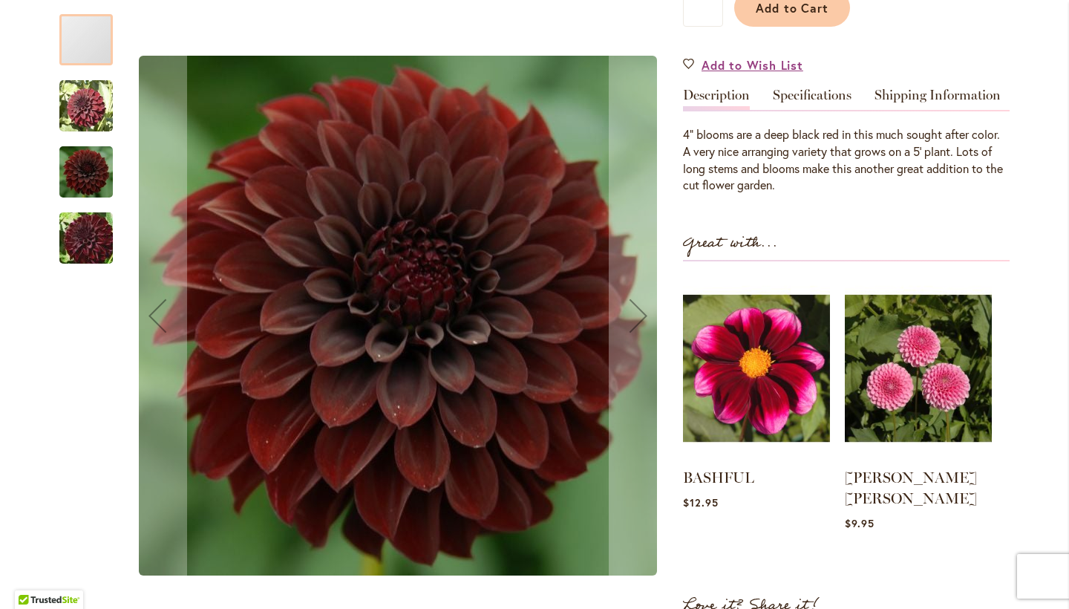
scroll to position [431, 0]
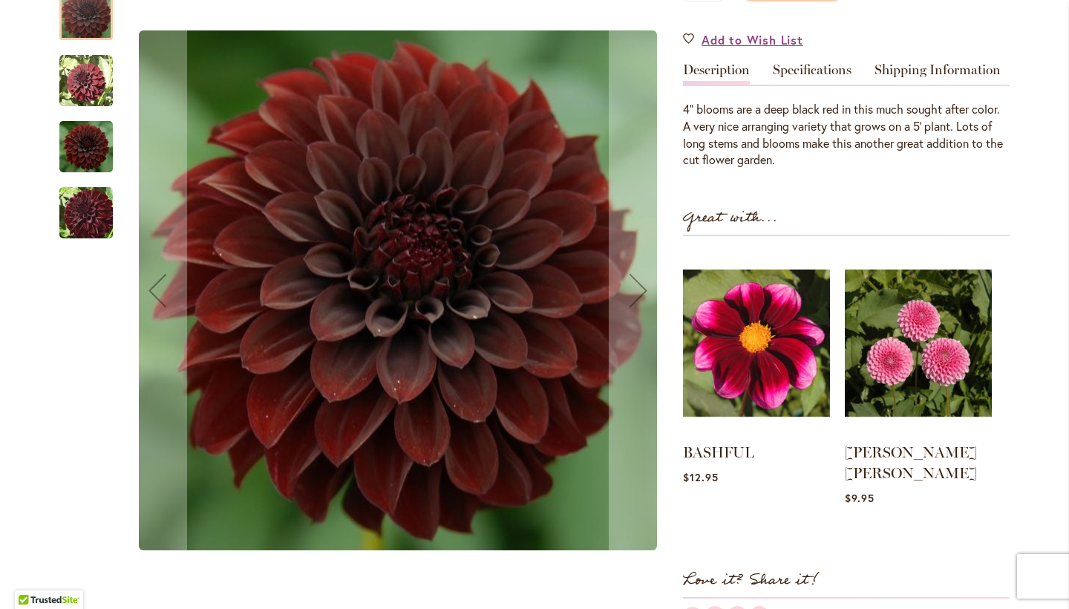
click at [103, 123] on img "BLACK SATIN" at bounding box center [85, 146] width 53 height 59
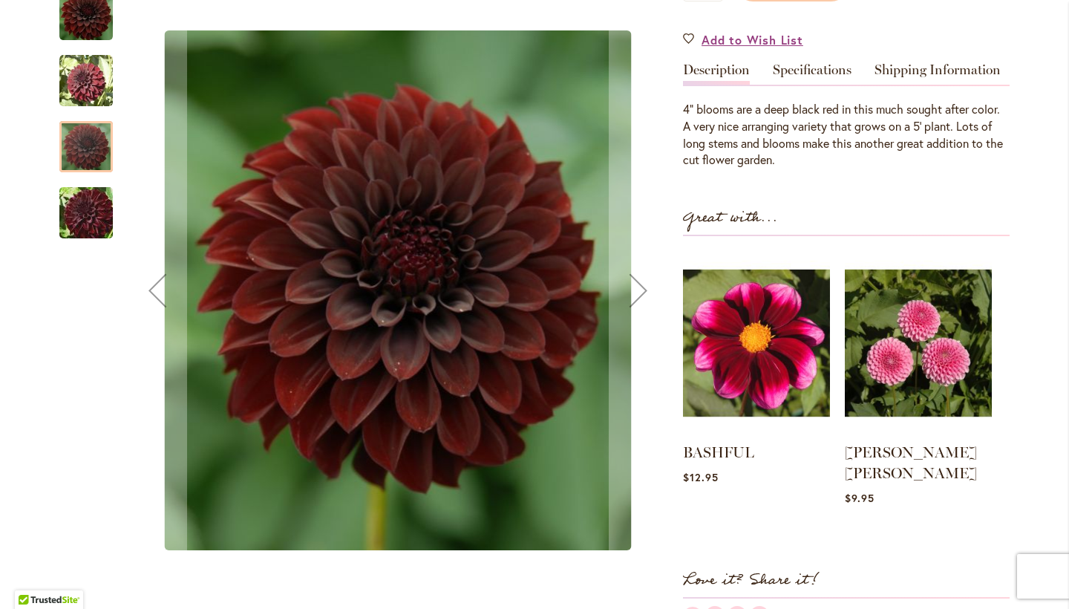
click at [82, 212] on img "BLACK SATIN" at bounding box center [86, 212] width 107 height 71
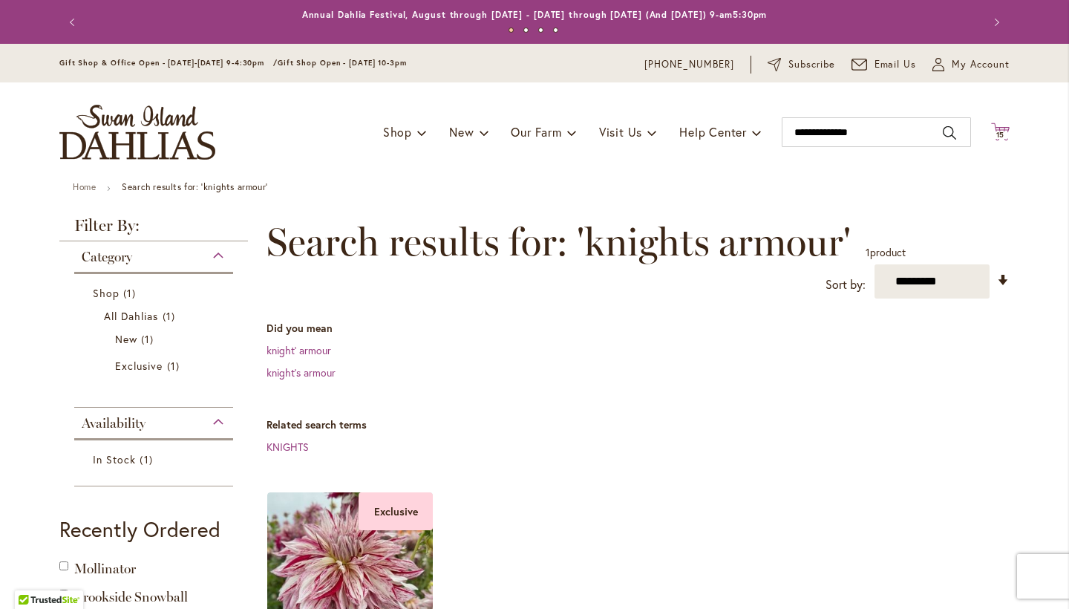
click at [1003, 135] on span "15" at bounding box center [1001, 135] width 9 height 10
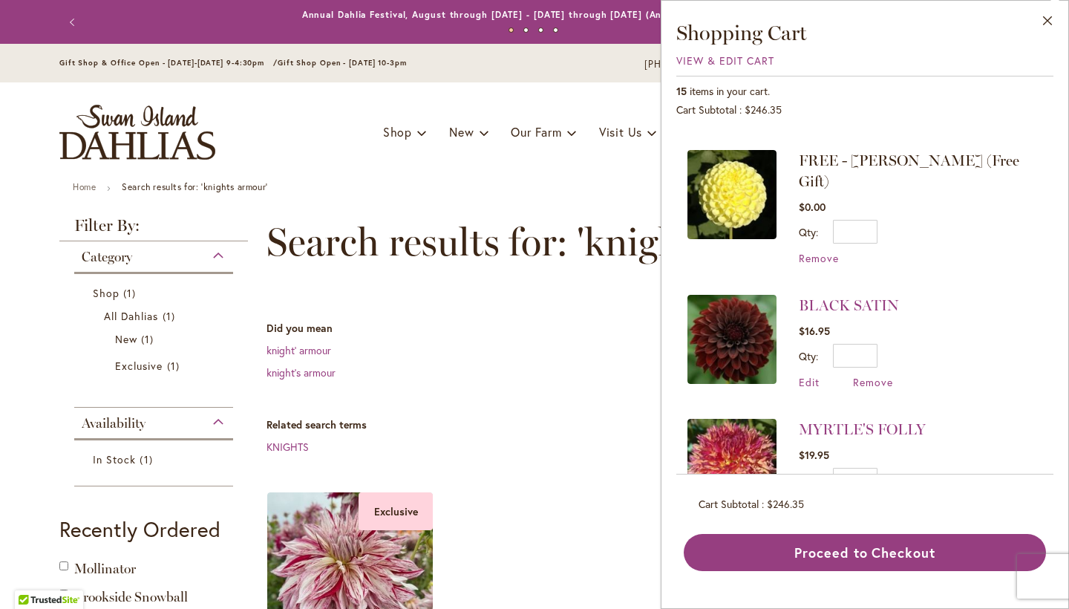
scroll to position [116, 0]
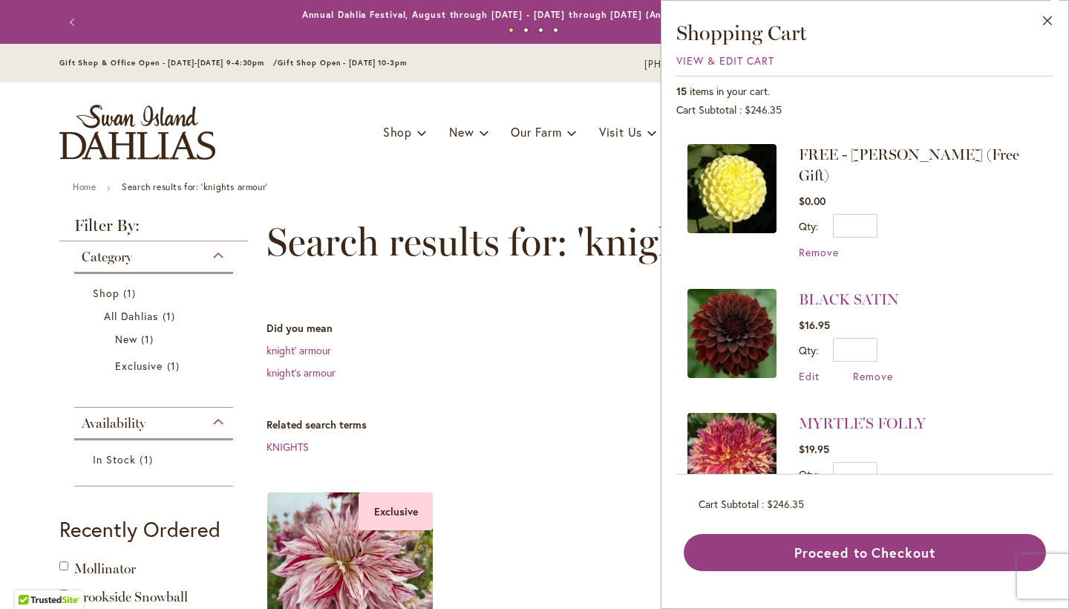
click at [754, 203] on img at bounding box center [732, 188] width 89 height 89
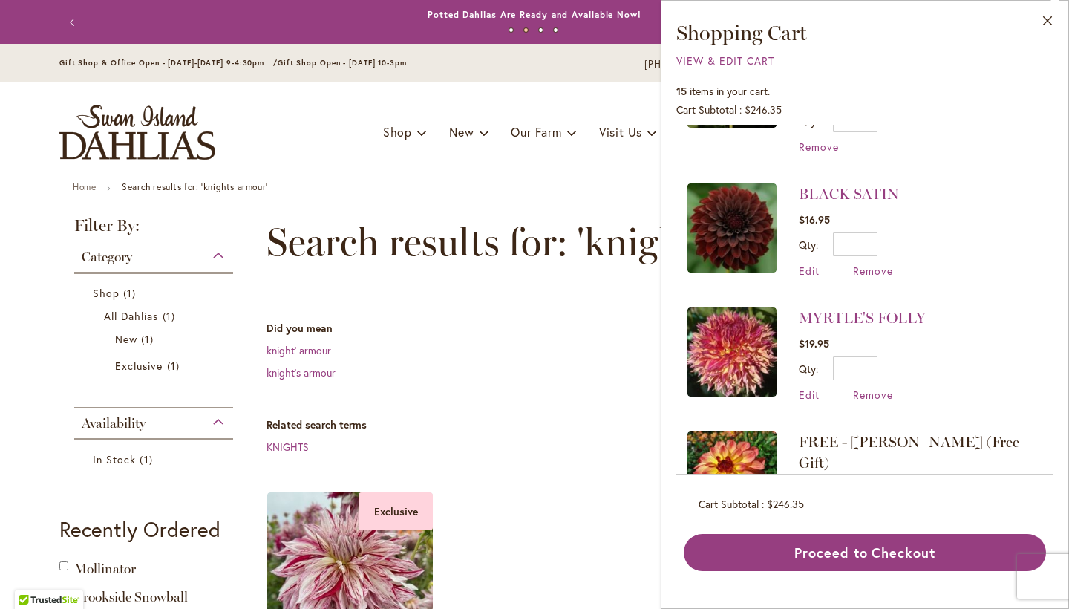
scroll to position [225, 0]
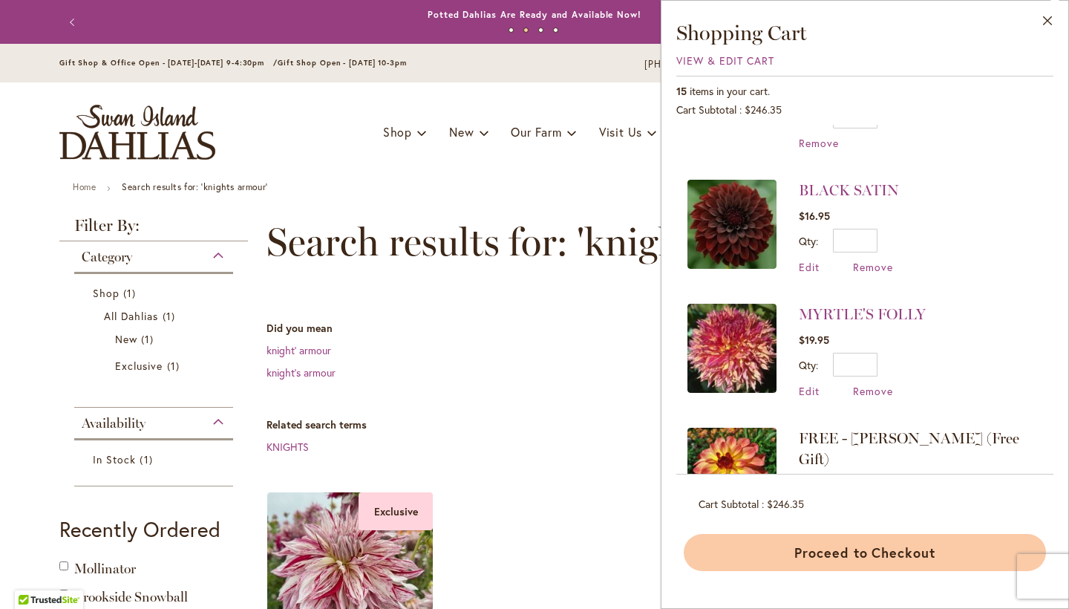
click at [859, 558] on button "Proceed to Checkout" at bounding box center [865, 552] width 362 height 37
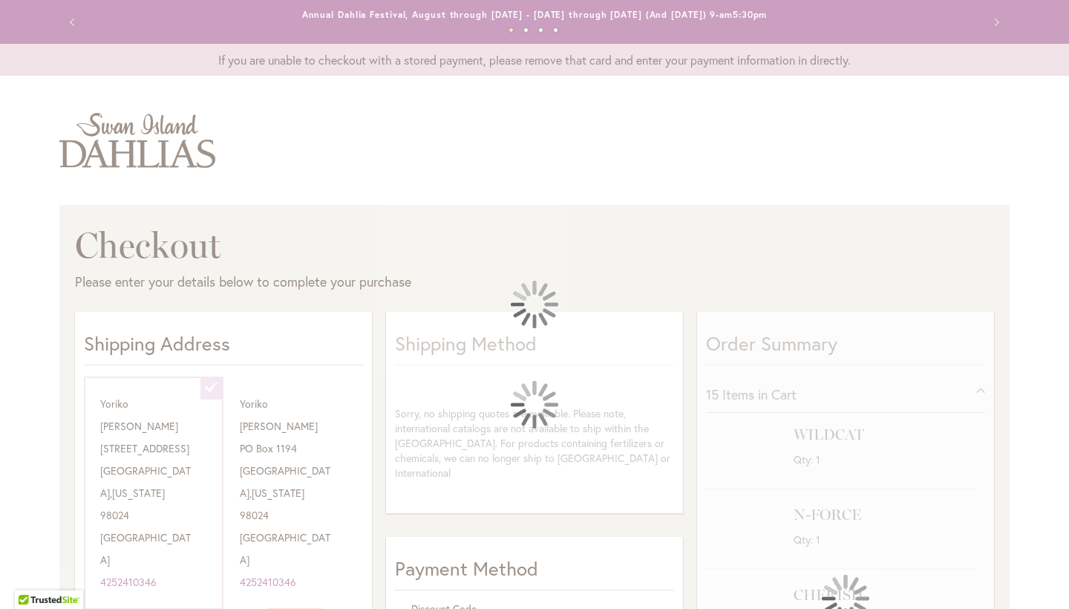
select select "**********"
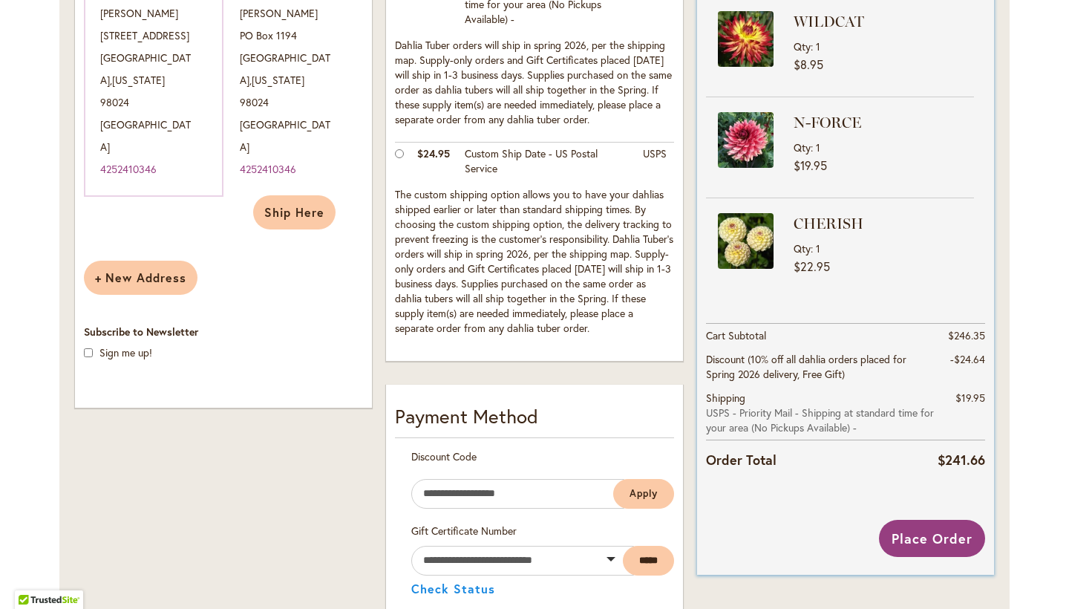
scroll to position [414, 0]
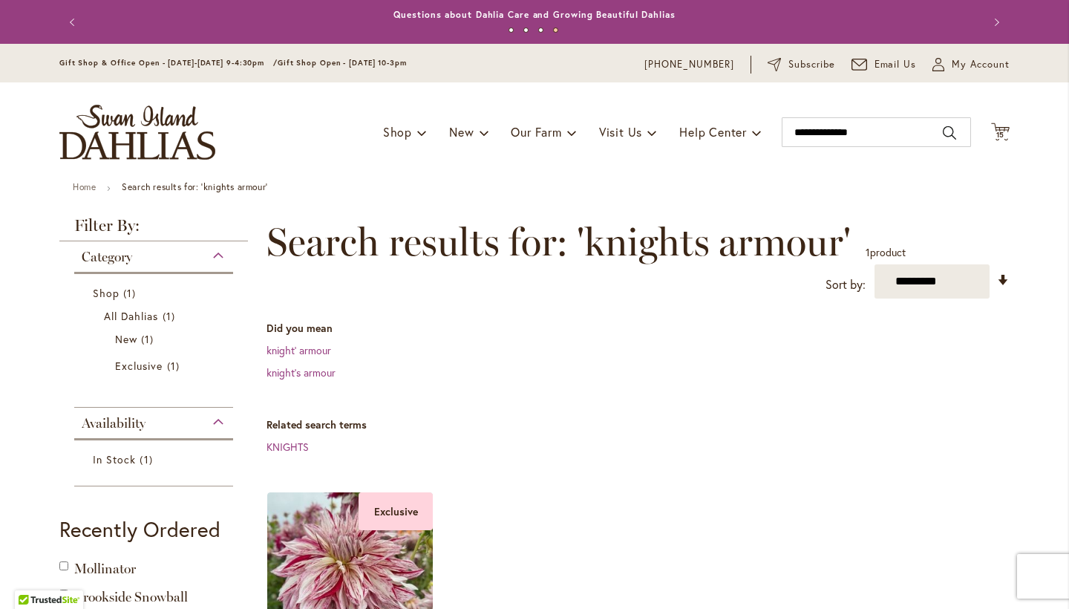
click at [1016, 129] on div "Toggle Nav Shop Dahlia Tubers Collections Fresh Cut Dahlias Gardening Supplies …" at bounding box center [535, 132] width 980 height 100
click at [1000, 126] on icon at bounding box center [1000, 132] width 19 height 18
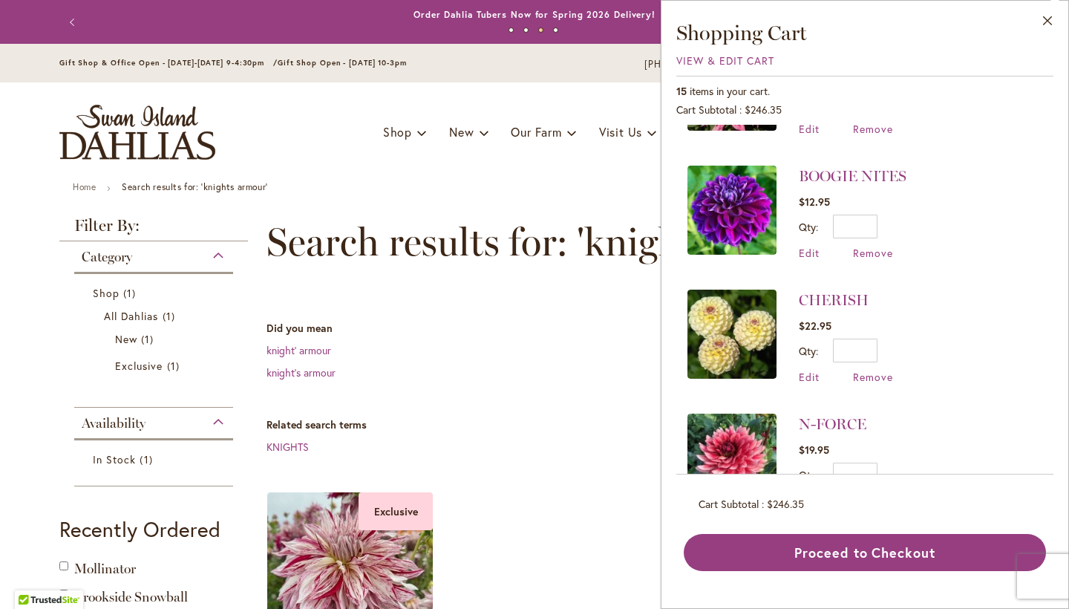
scroll to position [1382, 0]
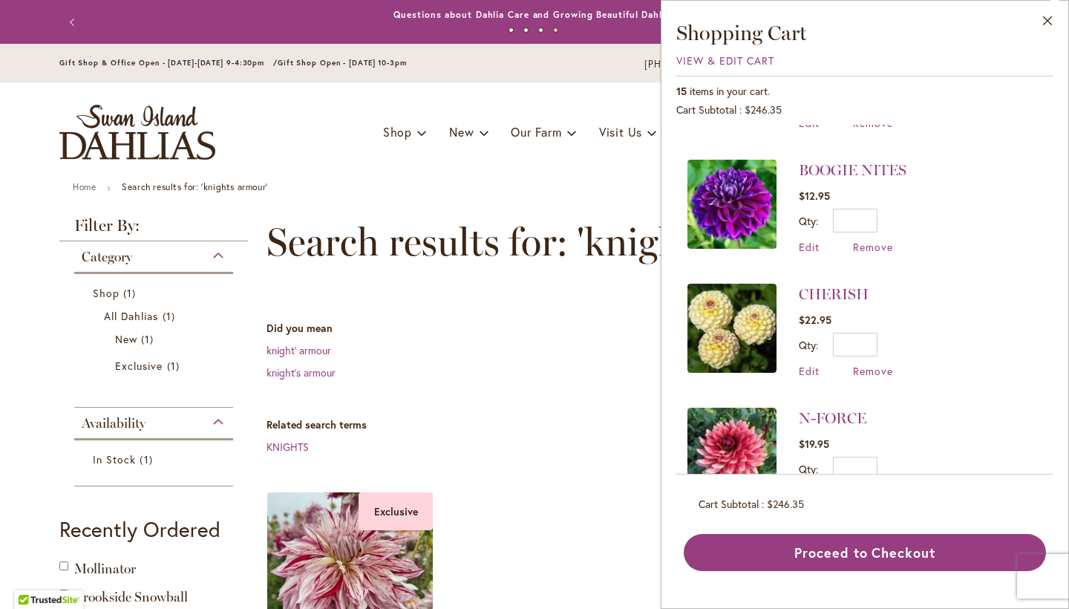
click at [611, 330] on dt "Did you mean" at bounding box center [638, 328] width 743 height 15
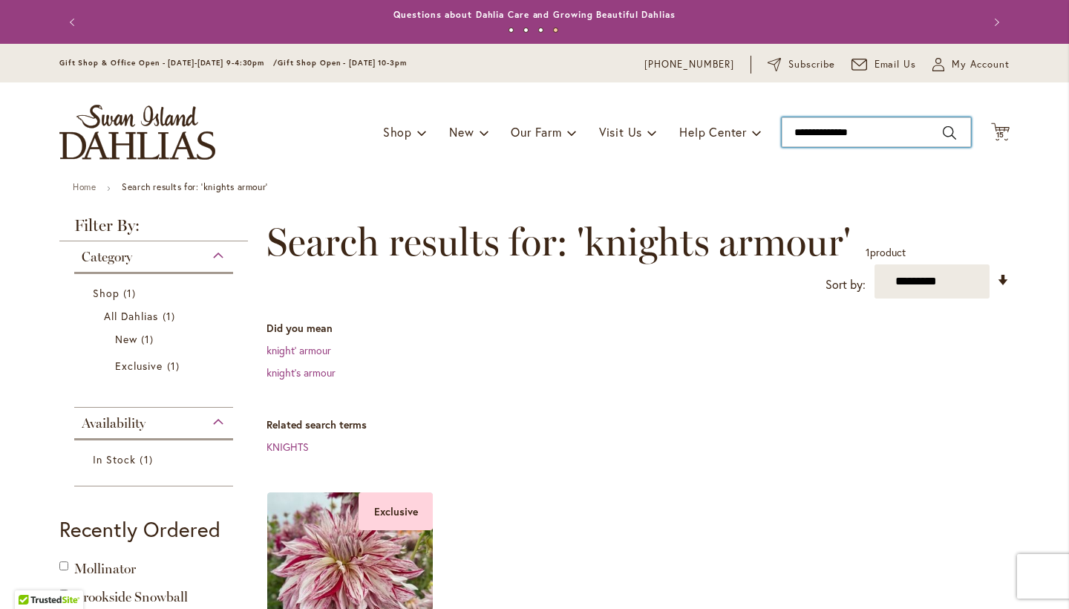
click at [881, 137] on input "**********" at bounding box center [876, 132] width 189 height 30
click at [885, 137] on input "**********" at bounding box center [876, 132] width 189 height 30
click at [887, 137] on input "**********" at bounding box center [876, 132] width 189 height 30
click at [890, 134] on input "**********" at bounding box center [876, 132] width 189 height 30
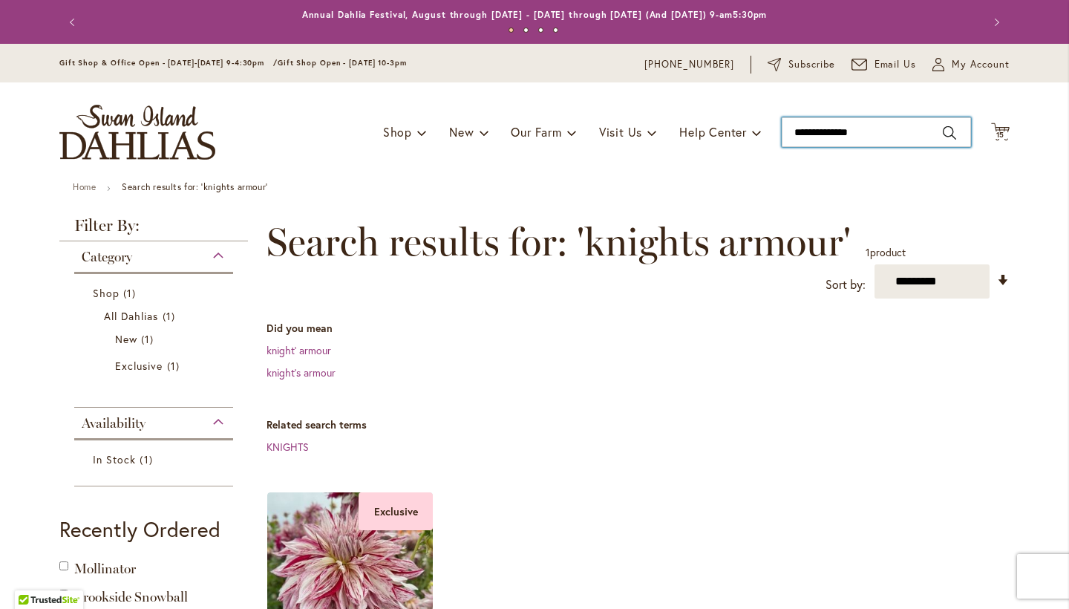
click at [890, 134] on input "**********" at bounding box center [876, 132] width 189 height 30
click at [888, 135] on input "**********" at bounding box center [876, 132] width 189 height 30
click at [888, 137] on input "**********" at bounding box center [876, 132] width 189 height 30
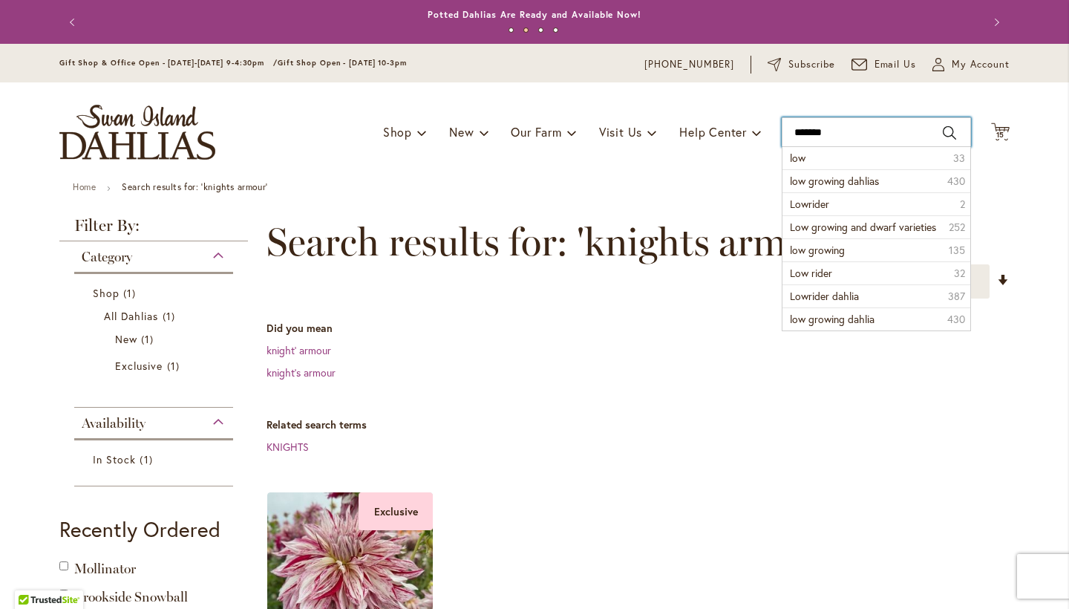
type input "********"
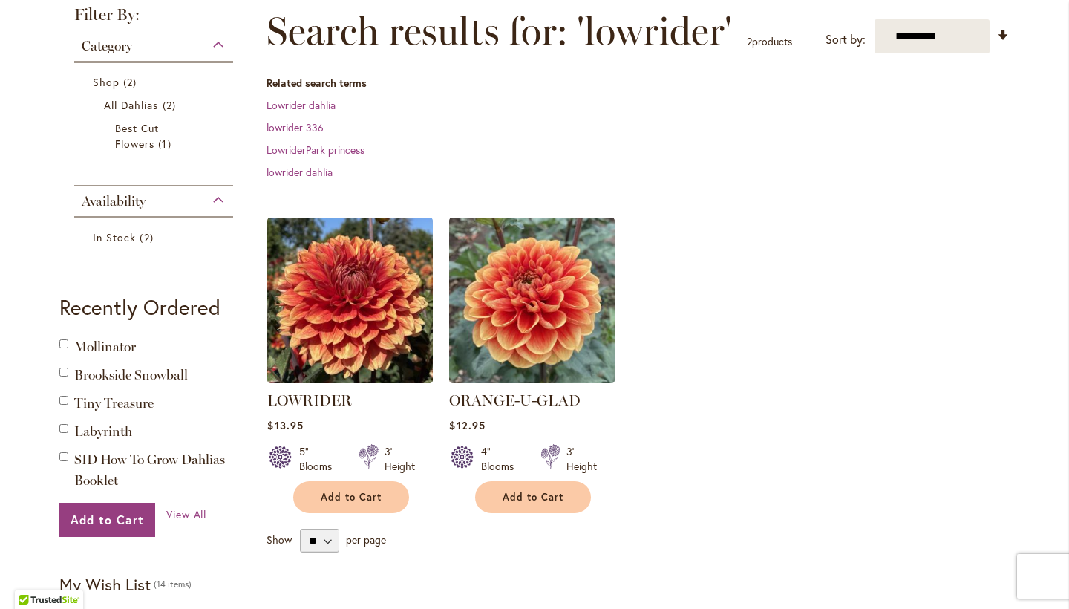
scroll to position [212, 0]
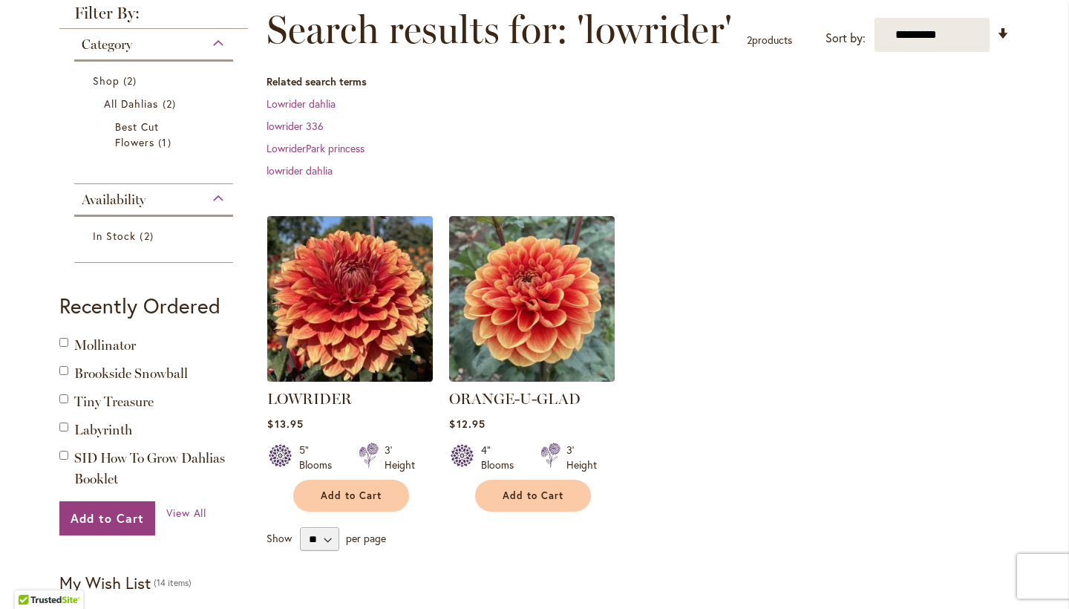
click at [377, 292] on img at bounding box center [351, 299] width 174 height 174
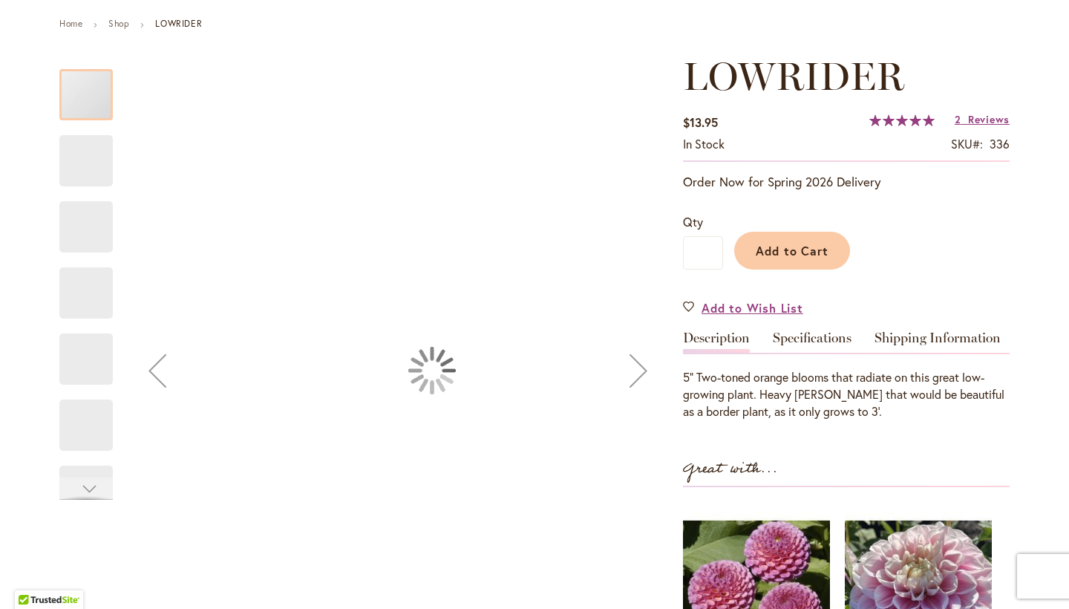
type input "******"
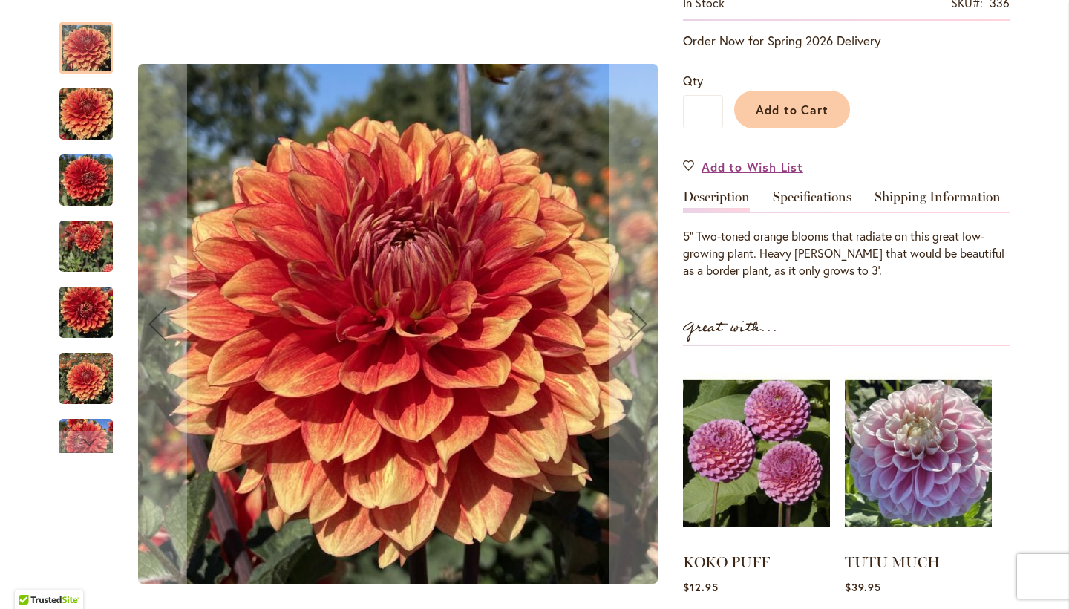
scroll to position [314, 0]
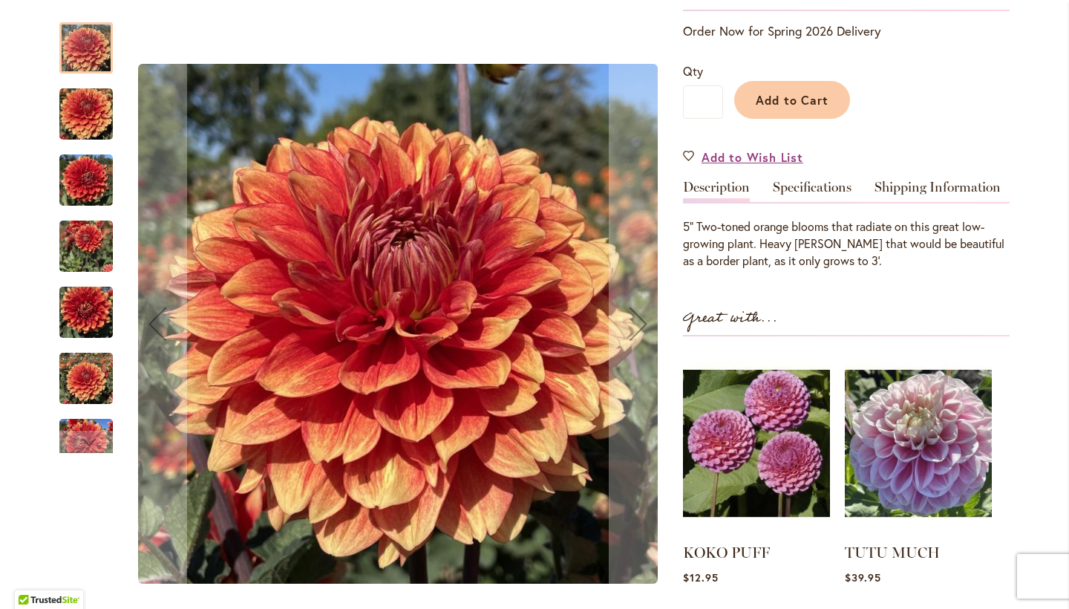
click at [102, 182] on img "Lowrider" at bounding box center [85, 180] width 53 height 71
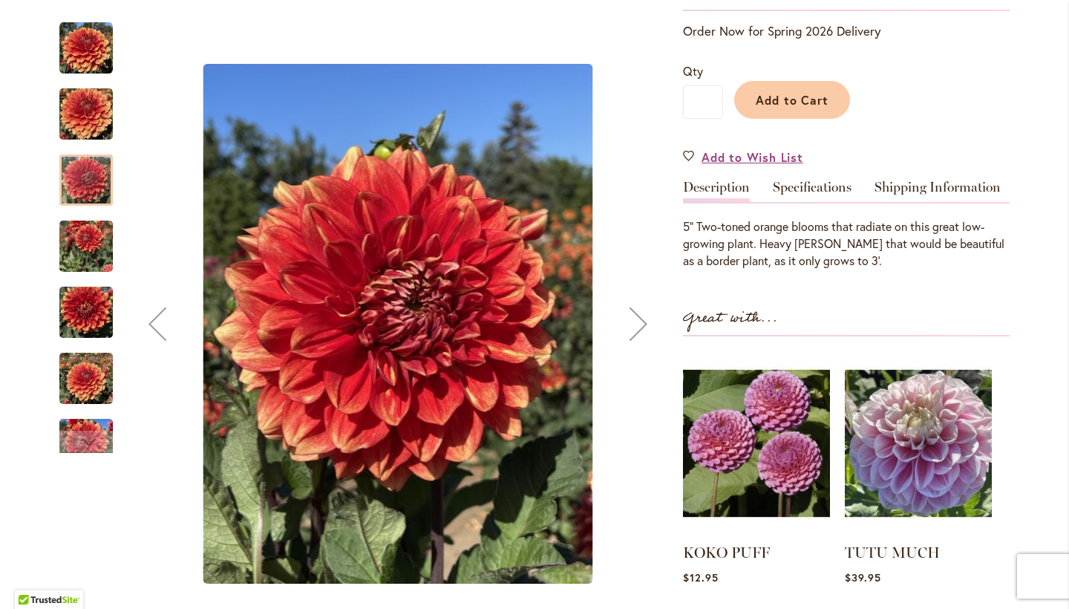
click at [109, 57] on img "Lowrider" at bounding box center [85, 48] width 53 height 53
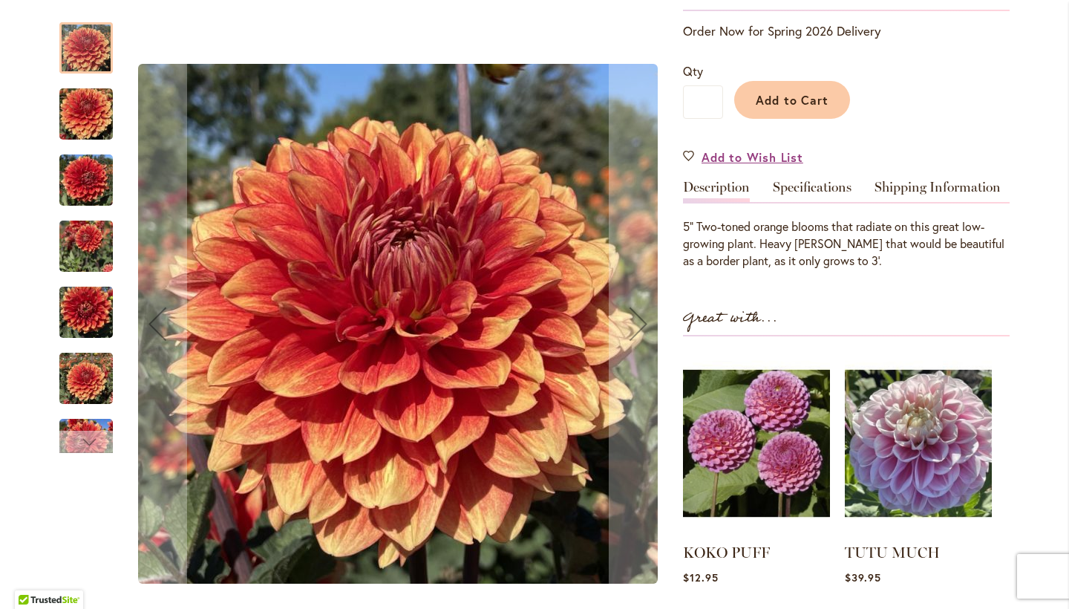
click at [76, 436] on div "Next" at bounding box center [86, 442] width 22 height 22
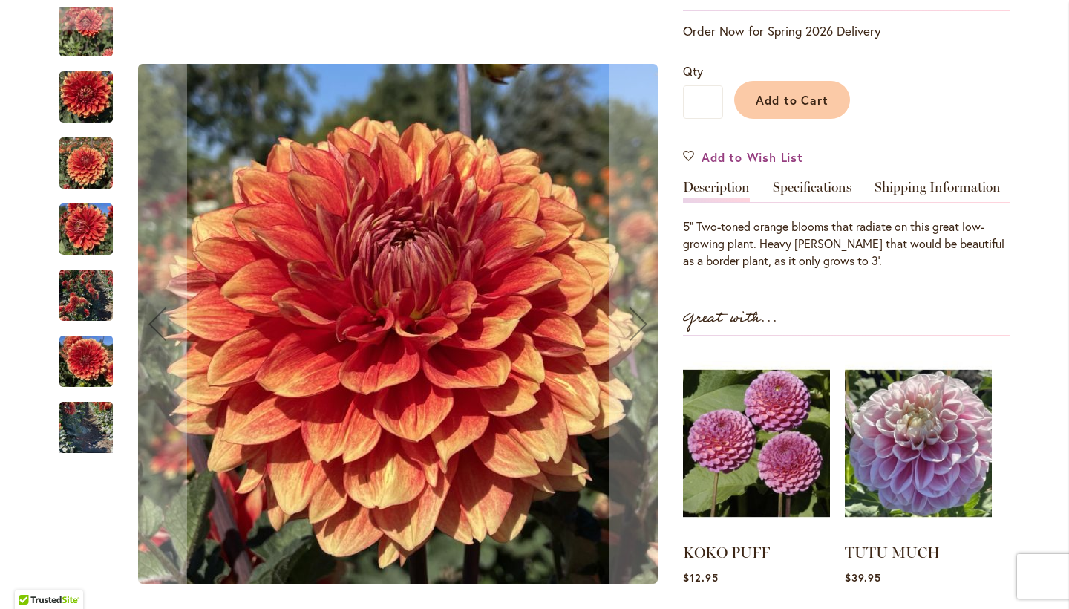
click at [91, 367] on img "Lowrider" at bounding box center [85, 361] width 53 height 71
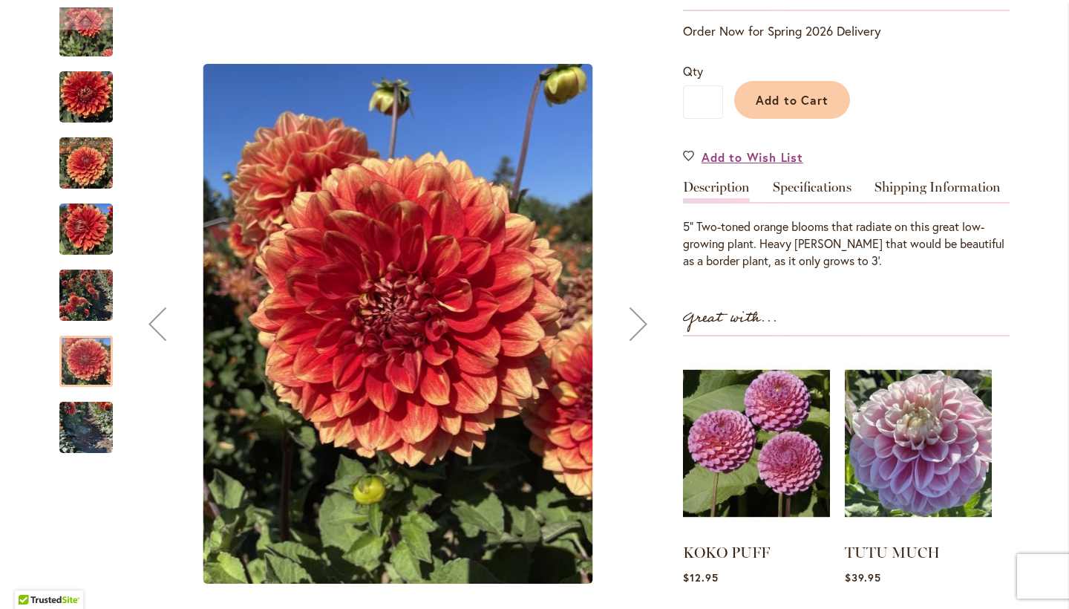
click at [102, 290] on img "Lowrider" at bounding box center [85, 295] width 53 height 71
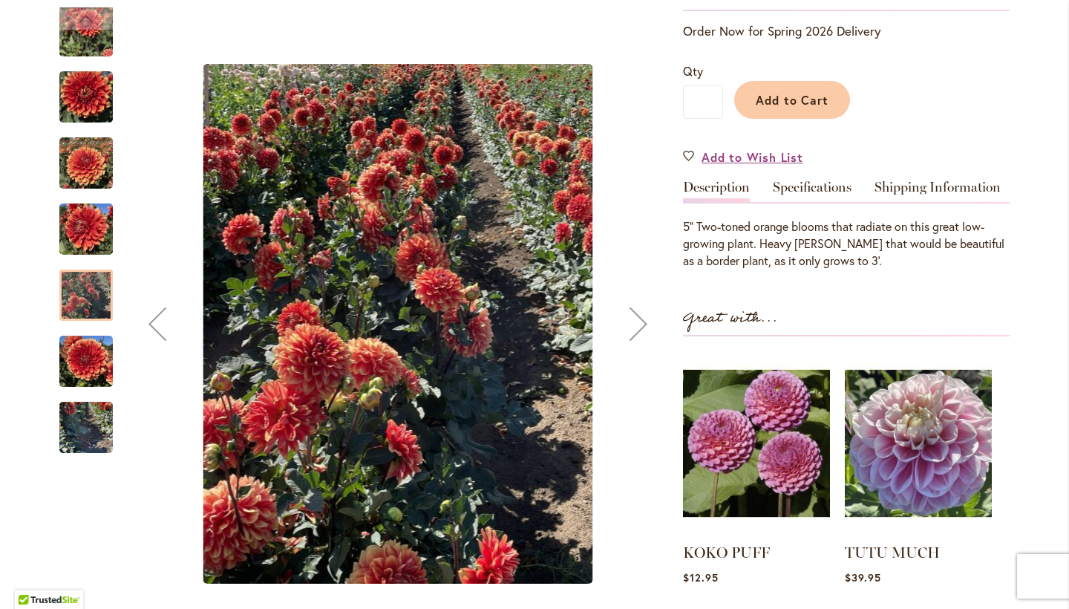
click at [104, 250] on img "Lowrider" at bounding box center [85, 229] width 53 height 71
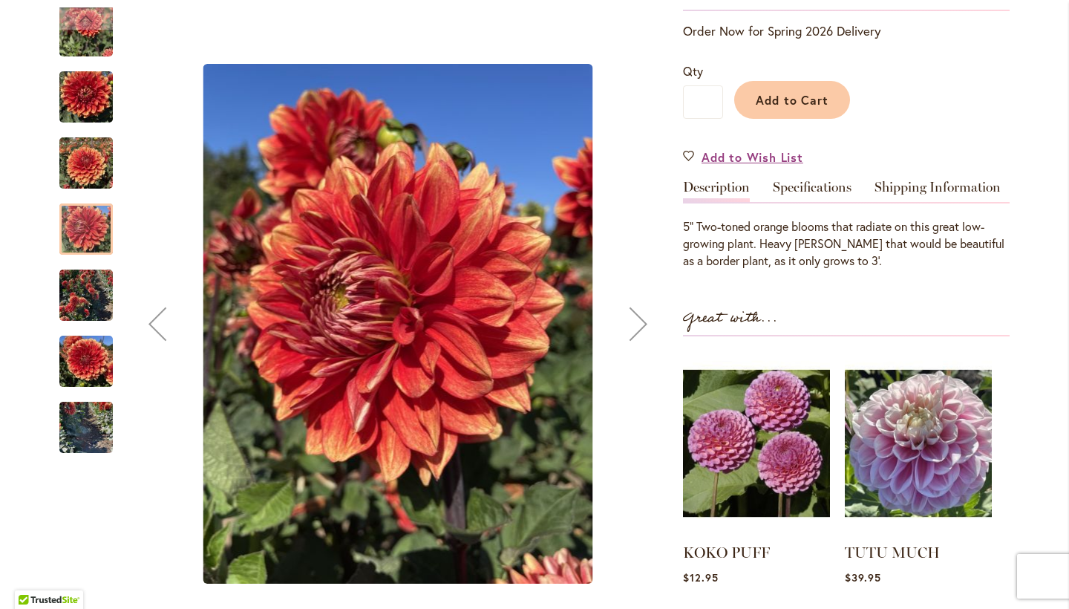
click at [99, 180] on img "Lowrider" at bounding box center [85, 163] width 53 height 71
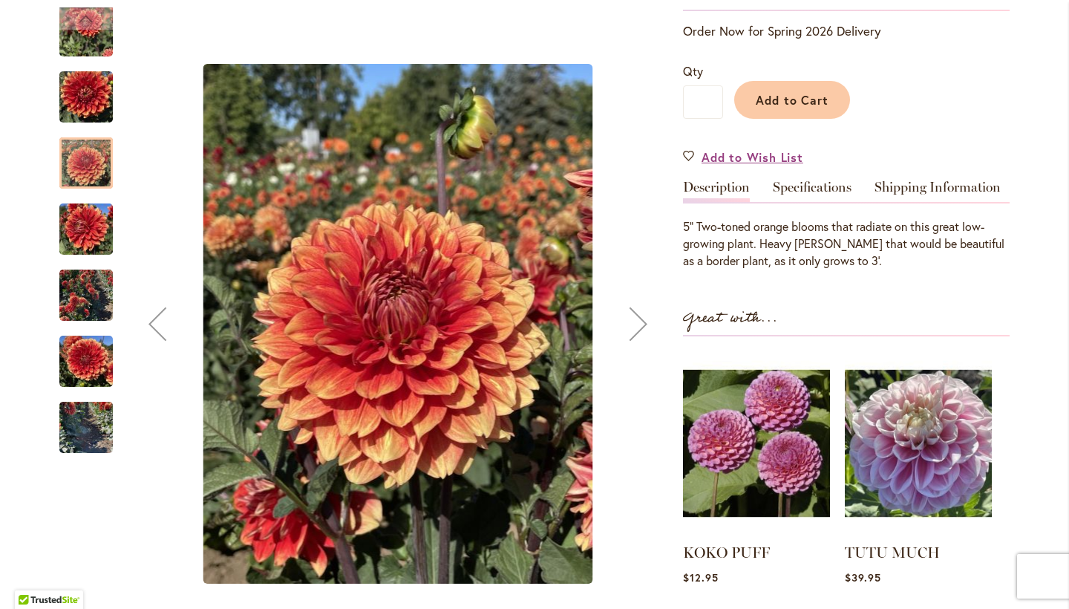
click at [85, 437] on img "Lowrider" at bounding box center [85, 427] width 53 height 71
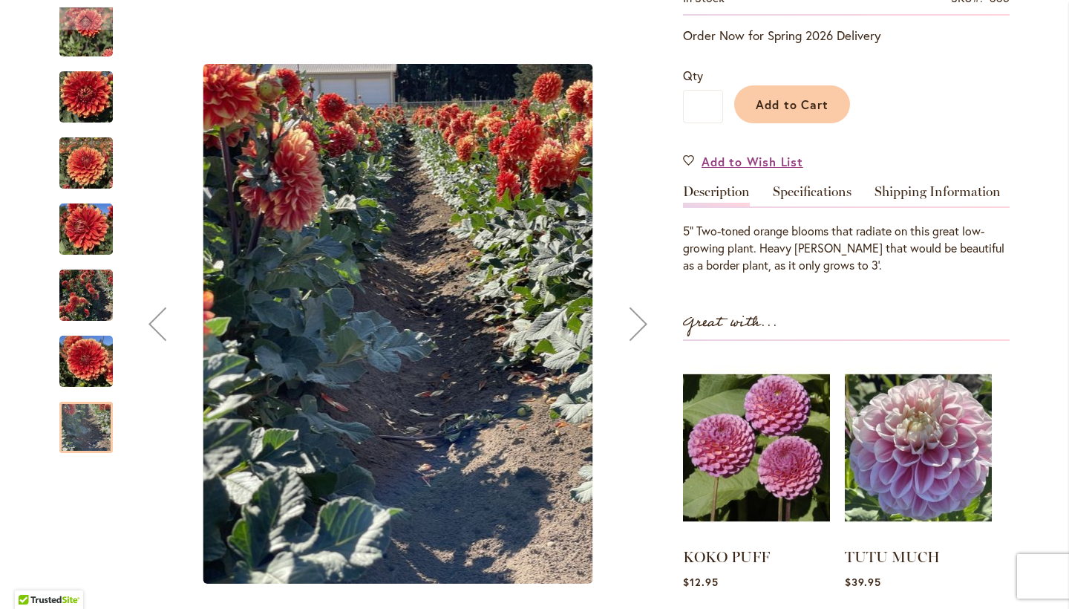
scroll to position [310, 0]
click at [805, 194] on link "Specifications" at bounding box center [812, 195] width 79 height 22
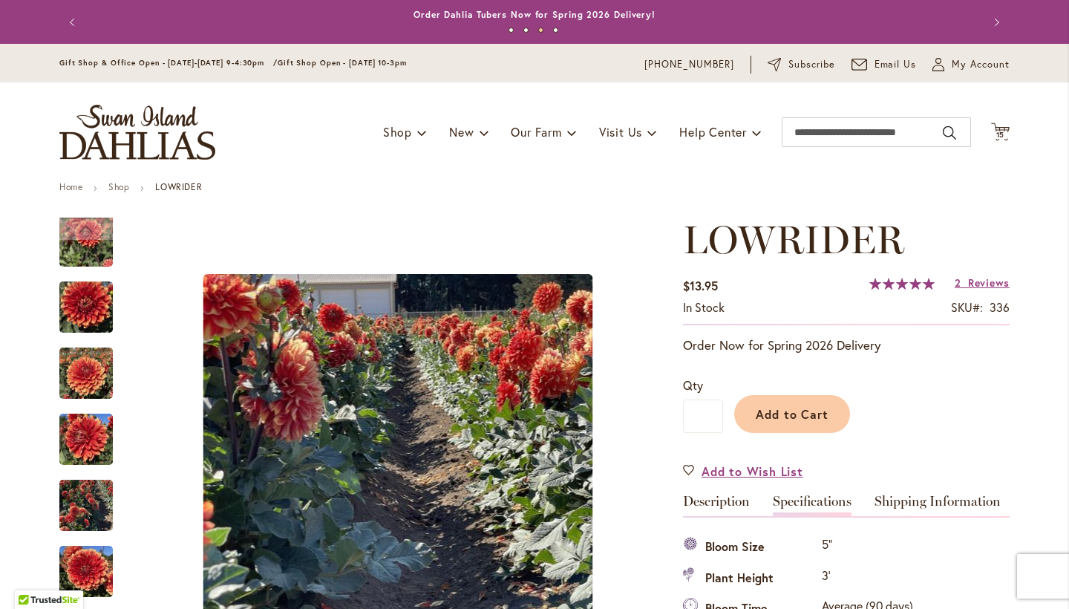
scroll to position [0, 0]
click at [793, 419] on span "Add to Cart" at bounding box center [793, 414] width 74 height 16
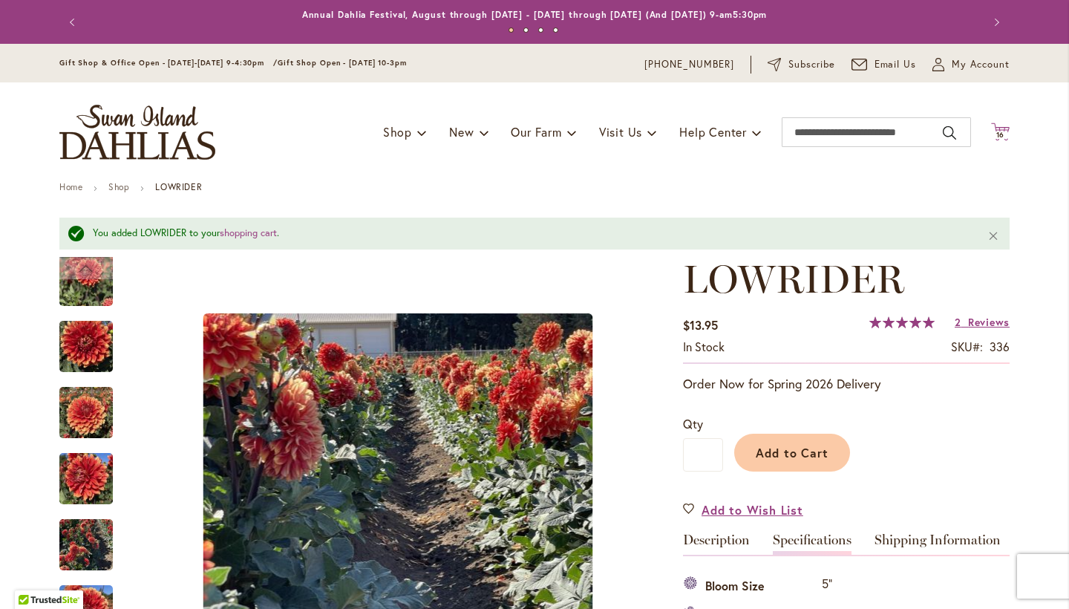
click at [1005, 133] on span "16" at bounding box center [1001, 135] width 9 height 10
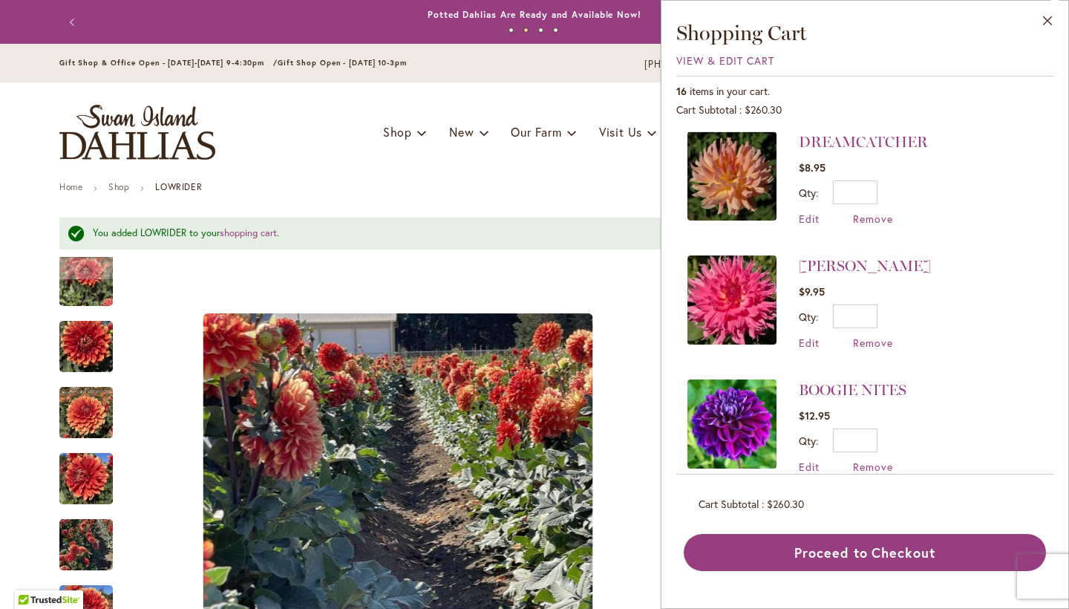
scroll to position [1291, 0]
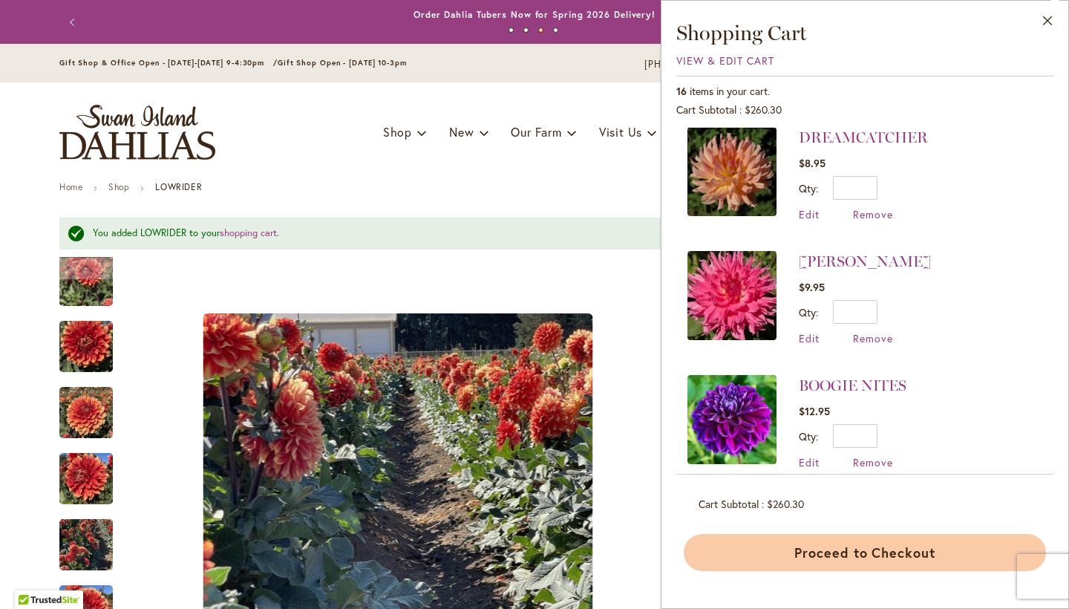
click at [852, 556] on button "Proceed to Checkout" at bounding box center [865, 552] width 362 height 37
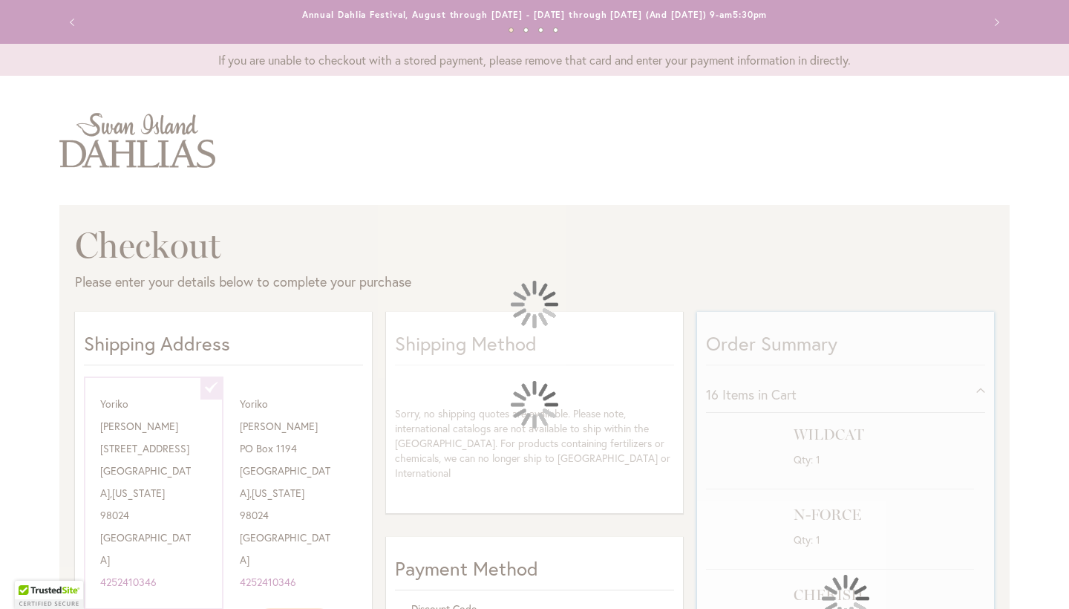
select select "**********"
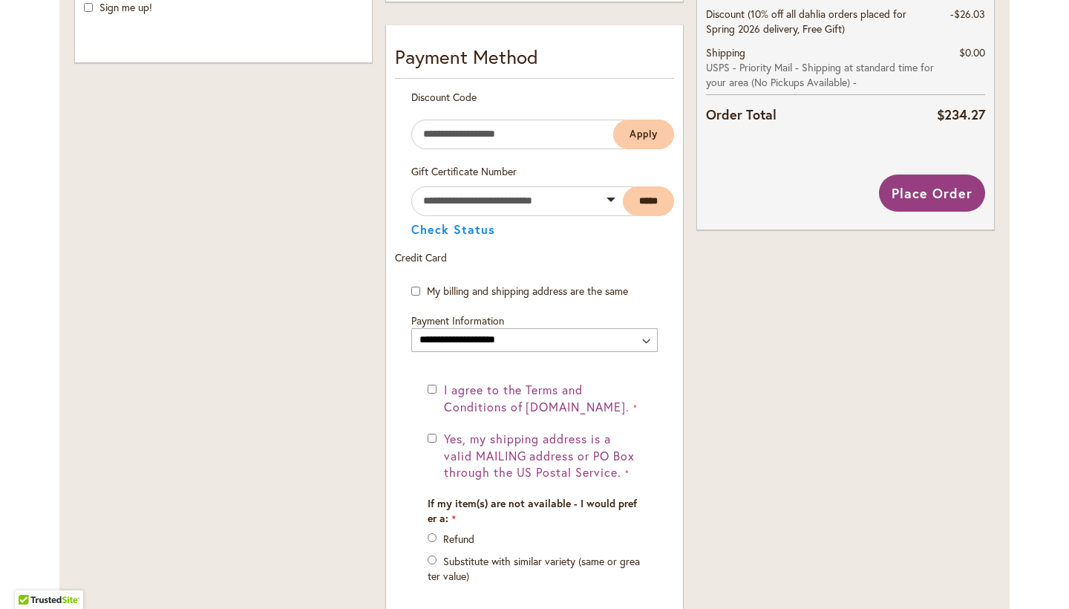
scroll to position [772, 0]
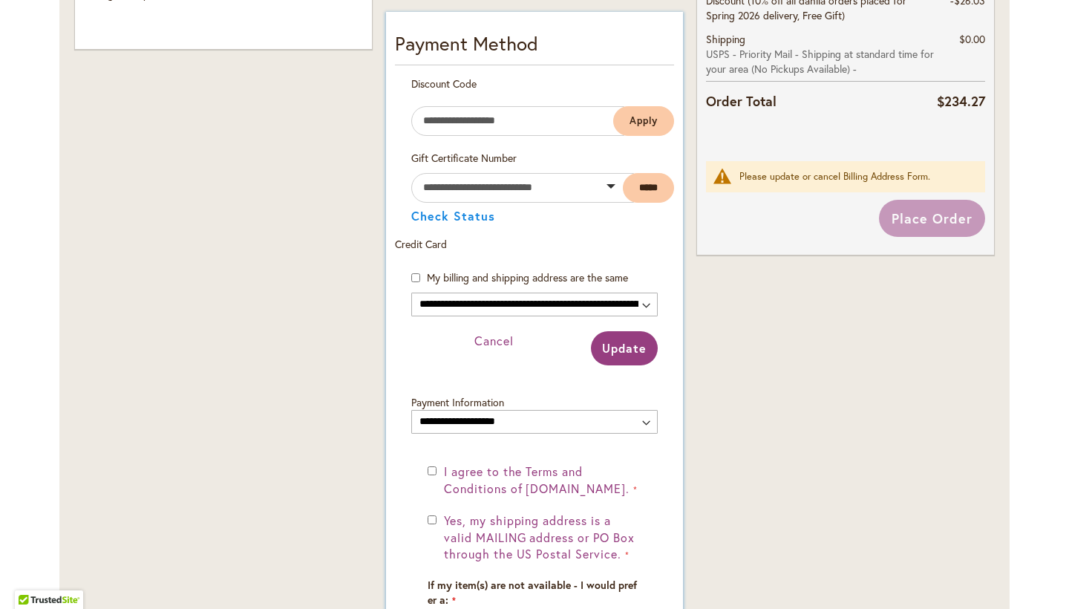
click at [632, 365] on button "Update" at bounding box center [624, 348] width 67 height 34
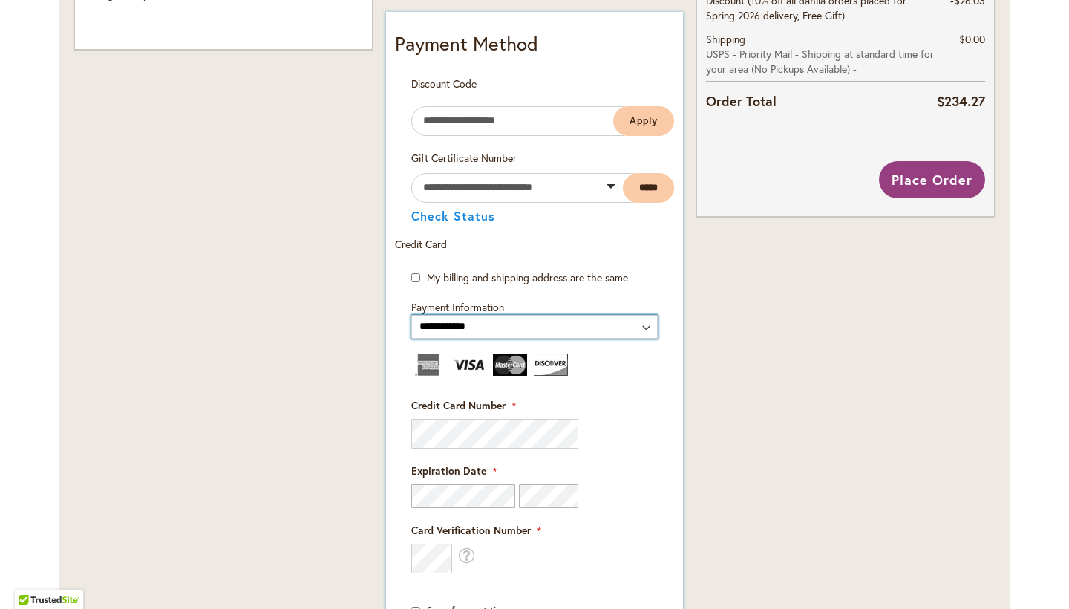
drag, startPoint x: 545, startPoint y: 345, endPoint x: 570, endPoint y: 312, distance: 41.9
click at [570, 312] on form "**********" at bounding box center [534, 582] width 279 height 624
click at [638, 425] on div "Credit Card Number" at bounding box center [534, 423] width 247 height 51
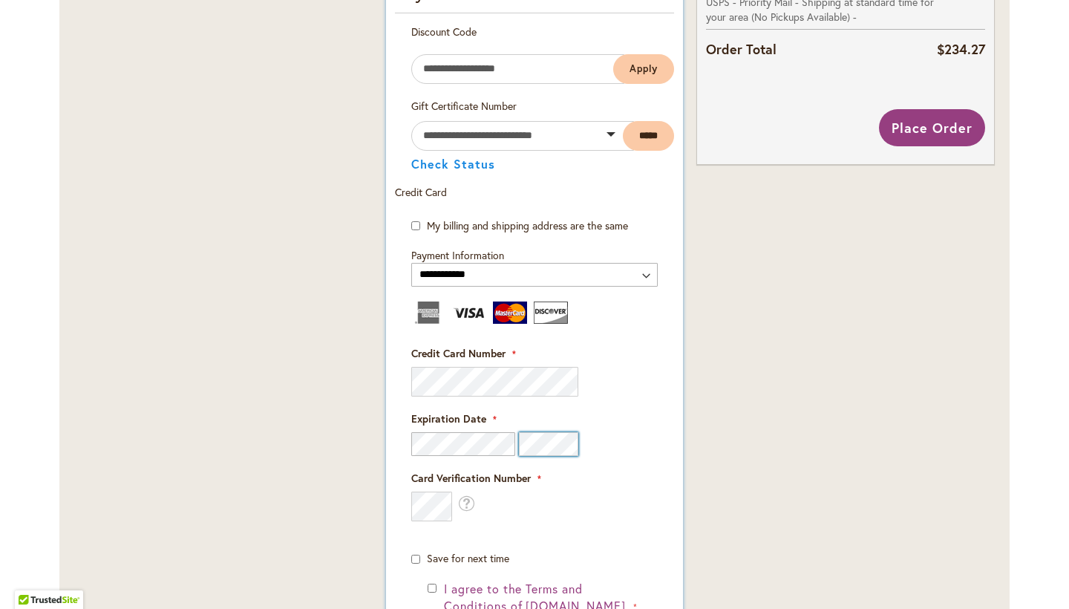
scroll to position [836, 0]
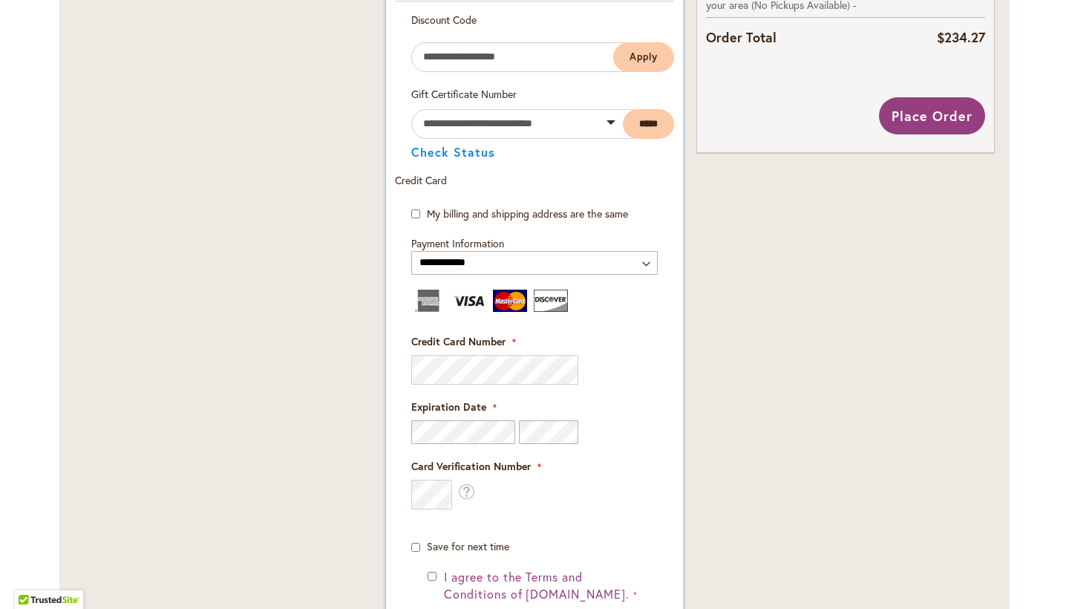
click at [667, 486] on form "**********" at bounding box center [534, 518] width 279 height 624
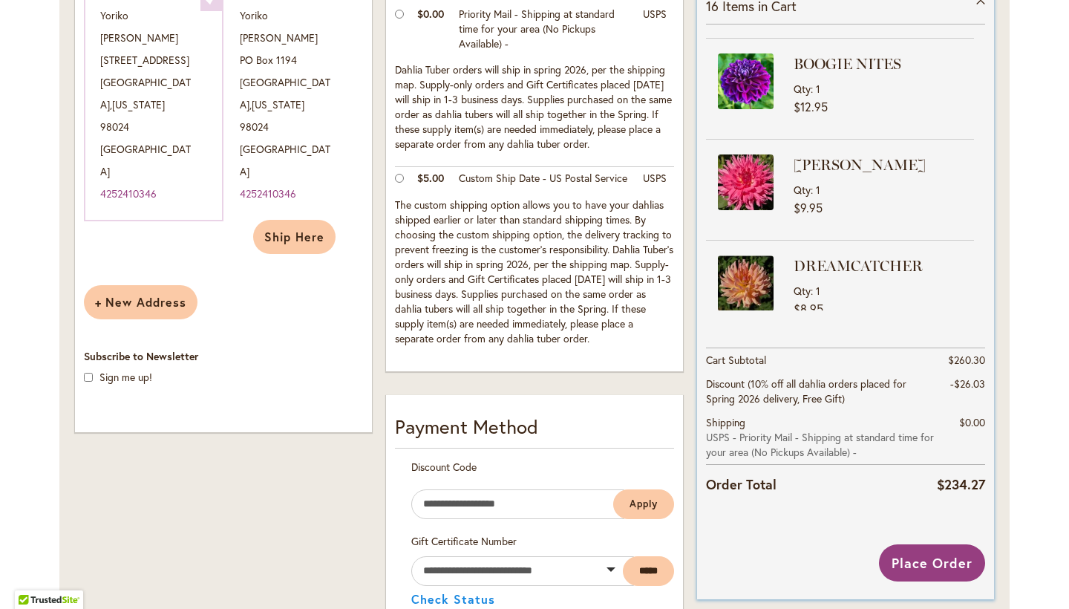
scroll to position [294, 0]
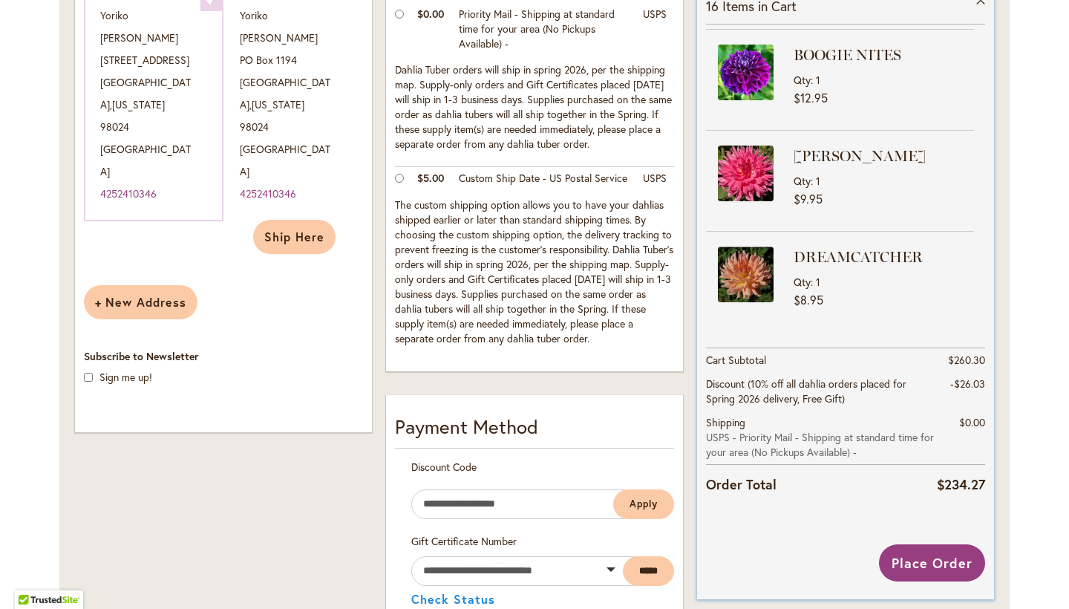
drag, startPoint x: 991, startPoint y: 144, endPoint x: 989, endPoint y: 205, distance: 61.0
click at [989, 198] on div "Order Summary 16 Items in Cart WILDCAT Qty 1 $8.95 N-FORCE Qty 1" at bounding box center [845, 225] width 297 height 603
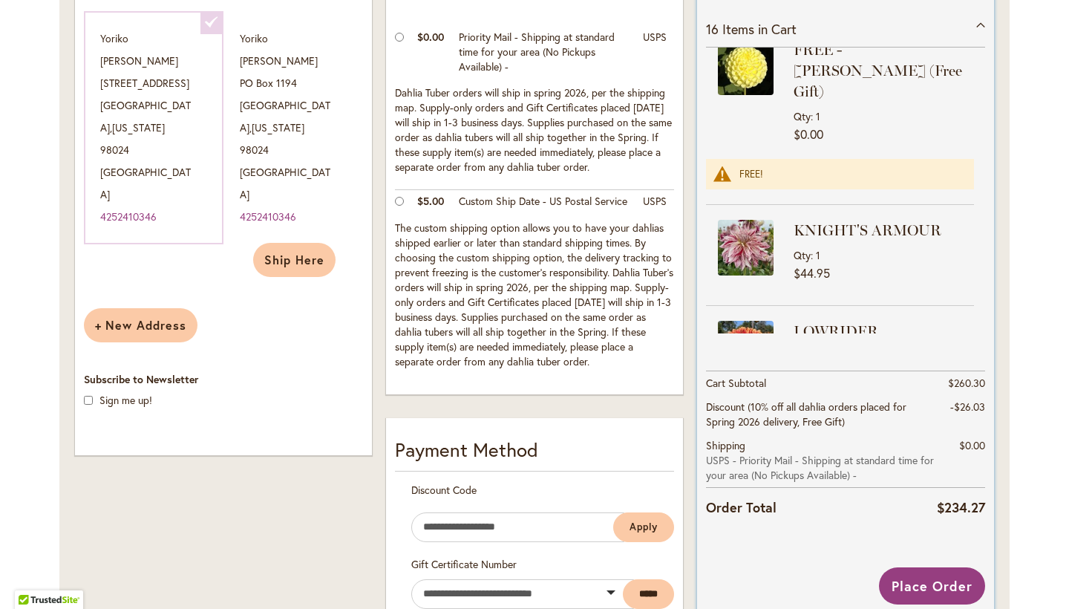
scroll to position [367, 0]
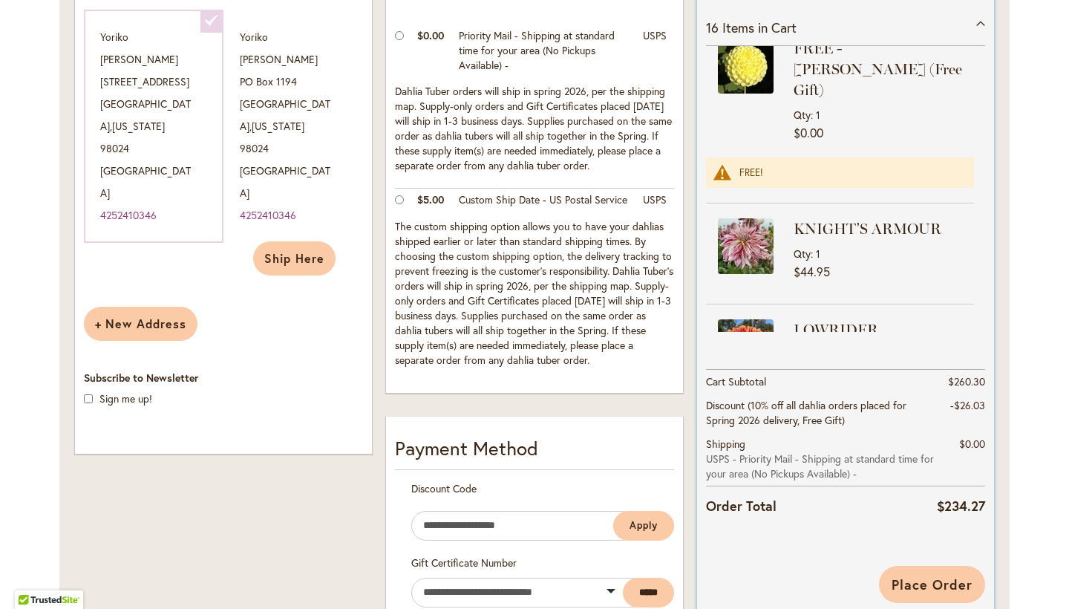
click at [929, 582] on span "Place Order" at bounding box center [932, 585] width 81 height 18
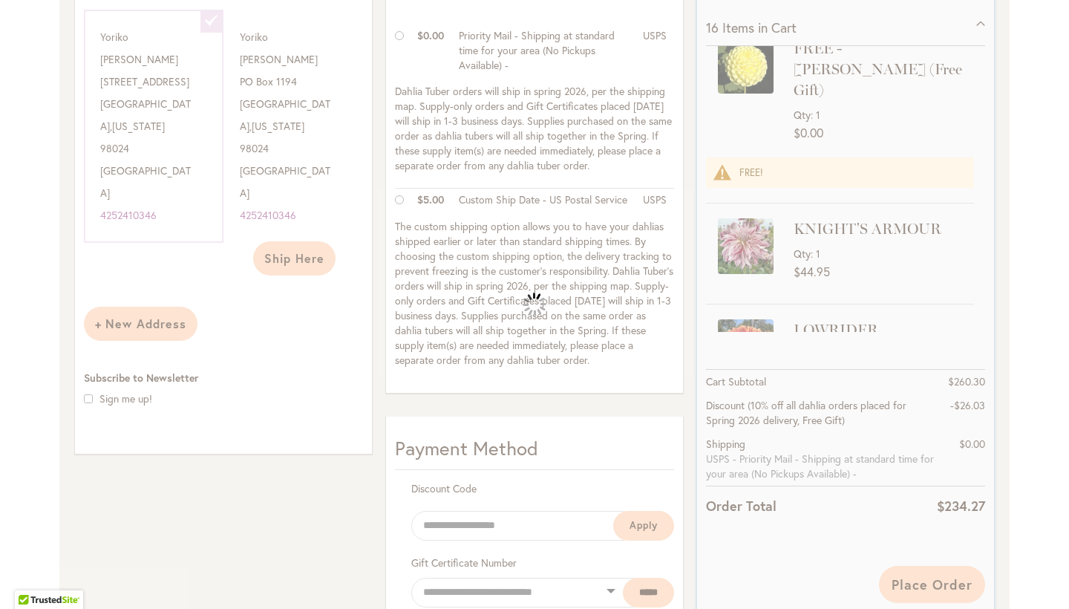
select select
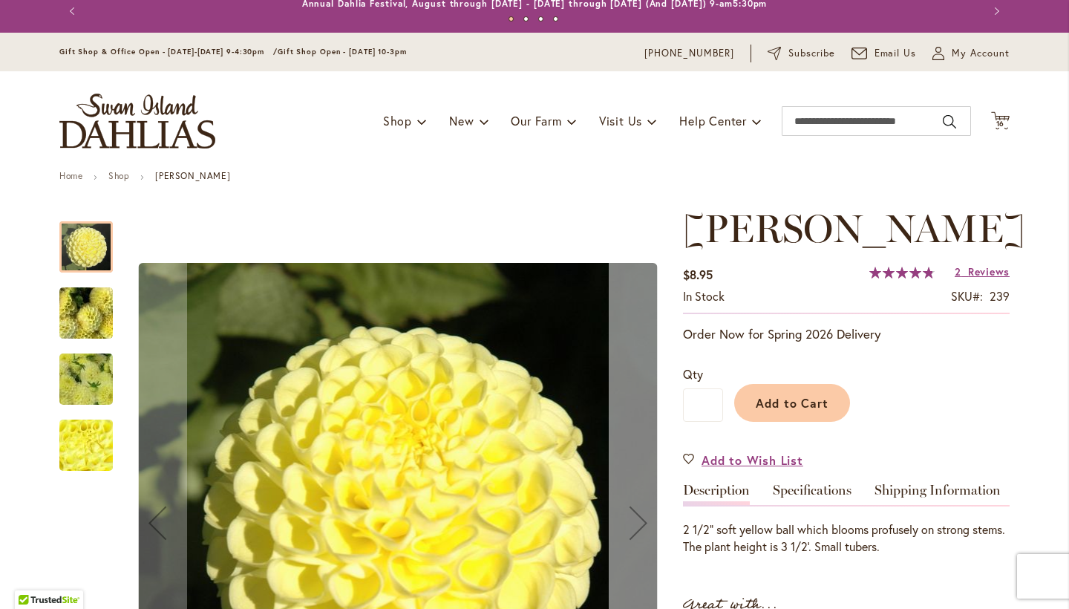
type input "******"
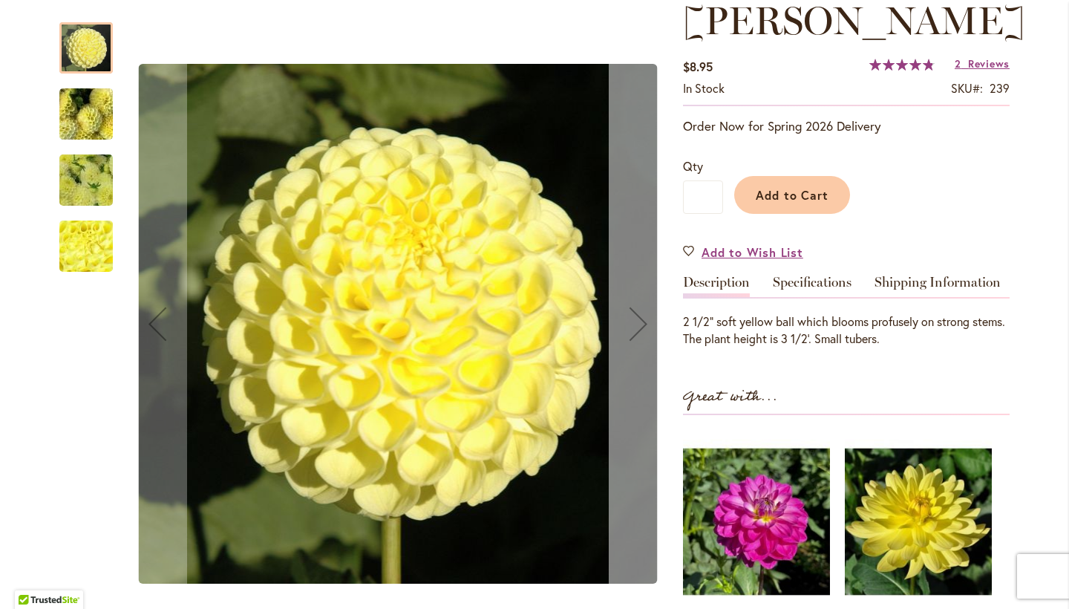
scroll to position [214, 0]
